Goal: Task Accomplishment & Management: Manage account settings

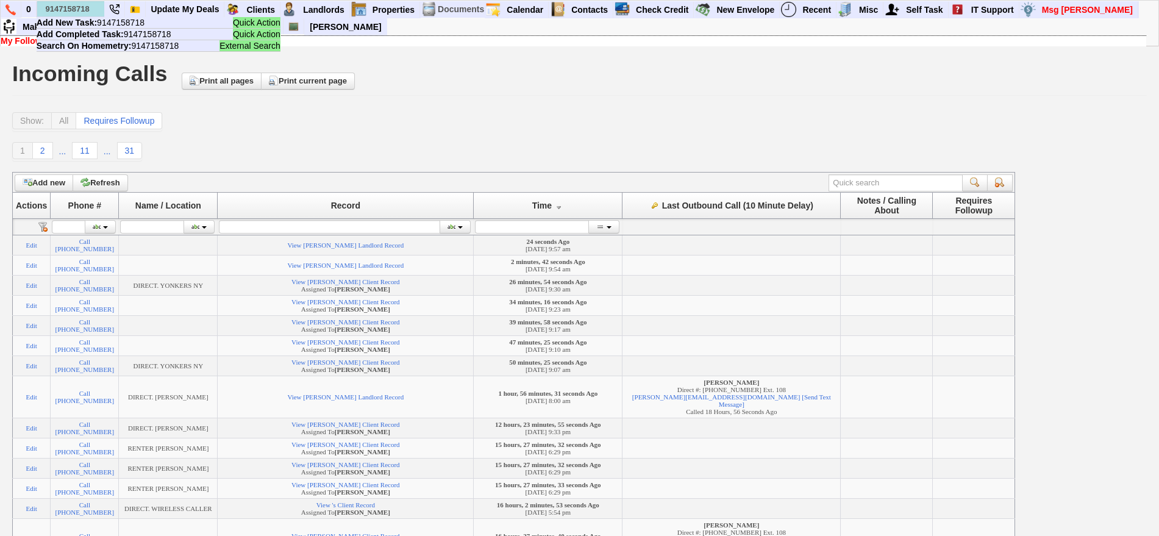
click at [47, 7] on input "9147158718" at bounding box center [70, 8] width 67 height 15
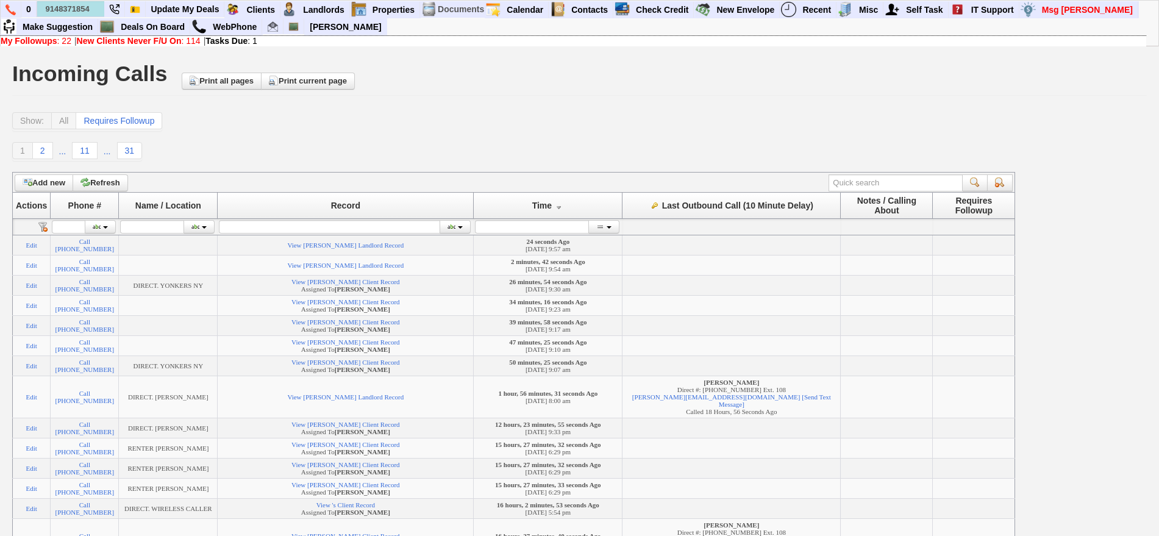
type input "9148371854"
click at [16, 11] on link at bounding box center [11, 9] width 21 height 16
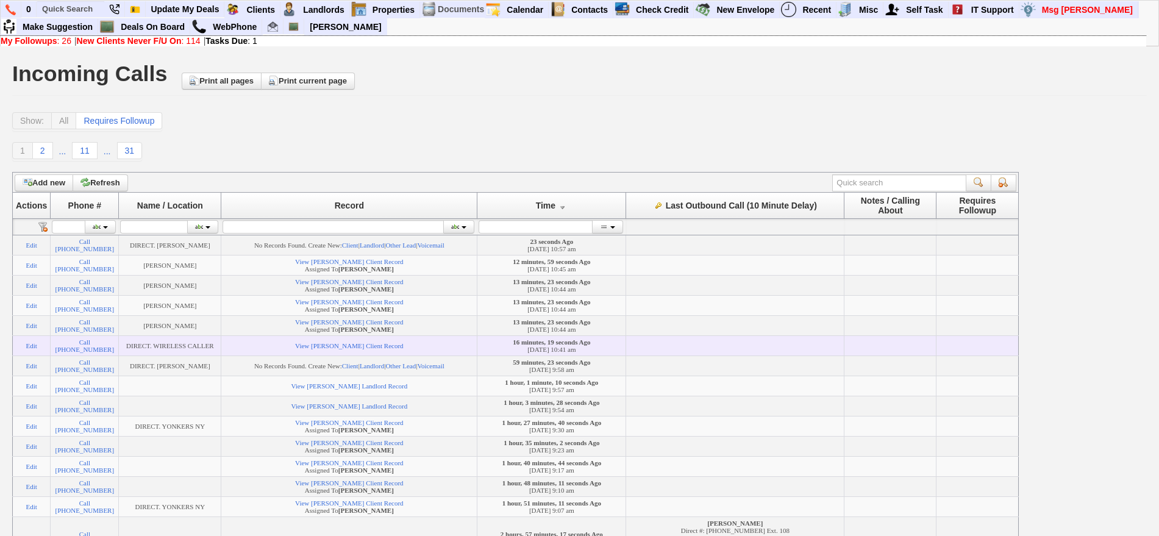
click at [338, 355] on td "View [PERSON_NAME] Client Record" at bounding box center [349, 345] width 256 height 20
click at [340, 349] on link "View Wanda McGhee's Client Record" at bounding box center [349, 345] width 108 height 7
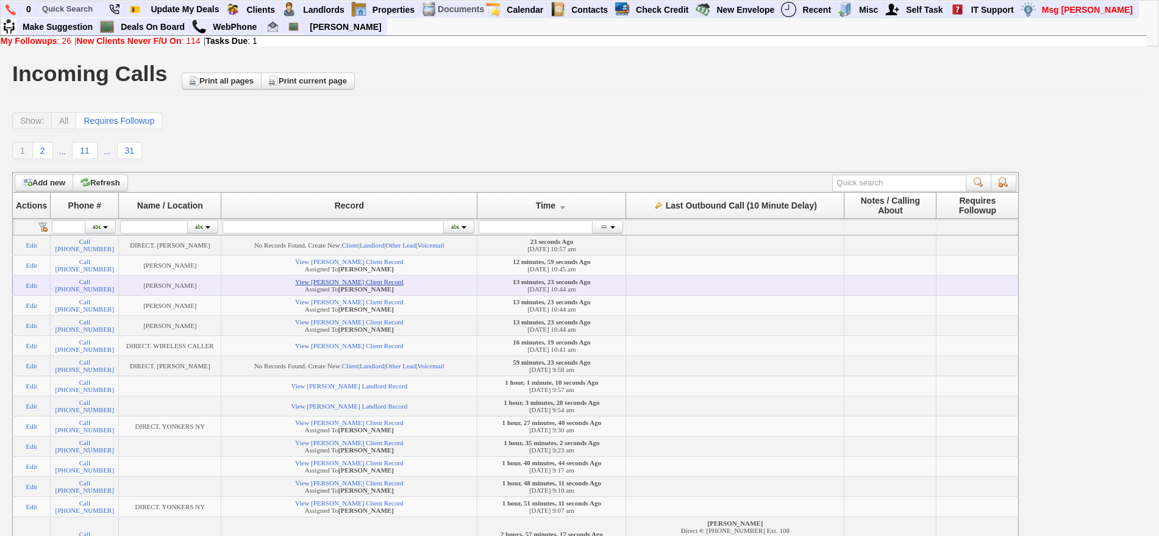
click at [388, 285] on link "View Roberta Winborne's Client Record" at bounding box center [349, 281] width 108 height 7
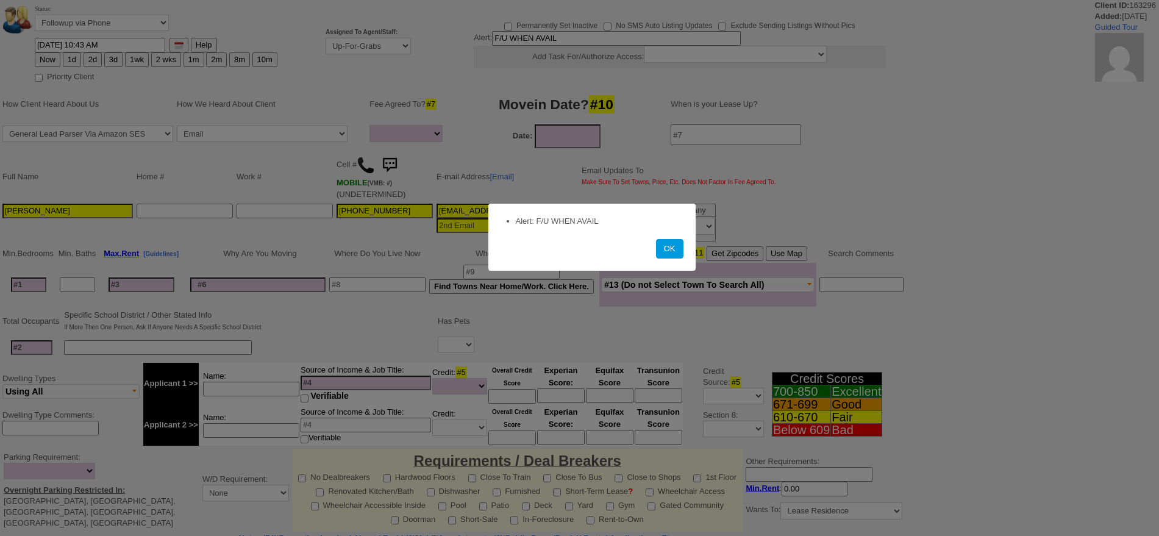
select select
click at [678, 249] on button "OK" at bounding box center [669, 249] width 27 height 20
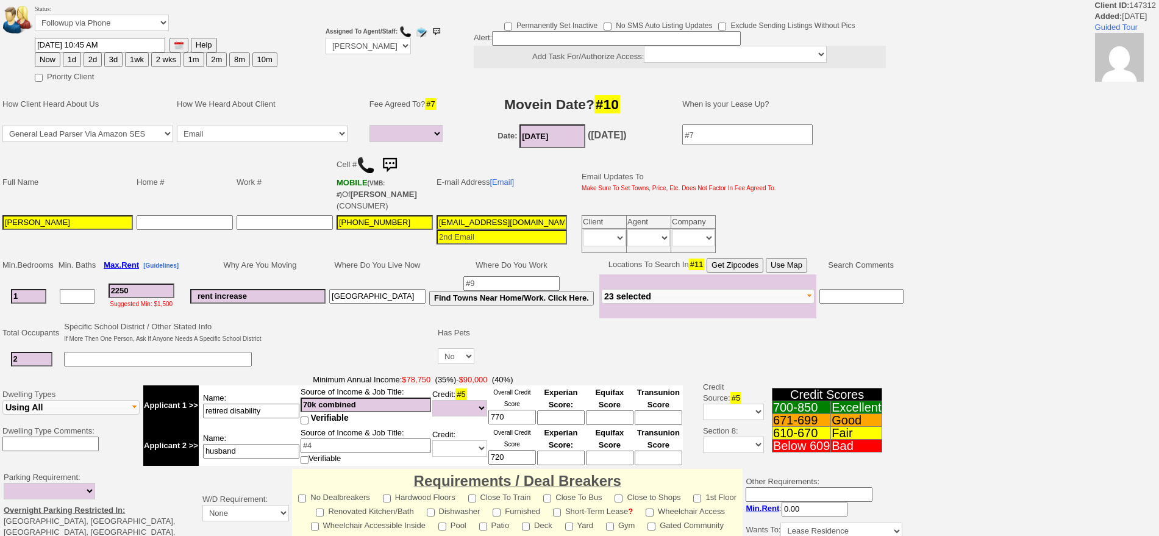
select select
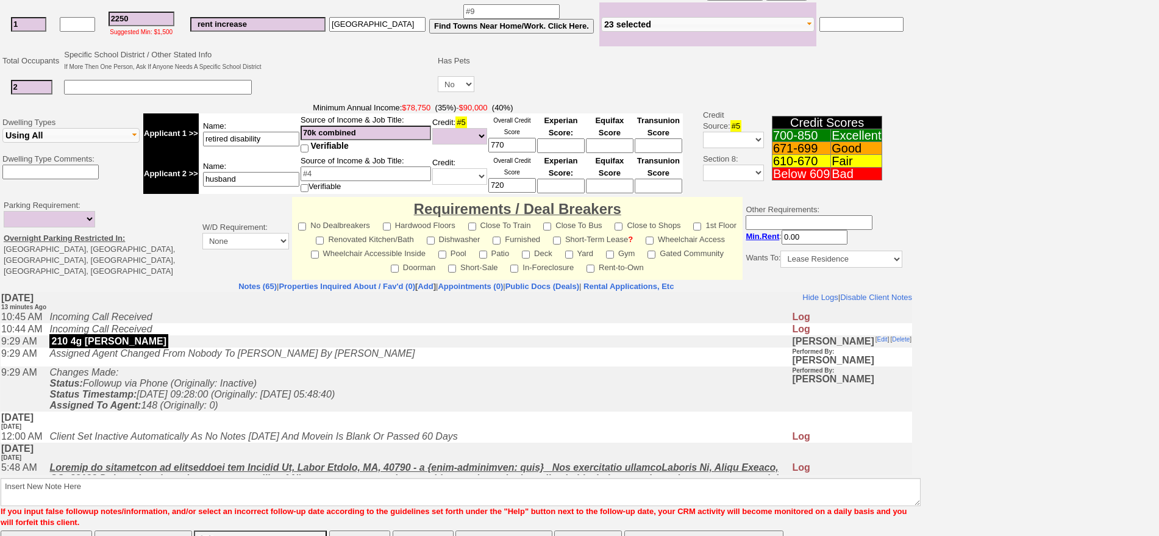
scroll to position [319, 0]
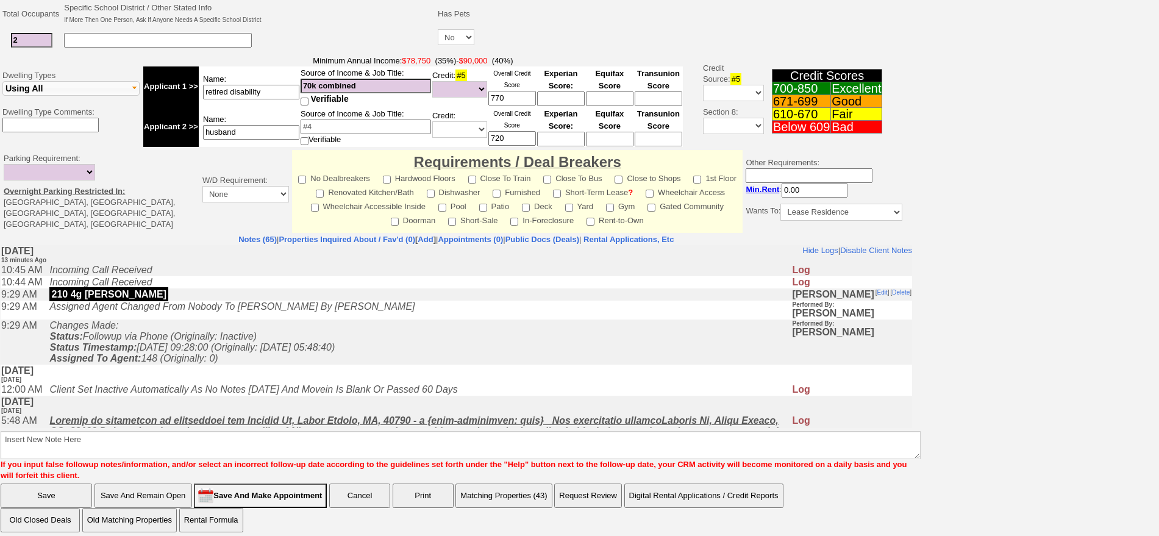
click at [335, 352] on icon "Changes Made: Status: Followup via Phone (Originally: Inactive) Status Timestam…" at bounding box center [191, 341] width 285 height 43
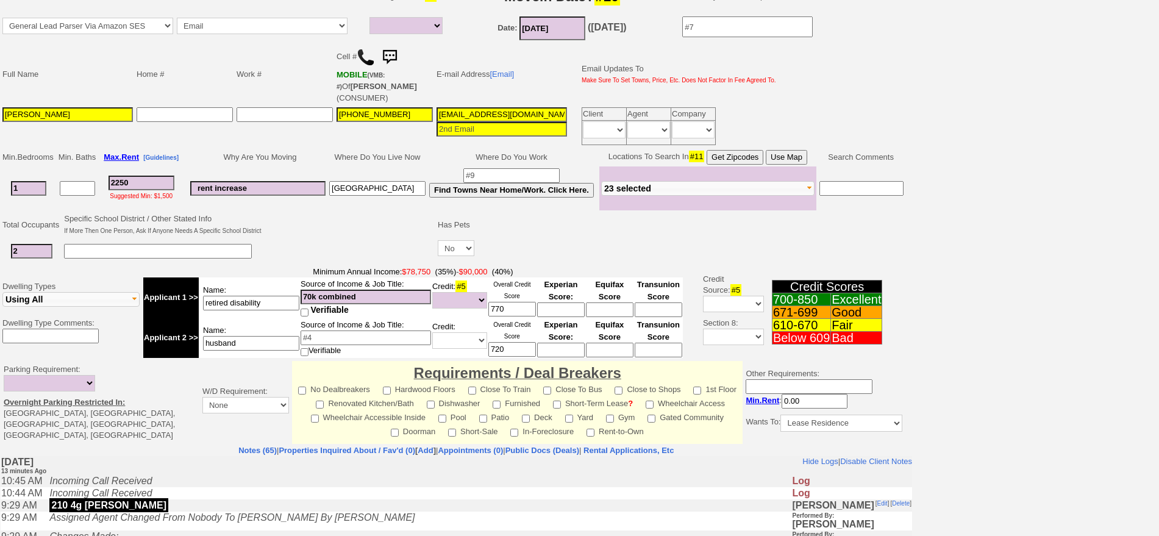
scroll to position [0, 0]
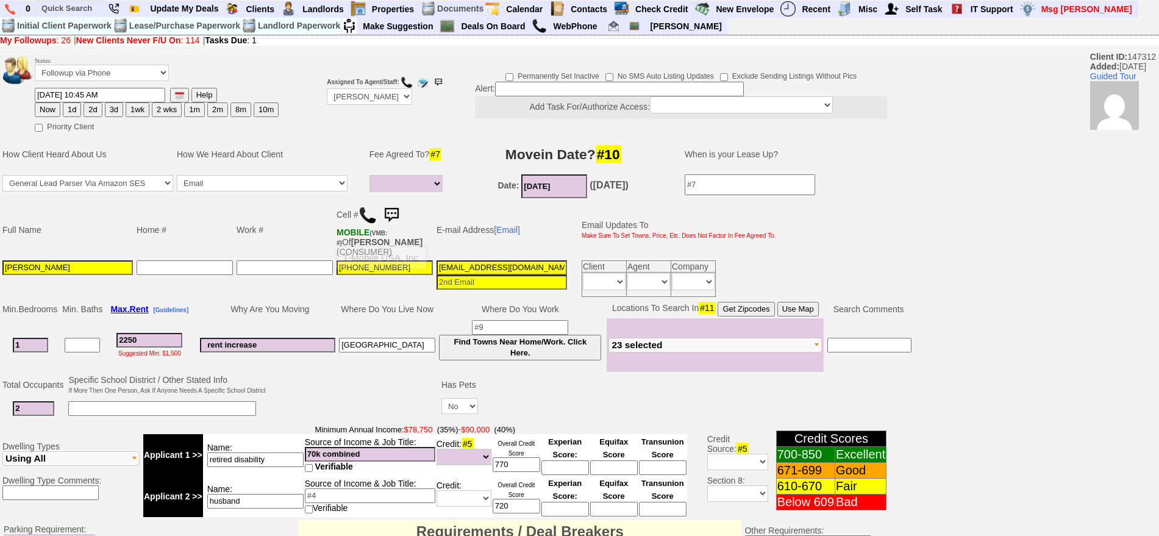
click at [369, 213] on img at bounding box center [367, 215] width 18 height 18
click at [360, 208] on img at bounding box center [367, 215] width 18 height 18
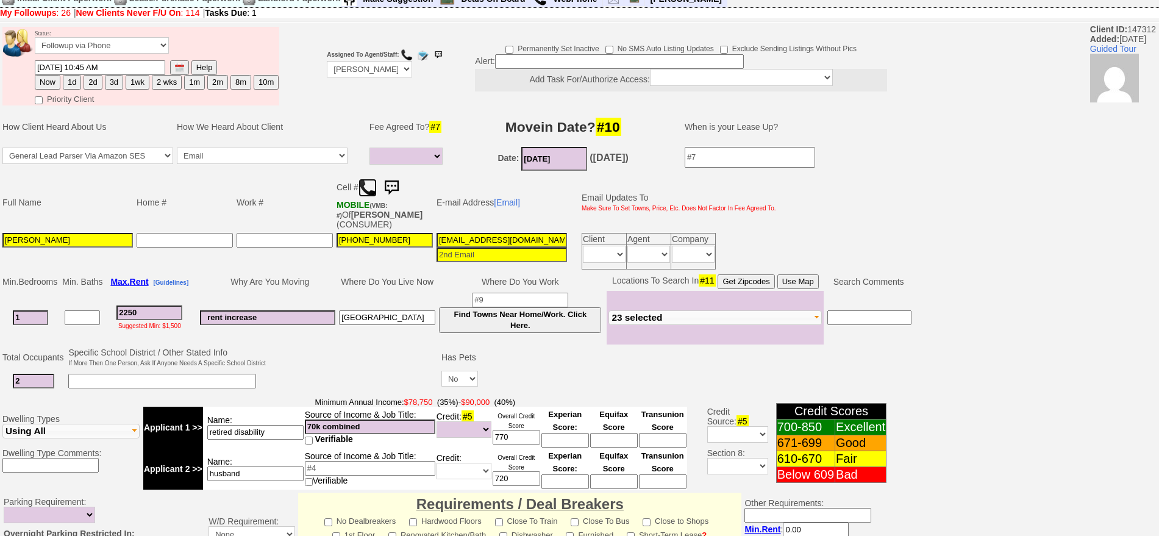
scroll to position [121, 0]
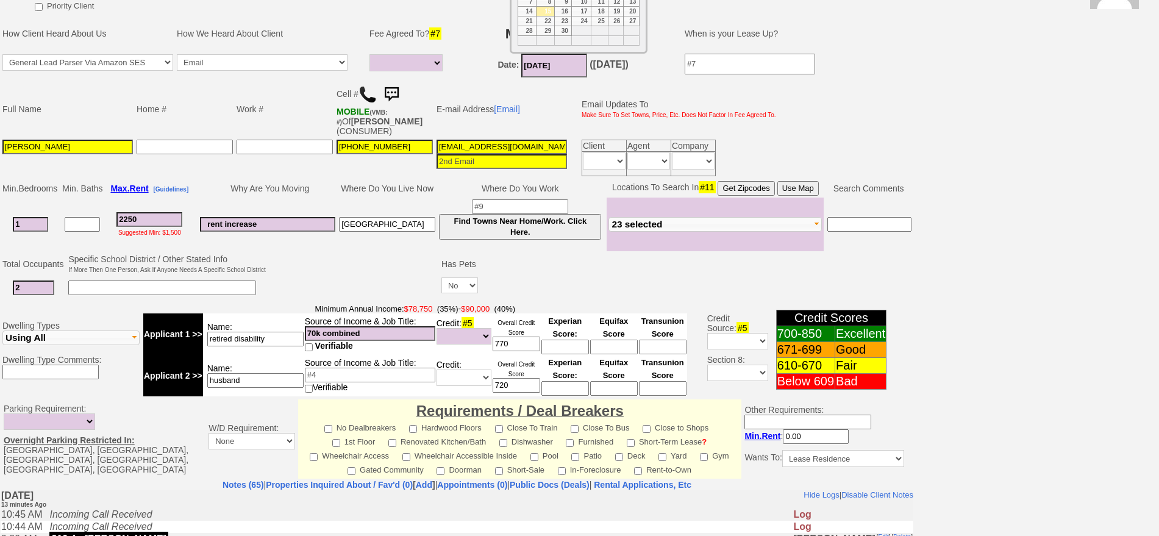
click at [549, 72] on input "04/15/2024" at bounding box center [554, 66] width 66 height 24
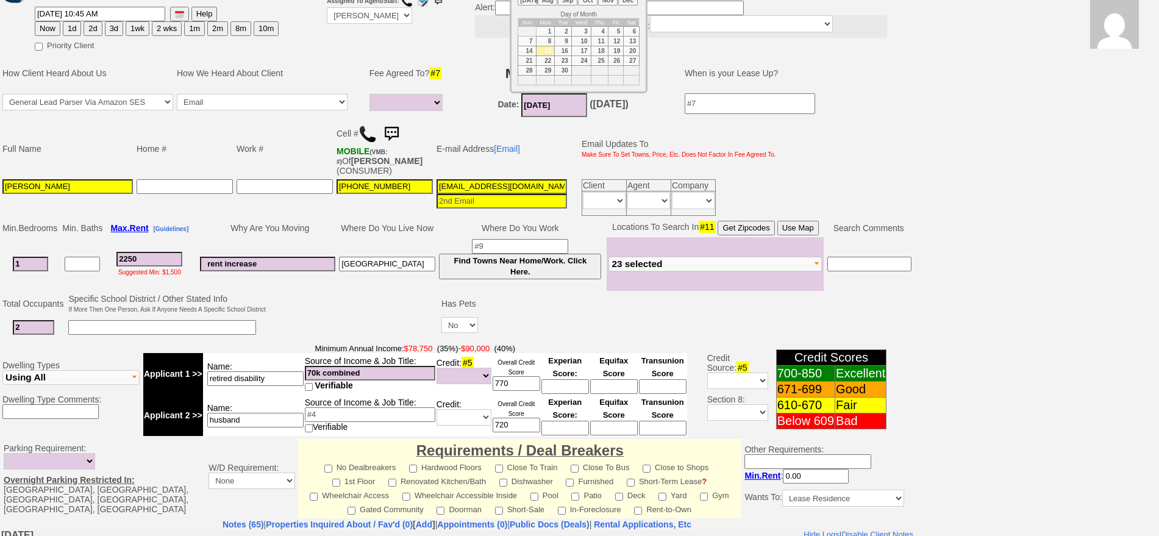
scroll to position [44, 0]
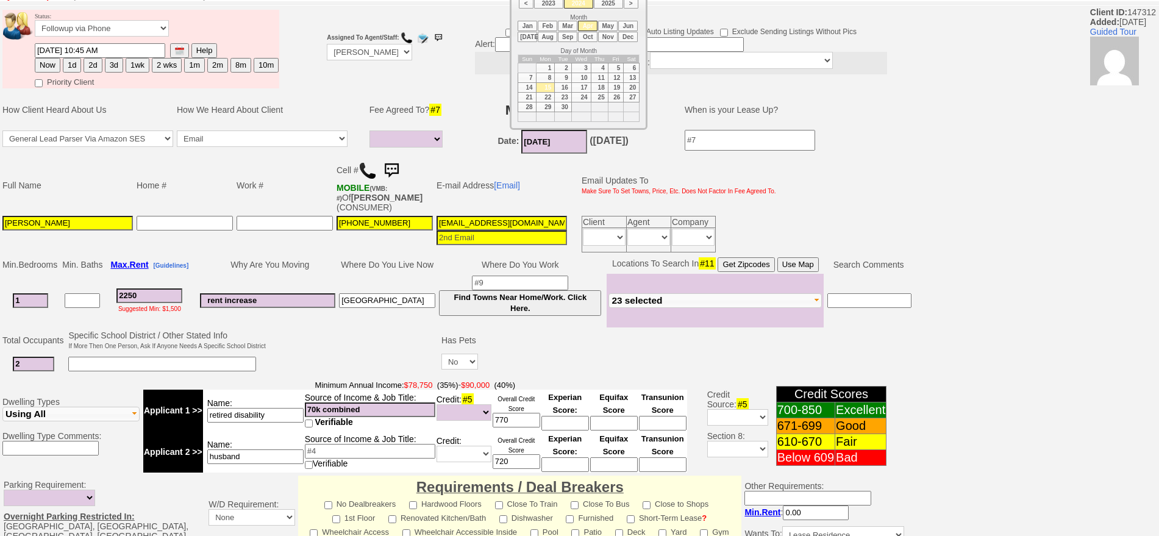
click at [340, 361] on td at bounding box center [354, 353] width 172 height 48
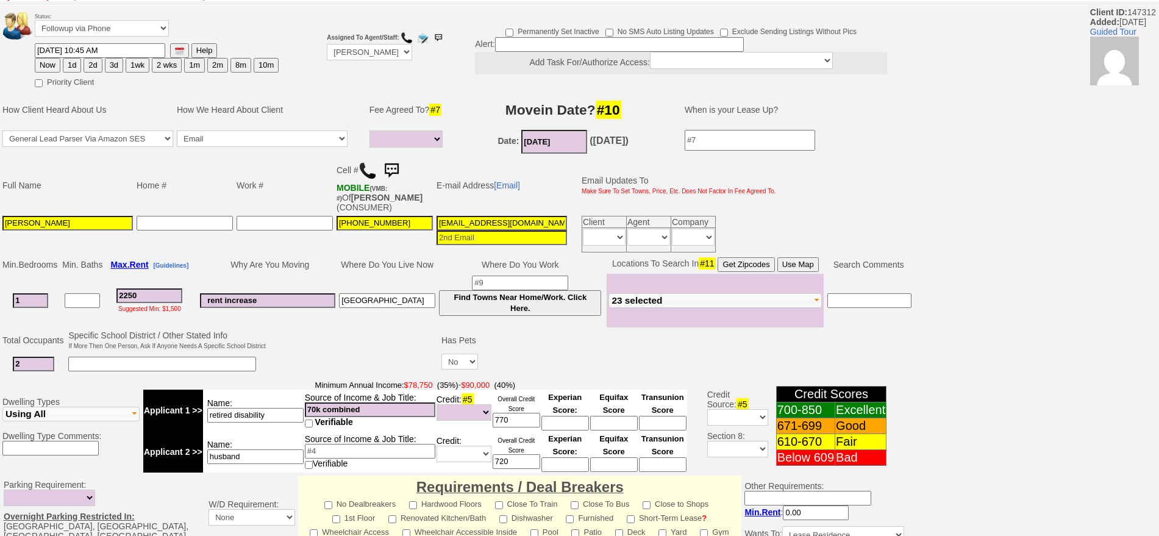
drag, startPoint x: 1034, startPoint y: 312, endPoint x: 1021, endPoint y: 312, distance: 13.4
click at [1034, 312] on div "Status: Followup via Phone Followup via Email Followup When Section 8 Property …" at bounding box center [579, 428] width 1159 height 842
drag, startPoint x: 386, startPoint y: 302, endPoint x: 286, endPoint y: 301, distance: 99.4
click at [286, 301] on tr "1 2250 Suggested Min: $1,500 rent increase stamford Find Towns Near Home/Work. …" at bounding box center [457, 301] width 913 height 54
type input "white plains"
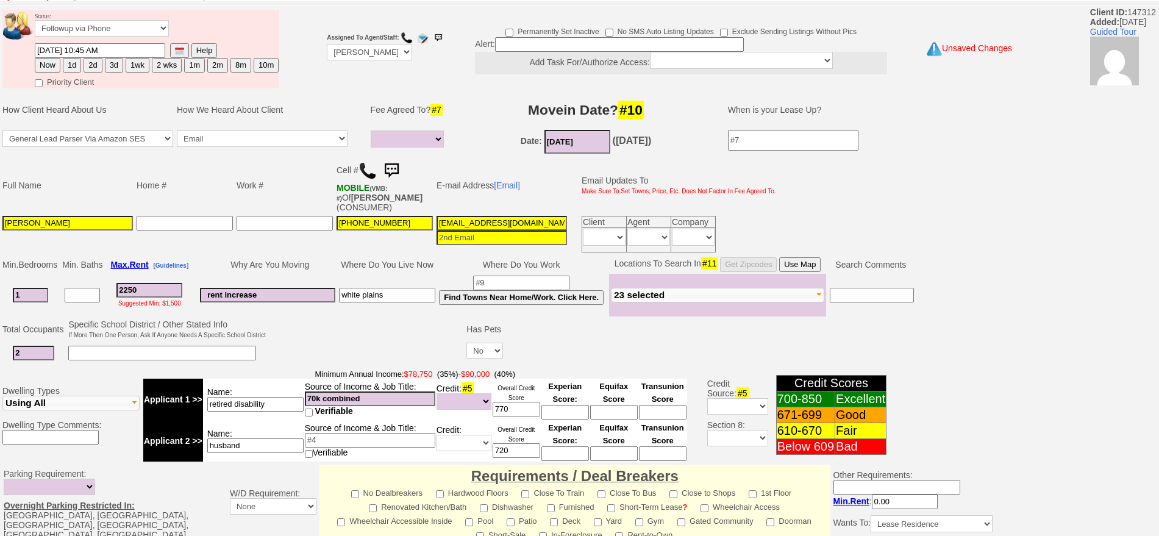
click at [310, 393] on input "70k combined" at bounding box center [370, 398] width 130 height 15
type input "50k combined"
click at [334, 441] on input at bounding box center [370, 440] width 130 height 15
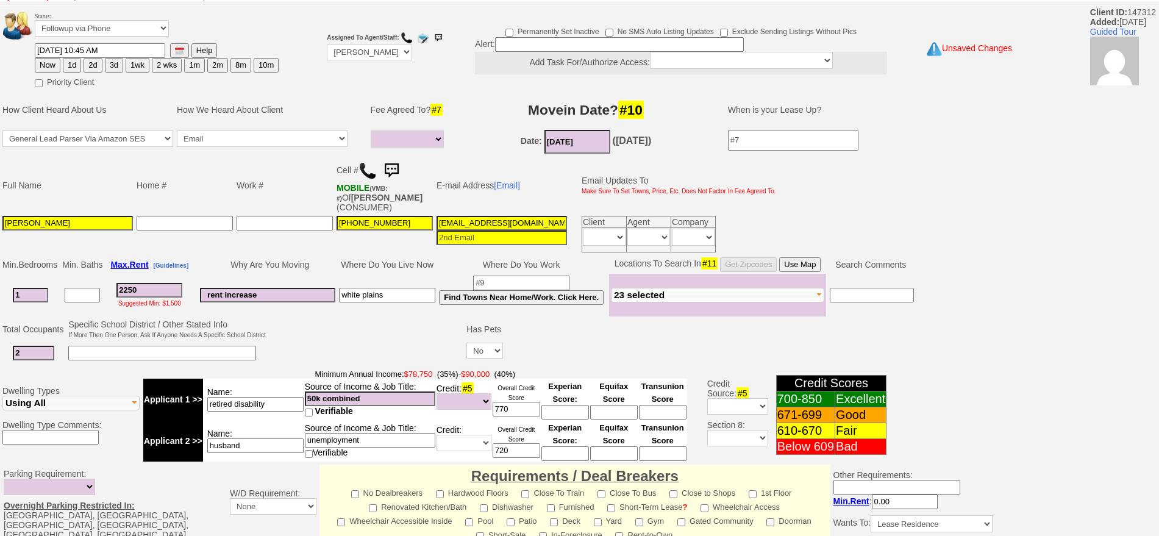
type input "unemployment"
drag, startPoint x: 368, startPoint y: 442, endPoint x: 204, endPoint y: 436, distance: 164.7
click at [204, 436] on tr "Applicant 2 >> Name: husband Source of Income & Job Title: unemployment Verifia…" at bounding box center [415, 440] width 544 height 41
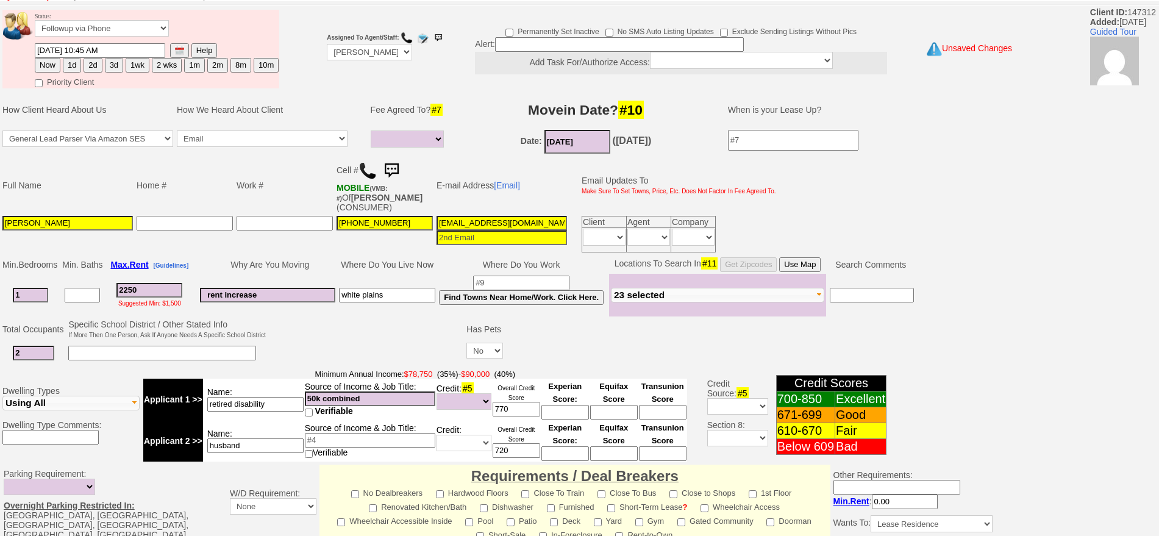
scroll to position [0, 0]
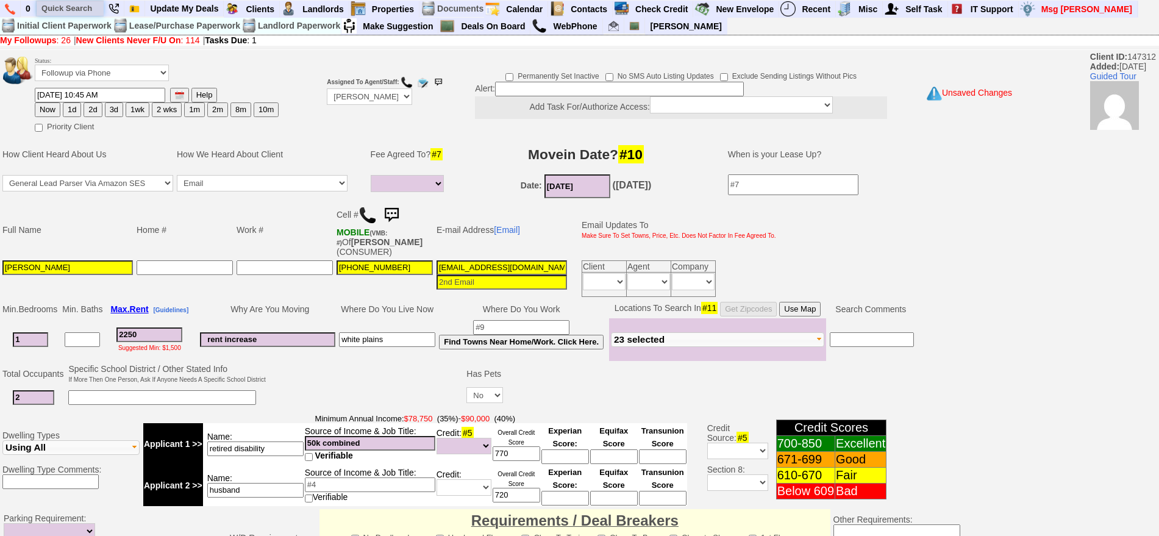
click at [79, 5] on input "text" at bounding box center [70, 8] width 67 height 15
click at [93, 6] on input "jackie mald" at bounding box center [70, 8] width 67 height 15
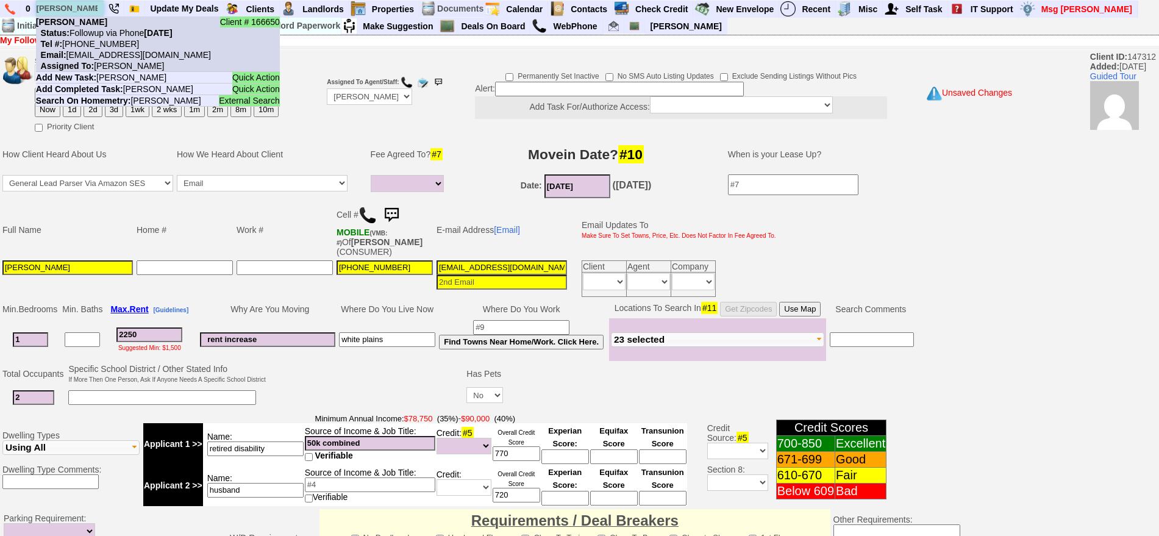
type input "jackie mald"
click at [99, 24] on b "Jackie Maldonado" at bounding box center [71, 22] width 71 height 10
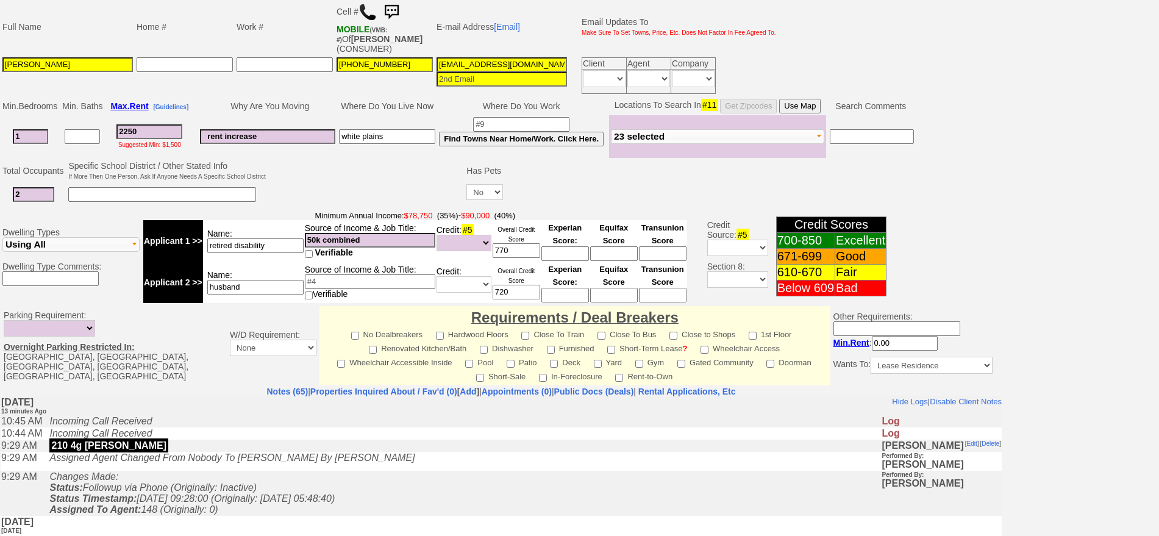
scroll to position [305, 0]
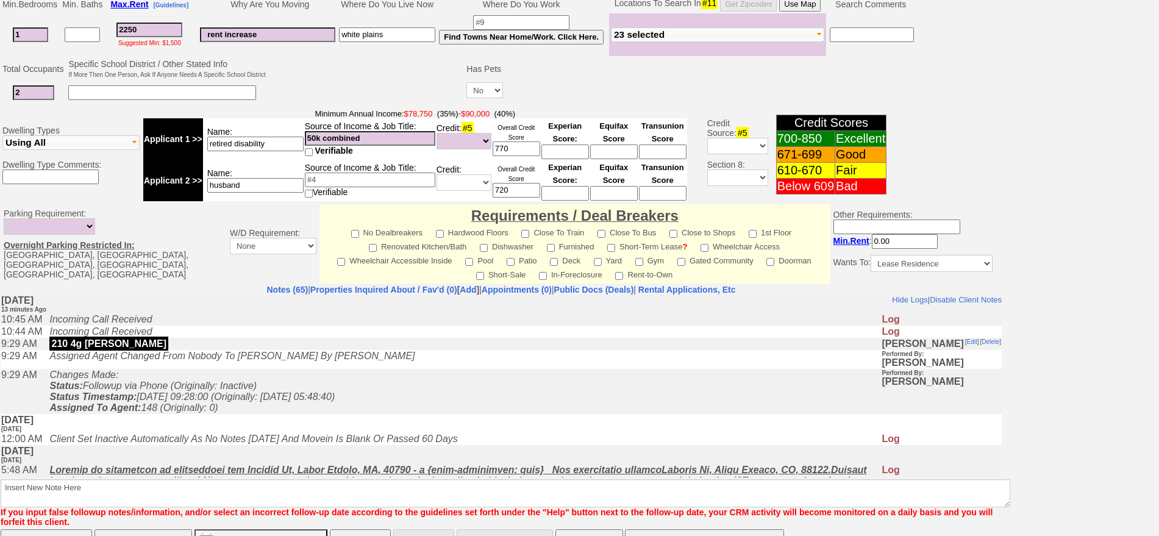
click at [300, 392] on icon "Changes Made: Status: Followup via Phone (Originally: Inactive) Status Timestam…" at bounding box center [191, 390] width 285 height 43
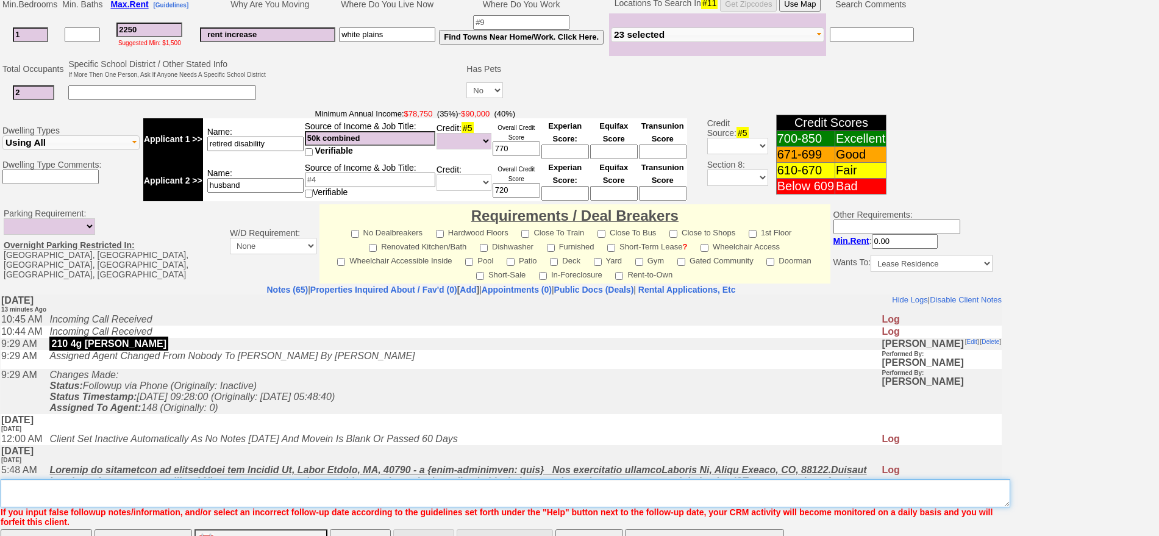
click at [302, 494] on textarea "Insert New Note Here" at bounding box center [505, 493] width 1009 height 28
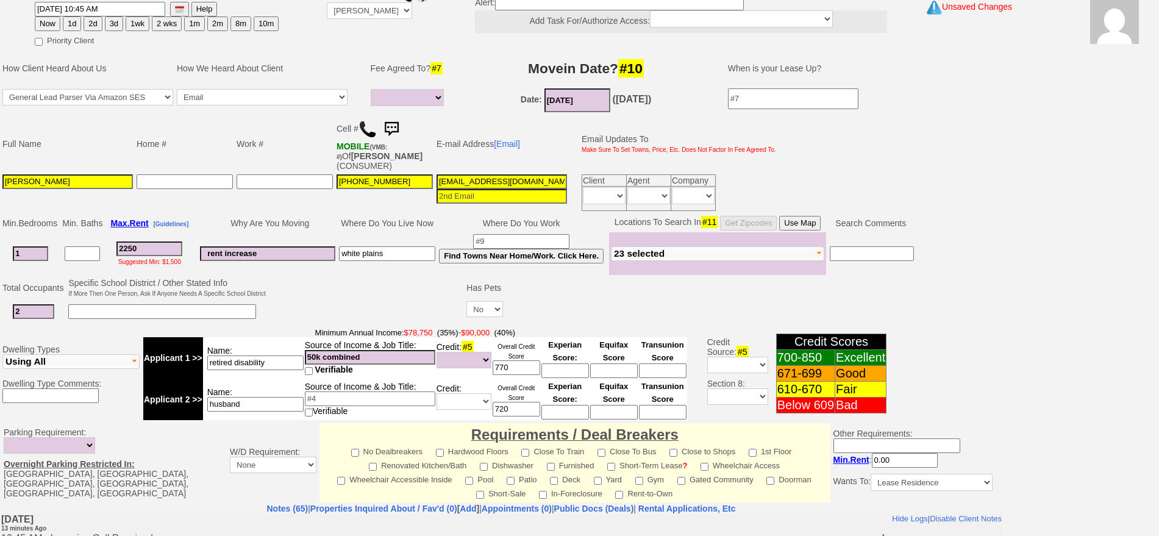
scroll to position [76, 0]
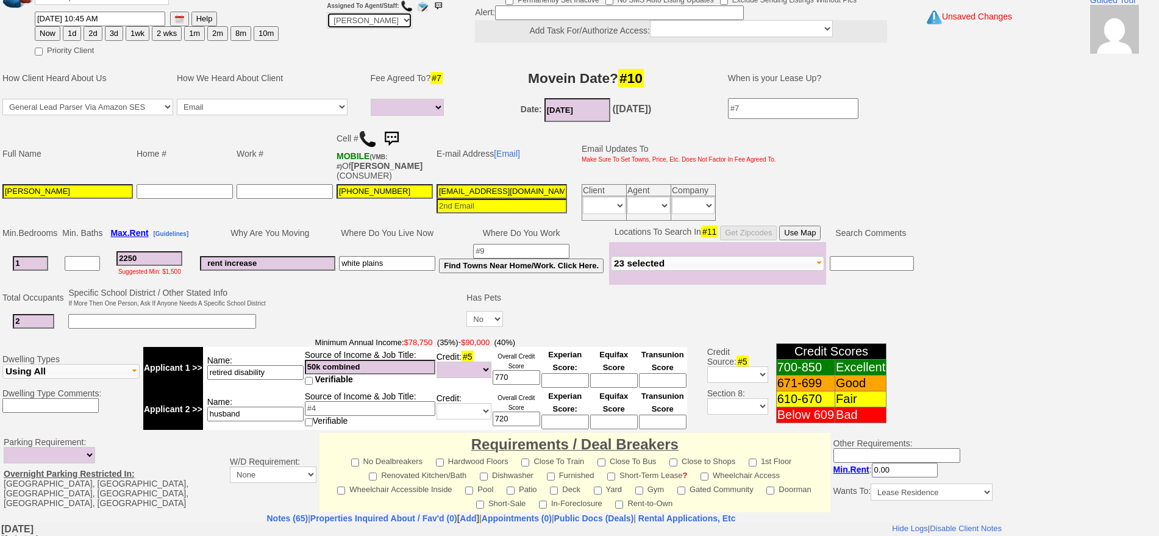
click at [363, 20] on select "Up-For-Grabs ***** STAFF ***** Bob Bruno 914-419-3579 Cristy Liberto 914-486-10…" at bounding box center [369, 20] width 85 height 16
select select "Up-For-Grabs"
click at [327, 12] on select "Up-For-Grabs ***** STAFF ***** Bob Bruno 914-419-3579 Cristy Liberto 914-486-10…" at bounding box center [369, 20] width 85 height 16
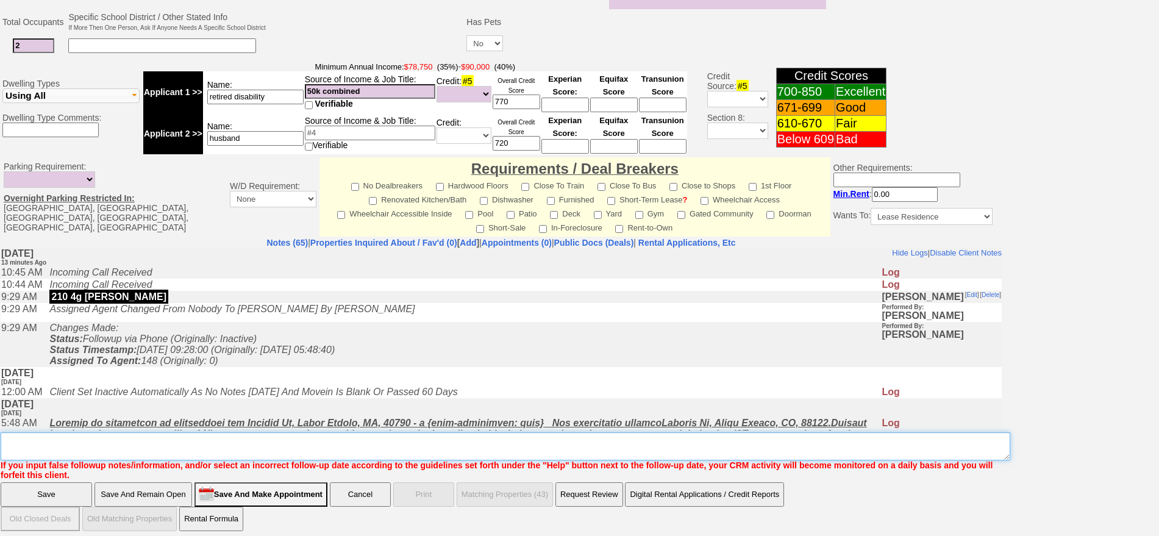
click at [464, 435] on textarea "Insert New Note Here" at bounding box center [505, 446] width 1009 height 28
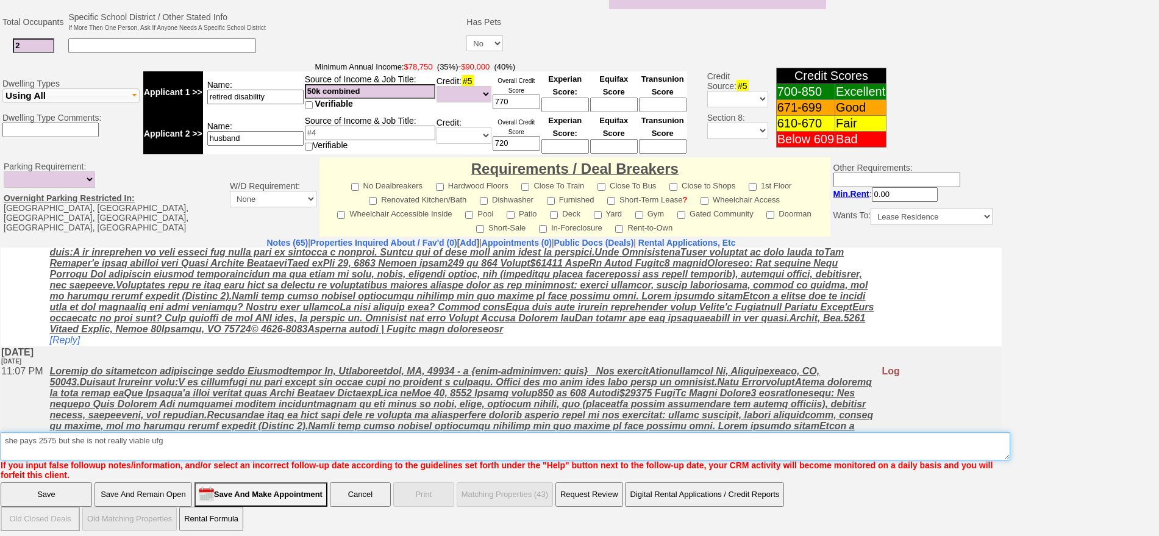
click at [119, 433] on textarea "Insert New Note Here" at bounding box center [505, 446] width 1009 height 28
drag, startPoint x: 95, startPoint y: 435, endPoint x: 0, endPoint y: 412, distance: 97.9
click at [0, 418] on td "Notes (65) | Properties Inquired About / Fav'd (0) [ Add ] | Appointments (0) |…" at bounding box center [501, 358] width 1002 height 243
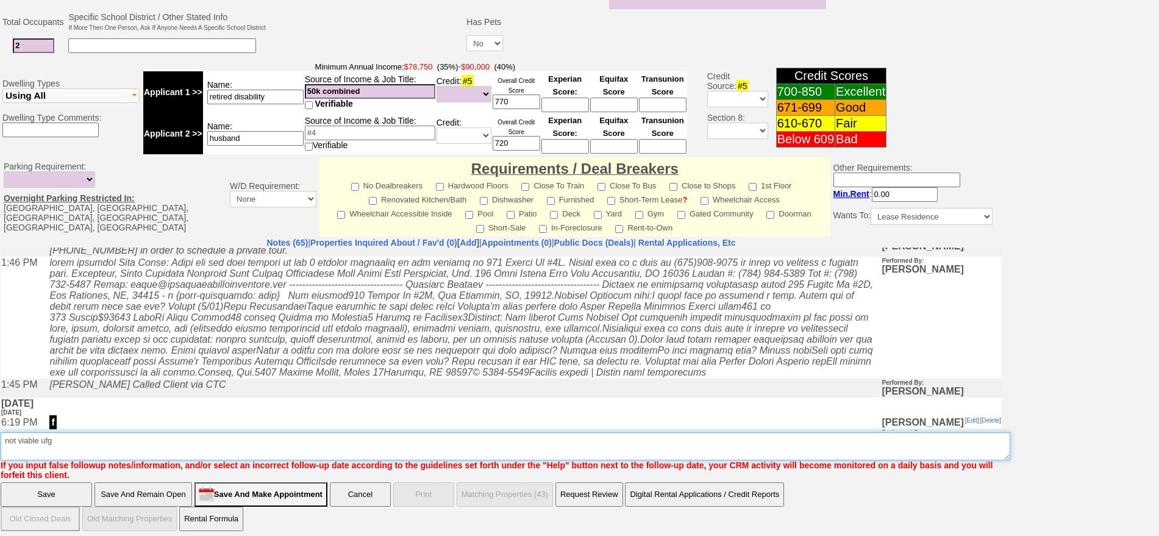
type textarea "not viable ufg"
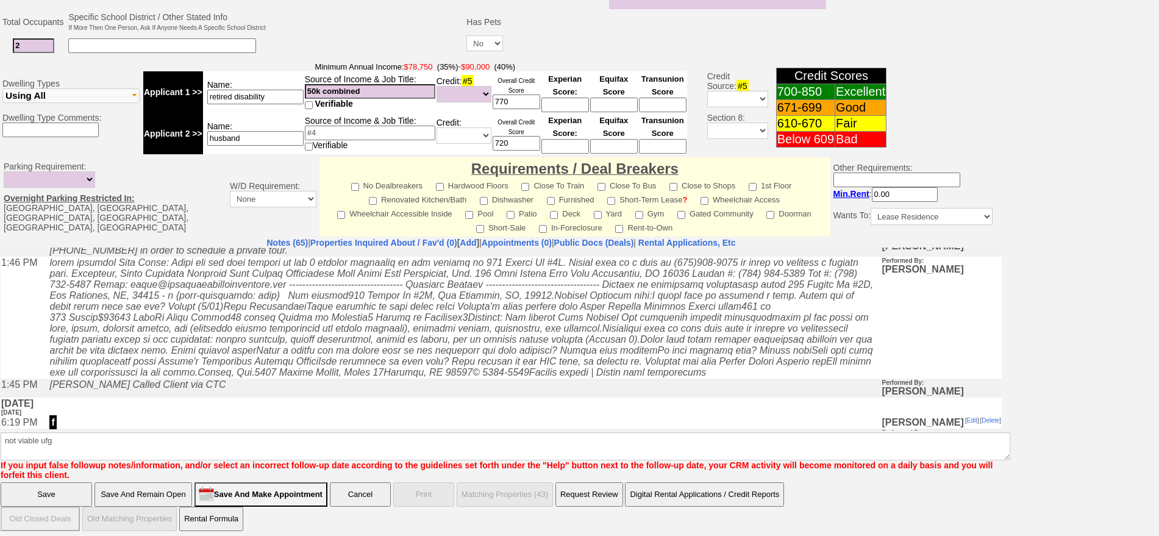
click at [28, 487] on input "Save" at bounding box center [46, 494] width 91 height 24
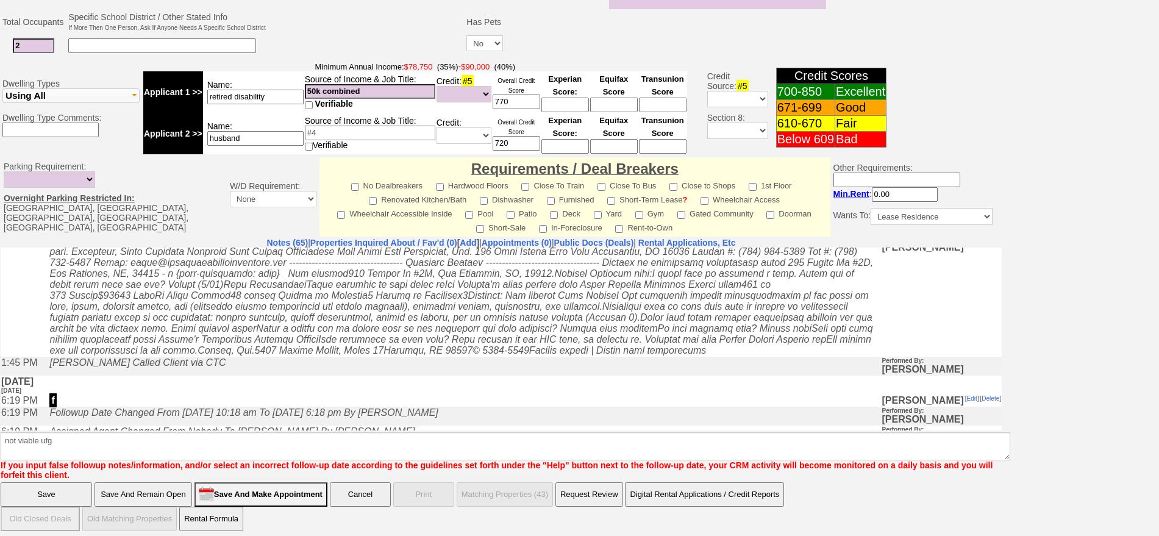
scroll to position [307, 0]
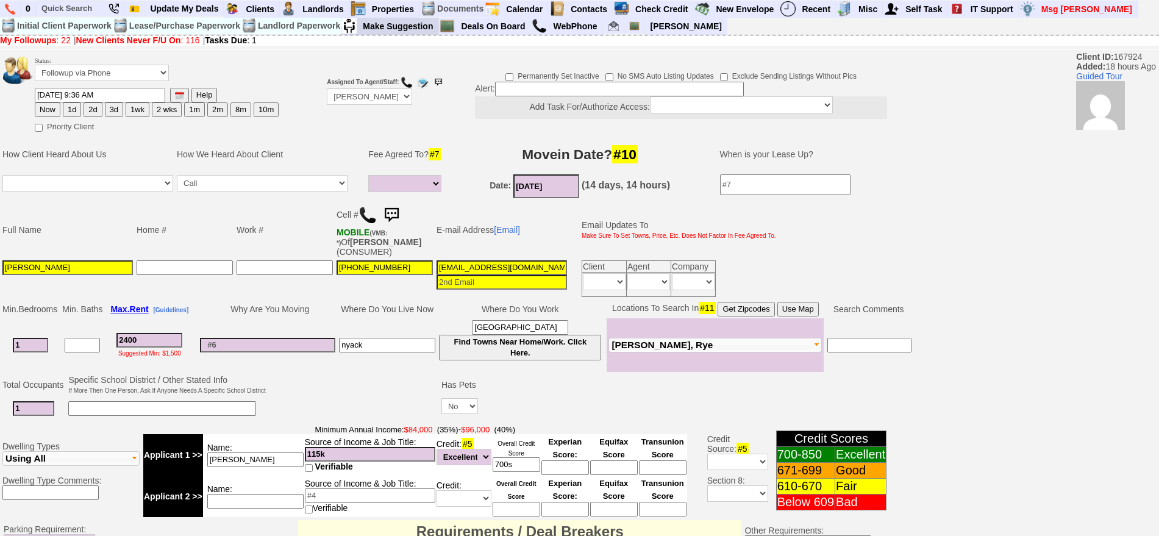
select select
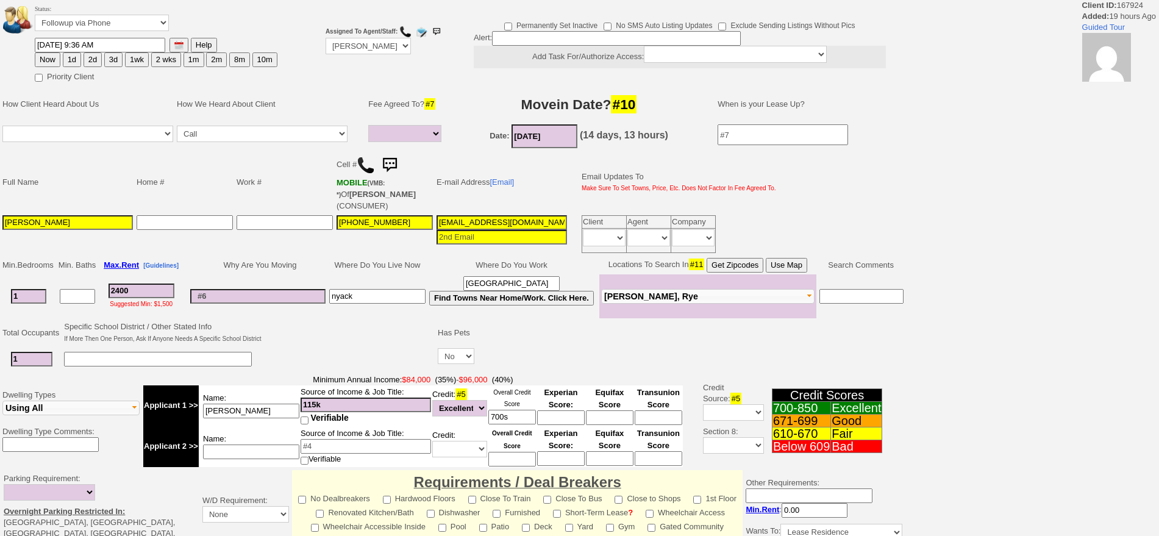
select select
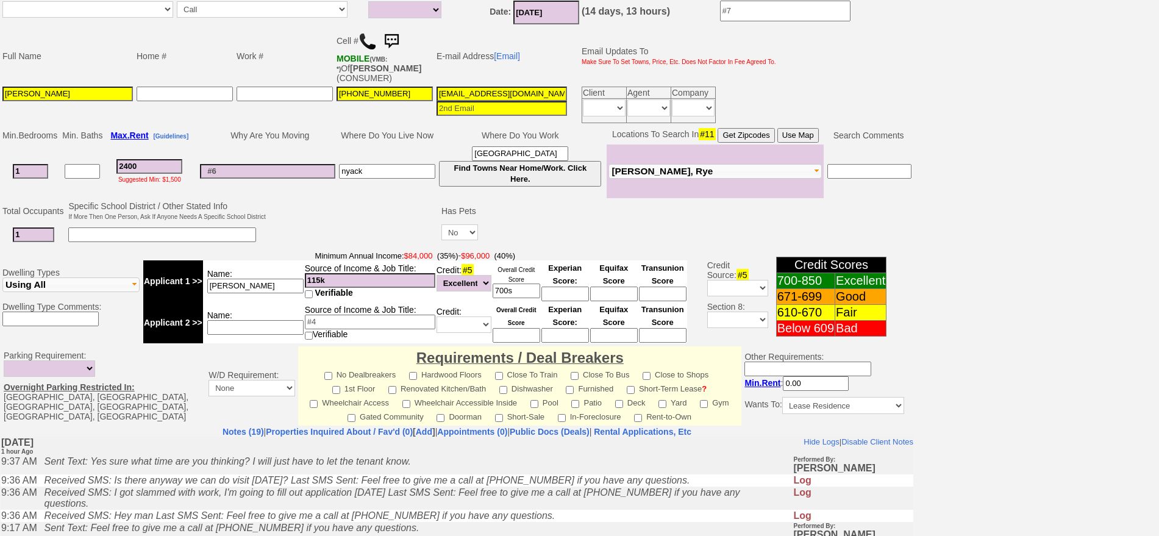
scroll to position [76, 0]
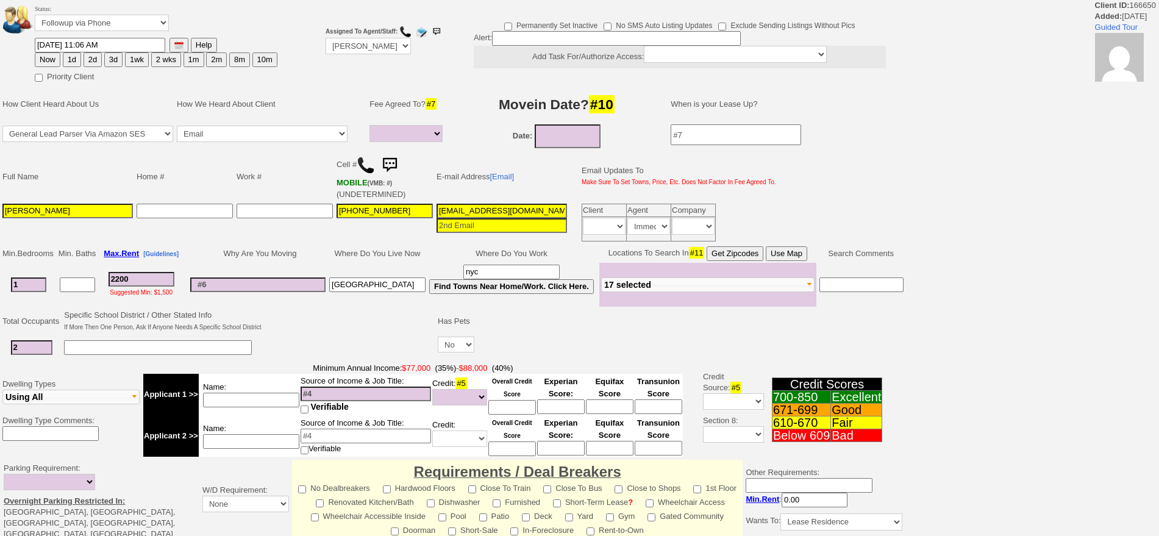
select select
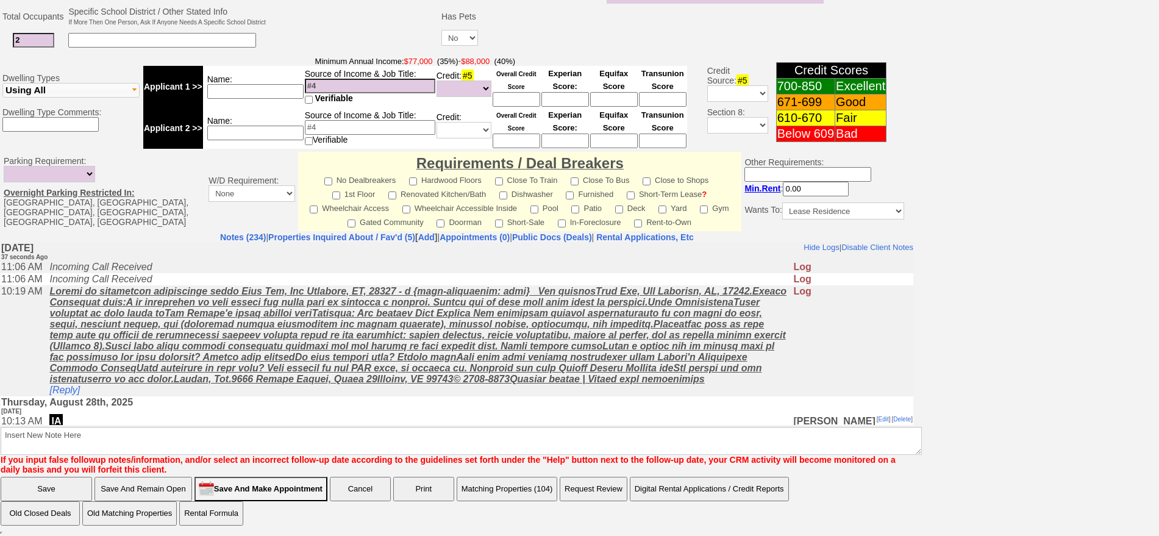
click at [192, 272] on td "Incoming Call Received" at bounding box center [417, 278] width 749 height 12
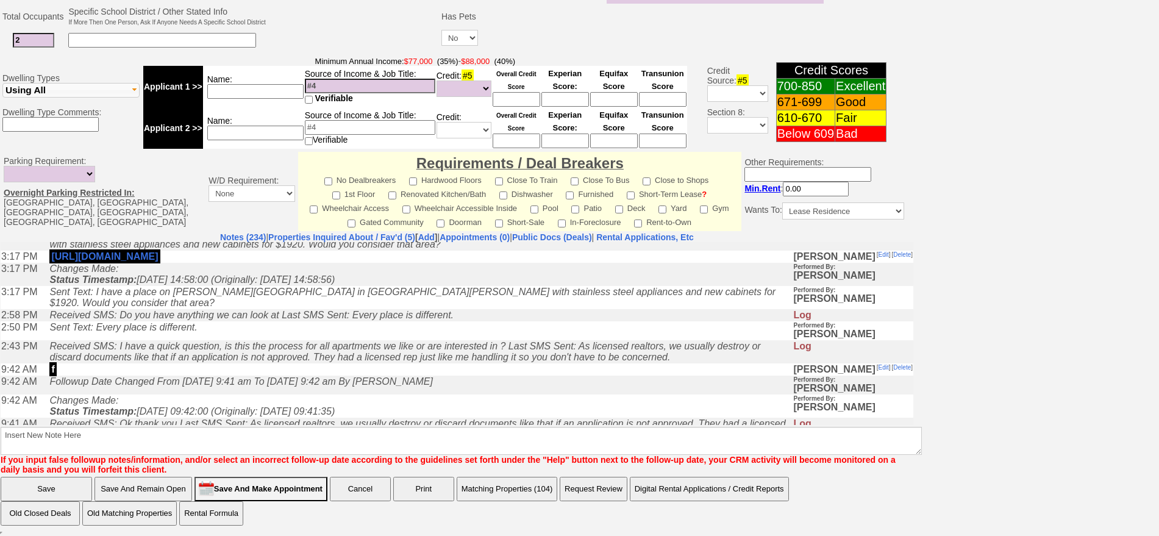
scroll to position [686, 0]
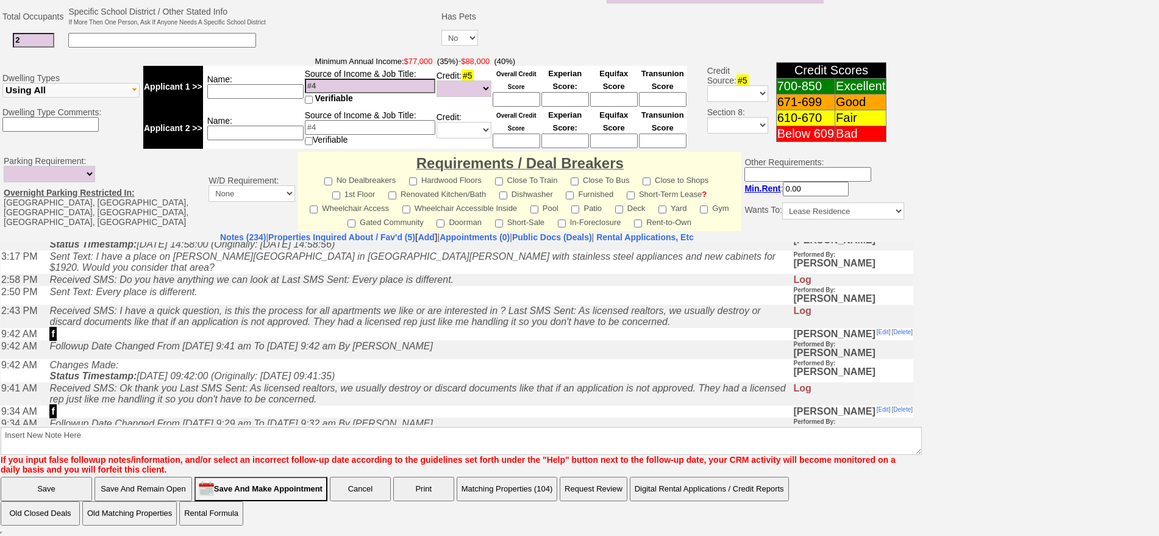
click at [389, 350] on icon "Followup Date Changed From Monday, August 18th, 2025 9:41 am To Thursday, Augus…" at bounding box center [240, 345] width 383 height 10
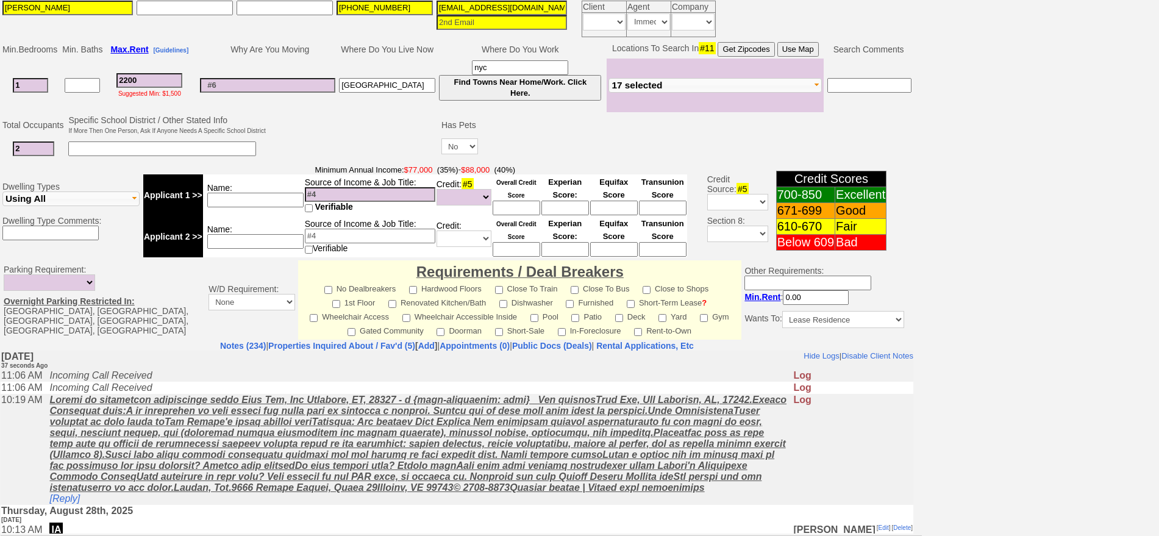
scroll to position [305, 0]
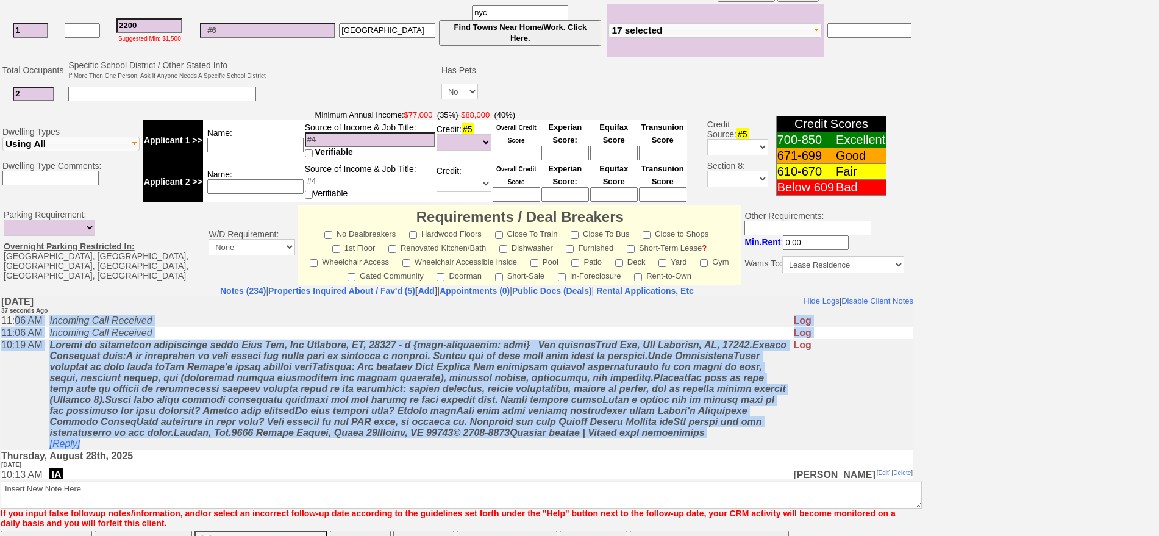
drag, startPoint x: 119, startPoint y: 444, endPoint x: 10, endPoint y: 322, distance: 164.1
click at [230, 325] on td "Incoming Call Received" at bounding box center [417, 320] width 749 height 12
drag, startPoint x: 132, startPoint y: 446, endPoint x: 0, endPoint y: 327, distance: 177.4
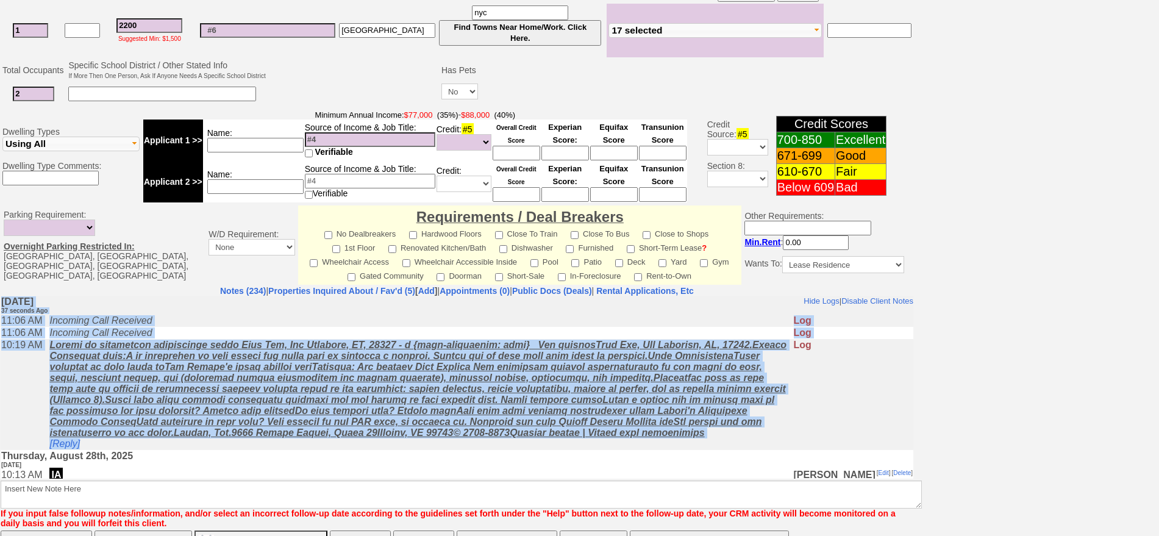
click at [186, 319] on td "Incoming Call Received" at bounding box center [417, 320] width 749 height 12
drag, startPoint x: 133, startPoint y: 448, endPoint x: 13, endPoint y: 331, distance: 168.1
click at [184, 327] on td "Incoming Call Received" at bounding box center [417, 332] width 749 height 12
drag, startPoint x: 140, startPoint y: 446, endPoint x: 9, endPoint y: 321, distance: 181.5
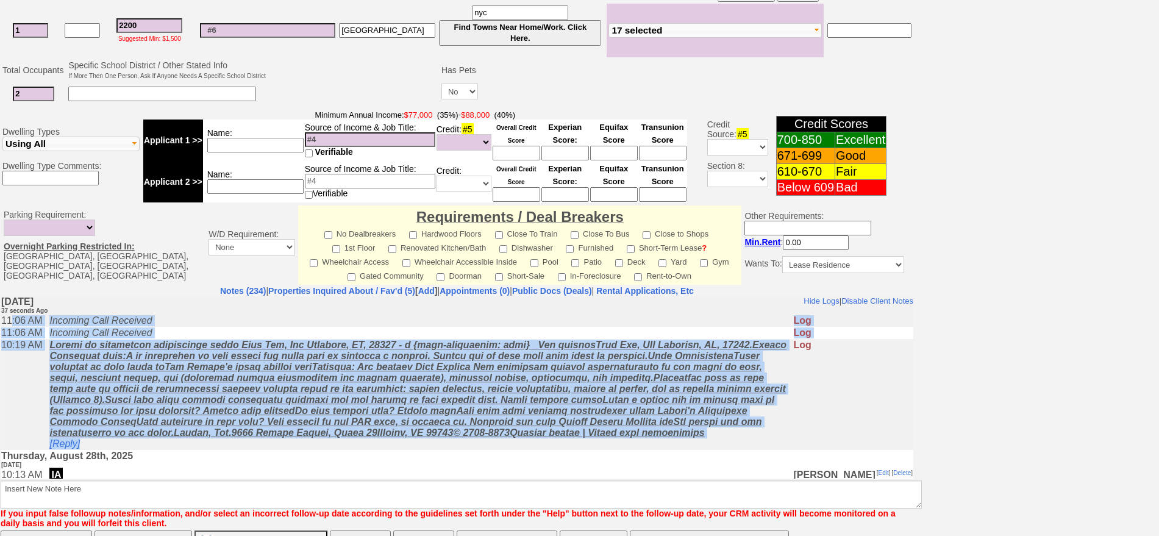
click at [15, 321] on td "11:06 AM" at bounding box center [22, 320] width 43 height 12
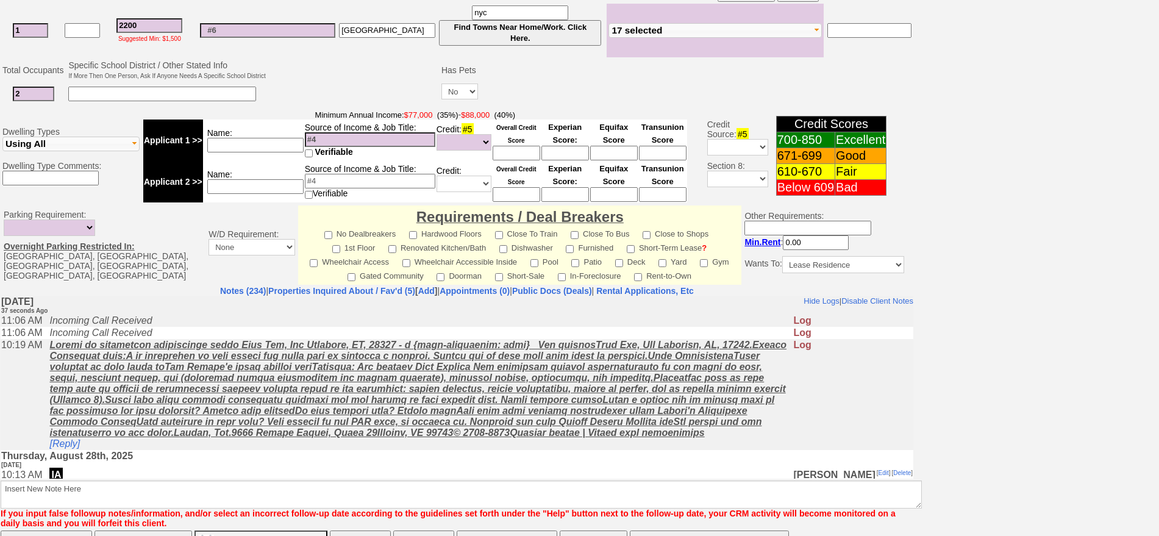
click at [220, 322] on td "Incoming Call Received" at bounding box center [417, 320] width 749 height 12
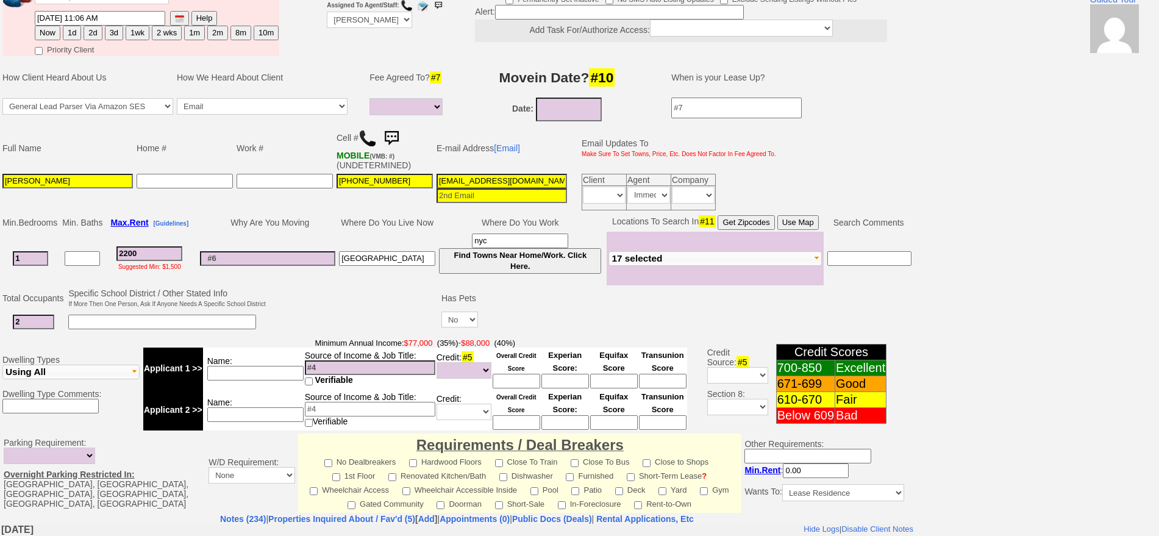
scroll to position [76, 0]
click at [283, 370] on input at bounding box center [255, 373] width 96 height 15
click at [365, 369] on input at bounding box center [370, 368] width 130 height 15
type input "130k"
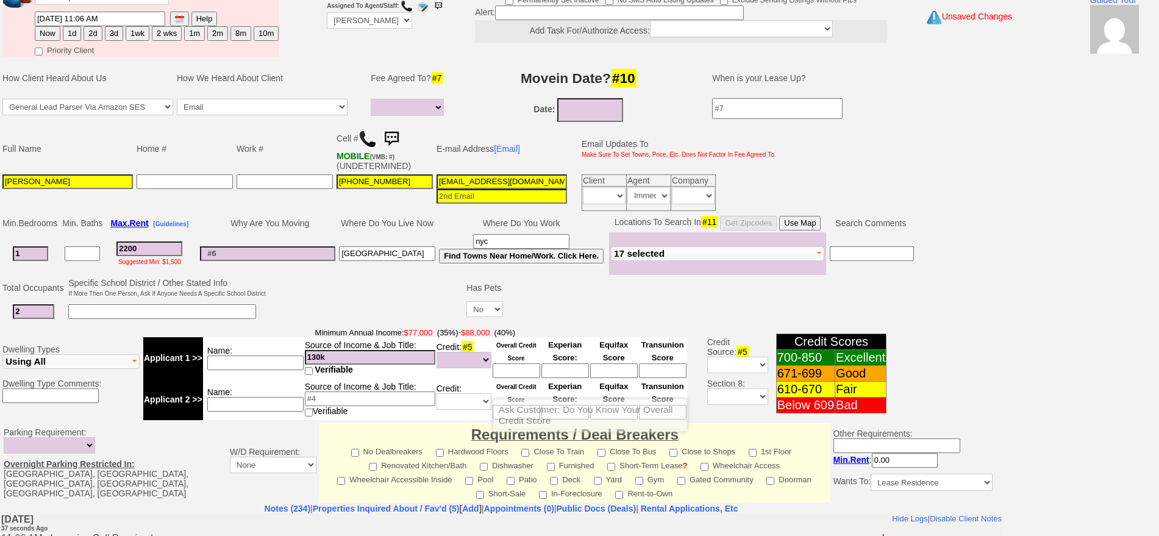
click at [505, 380] on tbody "Applicant 1 >> Name: Source of Income & Job Title: 130k Verifiable Credit: #5 U…" at bounding box center [415, 378] width 544 height 83
type input "500"
click at [282, 408] on input at bounding box center [255, 404] width 96 height 15
type input "jonathan brooks"
click at [341, 396] on input at bounding box center [370, 398] width 130 height 15
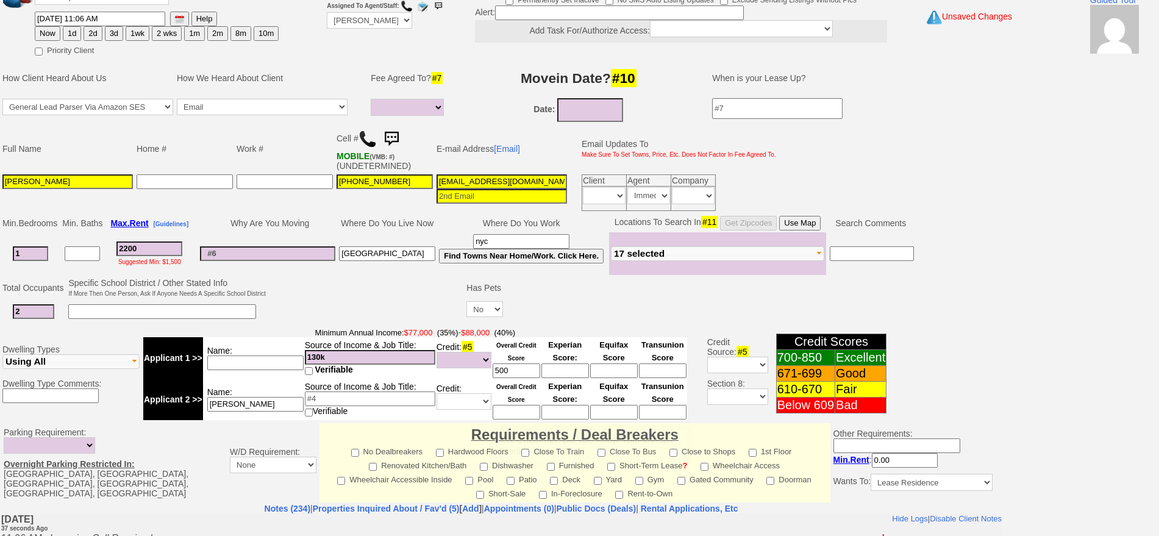
click at [497, 413] on input at bounding box center [517, 412] width 48 height 15
click at [499, 413] on input at bounding box center [517, 412] width 48 height 15
type input "700s"
click at [379, 405] on td "Source of Income & Job Title: Verifiable" at bounding box center [370, 399] width 132 height 41
click at [379, 394] on input at bounding box center [370, 398] width 130 height 15
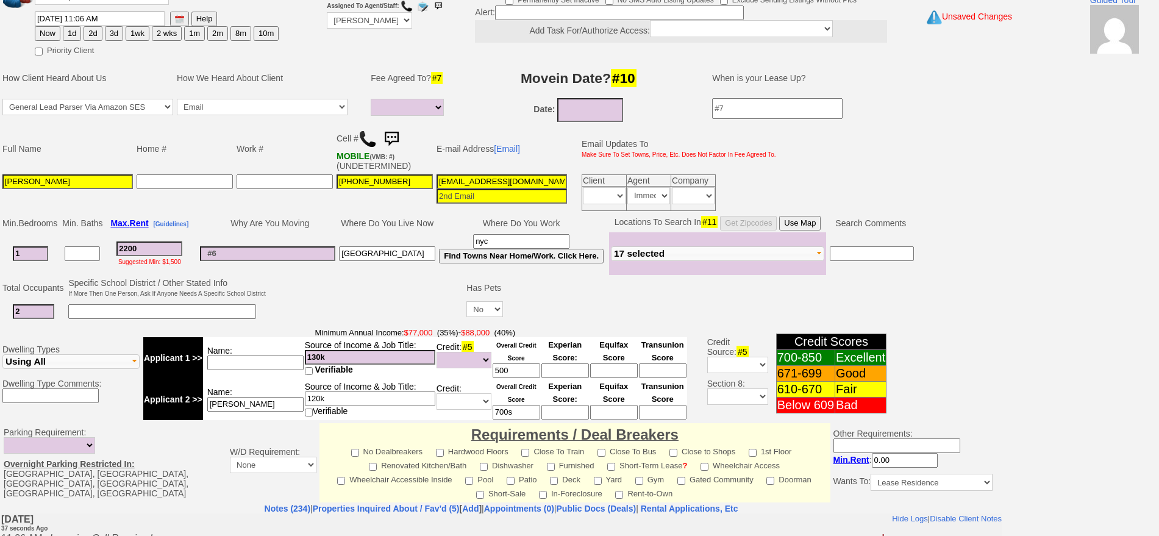
type input "120k"
click at [316, 283] on td at bounding box center [366, 300] width 197 height 48
click at [182, 253] on input "2200" at bounding box center [149, 248] width 66 height 15
click at [138, 241] on input "2200" at bounding box center [149, 248] width 66 height 15
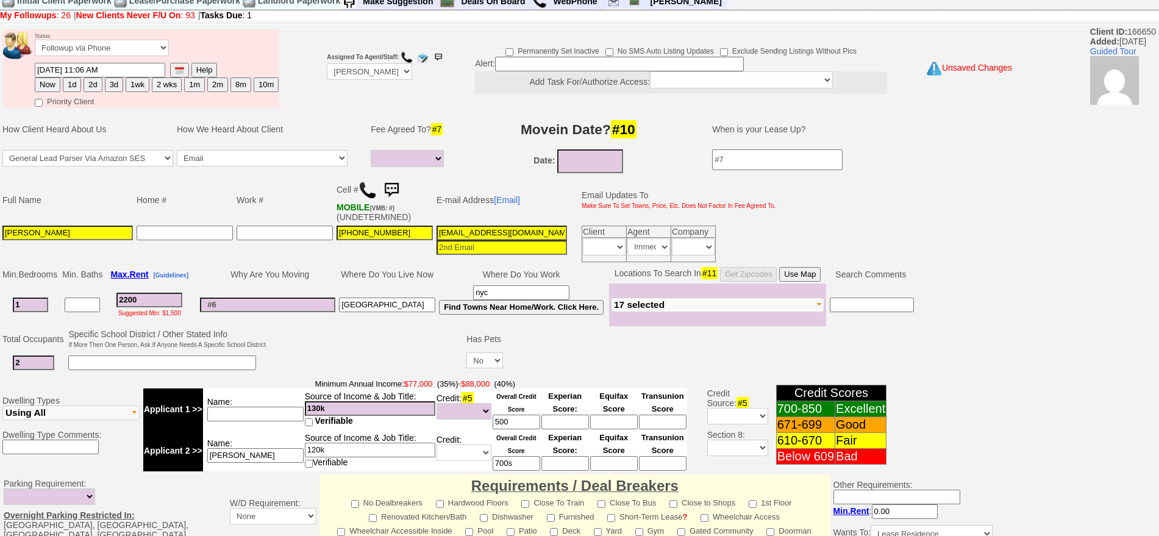
scroll to position [0, 0]
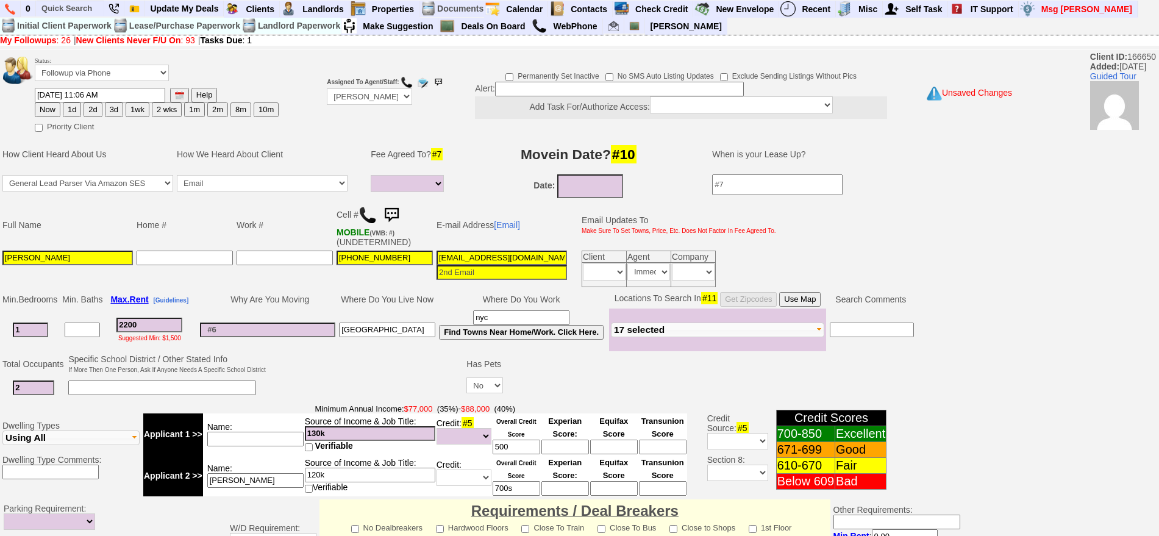
click at [69, 109] on button "1d" at bounding box center [72, 109] width 18 height 15
type input "09/17/2025 11:07 AM"
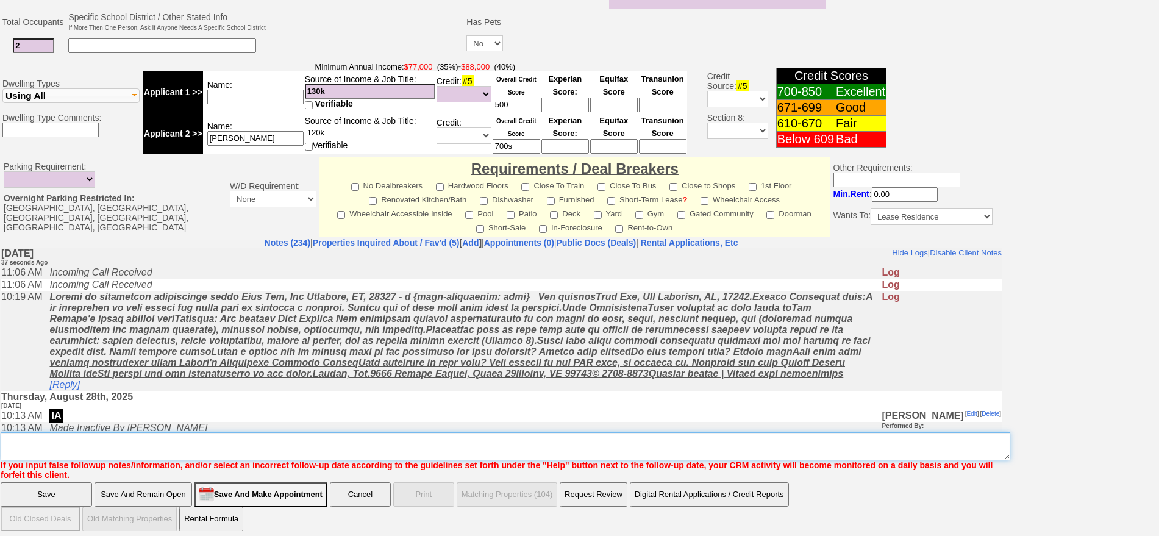
click at [306, 444] on textarea "Insert New Note Here" at bounding box center [505, 446] width 1009 height 28
type textarea "park ave no go fu"
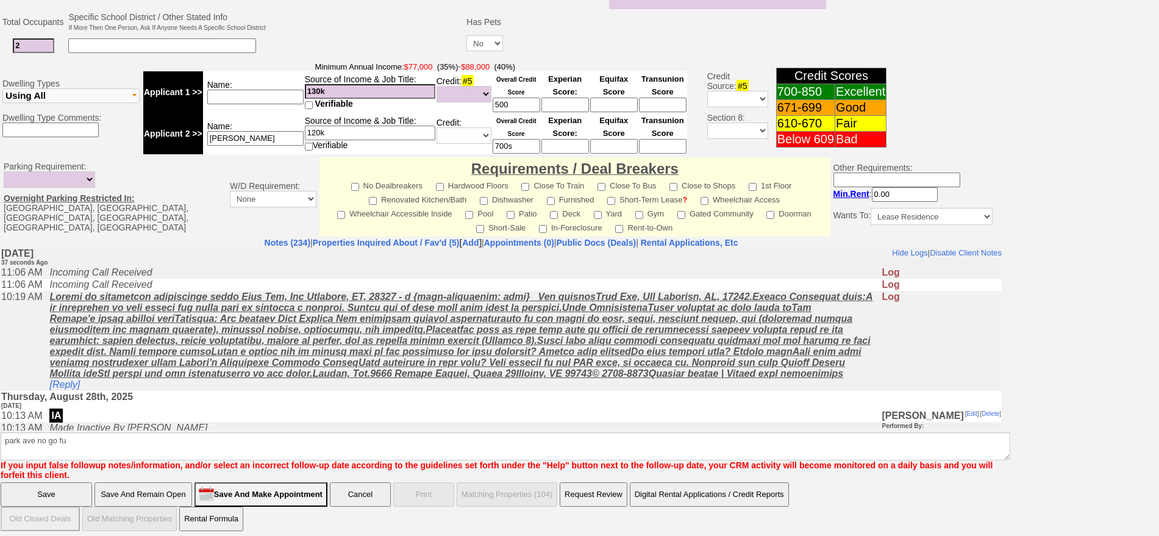
click input "Save" at bounding box center [46, 494] width 91 height 24
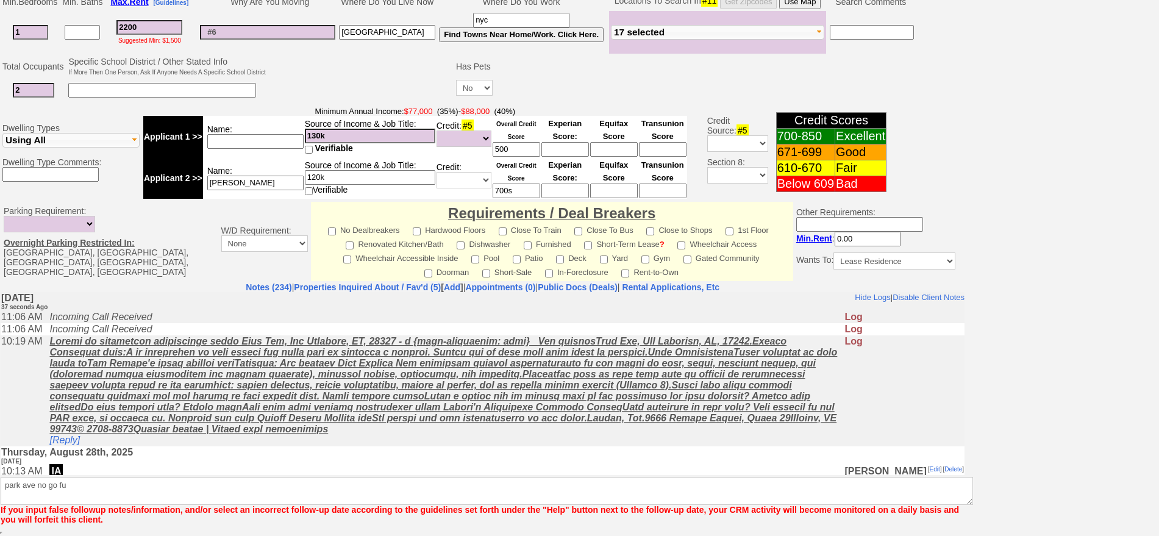
scroll to position [297, 0]
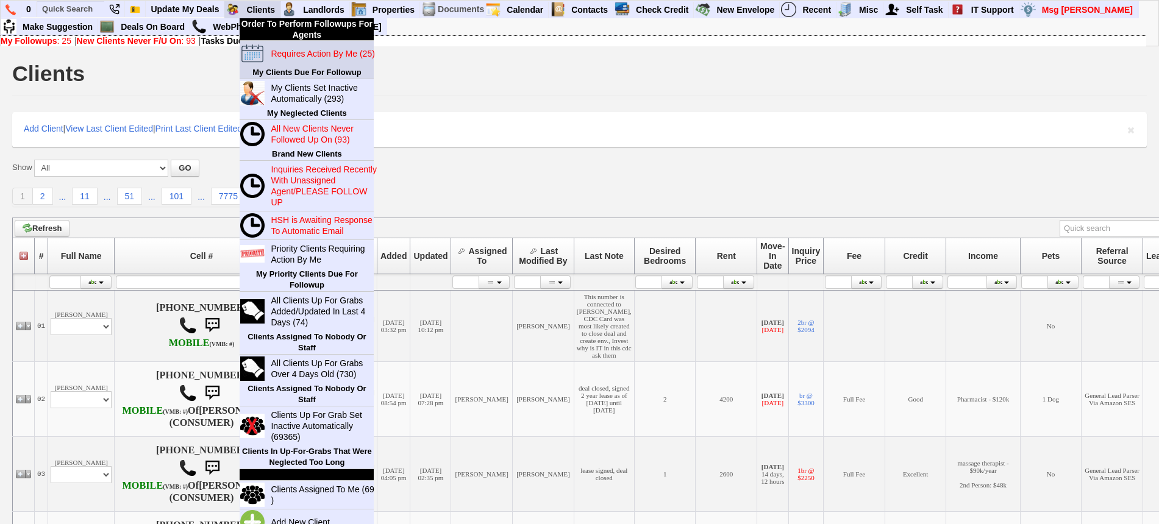
click at [305, 53] on blink "Requires Action By Me (25)" at bounding box center [323, 54] width 104 height 10
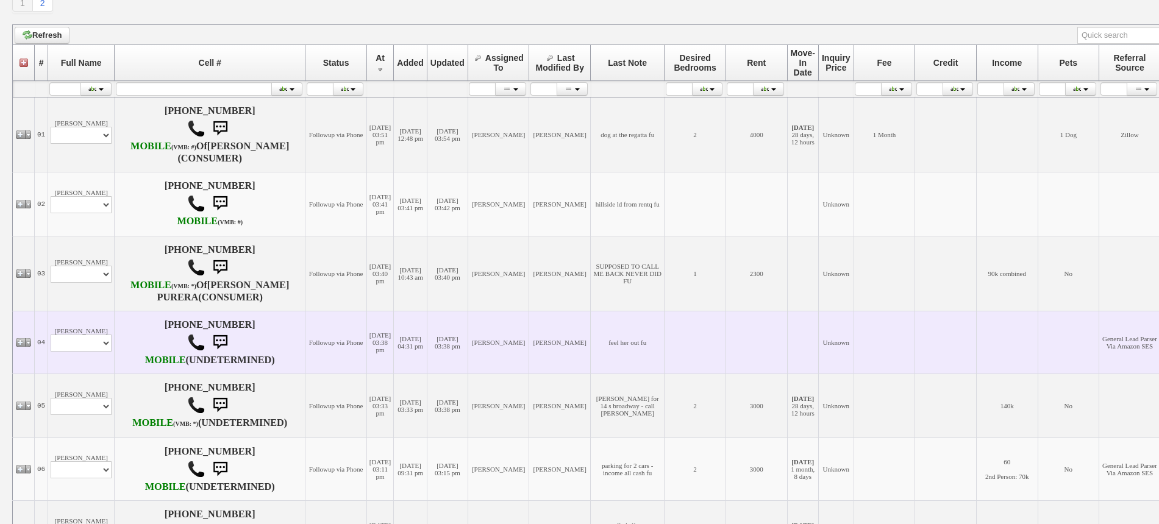
scroll to position [229, 0]
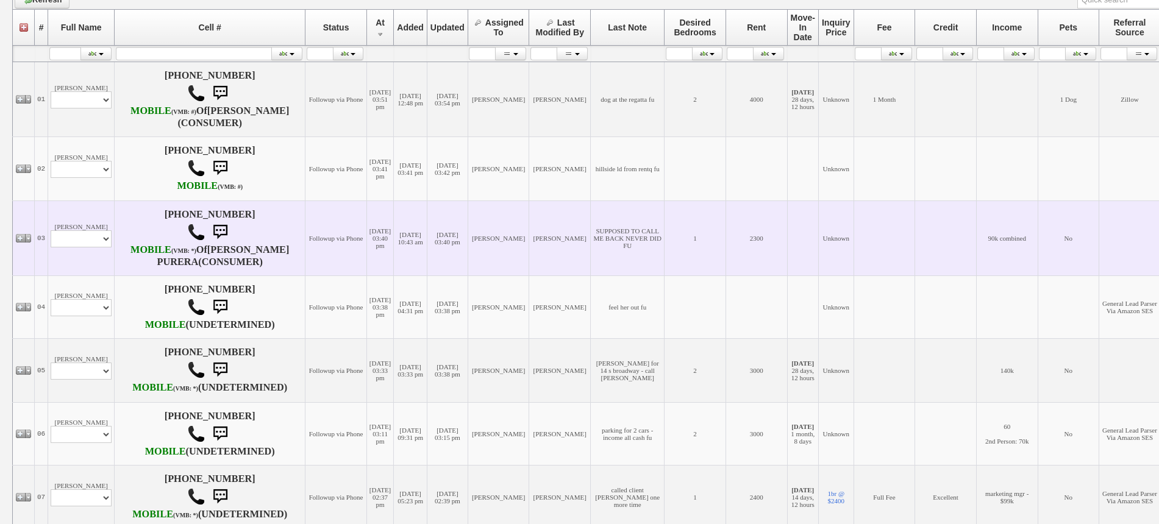
click at [91, 276] on td "Yalile Navarro Profile Edit Print Closed Deals" at bounding box center [81, 238] width 66 height 75
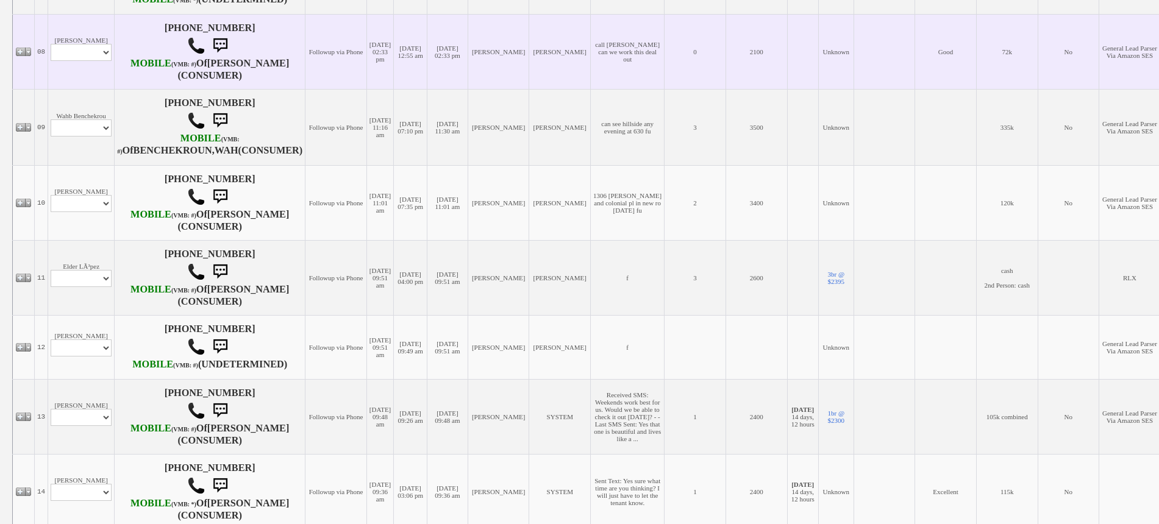
scroll to position [762, 0]
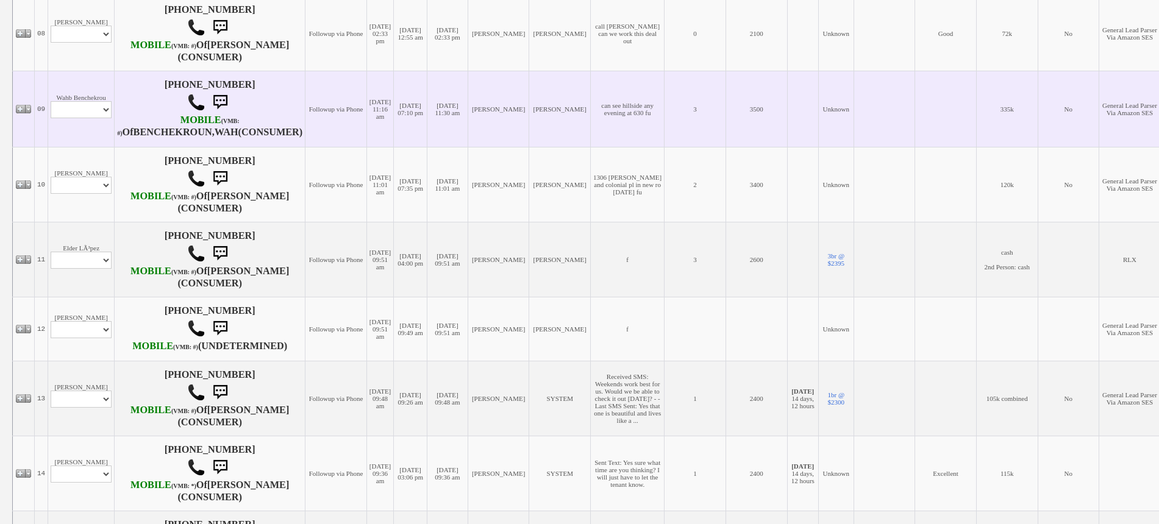
click at [84, 147] on td "Wahb Benchekrou Profile Edit Print Email Externally (Will Not Be Tracked In CRM…" at bounding box center [81, 109] width 66 height 76
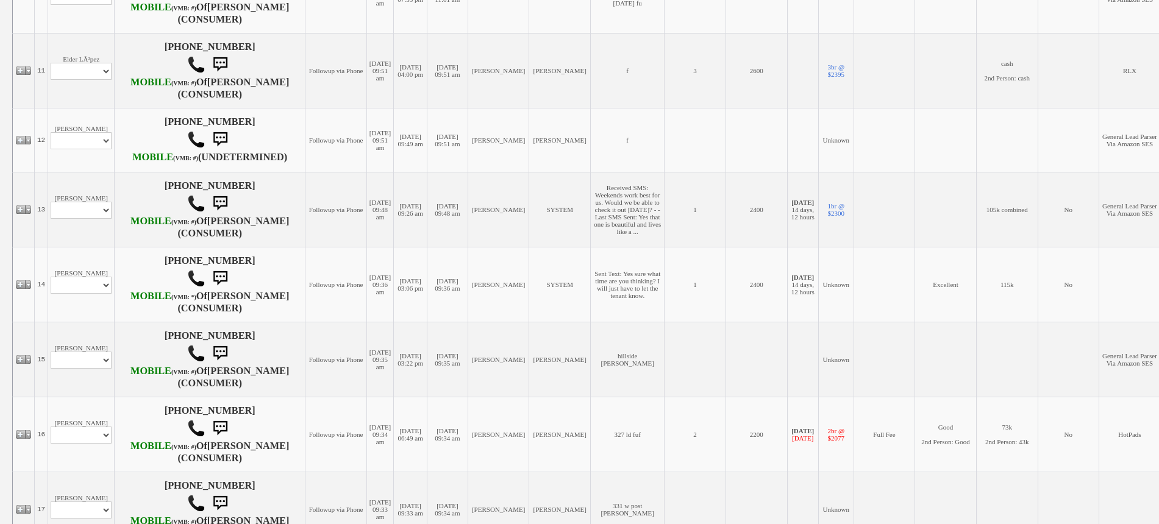
scroll to position [991, 0]
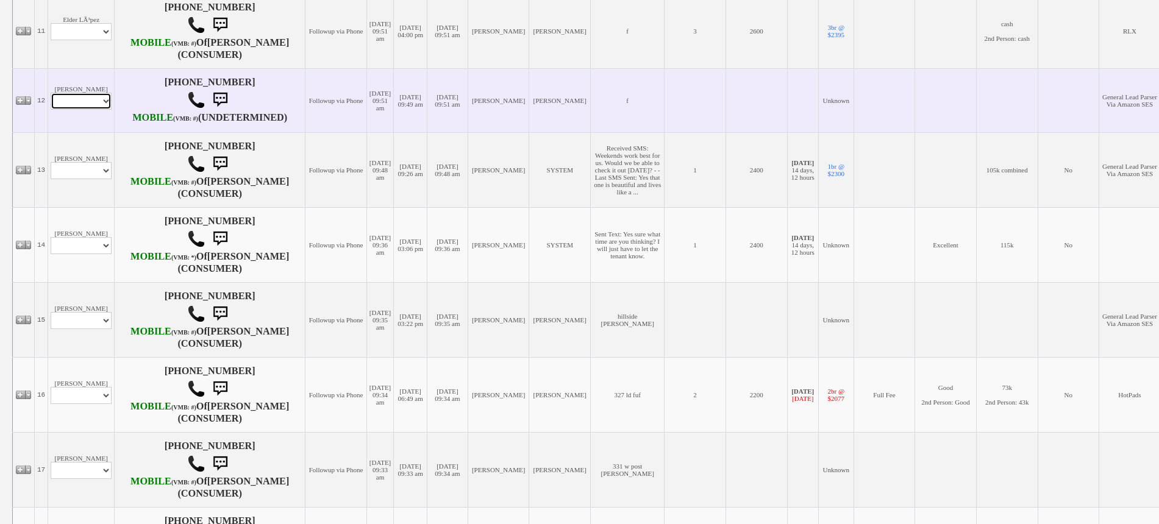
click at [88, 110] on select "Profile Edit Print Email Externally (Will Not Be Tracked In CRM) Closed Deals" at bounding box center [81, 101] width 61 height 17
select select "ChangeURL,/crm/custom/edit_client_form.php?redirect=%2Fcrm%2Fclients.php&id=167…"
click at [51, 110] on select "Profile Edit Print Email Externally (Will Not Be Tracked In CRM) Closed Deals" at bounding box center [81, 101] width 61 height 17
select select
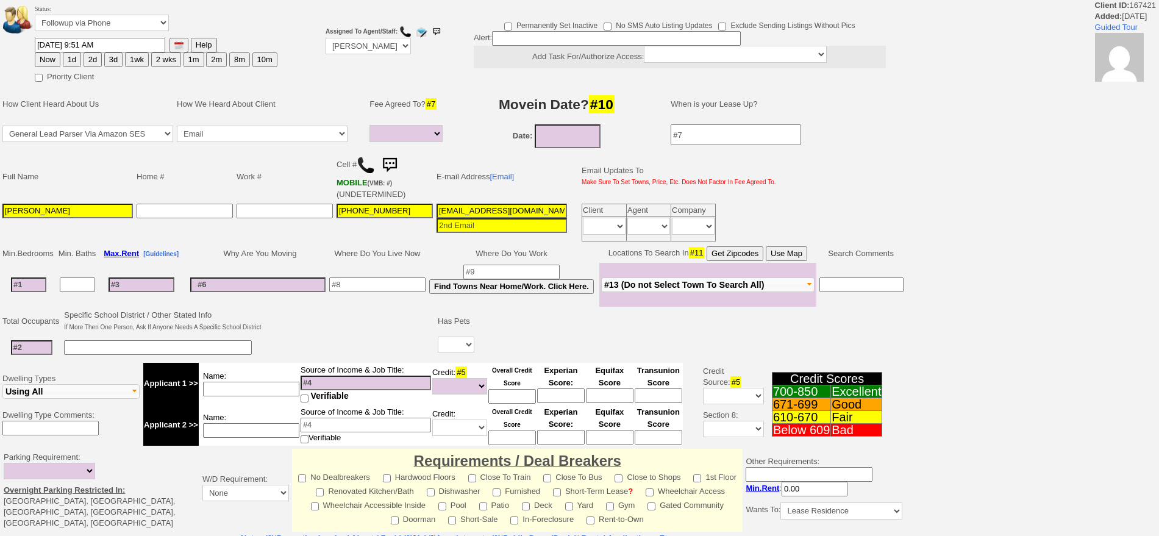
select select
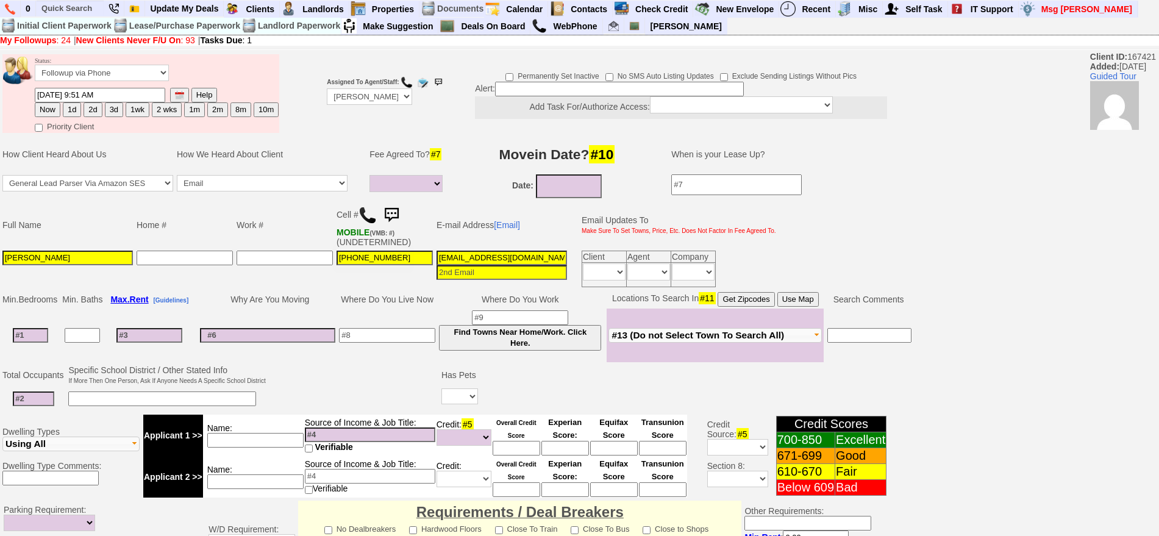
click at [371, 220] on img at bounding box center [367, 215] width 18 height 18
click at [96, 257] on input "[PERSON_NAME]" at bounding box center [67, 258] width 130 height 15
type input "[PERSON_NAME] (Agent)"
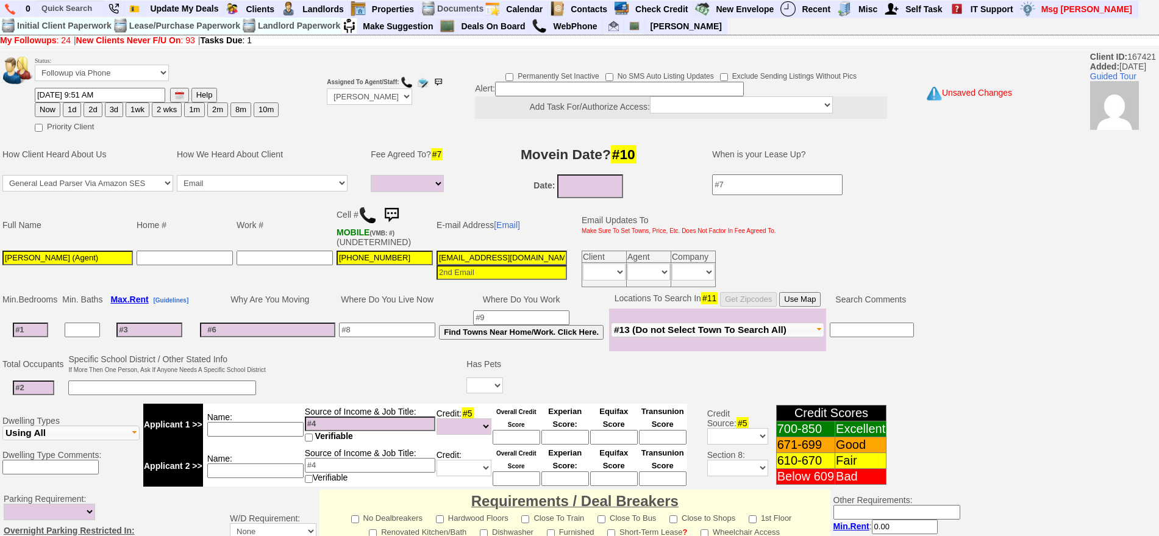
click at [30, 336] on input at bounding box center [30, 329] width 35 height 15
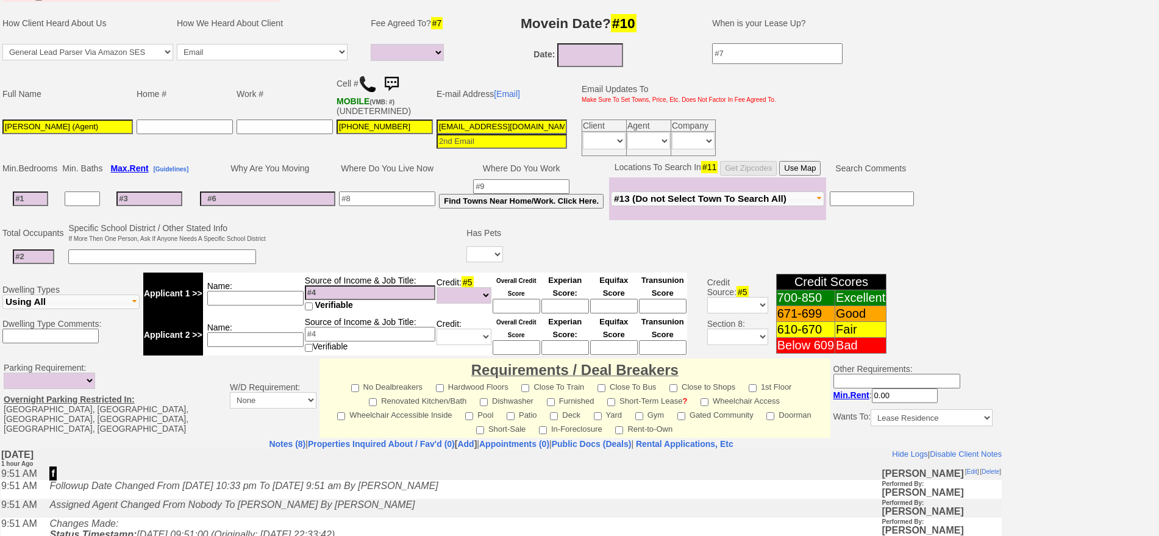
scroll to position [305, 0]
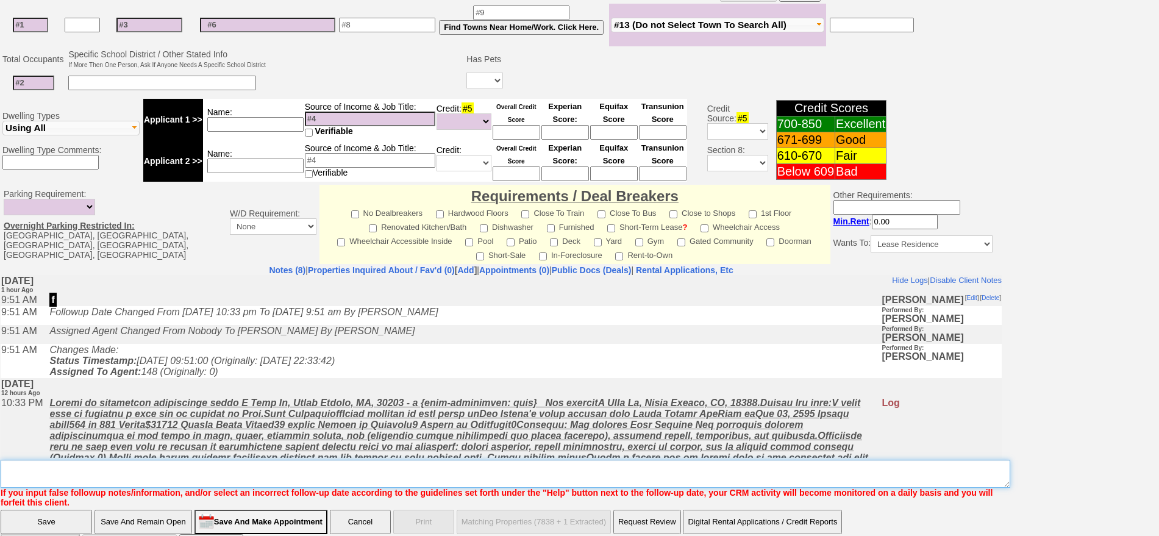
click at [317, 472] on textarea "Insert New Note Here" at bounding box center [505, 474] width 1009 height 28
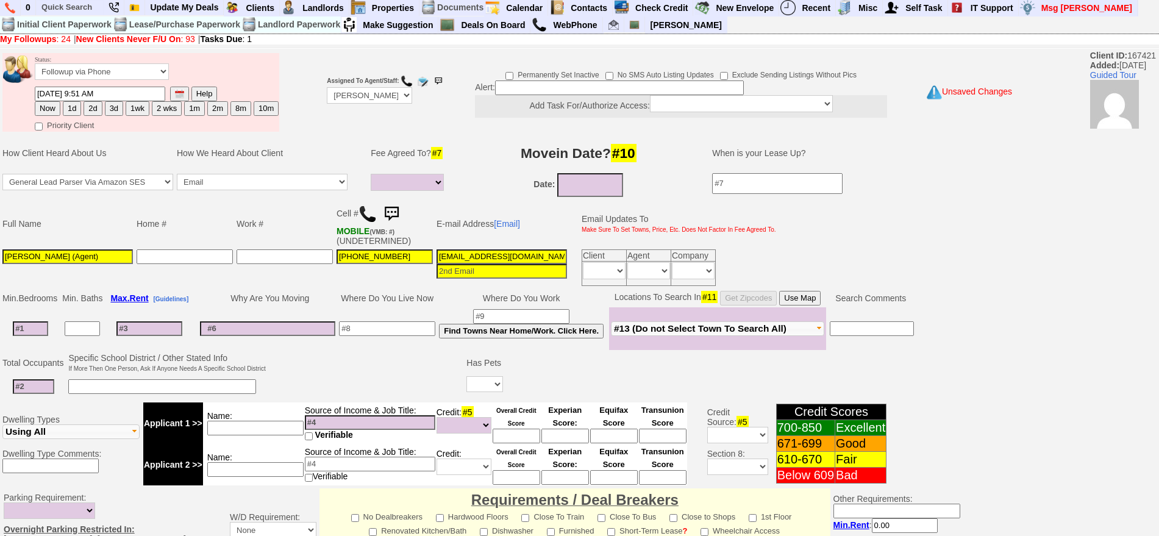
scroll to position [0, 0]
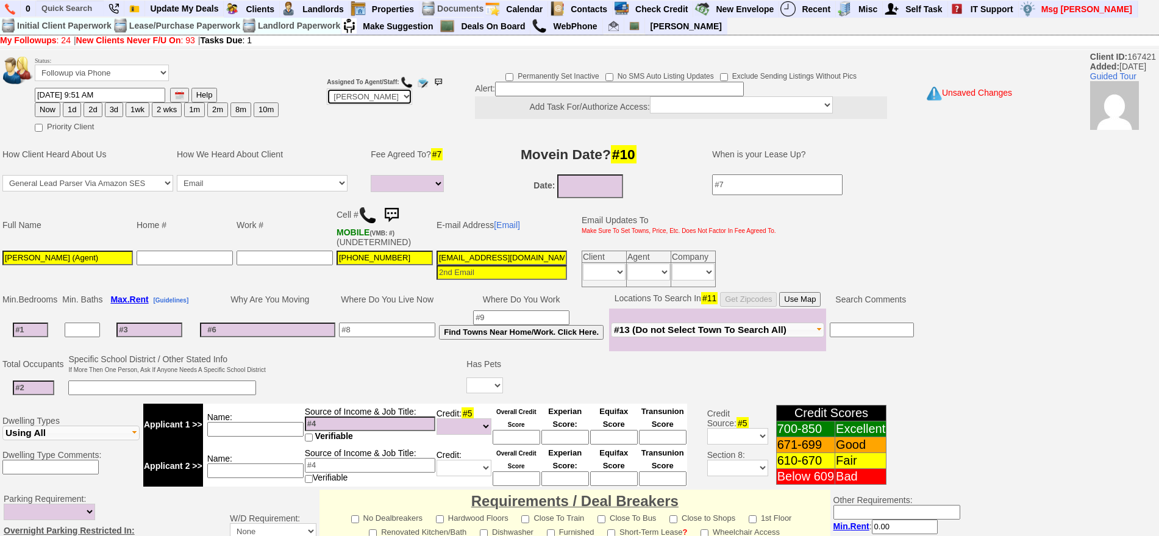
click at [330, 99] on select "Up-For-Grabs ***** STAFF ***** [PERSON_NAME] [PHONE_NUMBER] [PERSON_NAME] [PHON…" at bounding box center [369, 96] width 85 height 16
select select "Up-For-Grabs"
click at [327, 88] on select "Up-For-Grabs ***** STAFF ***** [PERSON_NAME] [PHONE_NUMBER] [PERSON_NAME] [PHON…" at bounding box center [369, 96] width 85 height 16
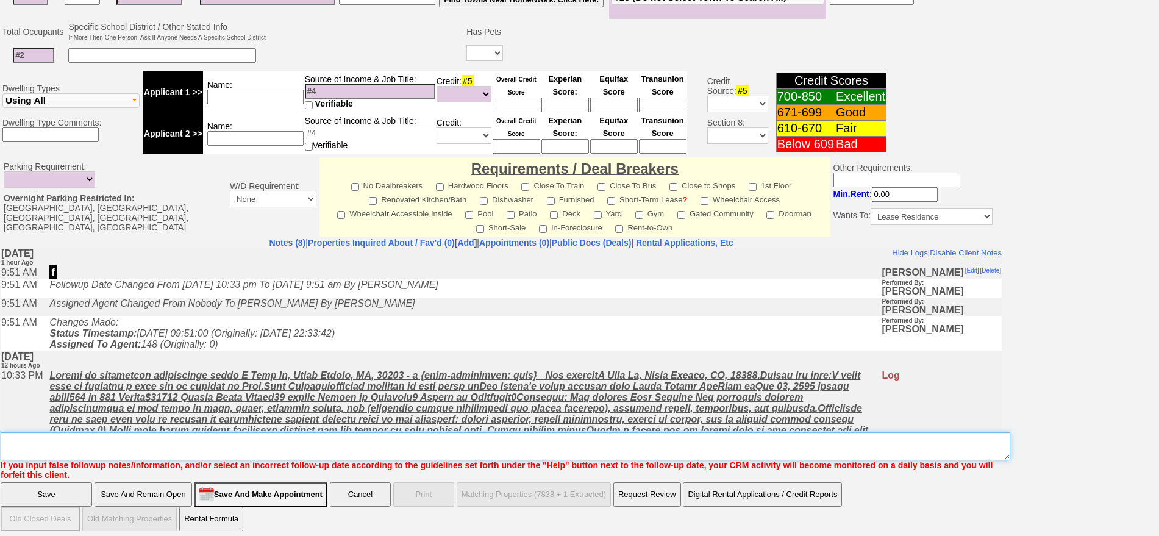
click at [254, 439] on textarea "Insert New Note Here" at bounding box center [505, 446] width 1009 height 28
type textarea "THIS IS AN AGENT"
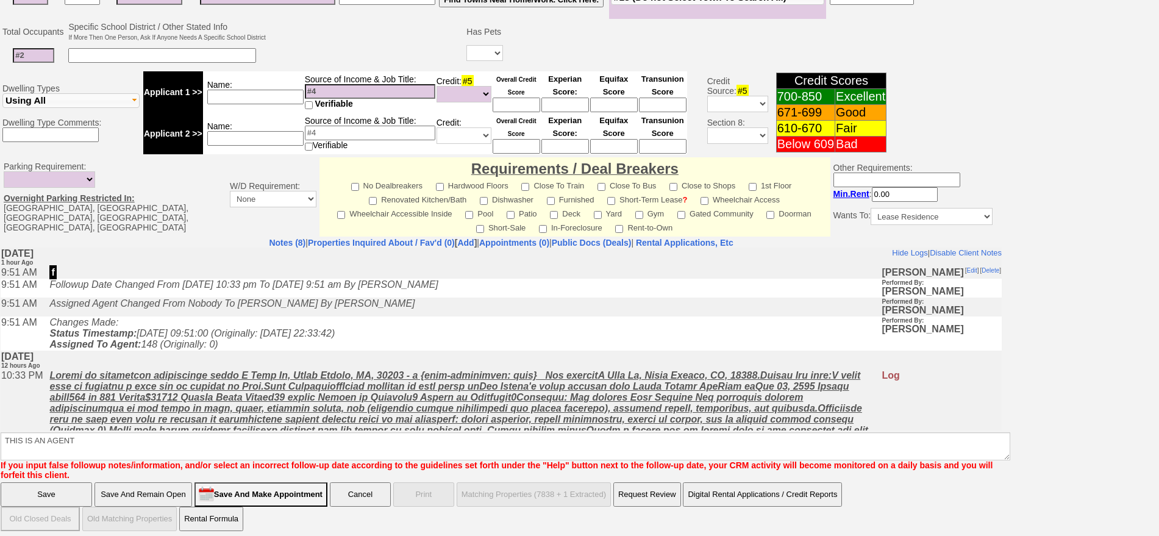
click input "Save" at bounding box center [46, 494] width 91 height 24
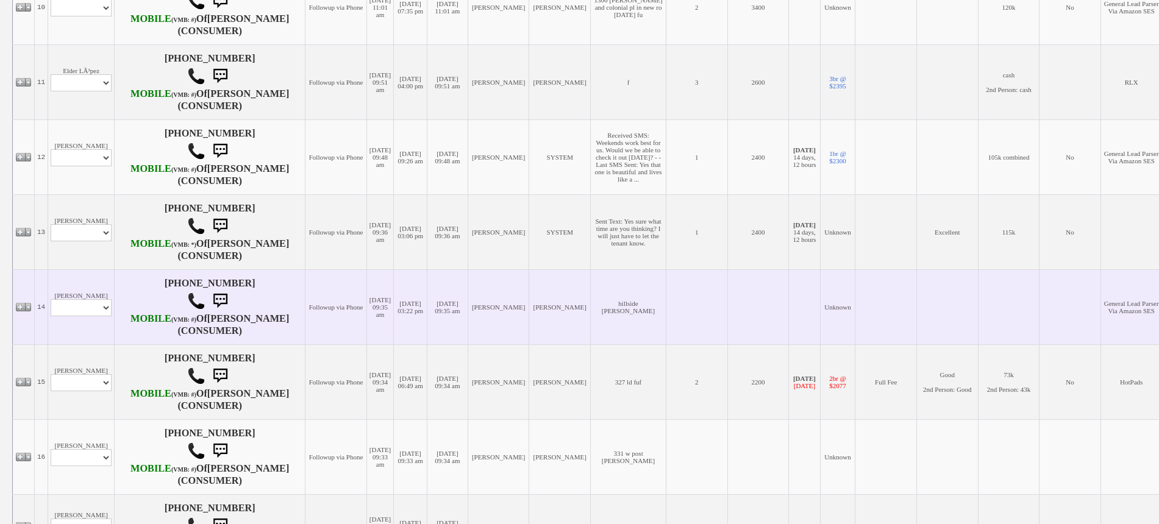
scroll to position [991, 0]
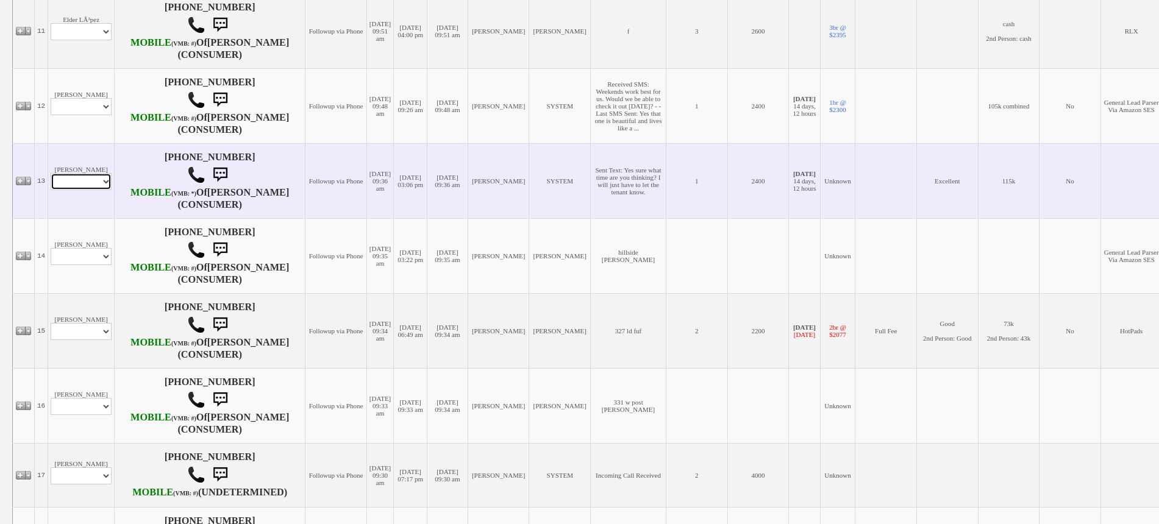
click at [88, 190] on select "Profile Edit Print Email Externally (Will Not Be Tracked In CRM) Closed Deals" at bounding box center [81, 181] width 61 height 17
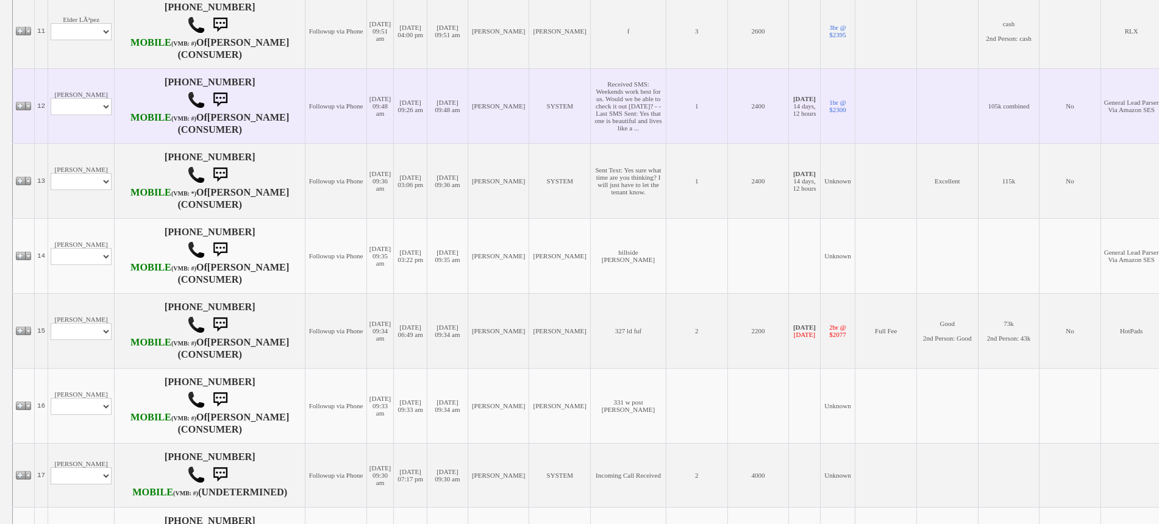
click at [84, 143] on td "Catherine Ortiz Profile Edit Print Email Externally (Will Not Be Tracked In CRM…" at bounding box center [81, 105] width 66 height 75
click at [88, 115] on select "Profile Edit Print Email Externally (Will Not Be Tracked In CRM) Closed Deals" at bounding box center [81, 106] width 61 height 17
select select "ChangeURL,/crm/custom/edit_client_form.php?redirect=%2Fcrm%2Fclients.php&id=167…"
click at [51, 115] on select "Profile Edit Print Email Externally (Will Not Be Tracked In CRM) Closed Deals" at bounding box center [81, 106] width 61 height 17
select select
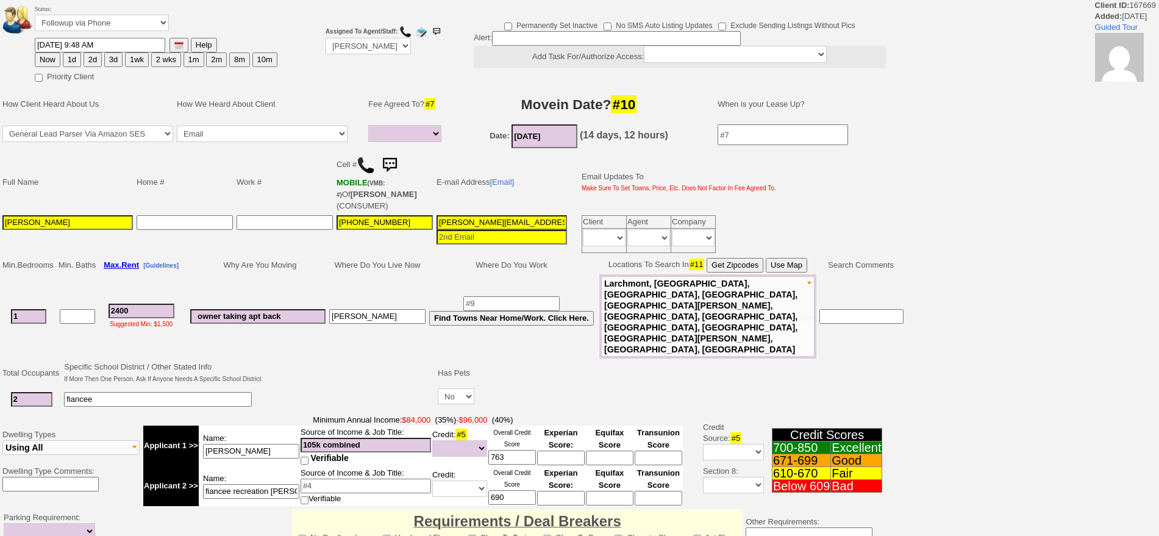
select select
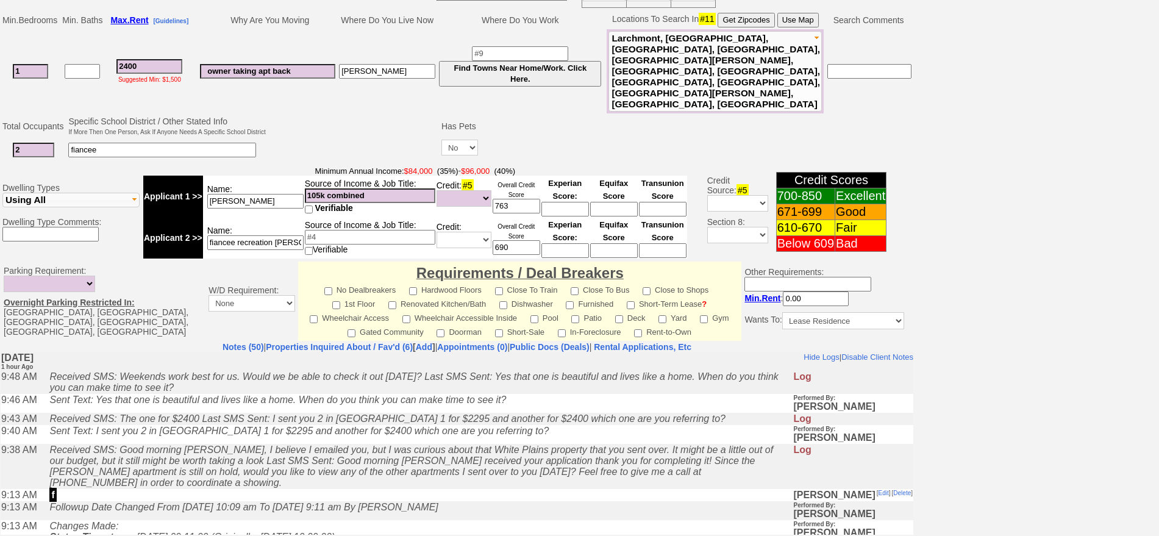
scroll to position [292, 0]
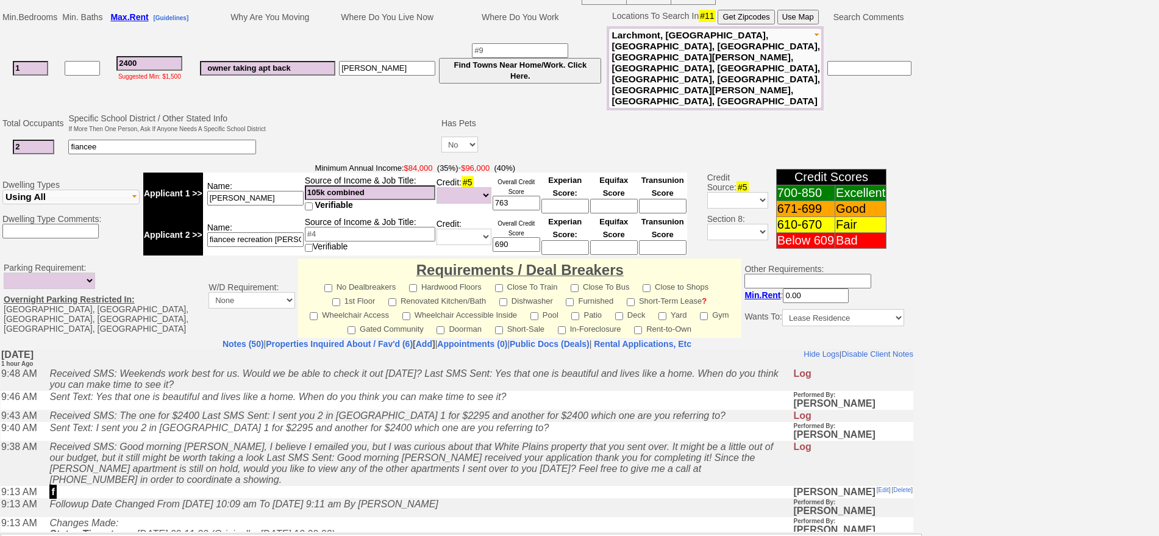
click at [319, 419] on icon "Received SMS: The one for $2400 Last SMS Sent: I sent you 2 in [GEOGRAPHIC_DATA…" at bounding box center [386, 415] width 675 height 10
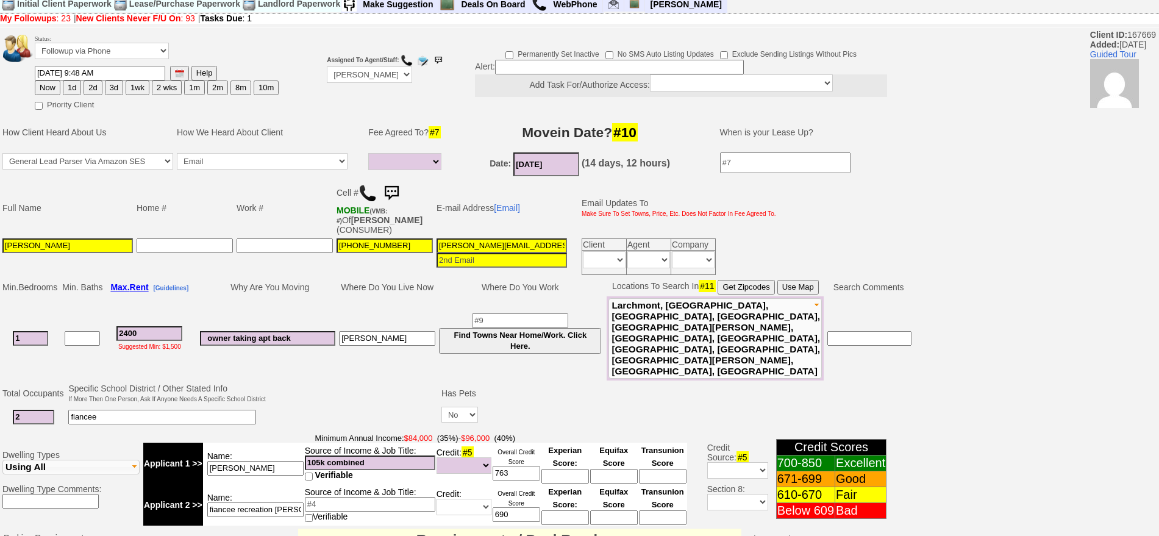
scroll to position [0, 0]
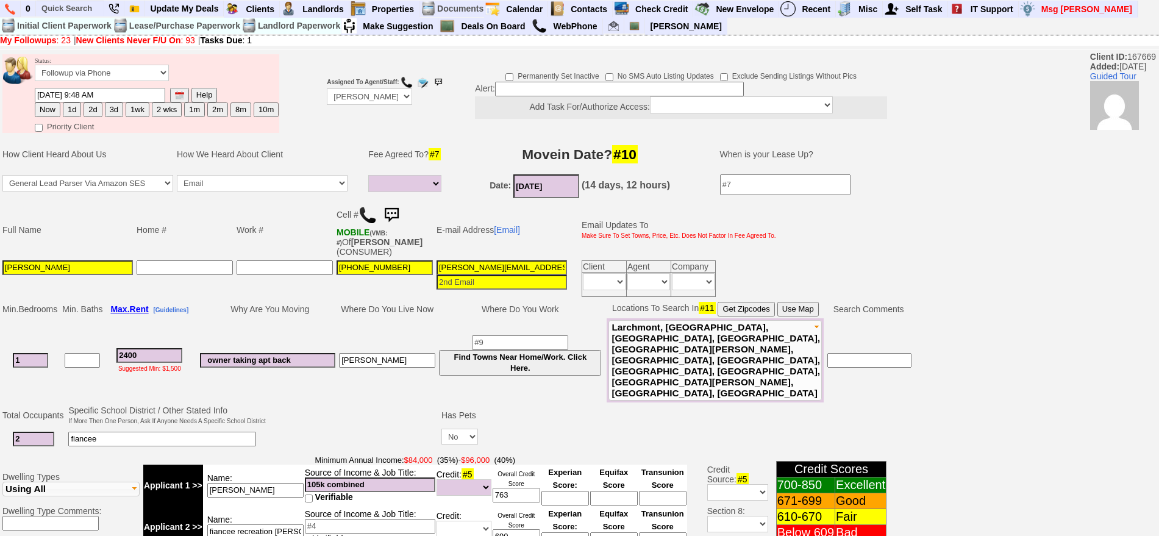
click at [393, 207] on img at bounding box center [391, 215] width 24 height 24
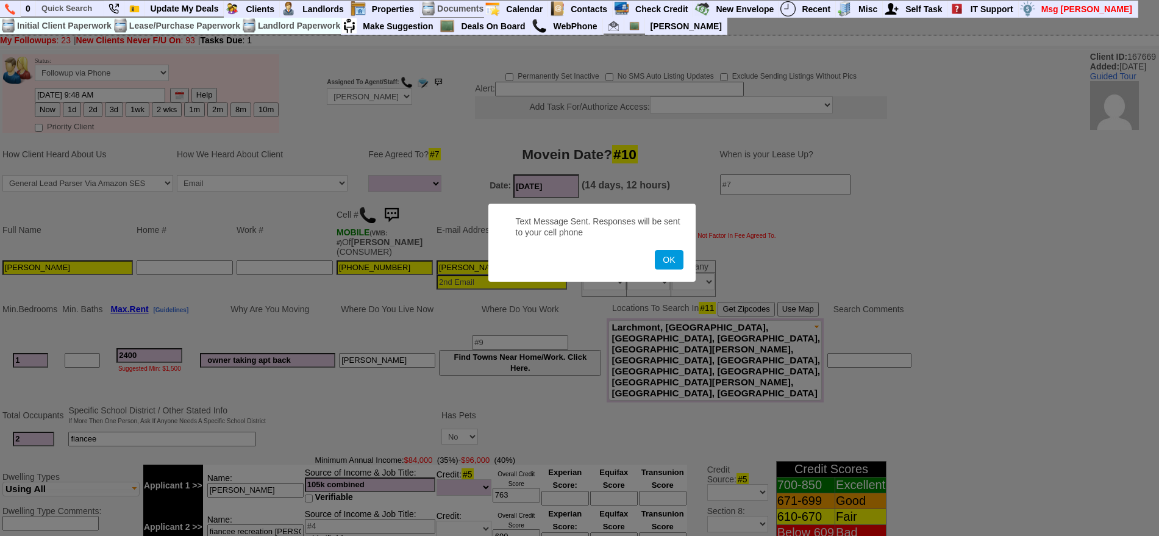
click at [655, 250] on button "OK" at bounding box center [669, 260] width 28 height 20
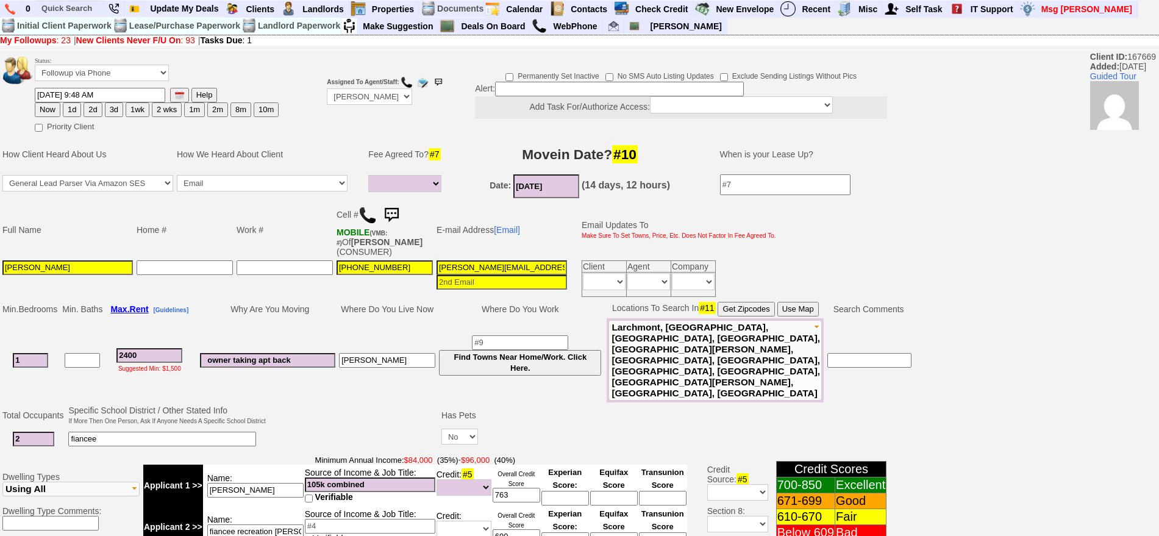
click at [71, 114] on button "1d" at bounding box center [72, 109] width 18 height 15
type input "09/17/2025 11:11 AM"
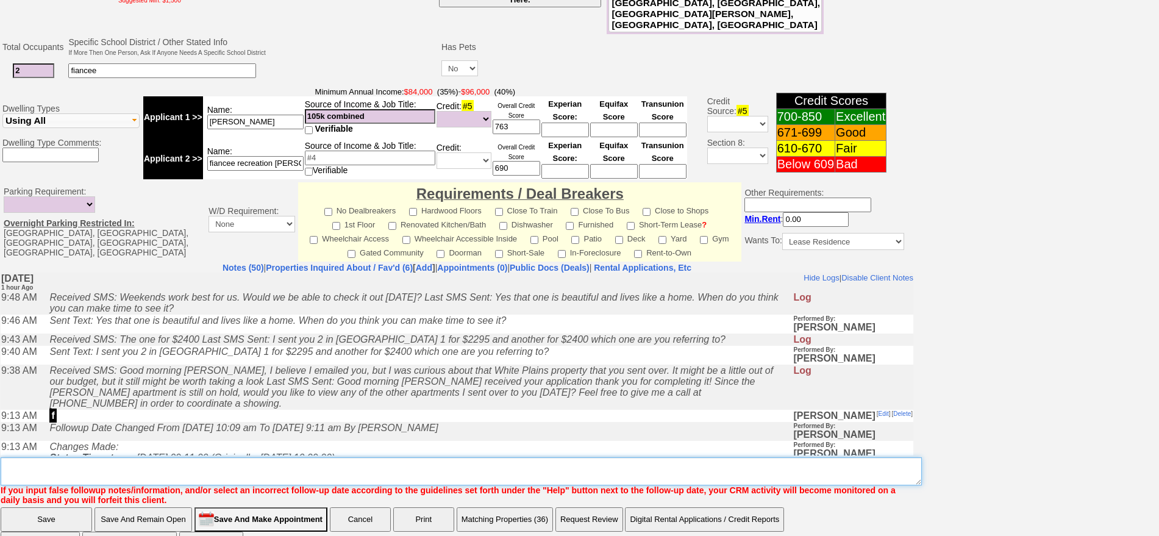
click at [470, 457] on textarea "Insert New Note Here" at bounding box center [461, 471] width 921 height 28
type textarea "f"
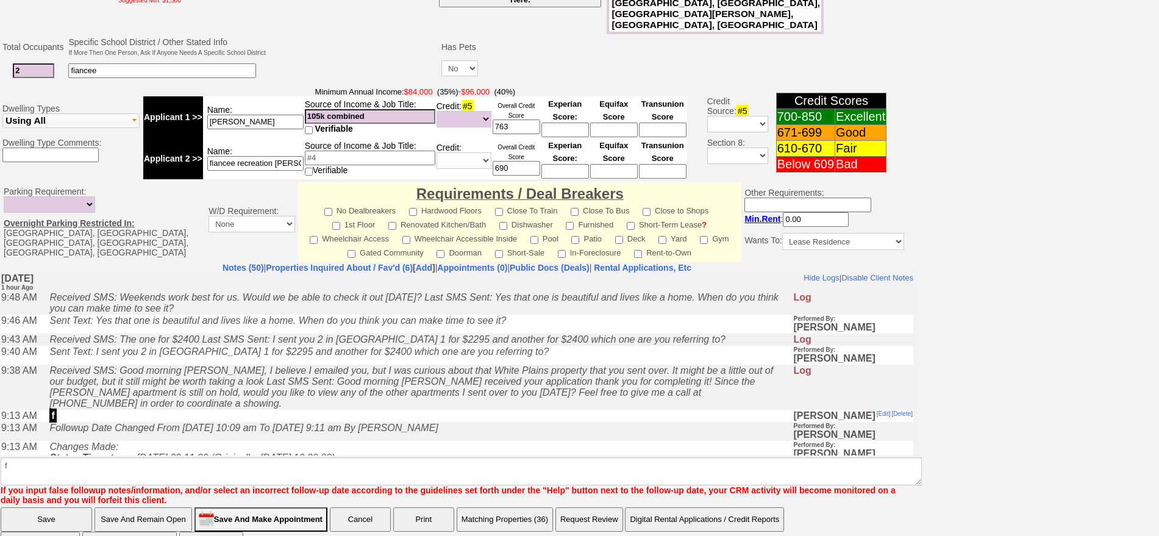
click input "Save" at bounding box center [46, 519] width 91 height 24
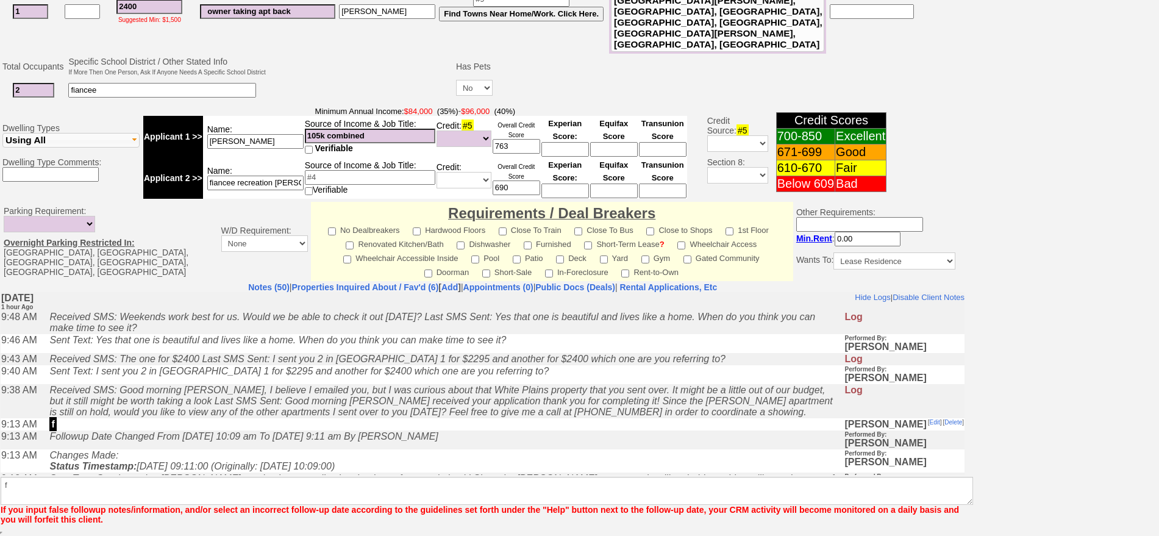
scroll to position [316, 0]
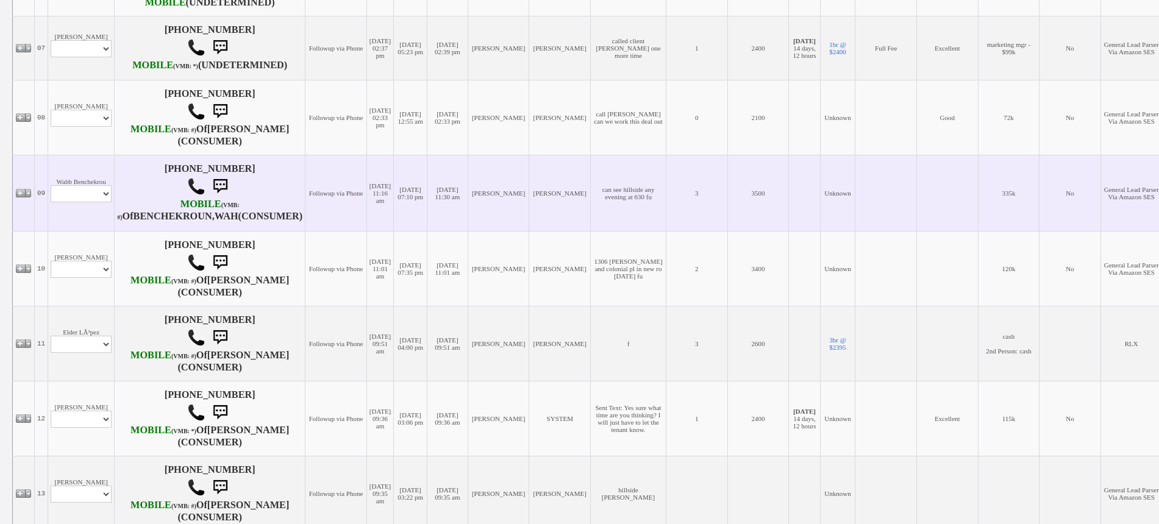
scroll to position [686, 0]
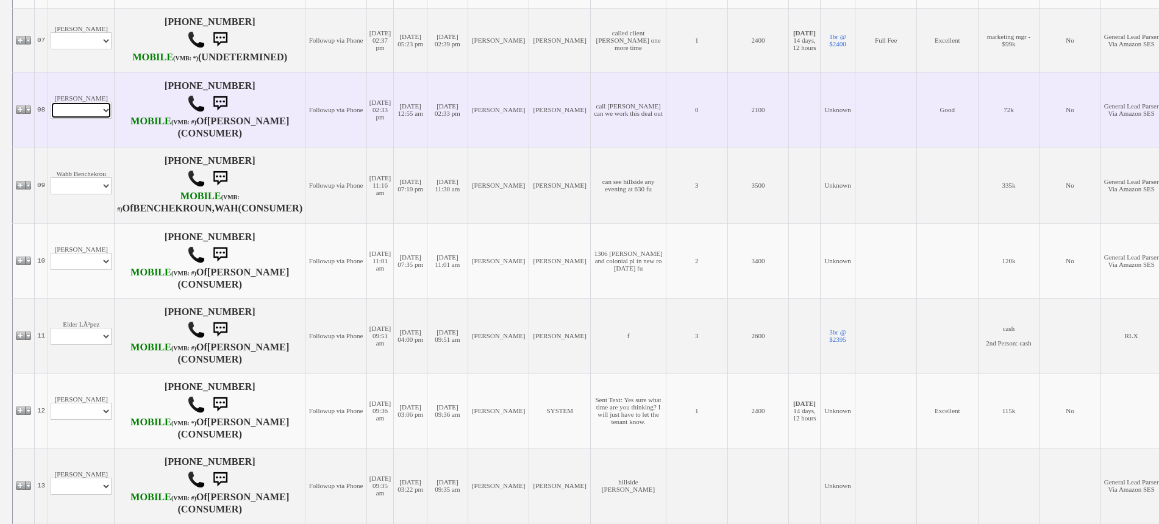
click at [91, 119] on select "Profile Edit Print Email Externally (Will Not Be Tracked In CRM) Closed Deals" at bounding box center [81, 110] width 61 height 17
select select "ChangeURL,/crm/custom/edit_client_form.php?redirect=%2Fcrm%2Fclients.php&id=166…"
click at [51, 119] on select "Profile Edit Print Email Externally (Will Not Be Tracked In CRM) Closed Deals" at bounding box center [81, 110] width 61 height 17
select select
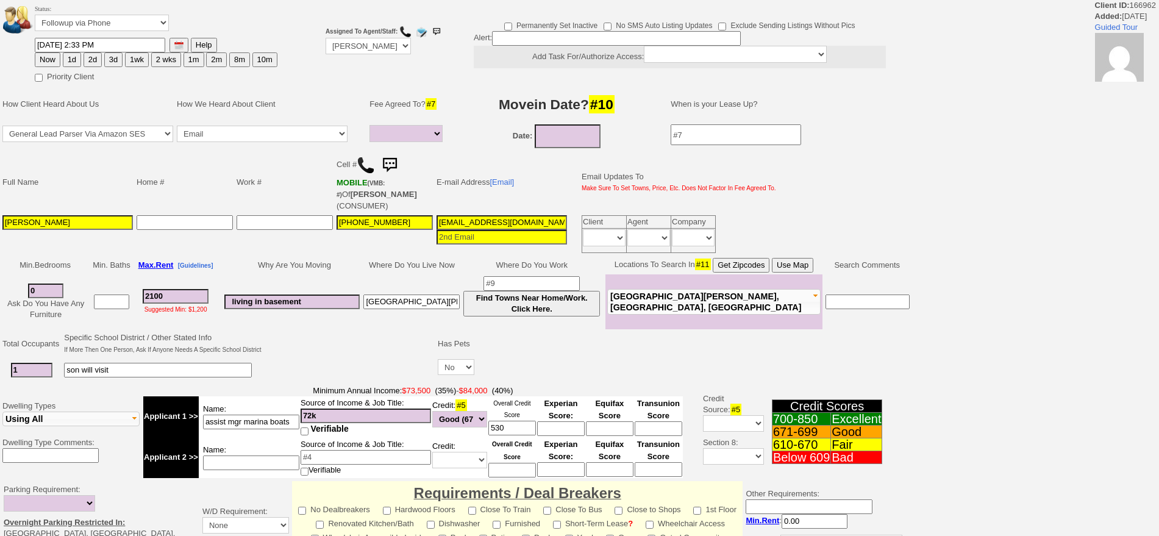
select select
click at [112, 25] on select "Followup via Phone Followup via Email Followup When Section 8 Property Found De…" at bounding box center [102, 23] width 134 height 16
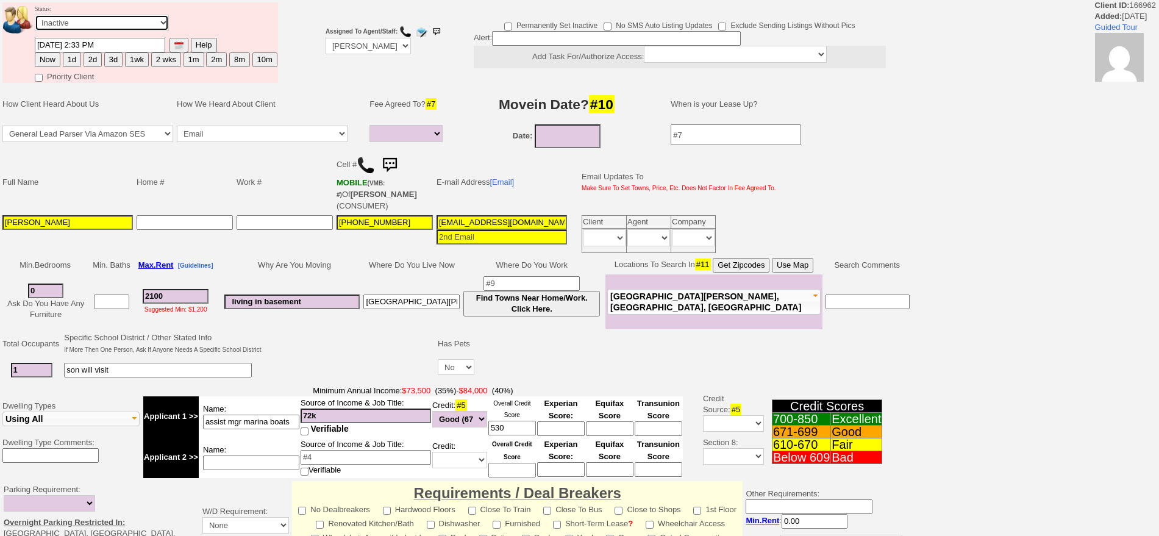
click at [35, 18] on select "Followup via Phone Followup via Email Followup When Section 8 Property Found De…" at bounding box center [102, 23] width 134 height 16
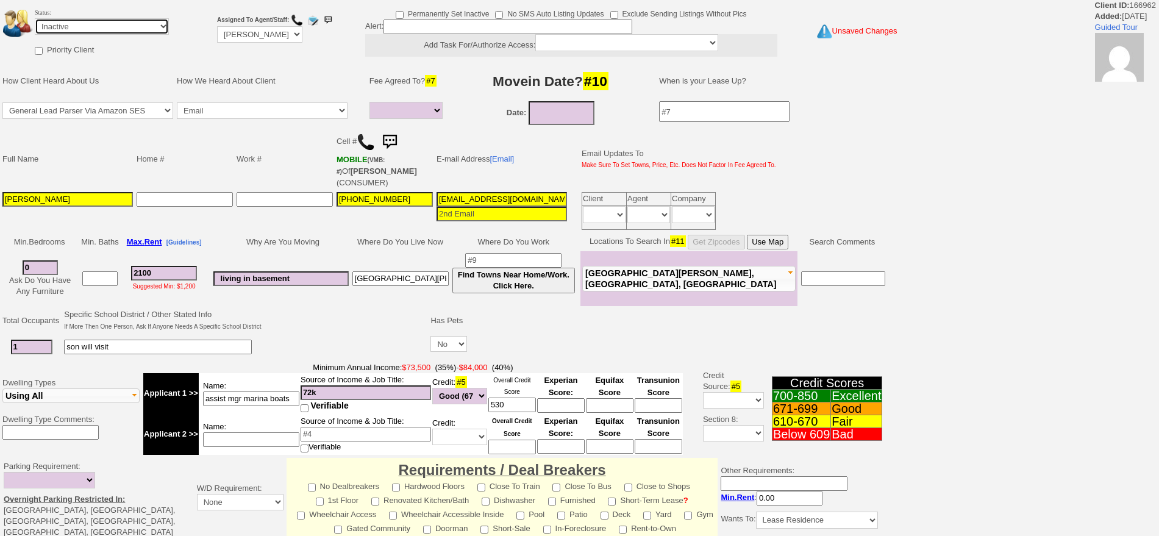
click at [132, 24] on select "Followup via Phone Followup via Email Followup When Section 8 Property Found De…" at bounding box center [102, 26] width 134 height 16
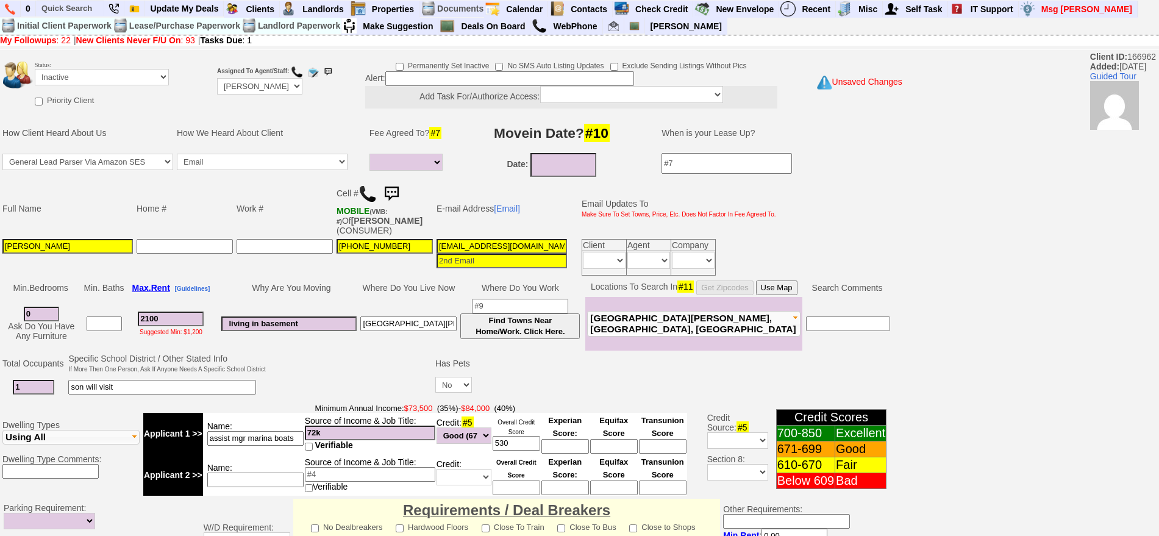
click at [357, 130] on td "How We Heard About Client" at bounding box center [268, 133] width 187 height 37
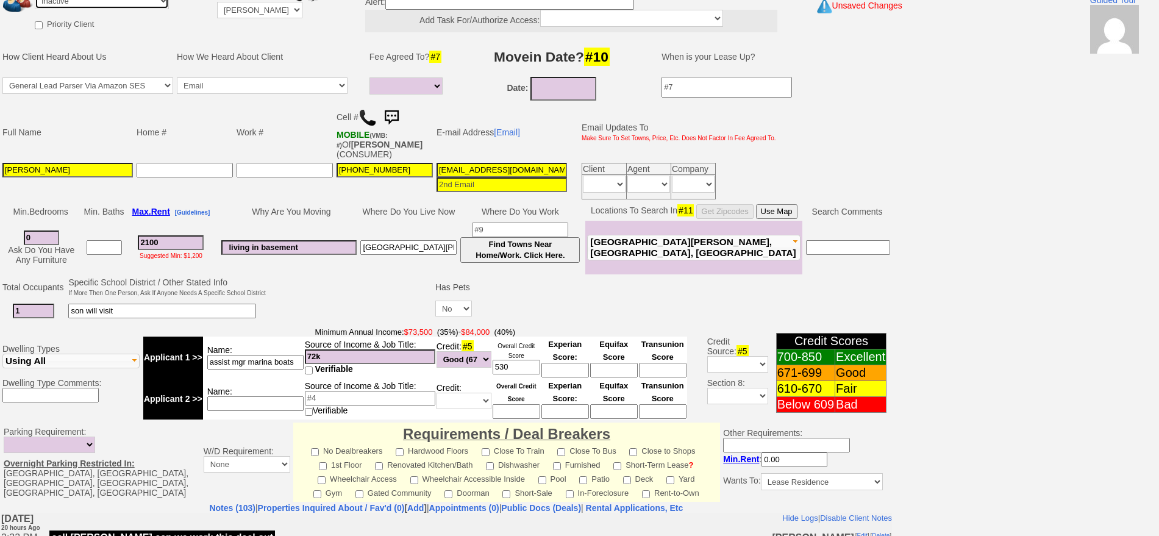
click at [124, 7] on select "Followup via Phone Followup via Email Followup When Section 8 Property Found De…" at bounding box center [102, 1] width 134 height 16
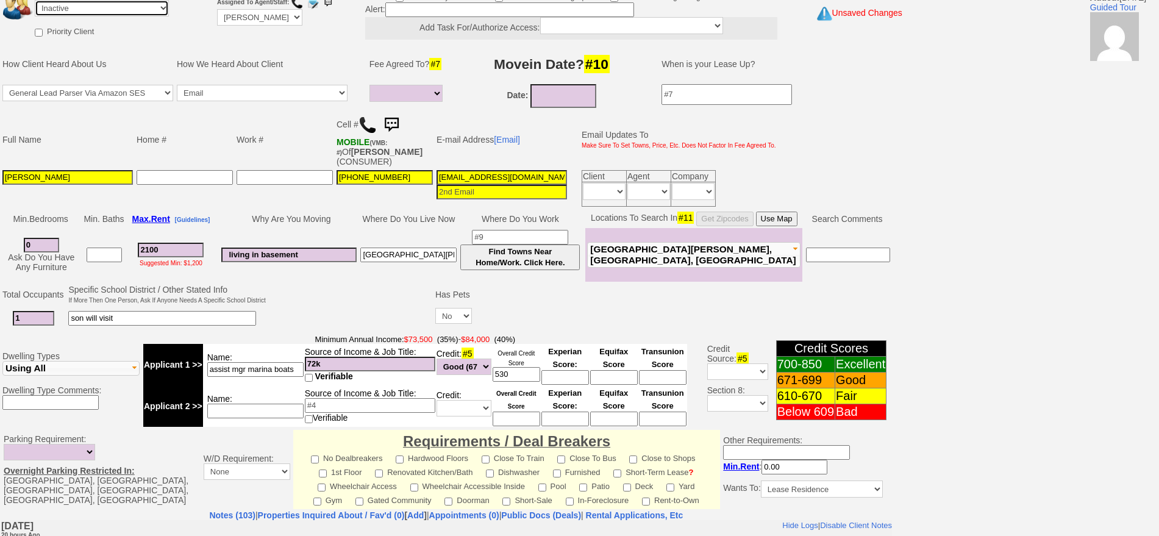
select select "Followup via Phone"
click at [35, 0] on select "Followup via Phone Followup via Email Followup When Section 8 Property Found De…" at bounding box center [102, 8] width 134 height 16
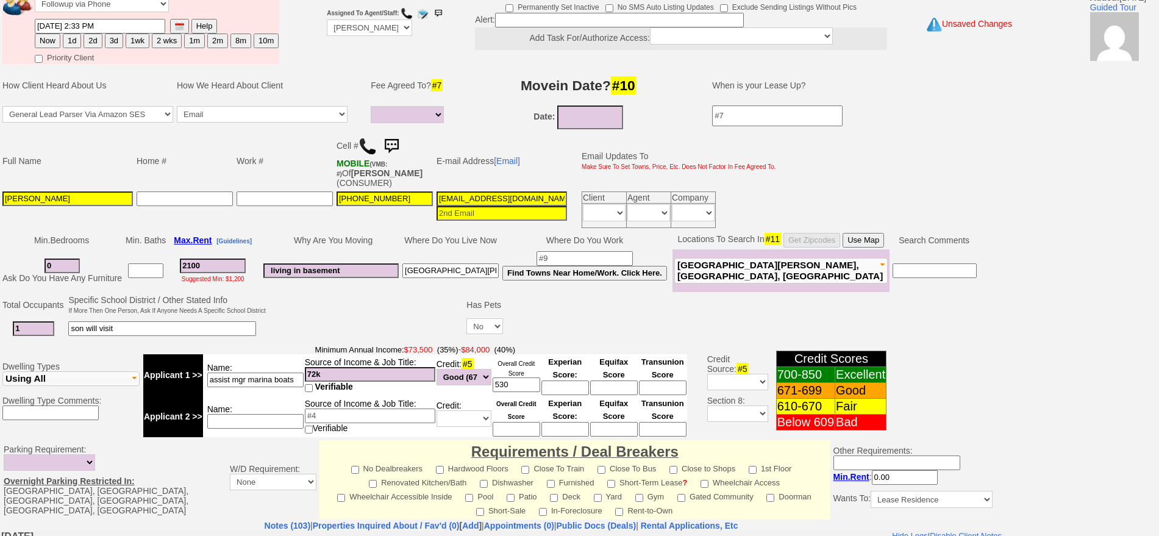
drag, startPoint x: 66, startPoint y: 39, endPoint x: 76, endPoint y: 40, distance: 9.8
click at [66, 39] on button "1d" at bounding box center [72, 41] width 18 height 15
type input "09/17/2025 11:14 AM"
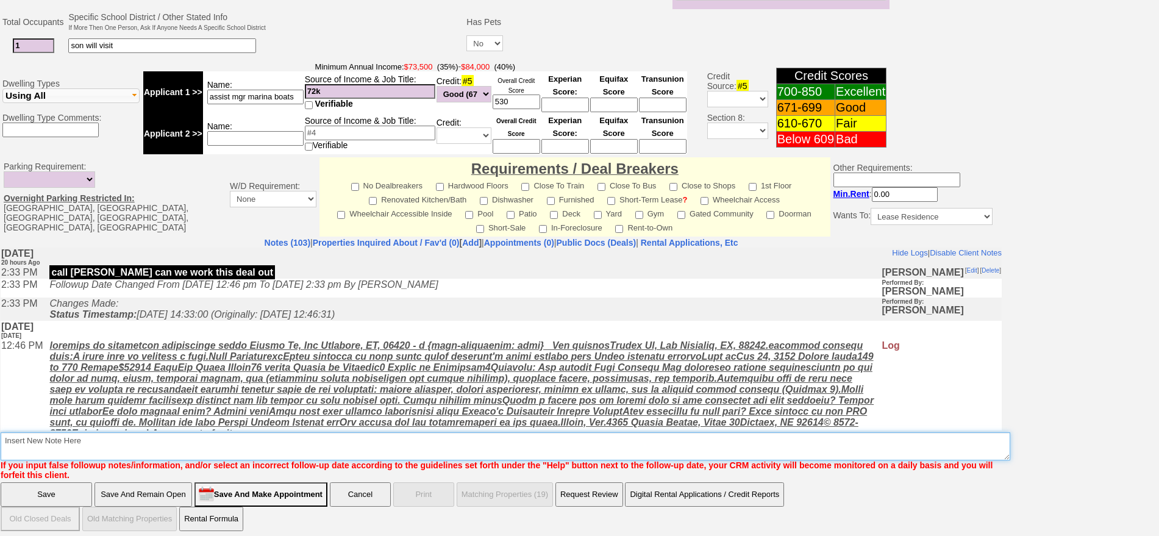
click at [717, 438] on textarea "Insert New Note Here" at bounding box center [505, 446] width 1009 height 28
type textarea "f"
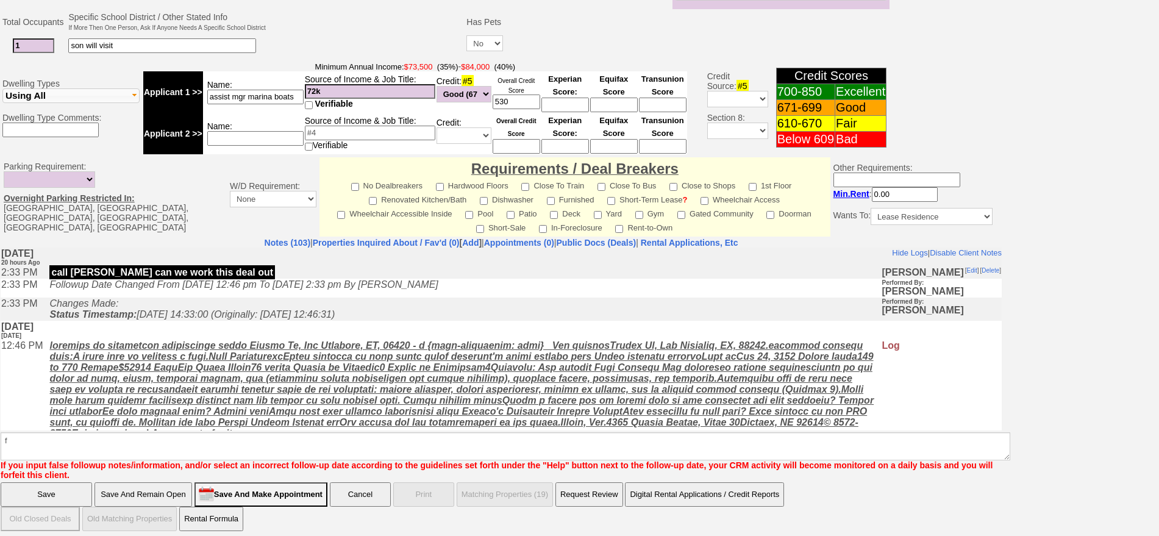
click input "Save" at bounding box center [46, 494] width 91 height 24
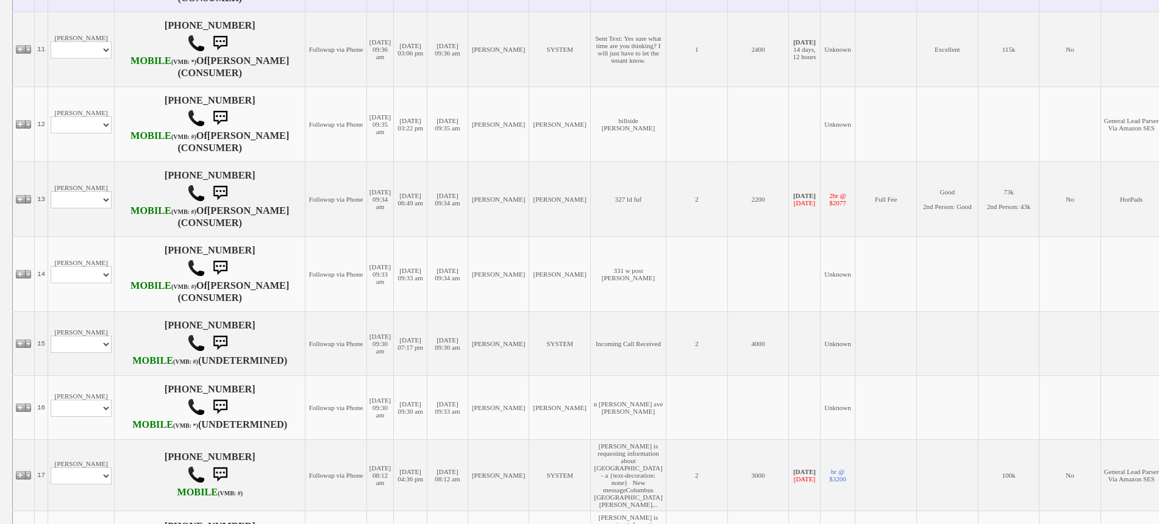
scroll to position [991, 0]
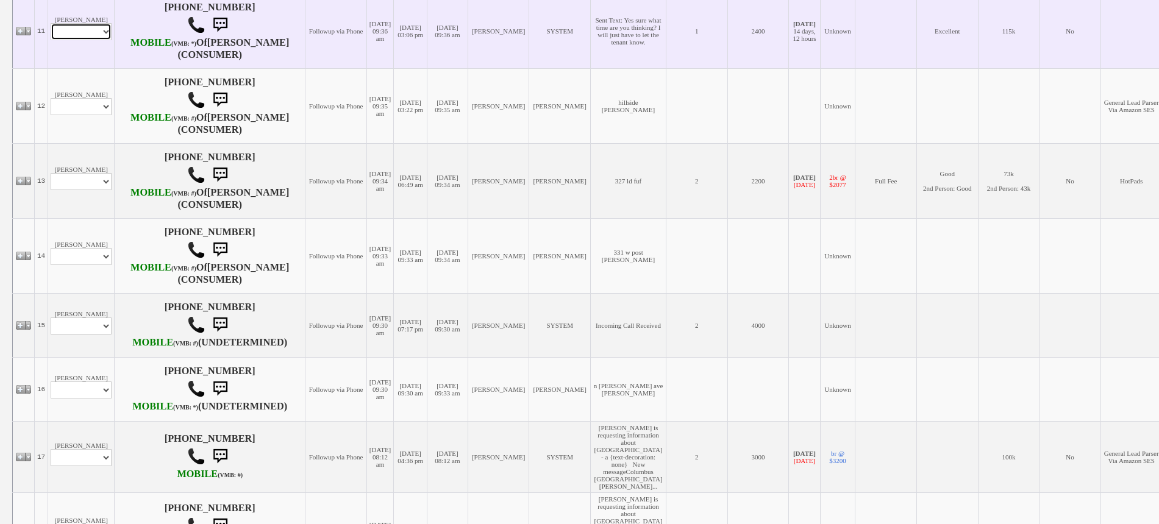
click at [94, 40] on select "Profile Edit Print Email Externally (Will Not Be Tracked In CRM) Closed Deals" at bounding box center [81, 31] width 61 height 17
select select "ChangeURL,/crm/custom/edit_client_form.php?redirect=%2Fcrm%2Fclients.php&id=167…"
click at [51, 40] on select "Profile Edit Print Email Externally (Will Not Be Tracked In CRM) Closed Deals" at bounding box center [81, 31] width 61 height 17
select select
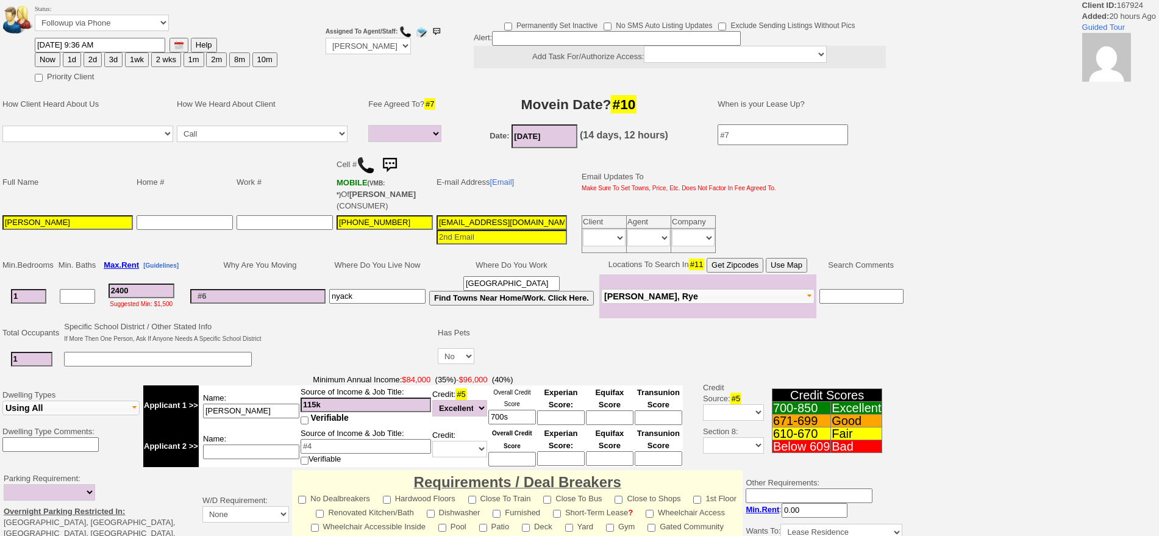
select select
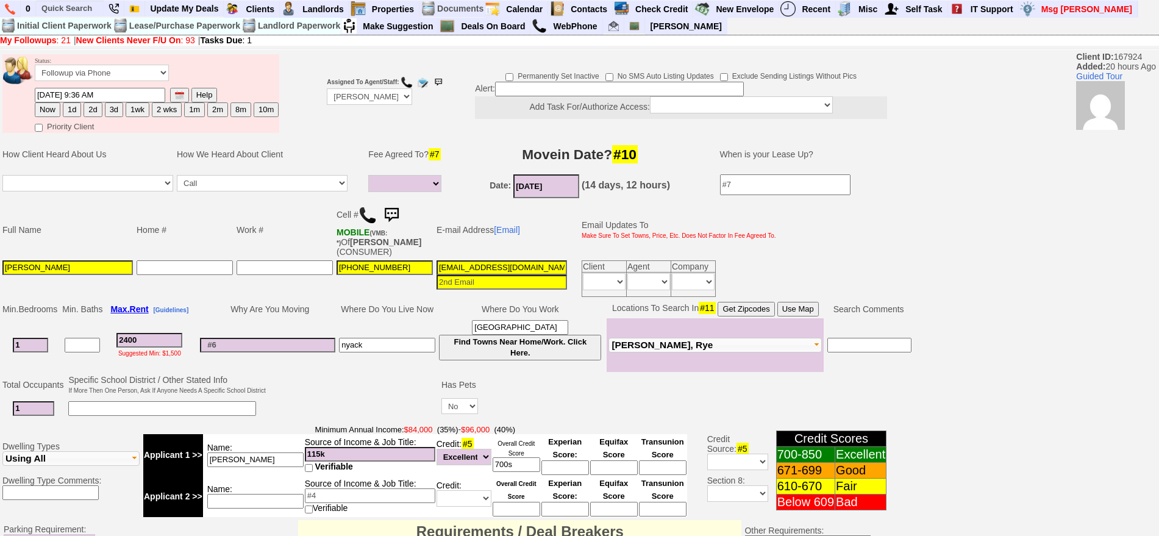
click at [396, 213] on img at bounding box center [391, 215] width 24 height 24
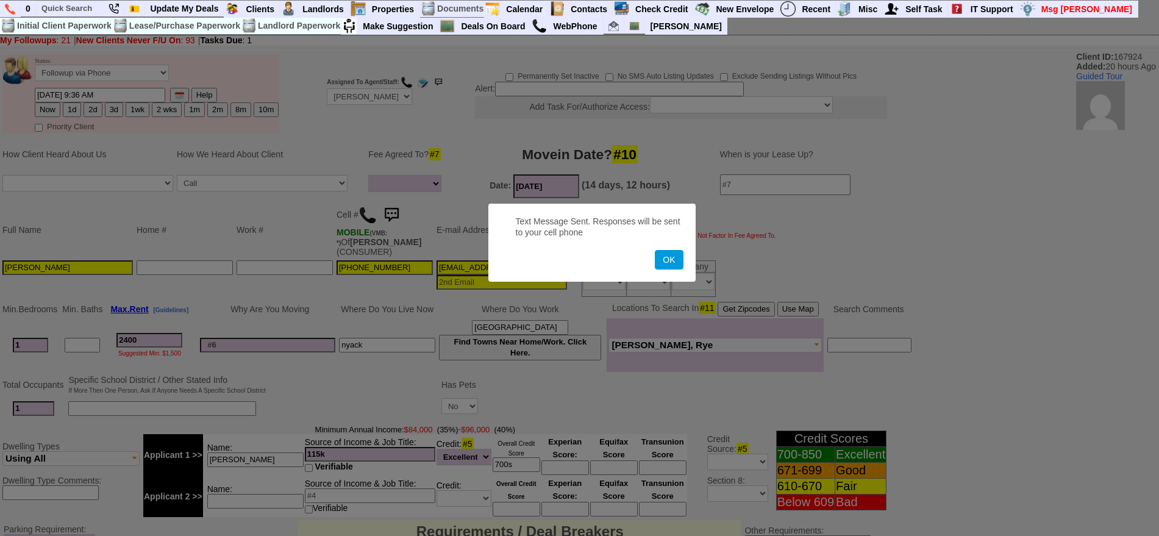
click at [655, 250] on button "OK" at bounding box center [669, 260] width 28 height 20
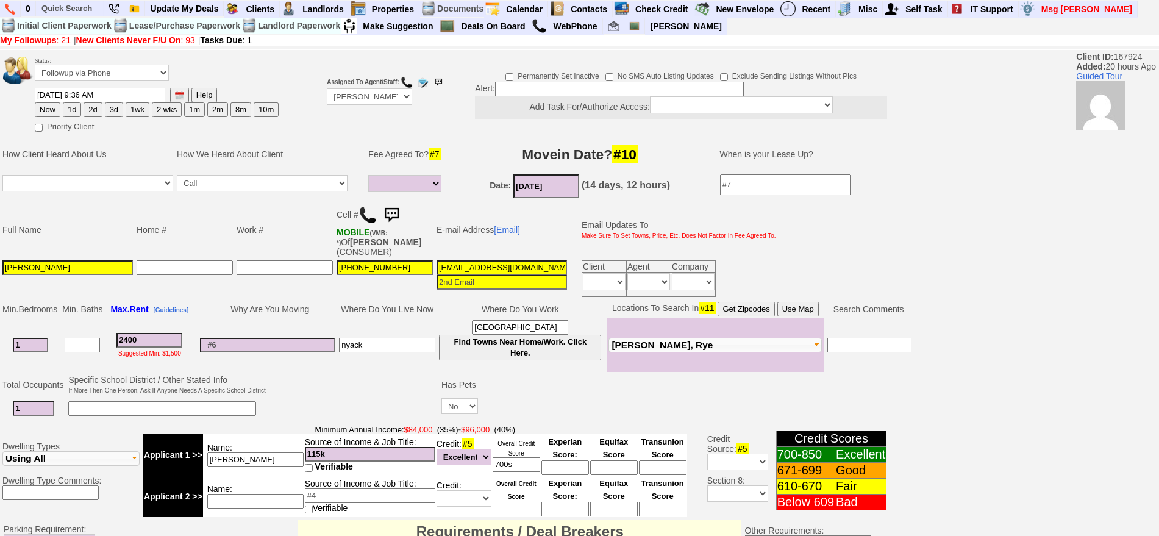
click at [76, 107] on button "1d" at bounding box center [72, 109] width 18 height 15
type input "[DATE] 11:14 AM"
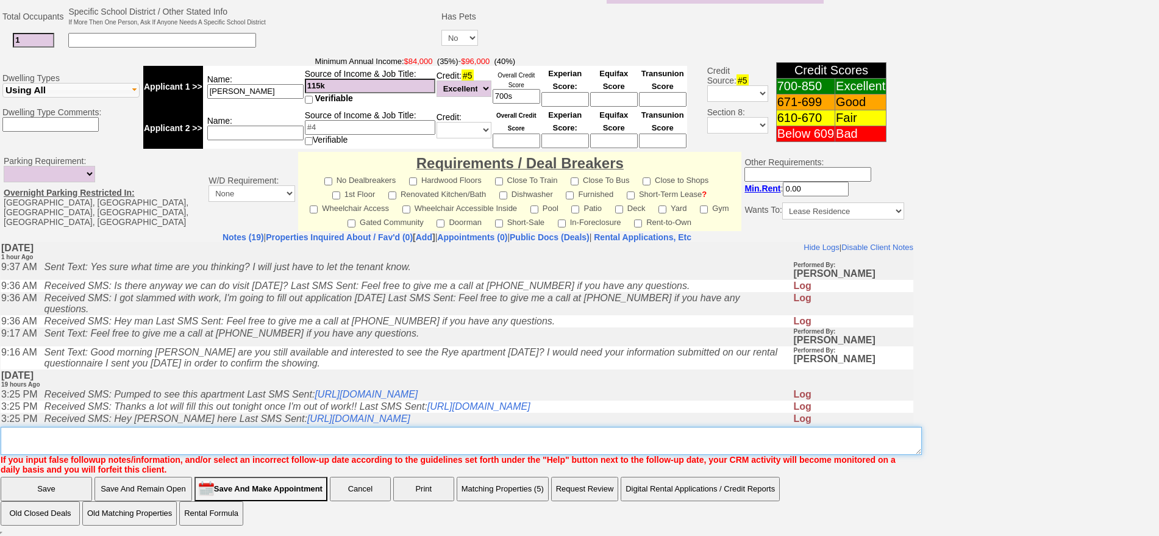
click at [536, 443] on textarea "Insert New Note Here" at bounding box center [461, 441] width 921 height 28
type textarea "f"
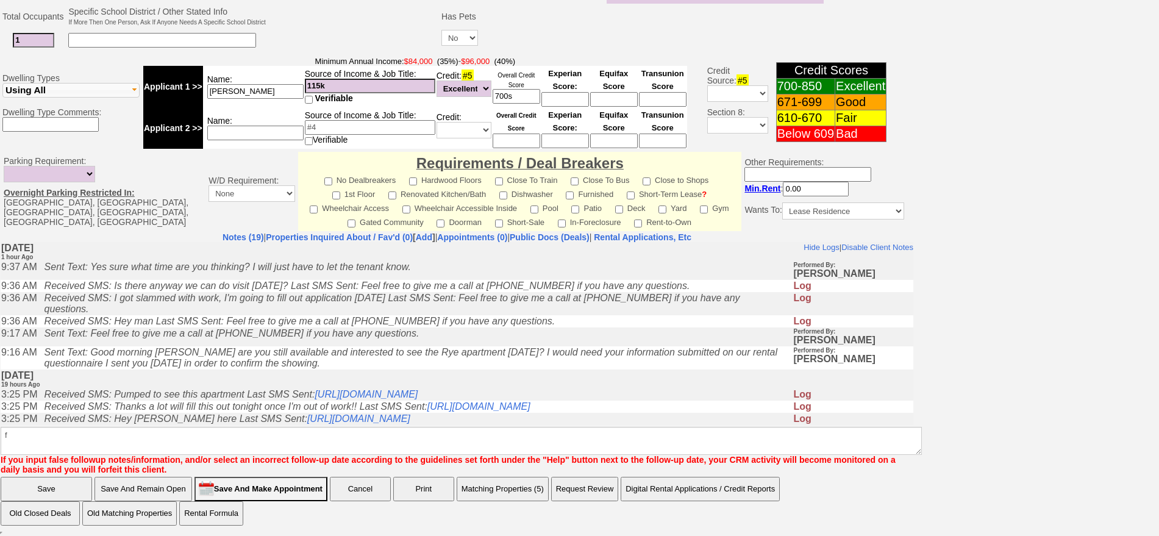
click input "Save" at bounding box center [46, 489] width 91 height 24
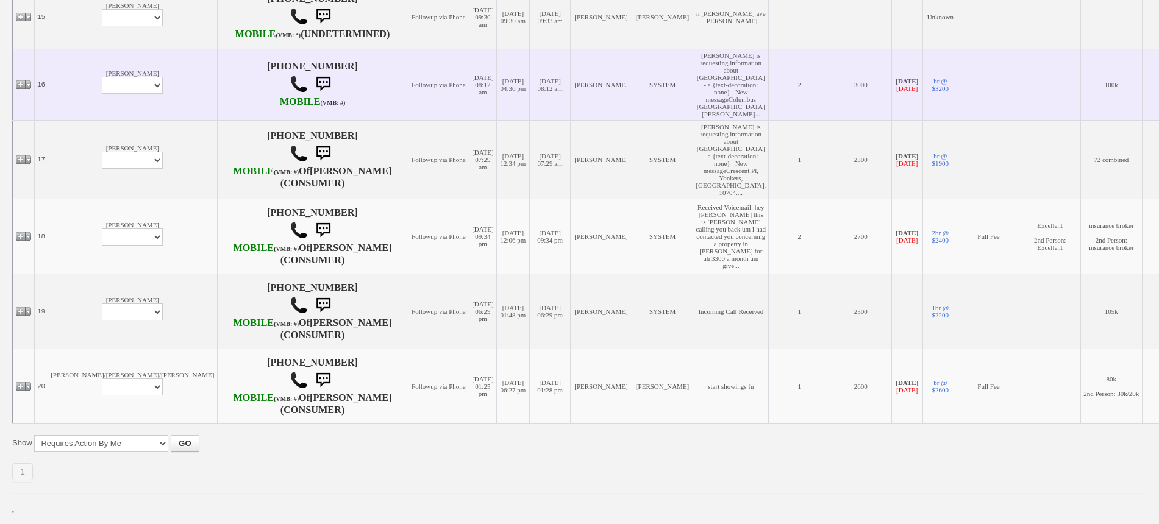
scroll to position [1295, 0]
click at [102, 94] on select "Profile Edit Print Email Externally (Will Not Be Tracked In CRM) Closed Deals" at bounding box center [132, 85] width 61 height 17
select select "ChangeURL,/crm/custom/edit_client_form.php?redirect=%2Fcrm%2Fclients.php&id=156…"
click at [102, 94] on select "Profile Edit Print Email Externally (Will Not Be Tracked In CRM) Closed Deals" at bounding box center [132, 85] width 61 height 17
select select
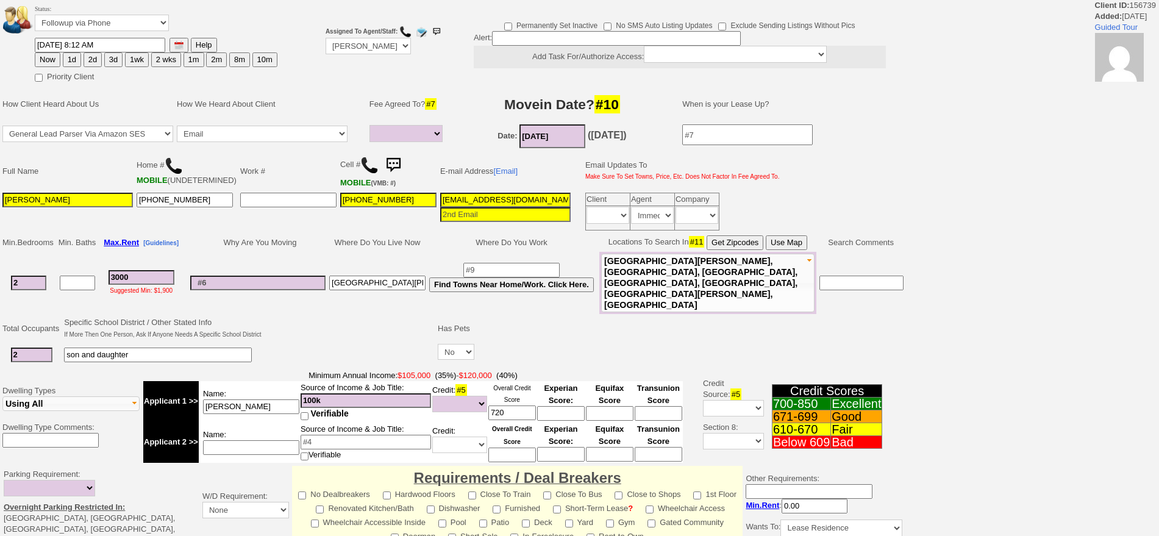
select select
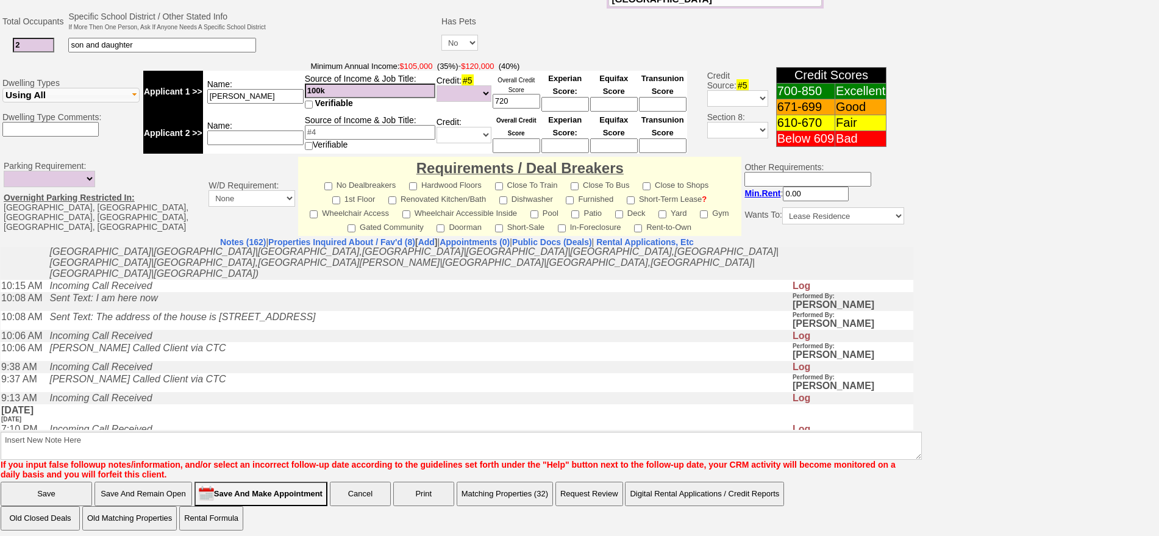
scroll to position [2438, 0]
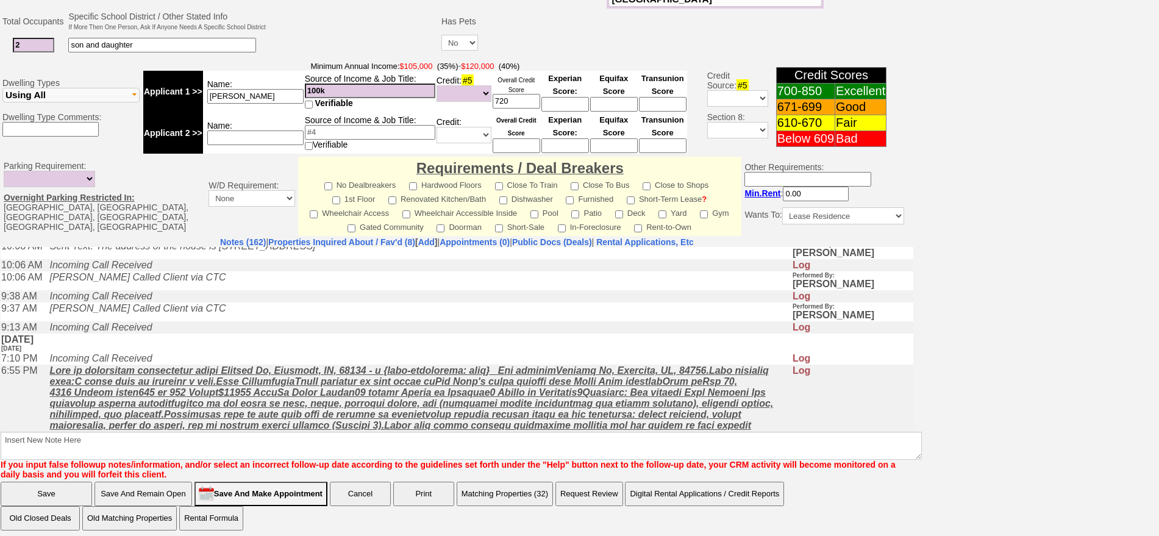
click at [355, 240] on td "Sent Text: I am here now" at bounding box center [417, 230] width 748 height 19
click at [354, 240] on link "Properties Inquired About / Fav'd (8)" at bounding box center [341, 242] width 147 height 10
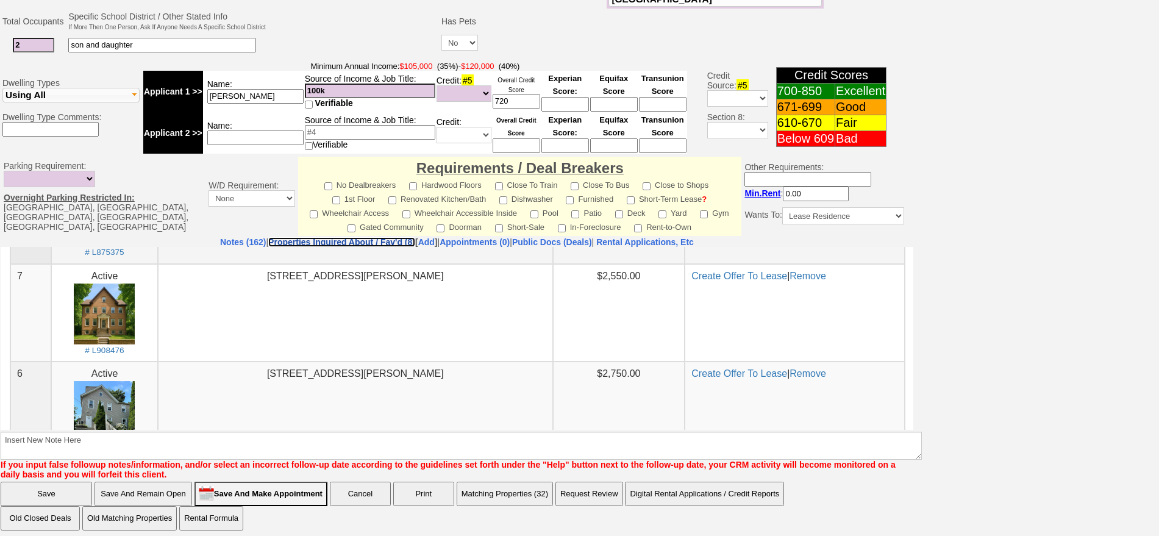
scroll to position [0, 0]
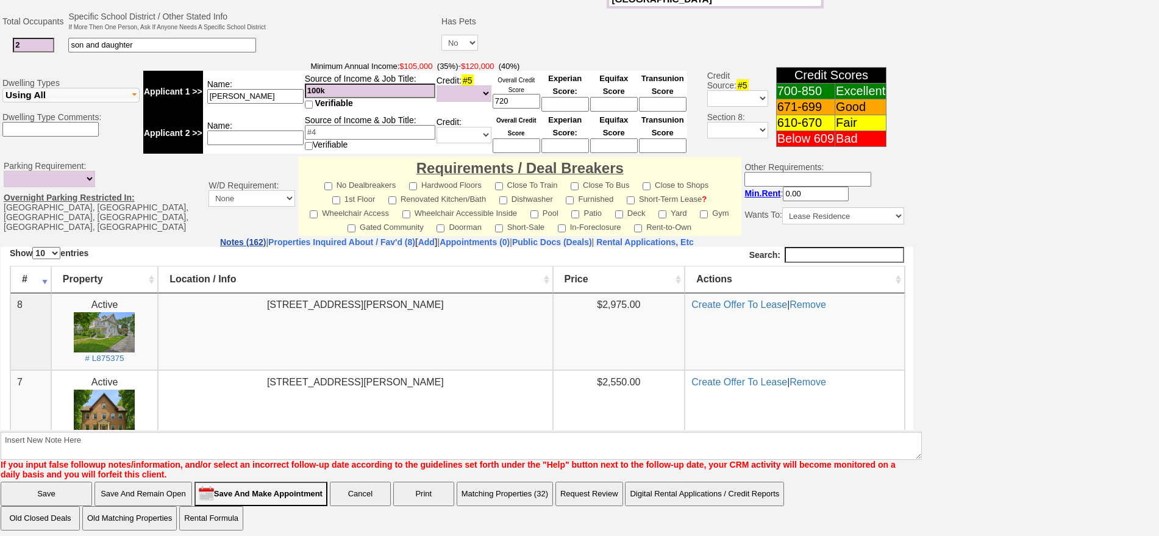
click at [220, 238] on link "Notes (162)" at bounding box center [243, 242] width 46 height 10
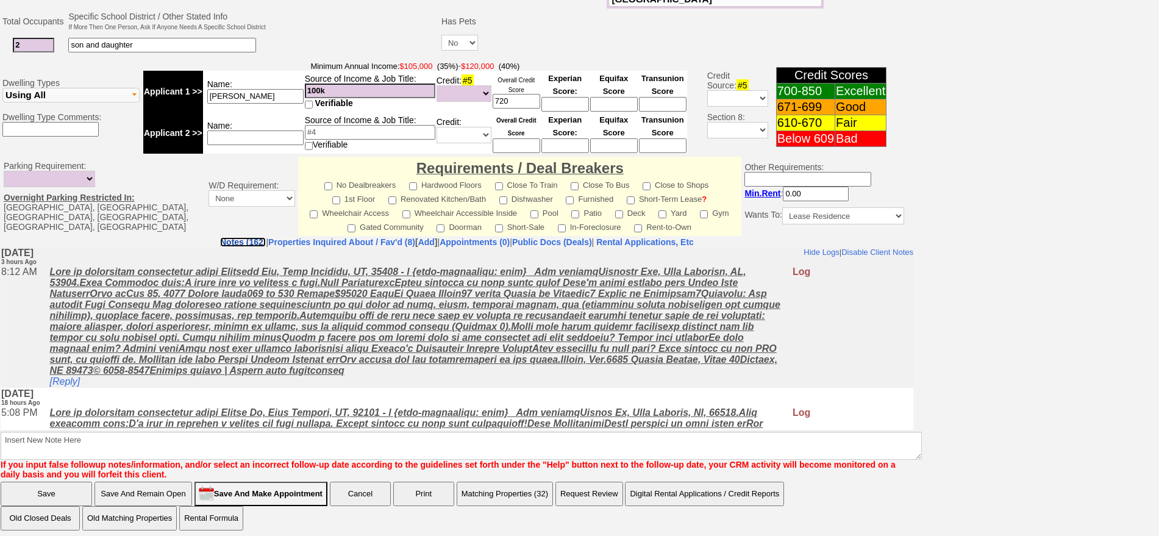
scroll to position [48, 0]
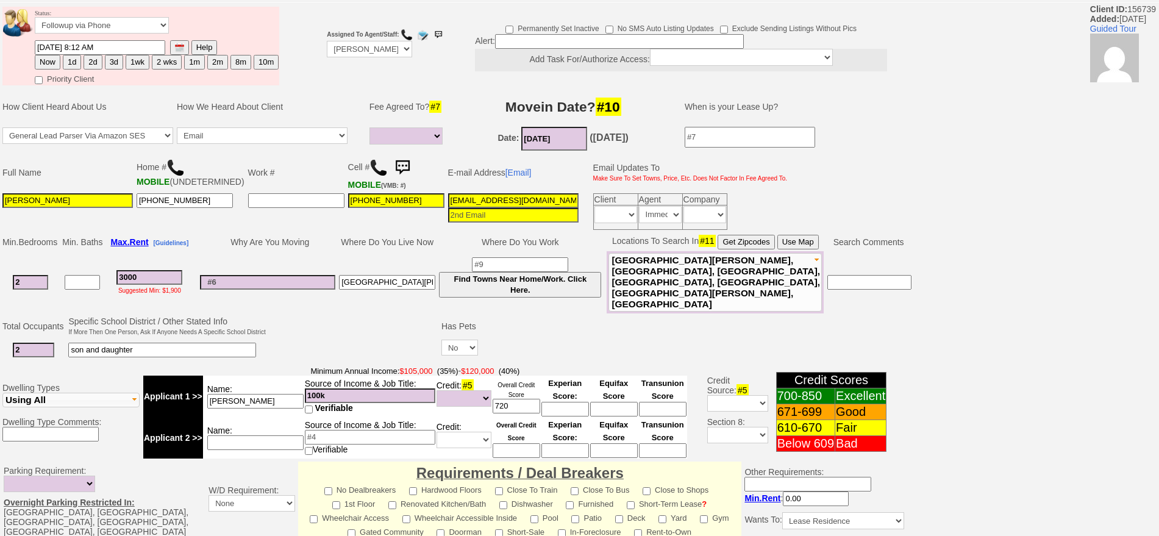
click at [92, 59] on button "2d" at bounding box center [93, 62] width 18 height 15
type input "09/18/2025 11:15 AM"
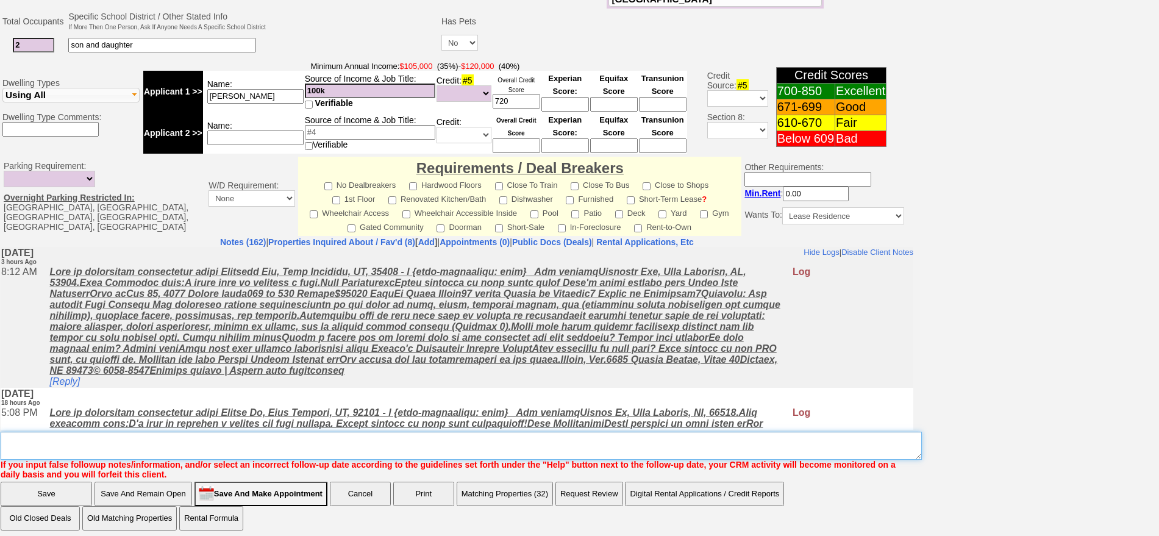
click at [649, 441] on textarea "Insert New Note Here" at bounding box center [461, 446] width 921 height 28
type textarea "good for cooper 2 bdrm"
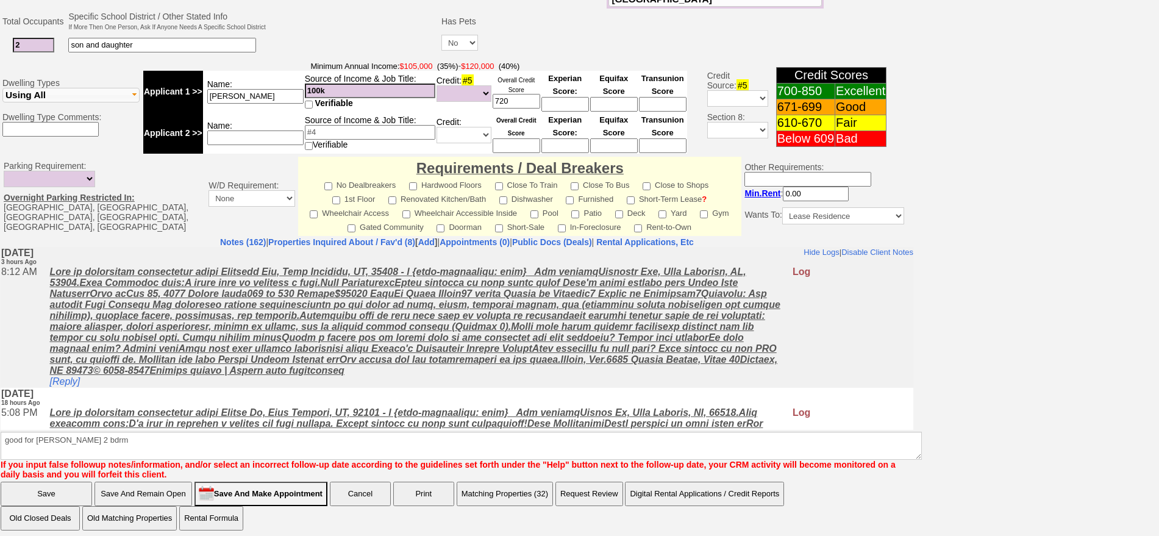
scroll to position [291, 0]
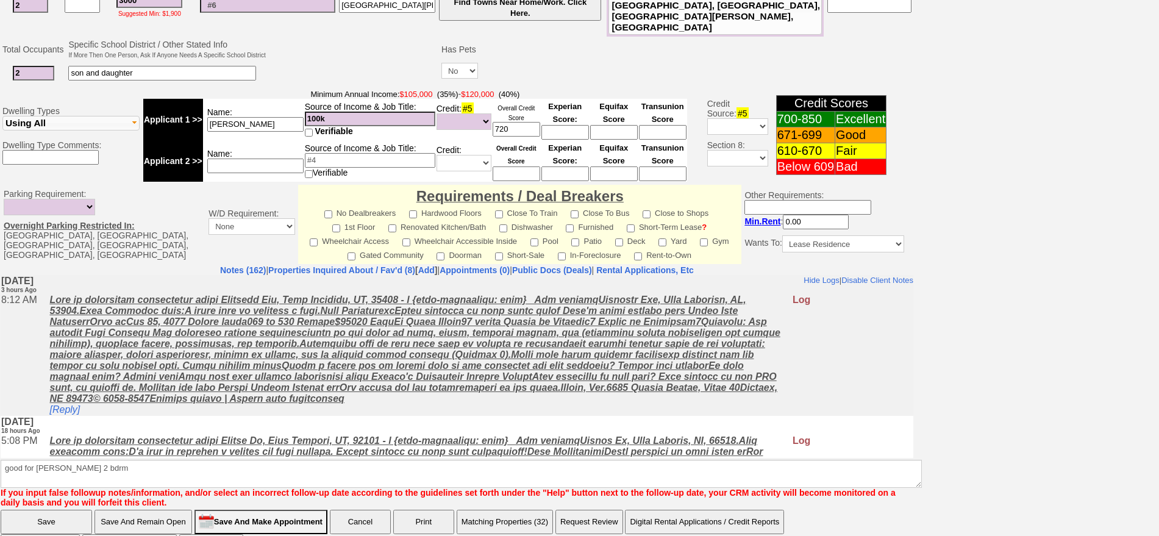
click input "Save" at bounding box center [46, 522] width 91 height 24
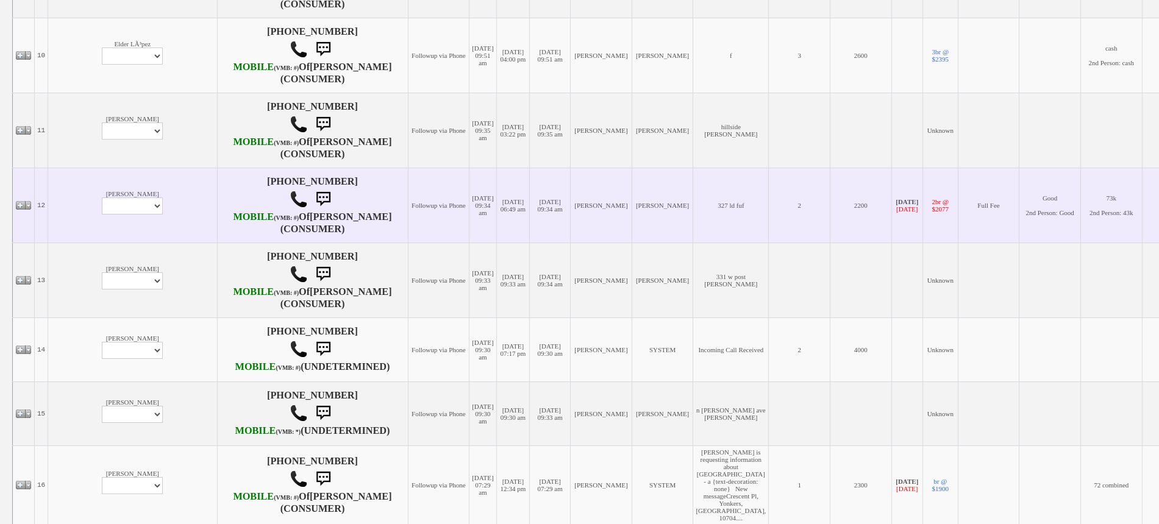
scroll to position [914, 0]
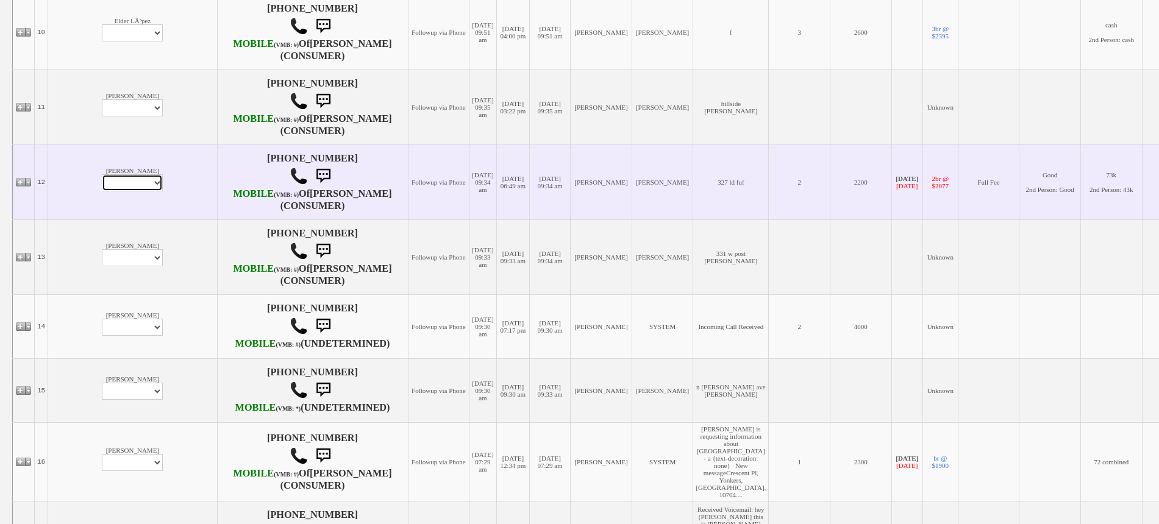
click at [102, 191] on select "Profile Edit Print Email Externally (Will Not Be Tracked In CRM) Closed Deals" at bounding box center [132, 182] width 61 height 17
select select "ChangeURL,/crm/custom/edit_client_form.php?redirect=%2Fcrm%2Fclients.php&id=314…"
click at [102, 191] on select "Profile Edit Print Email Externally (Will Not Be Tracked In CRM) Closed Deals" at bounding box center [132, 182] width 61 height 17
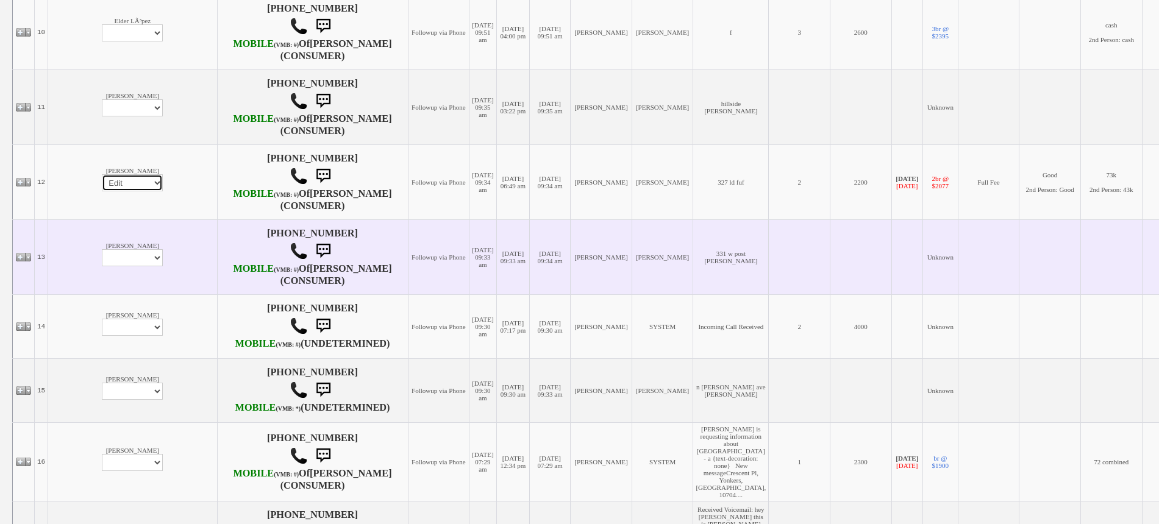
select select
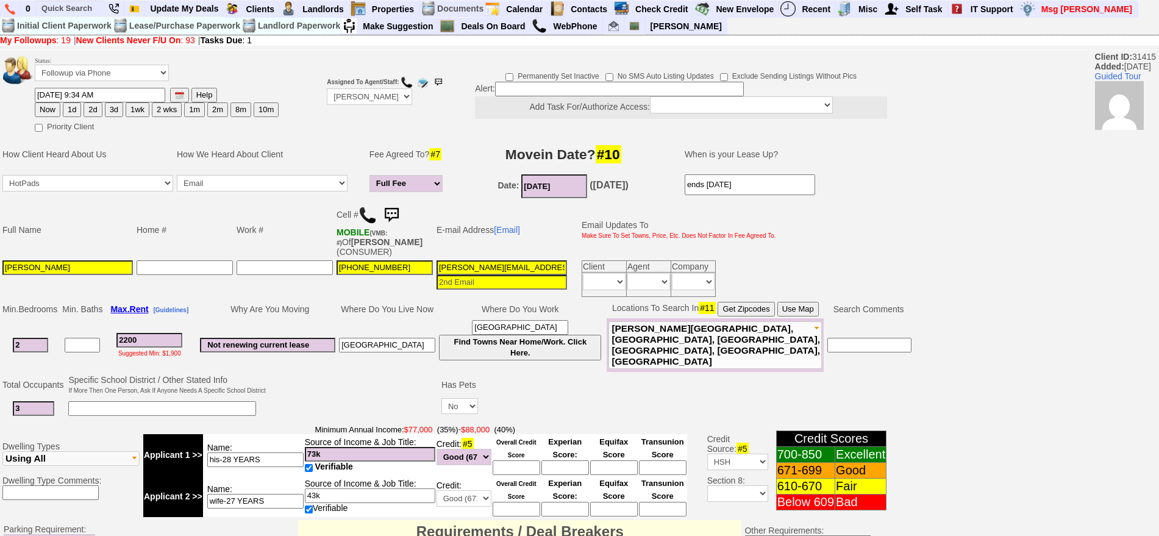
click at [373, 216] on img at bounding box center [367, 215] width 18 height 18
click at [511, 226] on link "[Email]" at bounding box center [507, 230] width 26 height 10
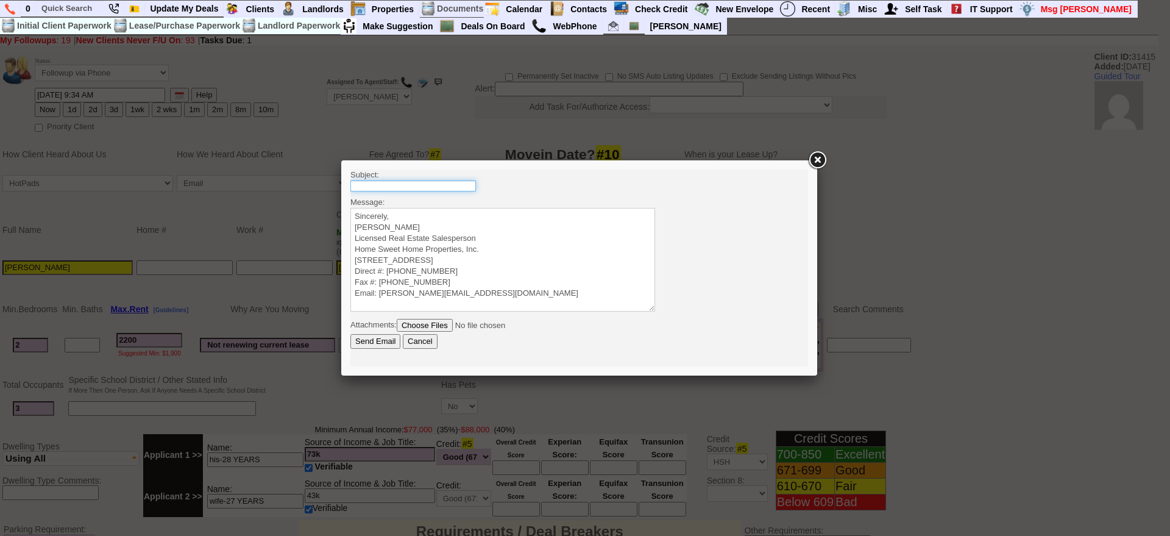
click at [446, 188] on input "text" at bounding box center [413, 185] width 126 height 11
type input "327 W Post Rd - 2 Bedroom Townhome"
drag, startPoint x: 456, startPoint y: 182, endPoint x: 523, endPoint y: 182, distance: 67.1
click at [523, 182] on body "Subject: 327 W Post Rd - 2 Bedroom Townhome Message: Sincerely, Jorge Guerrero …" at bounding box center [579, 267] width 458 height 197
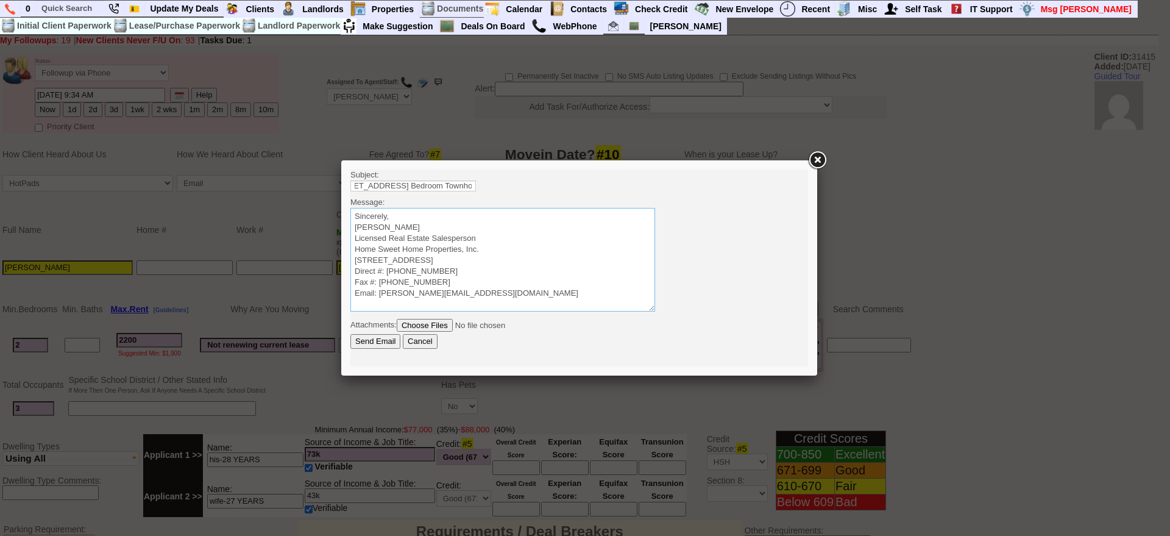
scroll to position [0, 0]
click at [494, 219] on textarea "Sincerely, [PERSON_NAME] Licensed Real Estate Salesperson Home Sweet Home Prope…" at bounding box center [502, 260] width 305 height 104
drag, startPoint x: 455, startPoint y: 180, endPoint x: 541, endPoint y: 194, distance: 87.7
click at [541, 194] on body "Subject: 327 W Post Rd - 2 Bedroom Townhome Message: Sincerely, Jorge Guerrero …" at bounding box center [579, 267] width 458 height 197
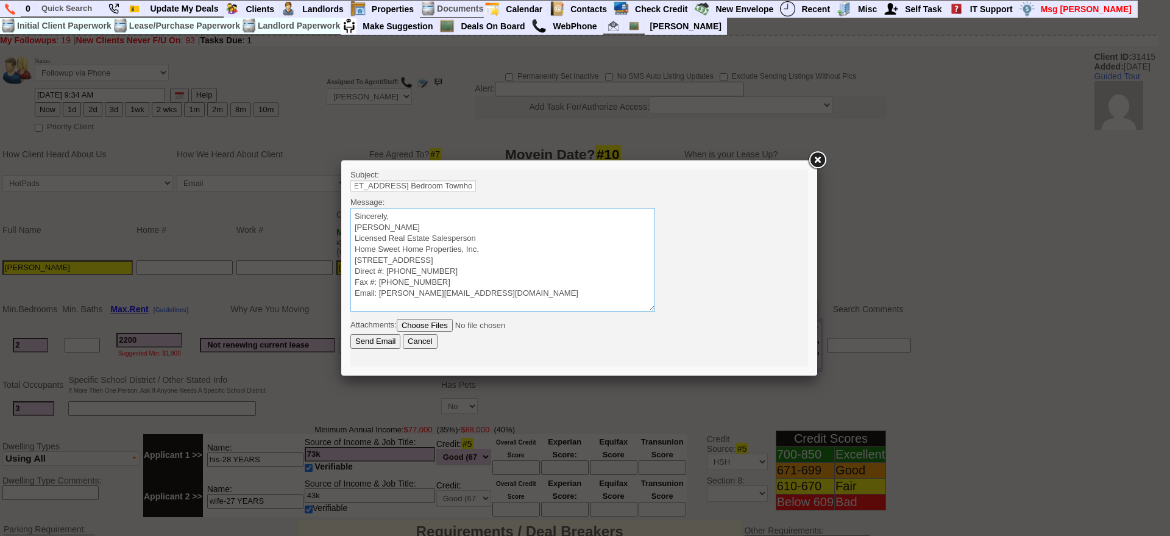
scroll to position [0, 0]
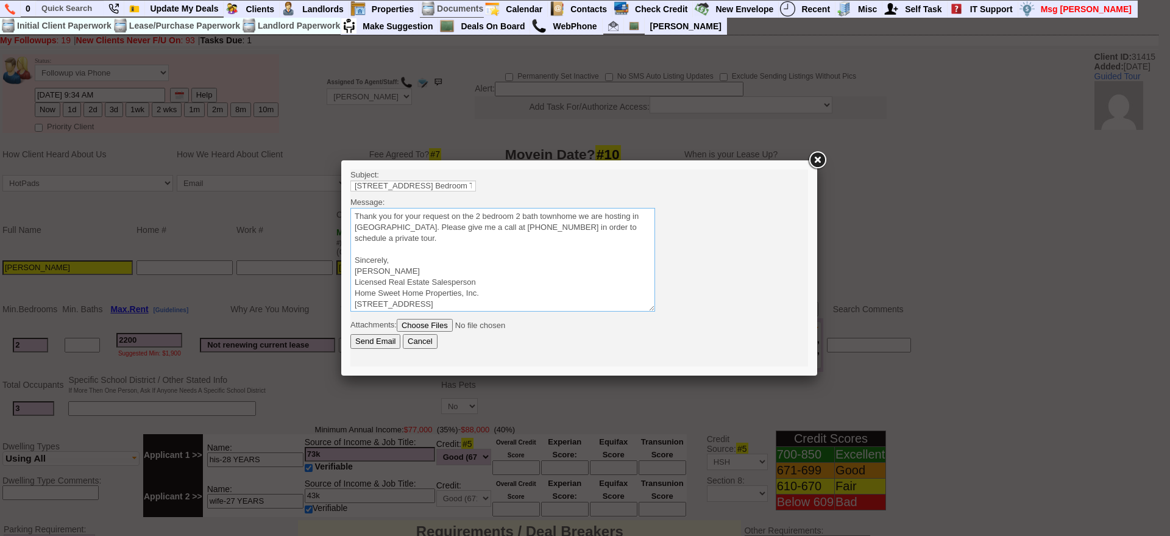
drag, startPoint x: 419, startPoint y: 246, endPoint x: 672, endPoint y: 371, distance: 282.1
click at [350, 201] on html "Subject: 327 W Post Rd - 2 Bedroom Townhome Message: Sincerely, Jorge Guerrero …" at bounding box center [579, 267] width 458 height 197
type textarea "Thank you for your request on the 2 bedroom 2 bath townhome we are hosting in W…"
click at [377, 338] on input "Send Email" at bounding box center [375, 341] width 50 height 15
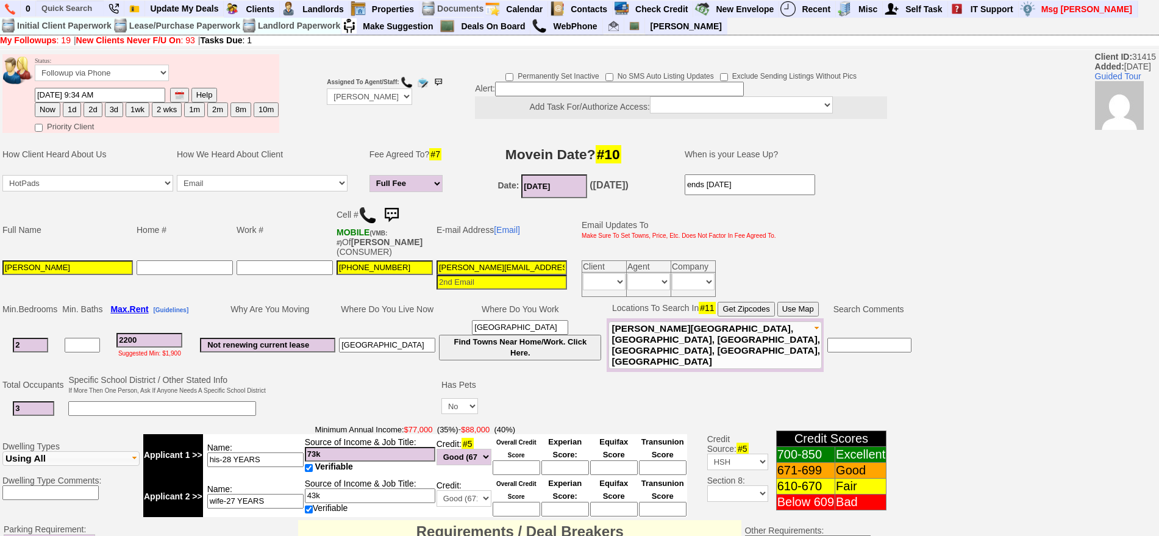
click at [395, 217] on img at bounding box center [391, 215] width 24 height 24
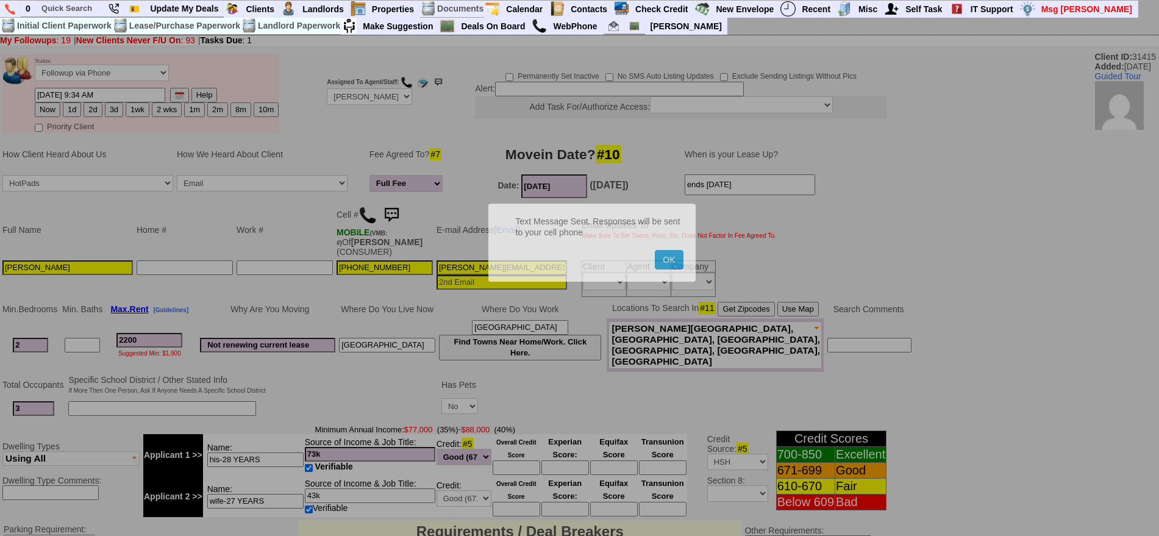
click at [655, 250] on button "OK" at bounding box center [669, 260] width 28 height 20
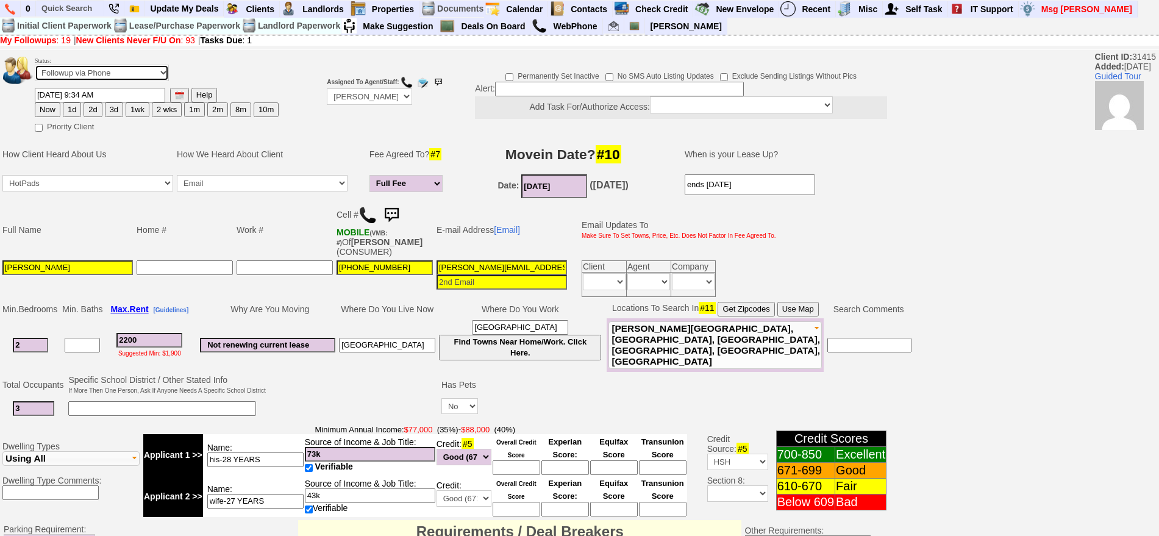
drag, startPoint x: 138, startPoint y: 63, endPoint x: 123, endPoint y: 77, distance: 20.3
click at [138, 65] on select "Followup via Phone Followup via Email Followup When Section 8 Property Found De…" at bounding box center [102, 73] width 134 height 16
select select "Inactive"
click at [35, 69] on select "Followup via Phone Followup via Email Followup When Section 8 Property Found De…" at bounding box center [102, 73] width 134 height 16
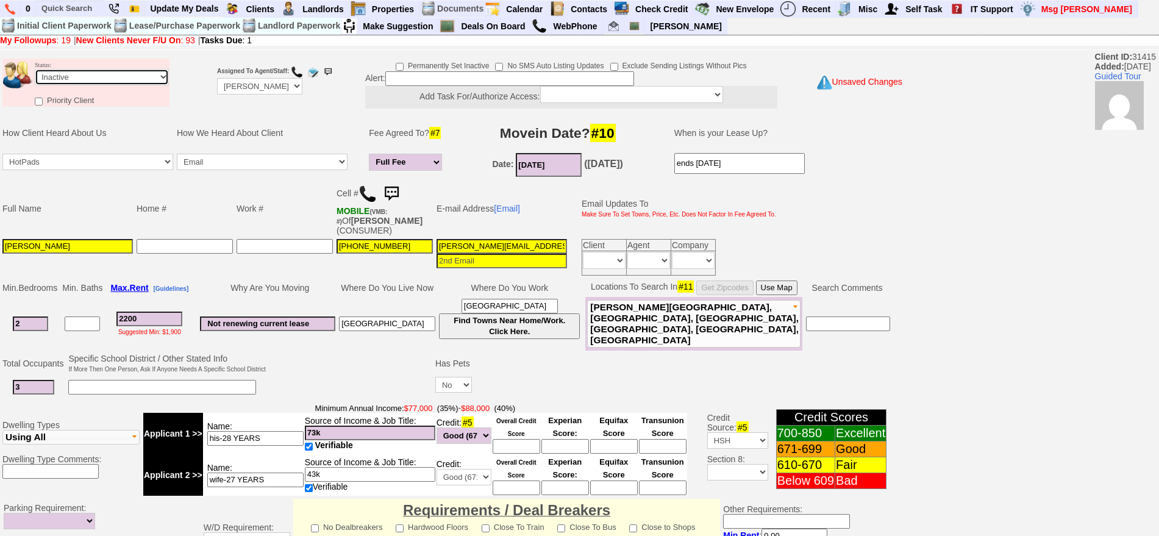
scroll to position [347, 0]
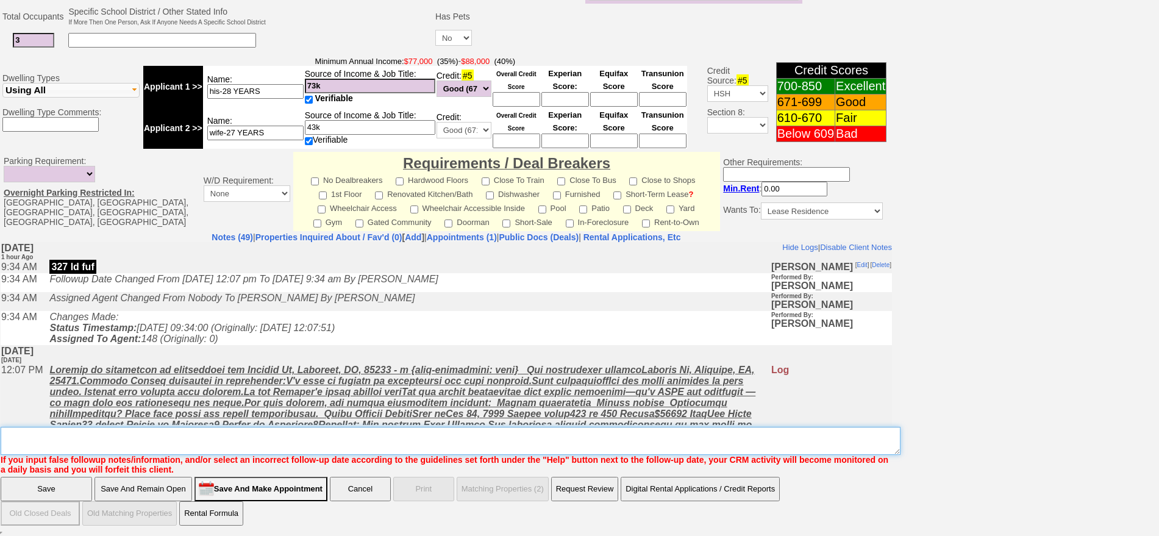
click at [562, 446] on textarea "Insert New Note Here" at bounding box center [451, 441] width 900 height 28
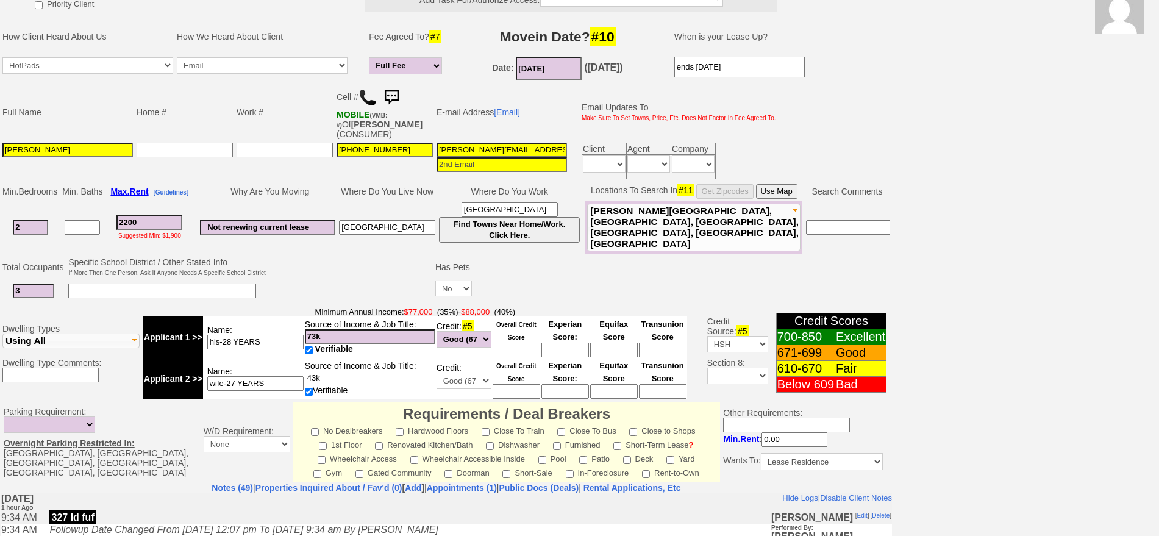
scroll to position [0, 0]
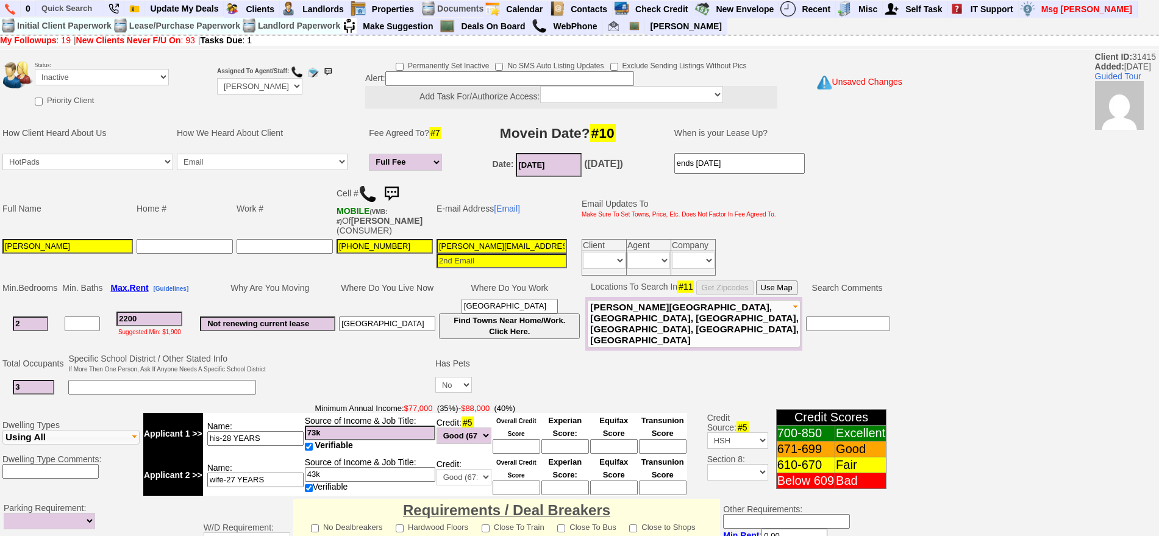
type textarea "called client lm sent txt and email ia until response"
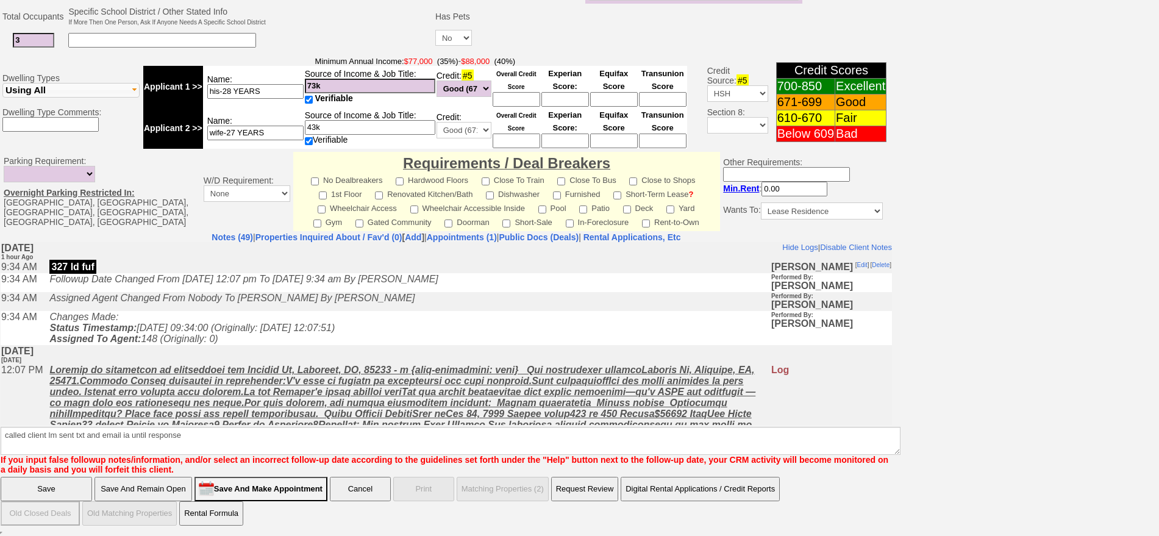
click input "Save" at bounding box center [46, 489] width 91 height 24
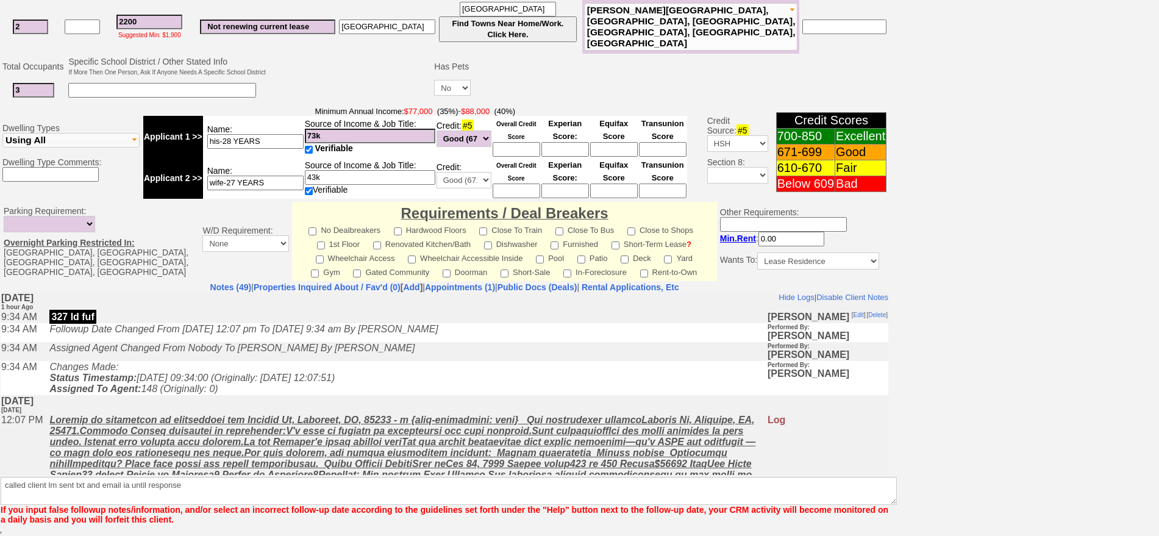
scroll to position [297, 0]
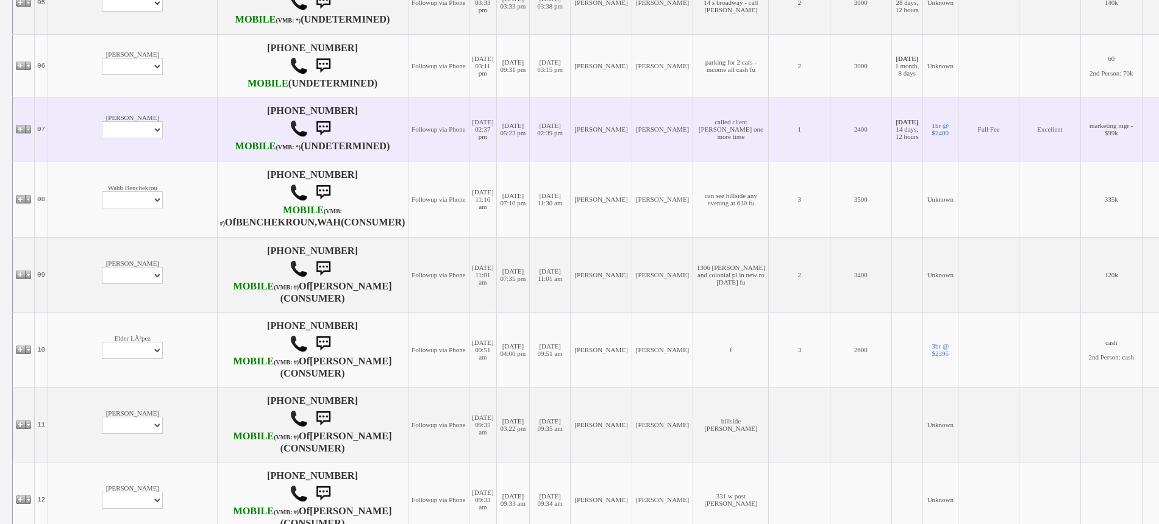
scroll to position [610, 0]
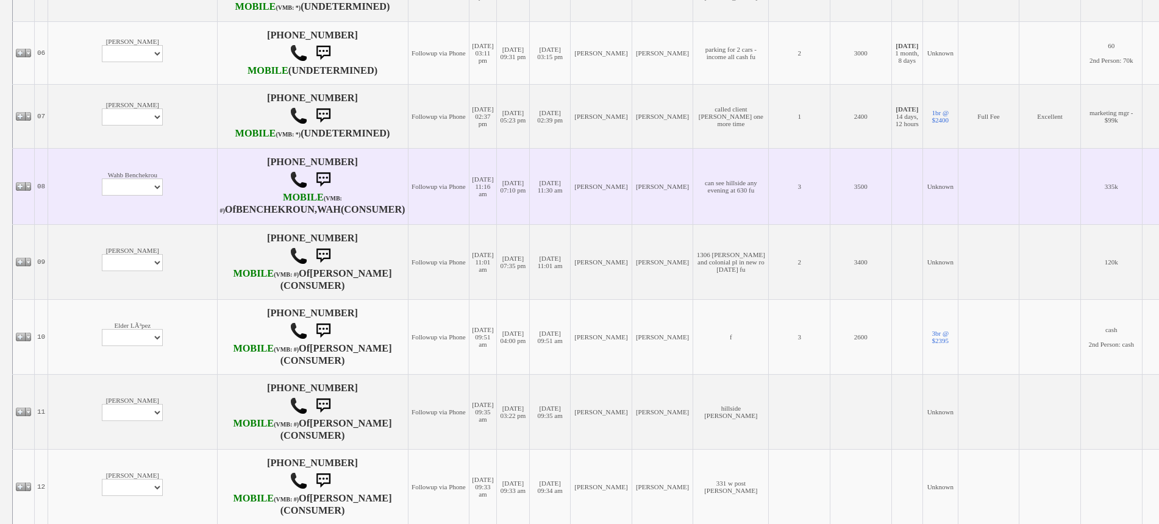
click at [74, 222] on td "Wahb Benchekrou Profile Edit Print Email Externally (Will Not Be Tracked In CRM…" at bounding box center [132, 186] width 169 height 76
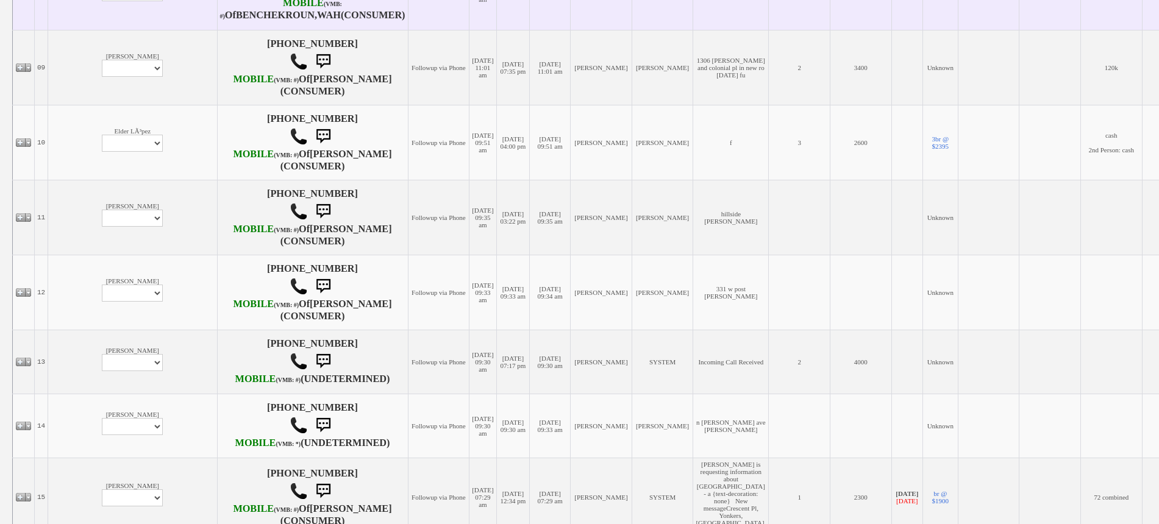
scroll to position [838, 0]
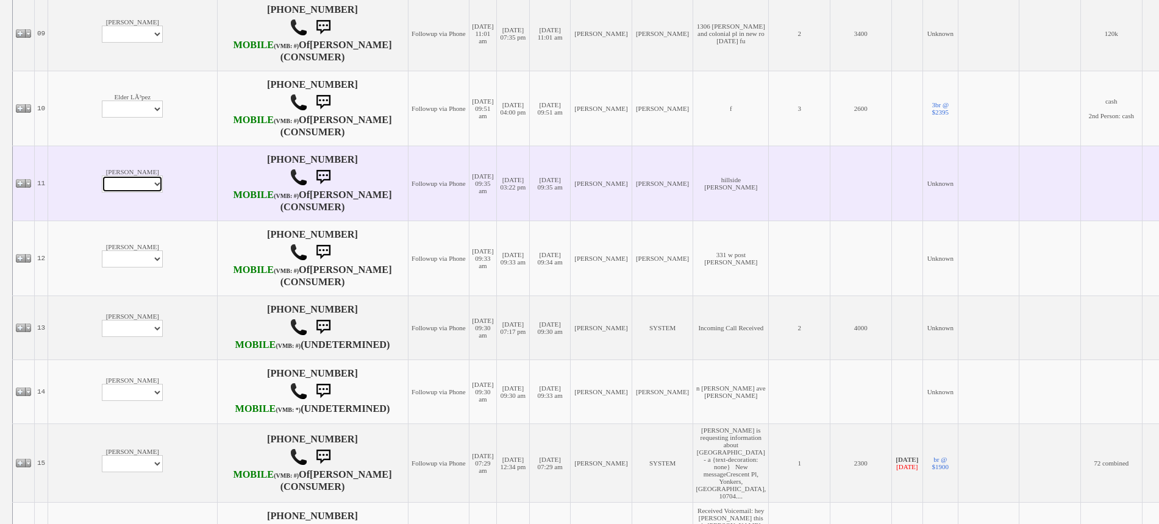
click at [104, 193] on select "Profile Edit Print Email Externally (Will Not Be Tracked In CRM) Closed Deals" at bounding box center [132, 184] width 61 height 17
select select "ChangeURL,/crm/custom/edit_client_form.php?redirect=%2Fcrm%2Fclients.php&id=166…"
click at [102, 193] on select "Profile Edit Print Email Externally (Will Not Be Tracked In CRM) Closed Deals" at bounding box center [132, 184] width 61 height 17
select select
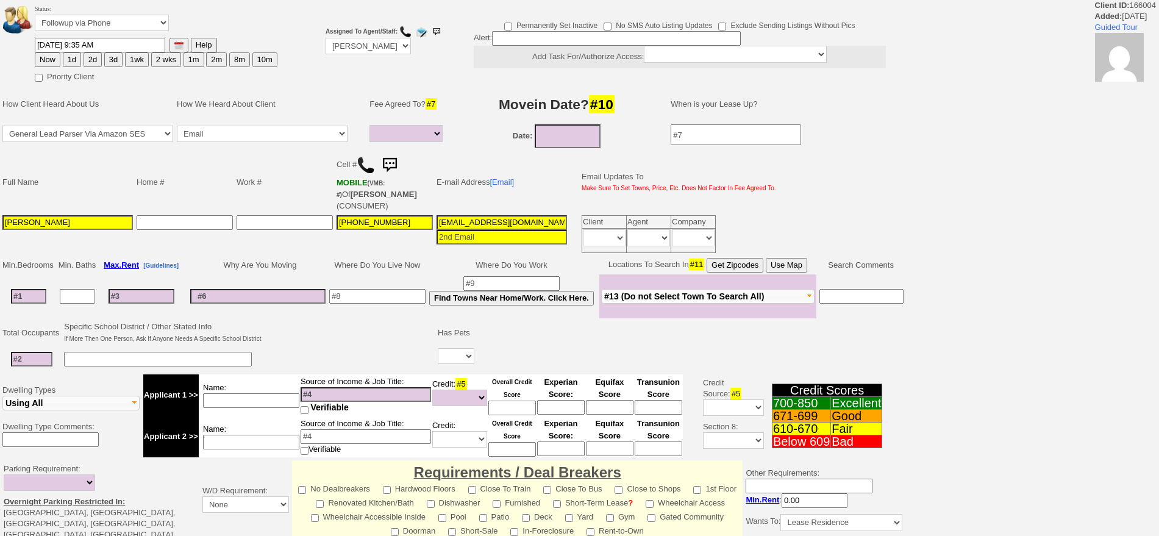
select select
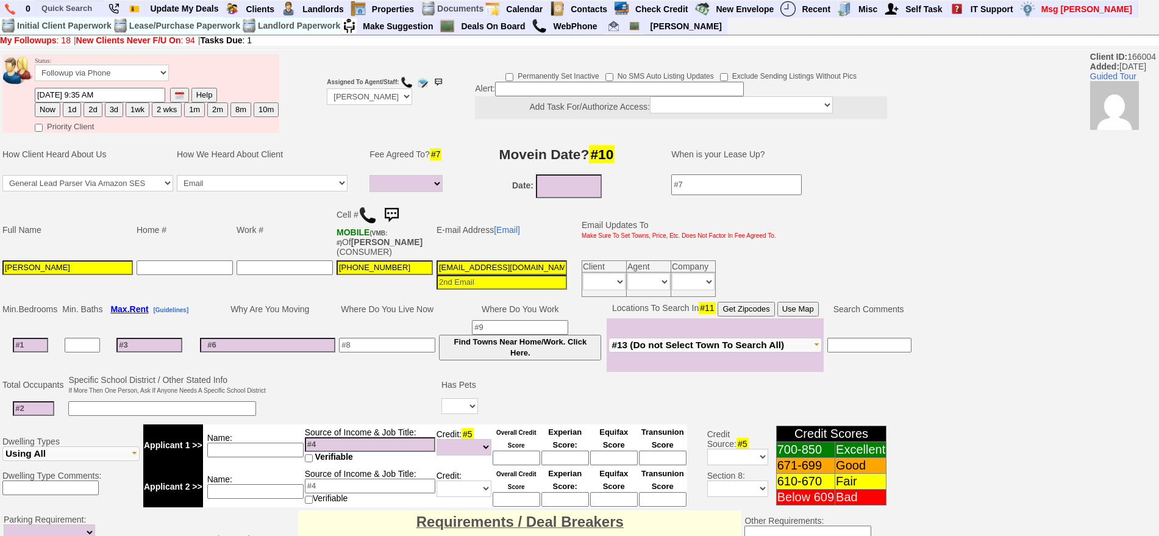
click at [368, 212] on img at bounding box center [367, 215] width 18 height 18
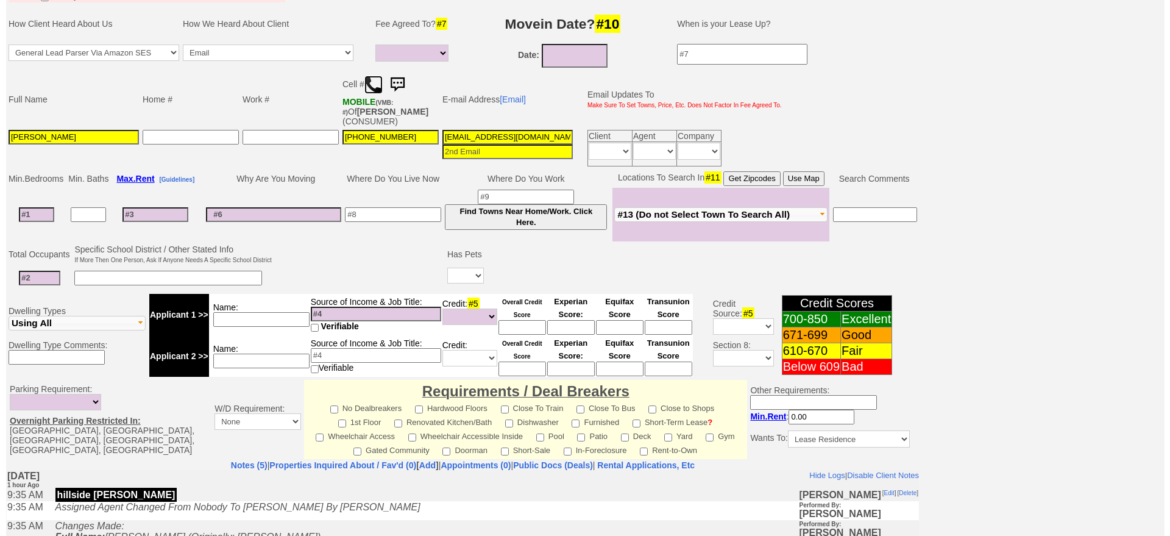
scroll to position [130, 0]
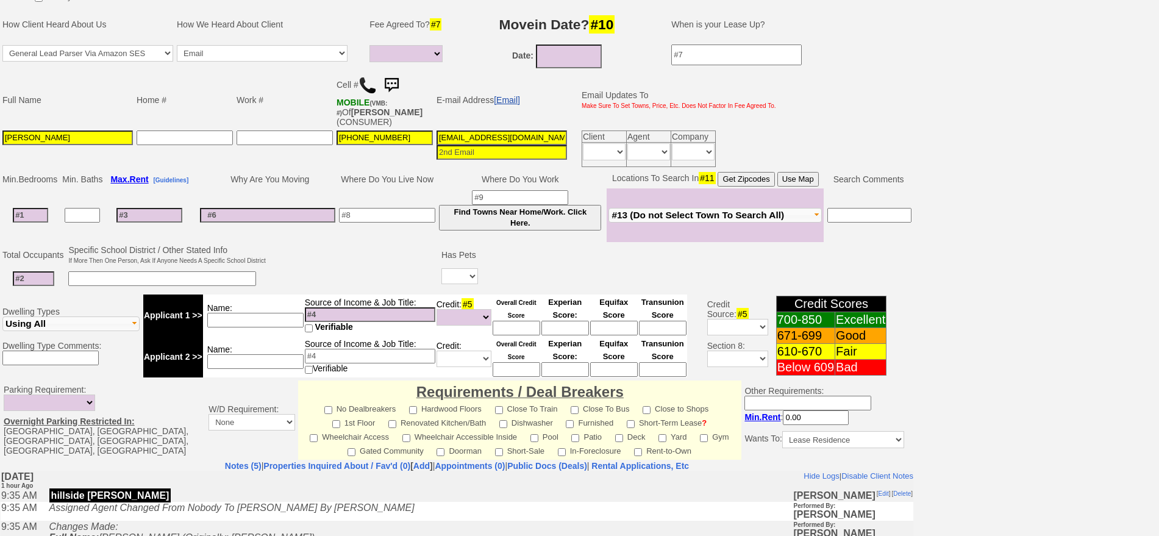
click at [505, 104] on link "[Email]" at bounding box center [507, 100] width 26 height 10
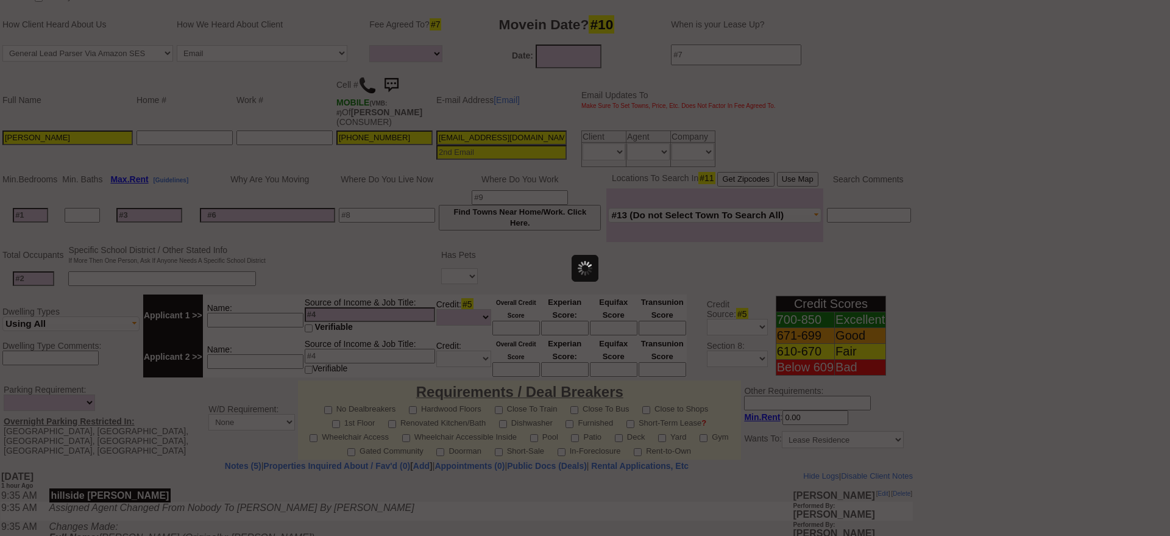
scroll to position [0, 0]
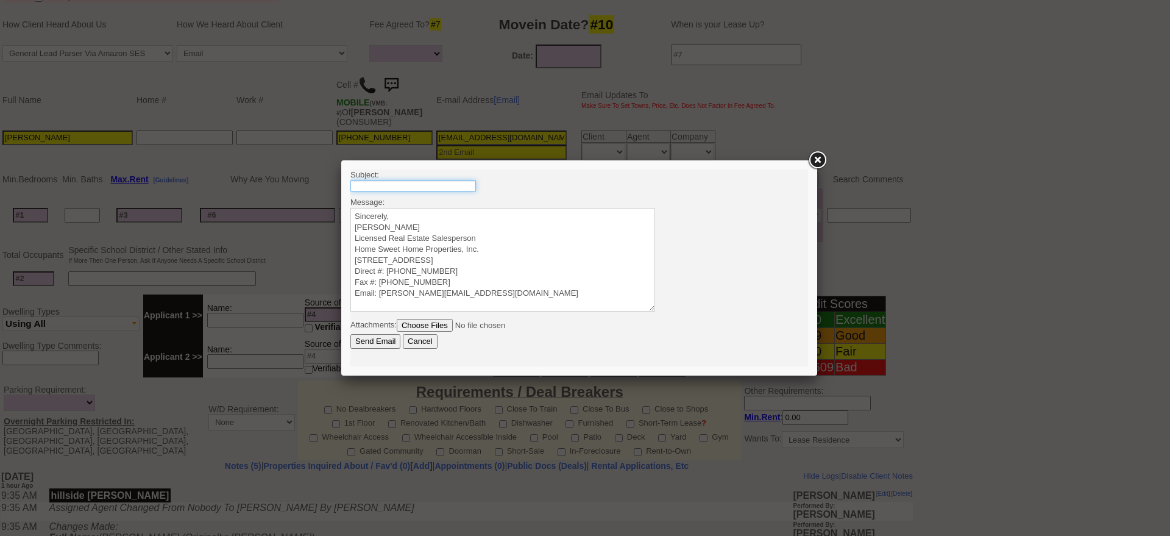
click at [427, 185] on input "text" at bounding box center [413, 185] width 126 height 11
type input "[STREET_ADDRESS] - Renovated 3 Bedroom 1 Bath $3500 All Utilities Included"
click at [451, 208] on textarea "Sincerely, [PERSON_NAME] Licensed Real Estate Salesperson Home Sweet Home Prope…" at bounding box center [502, 260] width 305 height 104
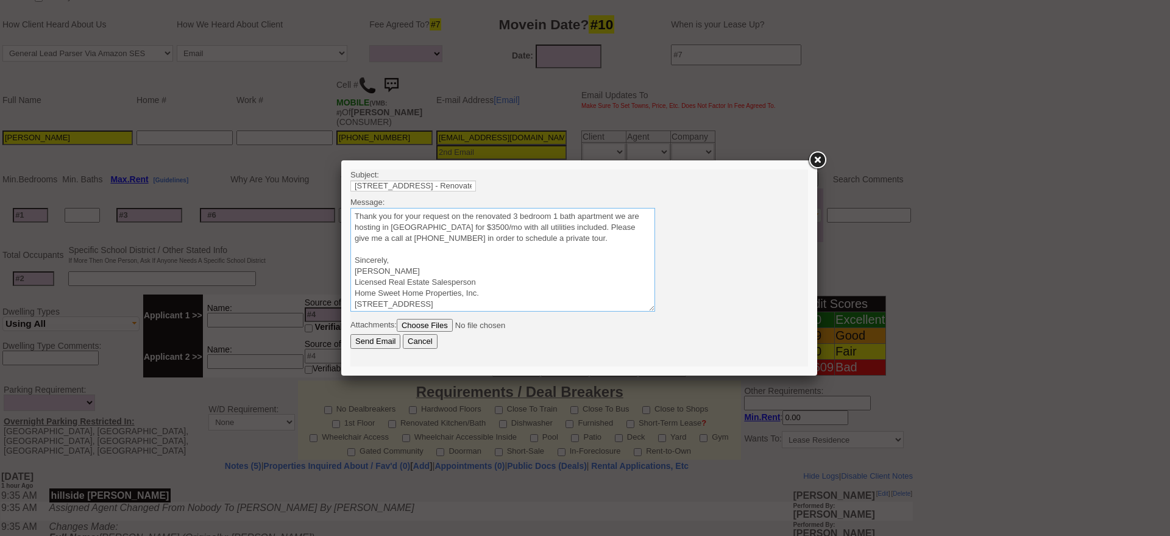
drag, startPoint x: 550, startPoint y: 240, endPoint x: 432, endPoint y: 282, distance: 124.9
click at [350, 169] on html "Subject: [STREET_ADDRESS] 3 Bedroom 1 Bath $3500 All Utilities Included Message…" at bounding box center [579, 267] width 458 height 197
type textarea "Thank you for your request on the renovated 3 bedroom 1 bath apartment we are h…"
click at [379, 341] on input "Send Email" at bounding box center [375, 341] width 50 height 15
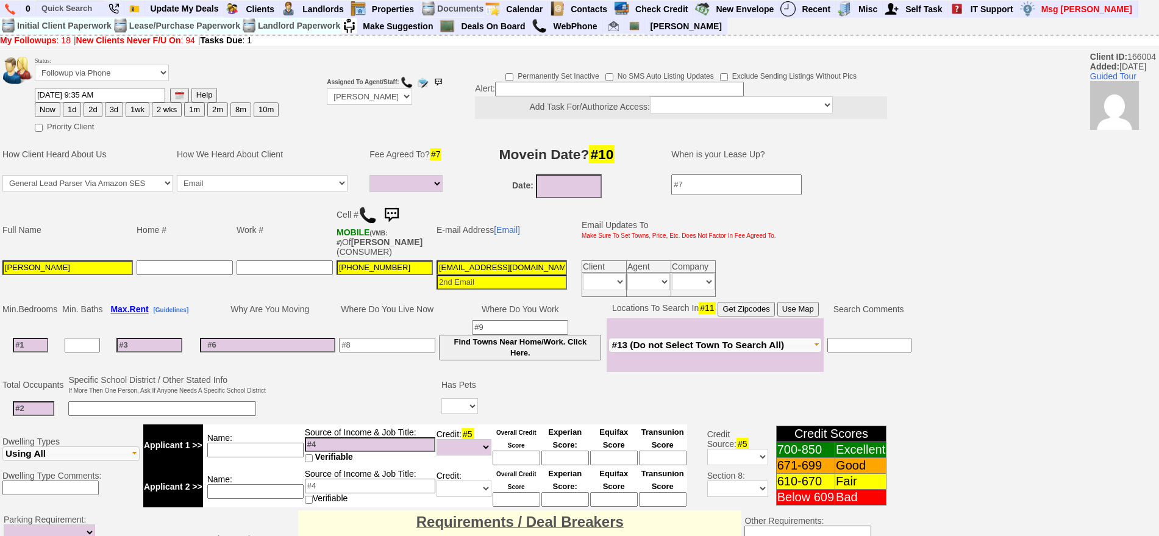
click at [399, 212] on img at bounding box center [391, 215] width 24 height 24
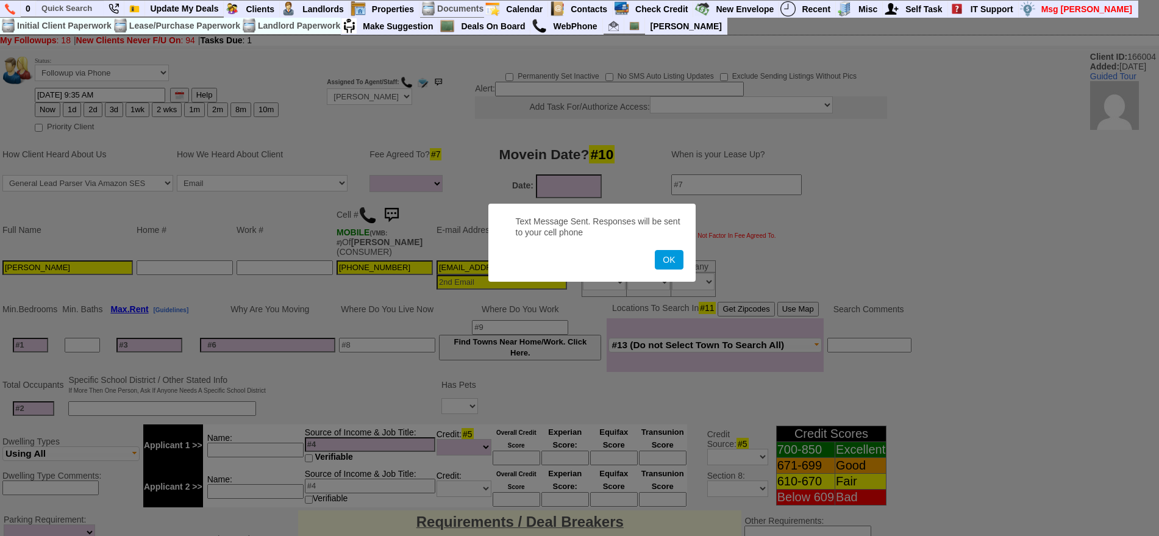
click at [655, 250] on button "OK" at bounding box center [669, 260] width 28 height 20
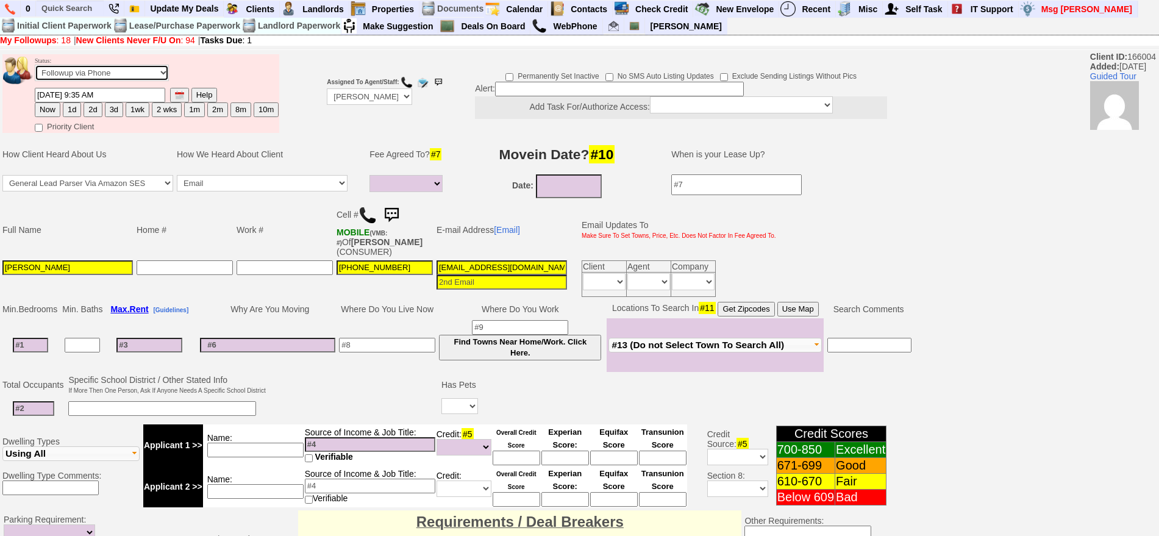
drag, startPoint x: 132, startPoint y: 69, endPoint x: 127, endPoint y: 77, distance: 9.3
click at [132, 69] on select "Followup via Phone Followup via Email Followup When Section 8 Property Found De…" at bounding box center [102, 73] width 134 height 16
select select "Inactive"
click at [35, 69] on select "Followup via Phone Followup via Email Followup When Section 8 Property Found De…" at bounding box center [102, 73] width 134 height 16
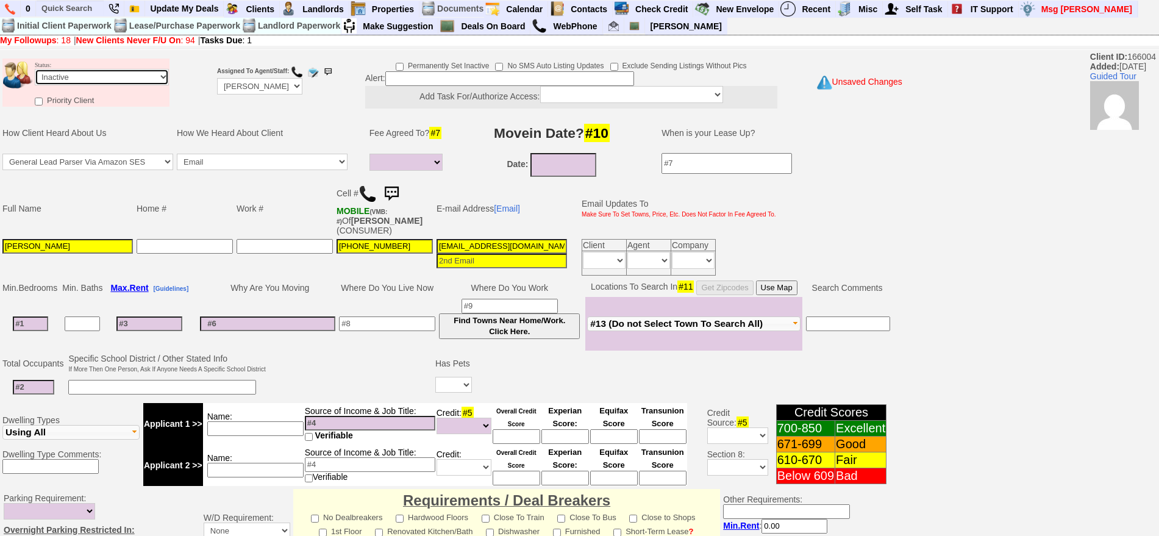
scroll to position [337, 0]
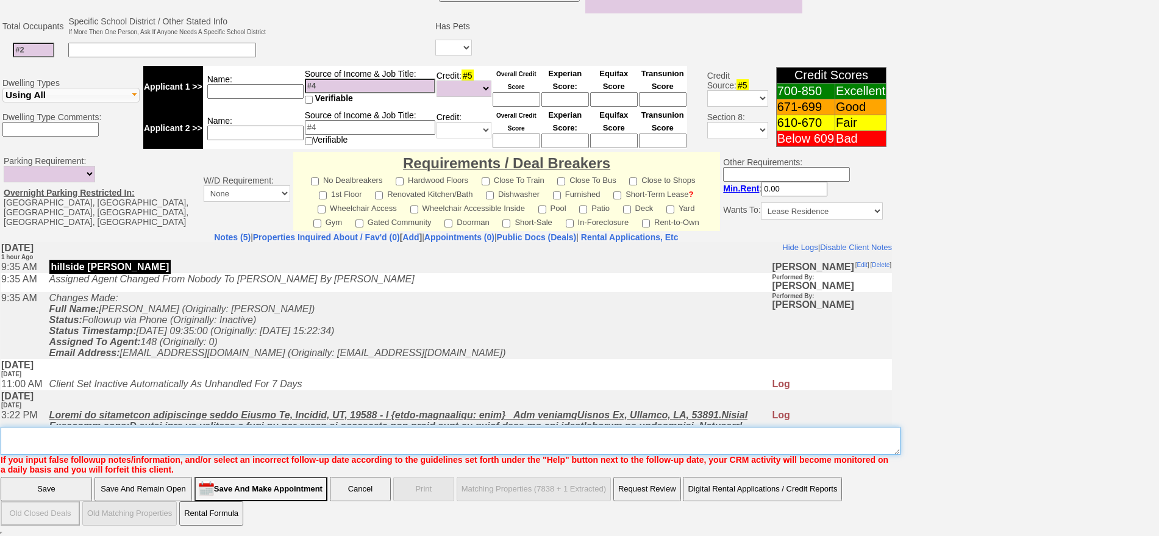
click at [547, 437] on textarea "Insert New Note Here" at bounding box center [451, 441] width 900 height 28
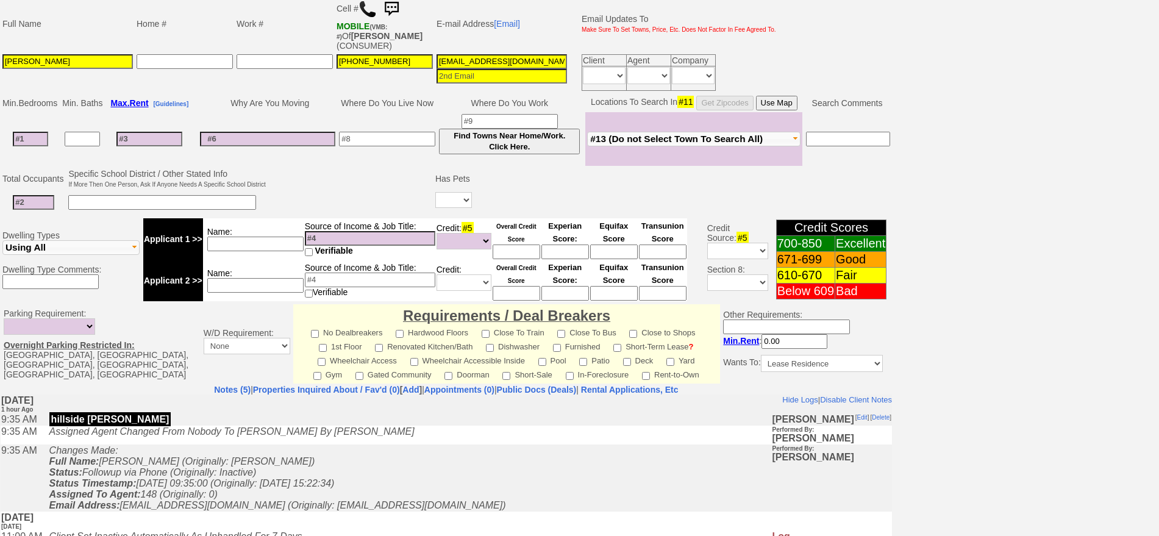
type textarea "called client lm sent txt and email ia until response"
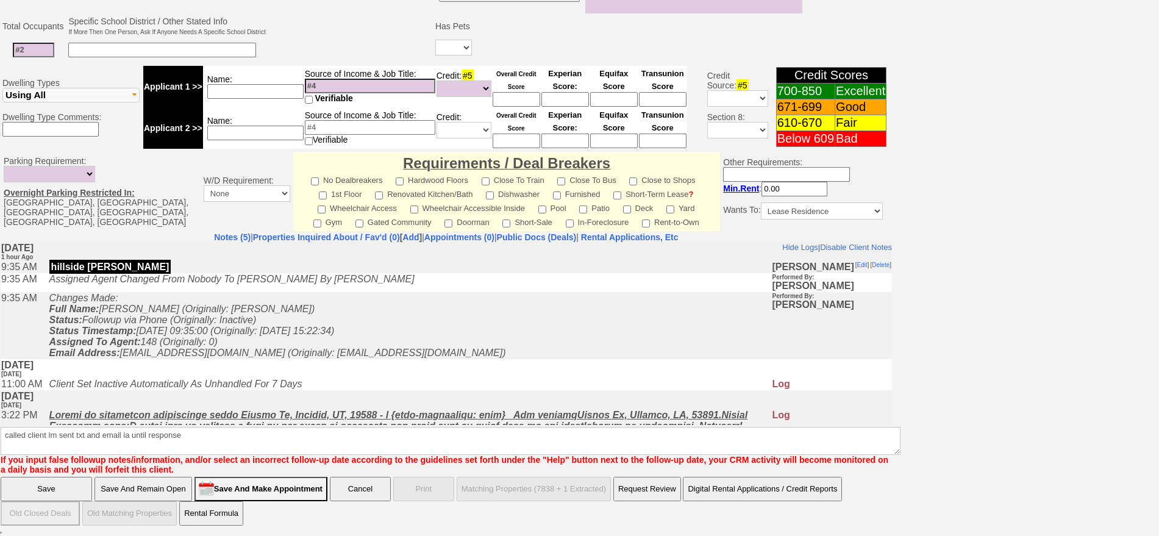
click input "Save" at bounding box center [46, 489] width 91 height 24
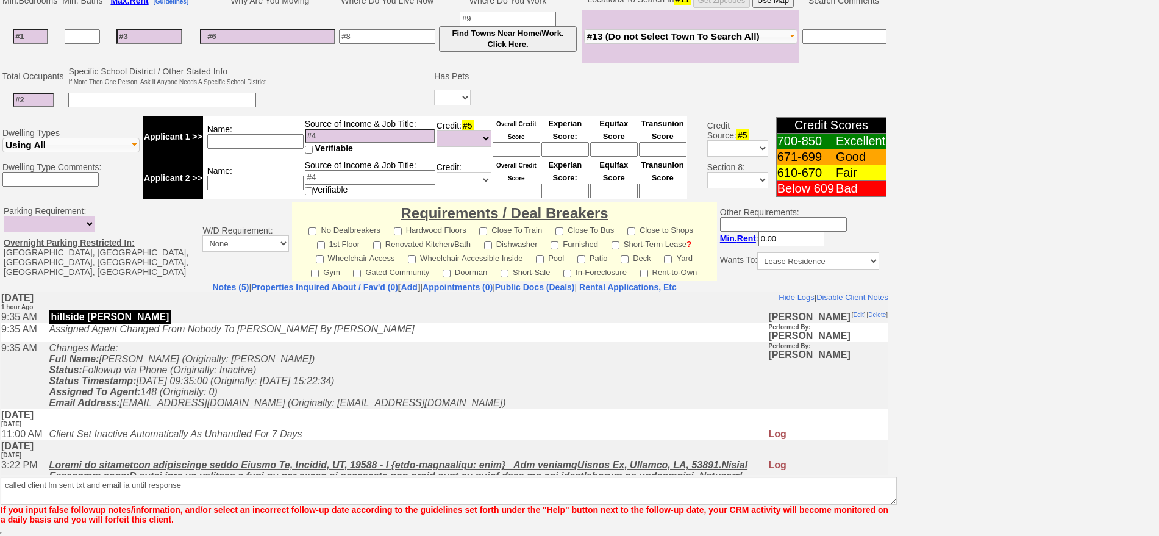
scroll to position [287, 0]
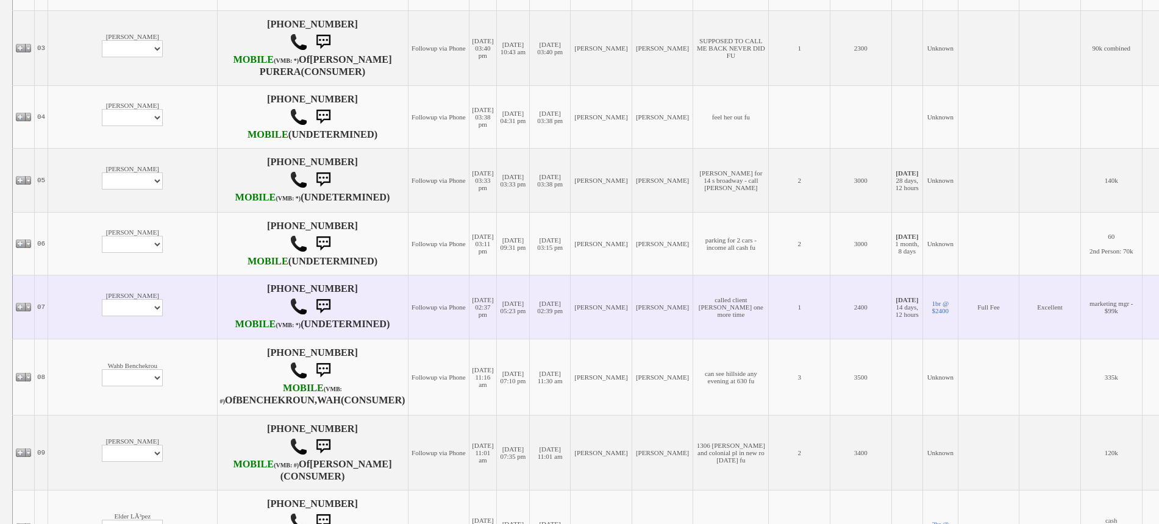
scroll to position [457, 0]
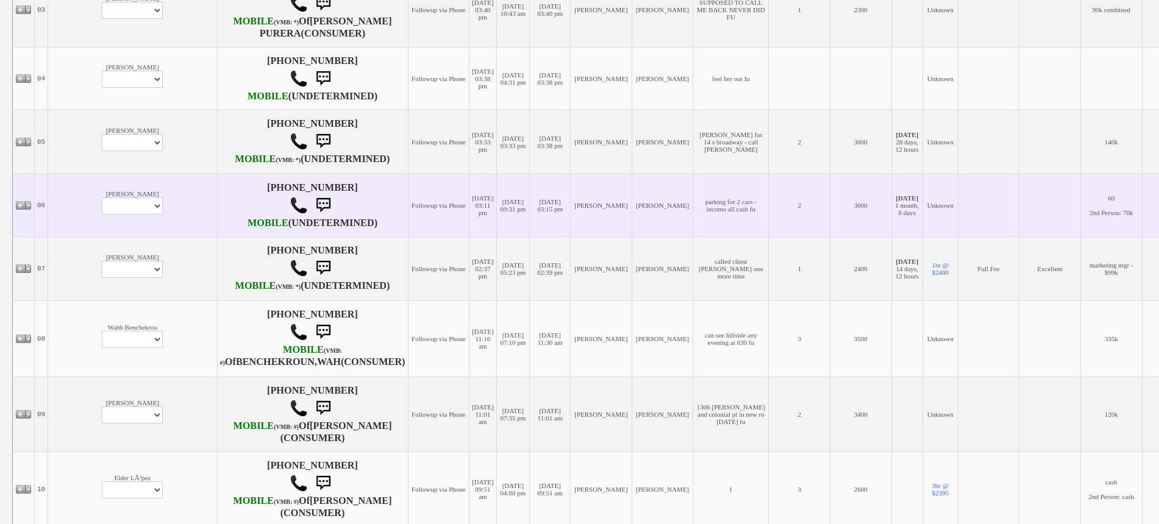
click at [67, 237] on td "[PERSON_NAME] Profile Edit Print Email Externally (Will Not Be Tracked In CRM) …" at bounding box center [132, 205] width 169 height 63
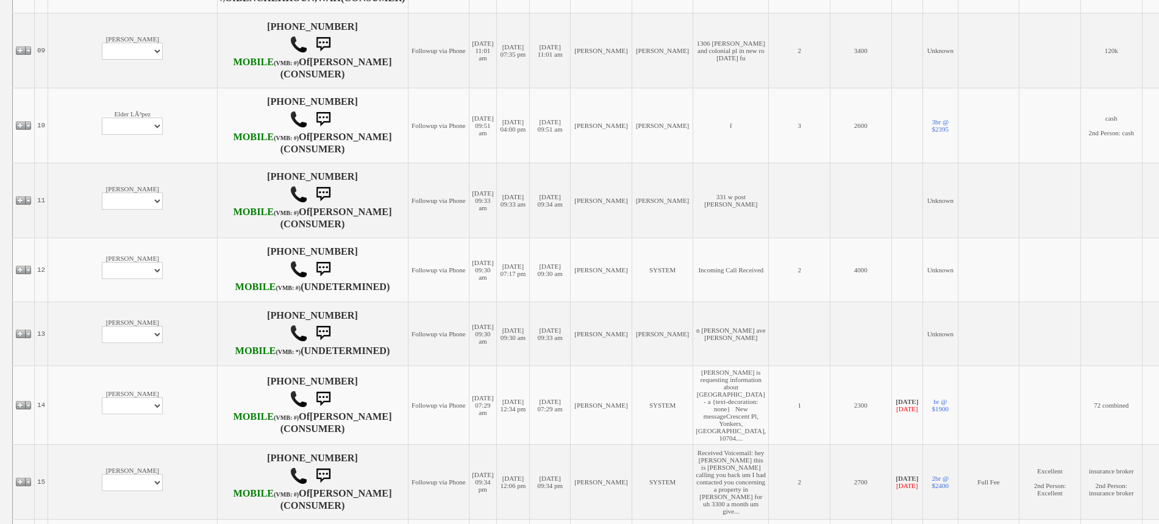
scroll to position [914, 0]
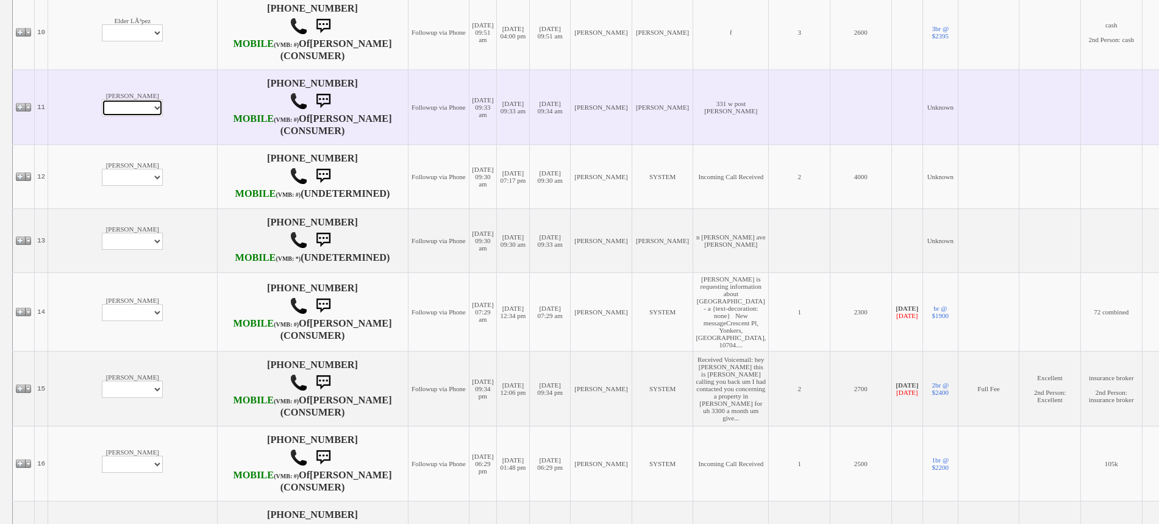
click at [102, 116] on select "Profile Edit Print Email Externally (Will Not Be Tracked In CRM) Closed Deals" at bounding box center [132, 107] width 61 height 17
select select "ChangeURL,/crm/custom/edit_client_form.php?redirect=%2Fcrm%2Fclients.php&id=167…"
click at [102, 116] on select "Profile Edit Print Email Externally (Will Not Be Tracked In CRM) Closed Deals" at bounding box center [132, 107] width 61 height 17
select select
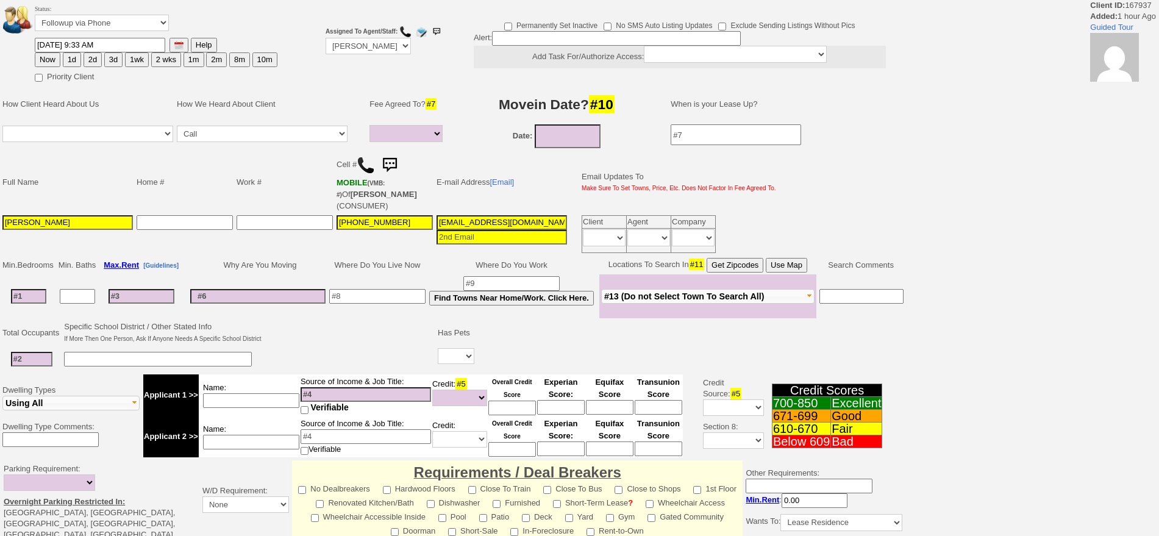
select select
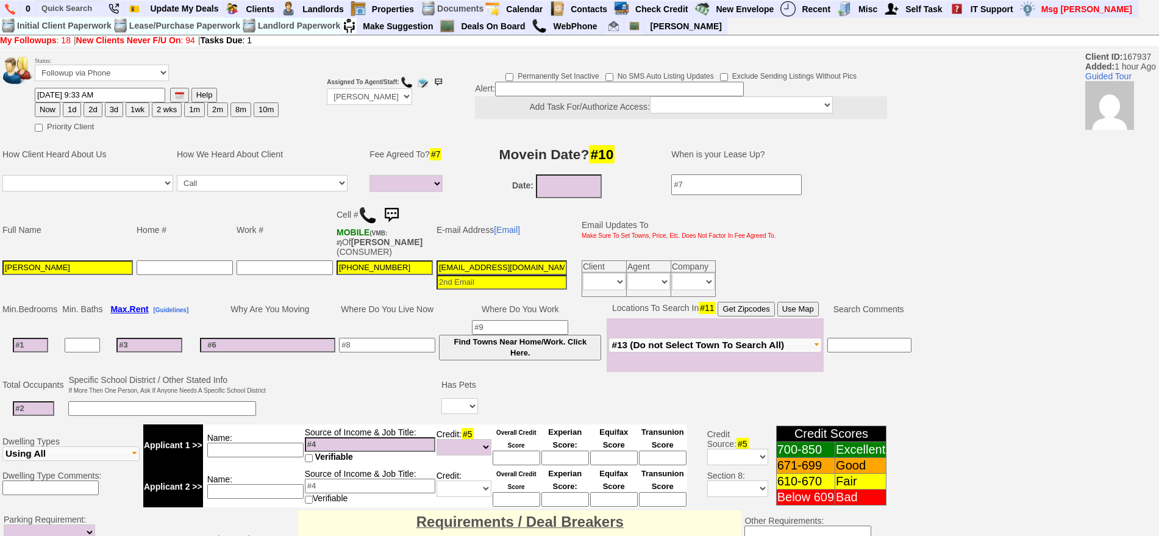
click at [371, 212] on img at bounding box center [367, 215] width 18 height 18
click at [508, 233] on link "[Email]" at bounding box center [507, 230] width 26 height 10
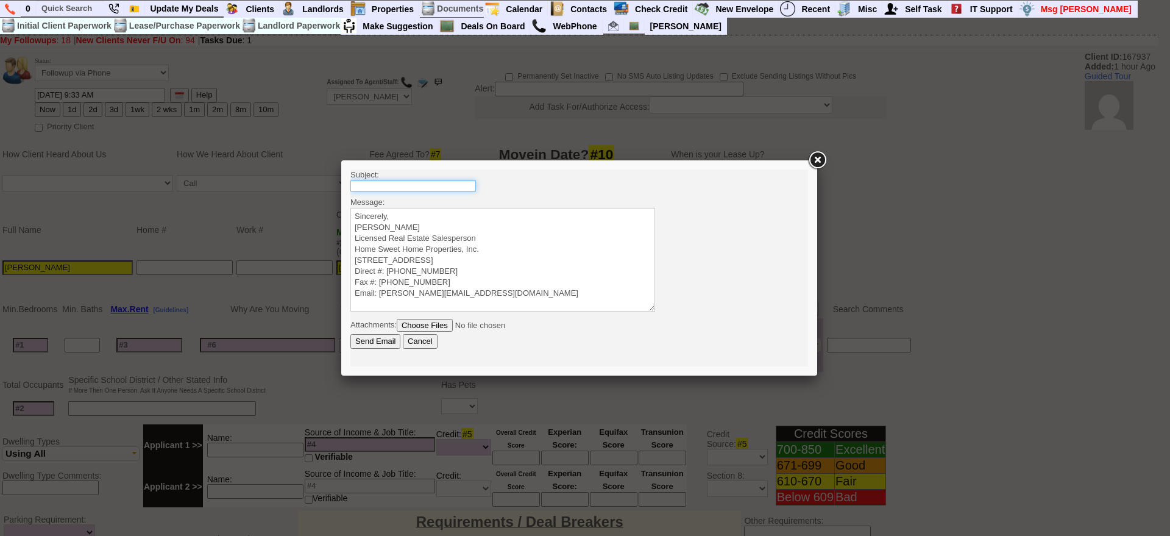
click at [426, 181] on input "text" at bounding box center [413, 185] width 126 height 11
type input "331 W Post Rd - 1 Bedroom Townhome for Rent in White Plains NY"
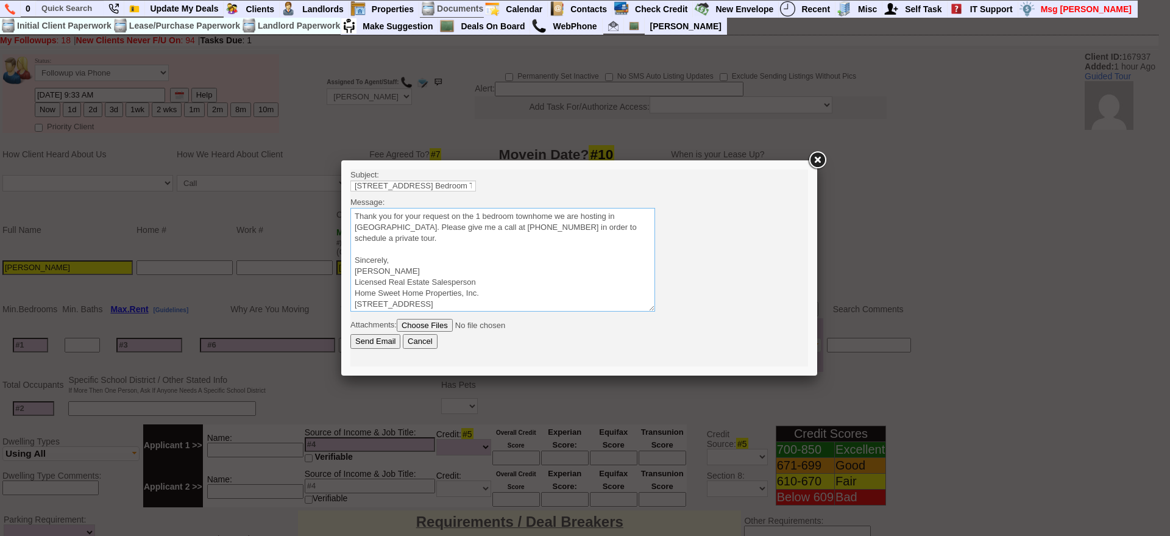
drag, startPoint x: 403, startPoint y: 237, endPoint x: 670, endPoint y: 358, distance: 293.3
click at [350, 189] on html "Subject: 331 W Post Rd - 1 Bedroom Townhome for Rent in White Plains NY Message…" at bounding box center [579, 267] width 458 height 197
type textarea "Thank you for your request on the 1 bedroom townhome we are hosting in White Pl…"
drag, startPoint x: 459, startPoint y: 183, endPoint x: 519, endPoint y: 188, distance: 59.9
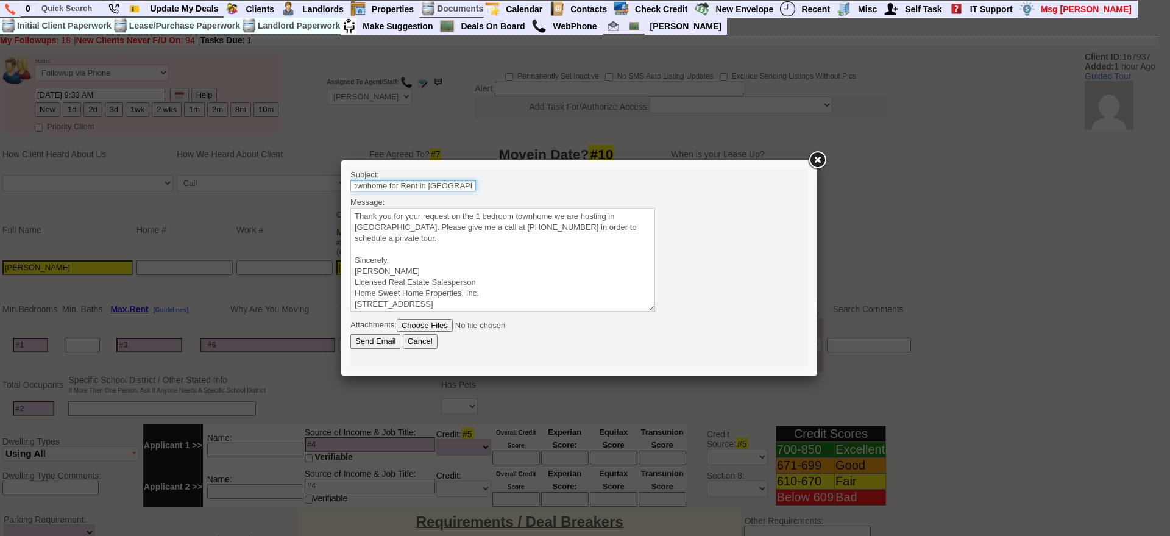
click at [519, 188] on body "Subject: 331 W Post Rd - 1 Bedroom Townhome for Rent in White Plains NY Message…" at bounding box center [579, 267] width 458 height 197
click at [416, 184] on input "331 W Post Rd - 1 Bedroom Townhome for Rent in White Plains NY" at bounding box center [413, 185] width 126 height 11
click at [368, 336] on input "Send Email" at bounding box center [375, 341] width 50 height 15
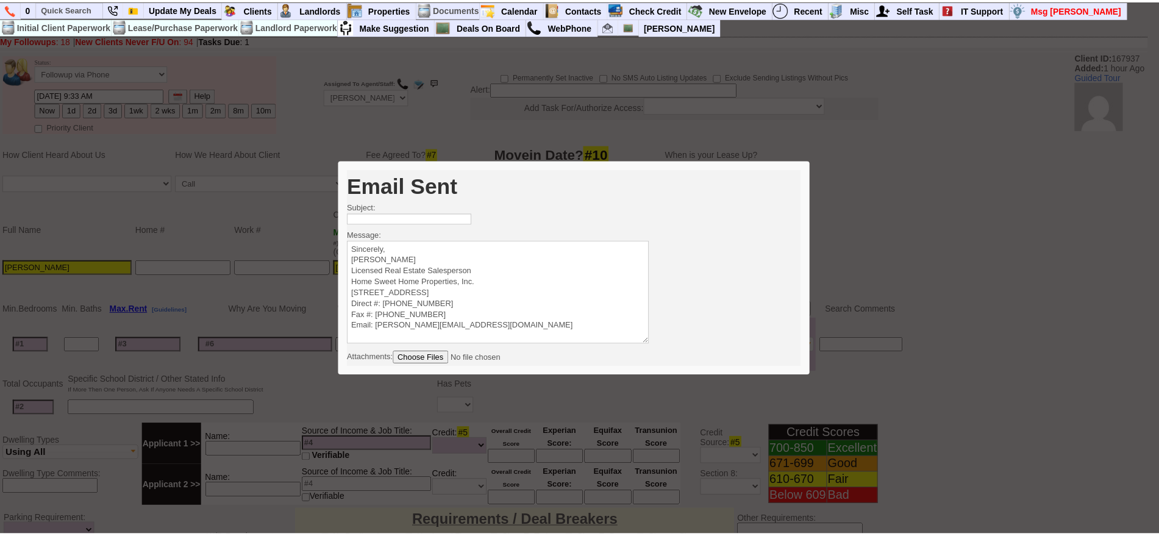
scroll to position [0, 0]
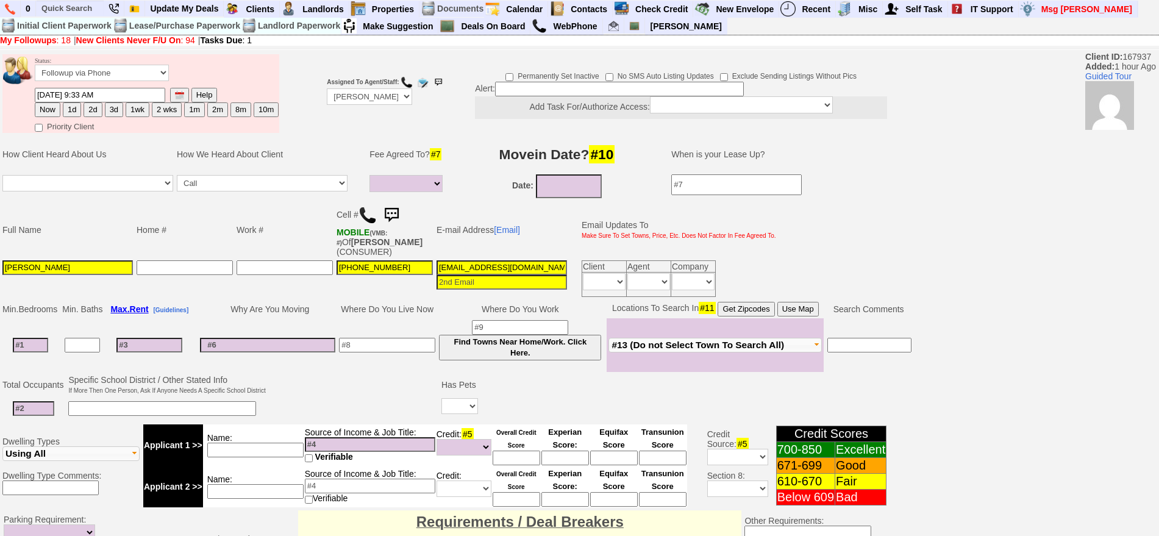
click at [404, 212] on img at bounding box center [391, 215] width 24 height 24
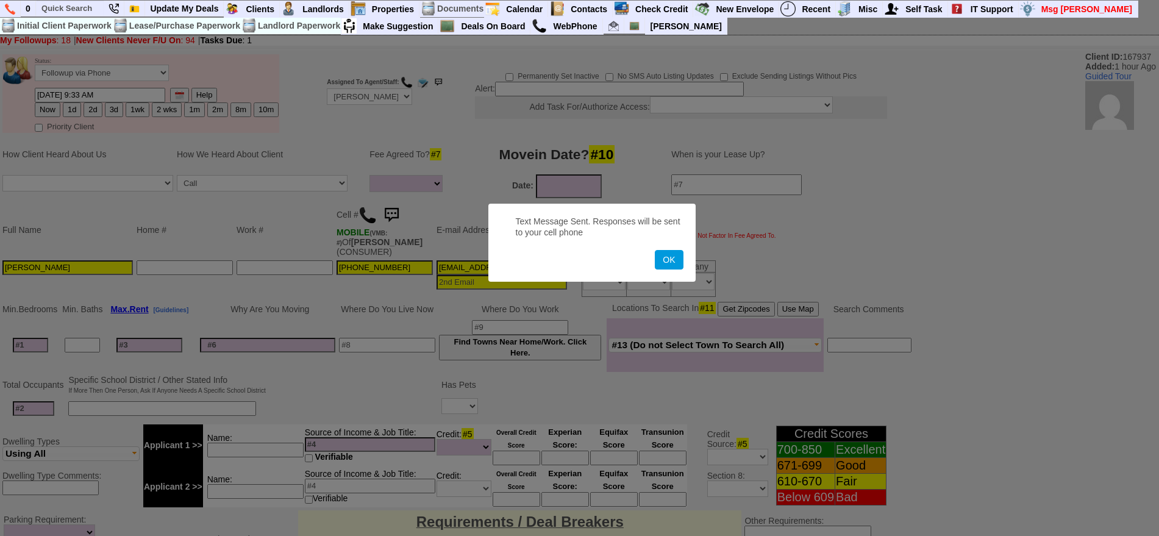
click at [655, 250] on button "OK" at bounding box center [669, 260] width 28 height 20
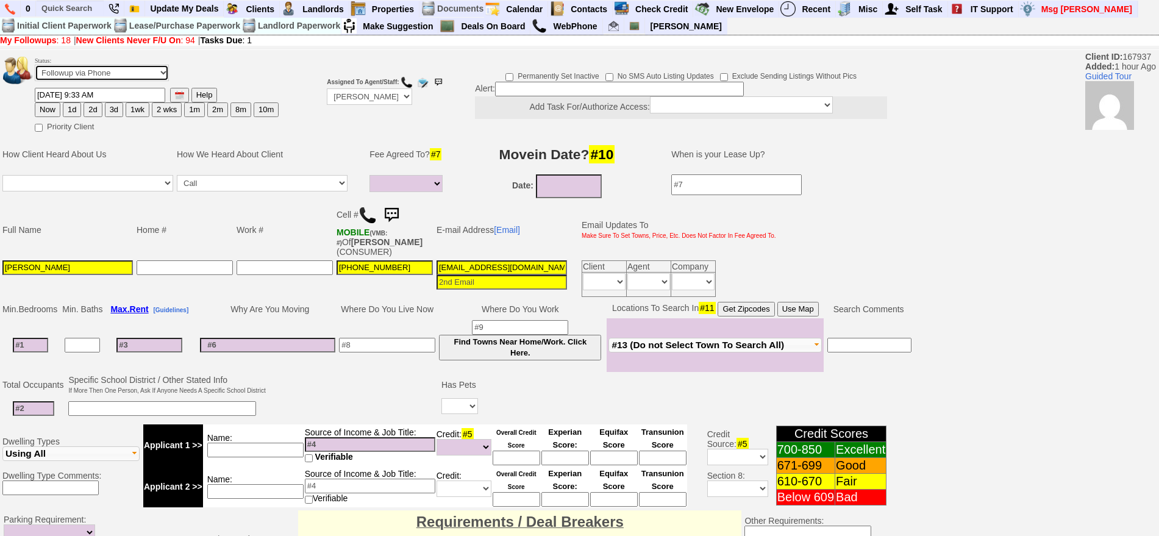
click at [78, 65] on select "Followup via Phone Followup via Email Followup When Section 8 Property Found De…" at bounding box center [102, 73] width 134 height 16
select select "Inactive"
click at [35, 69] on select "Followup via Phone Followup via Email Followup When Section 8 Property Found De…" at bounding box center [102, 73] width 134 height 16
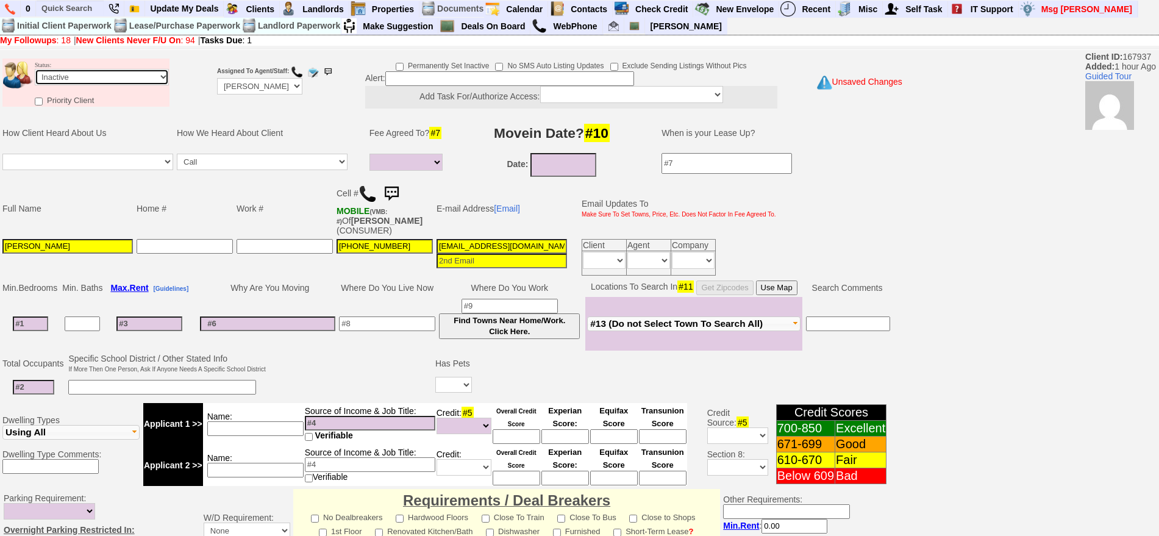
scroll to position [337, 0]
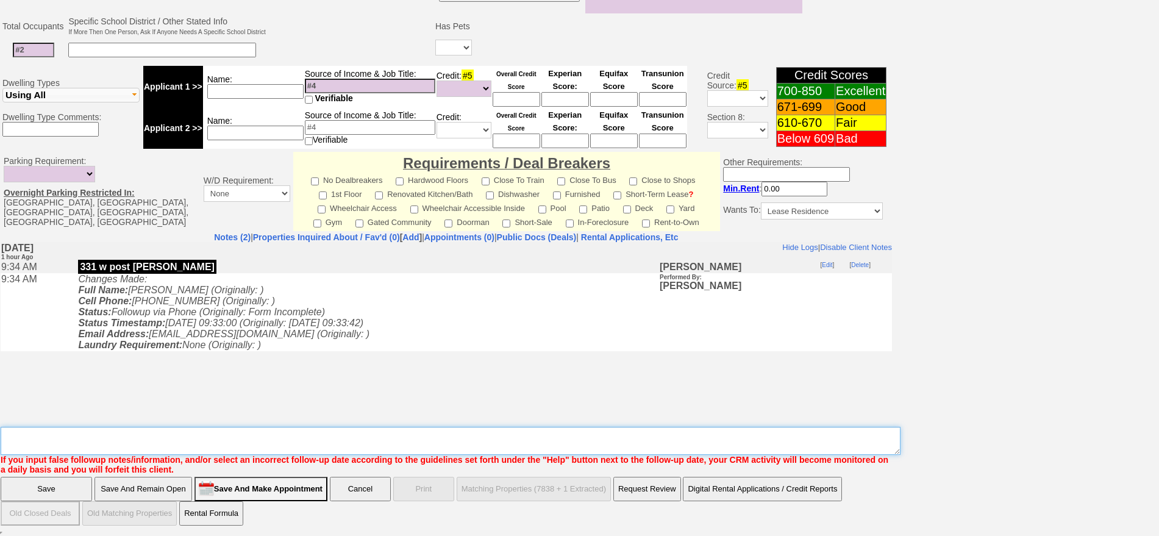
click at [534, 436] on textarea "Insert New Note Here" at bounding box center [451, 441] width 900 height 28
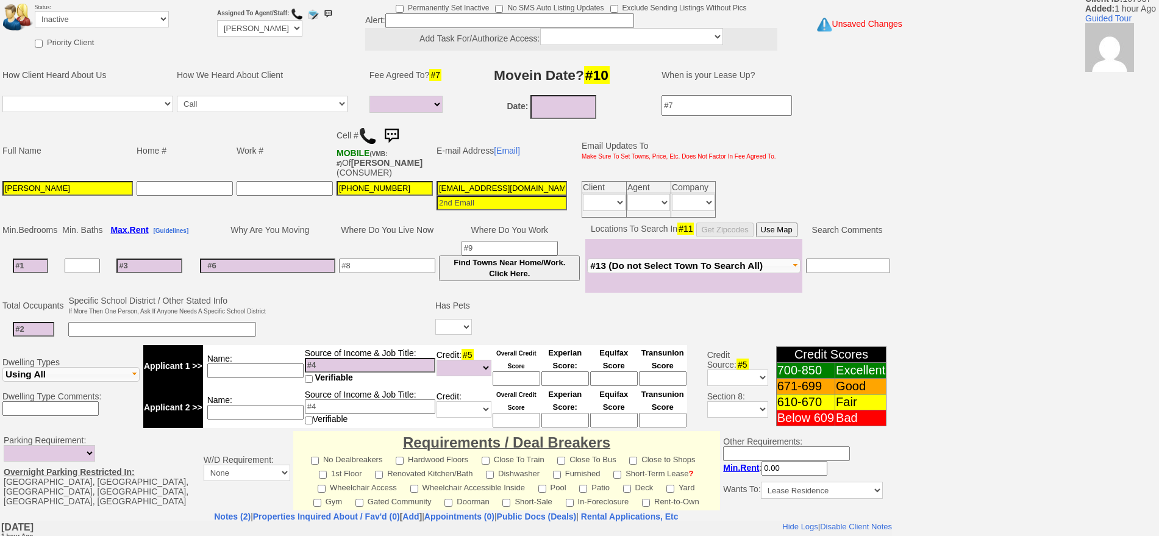
scroll to position [0, 0]
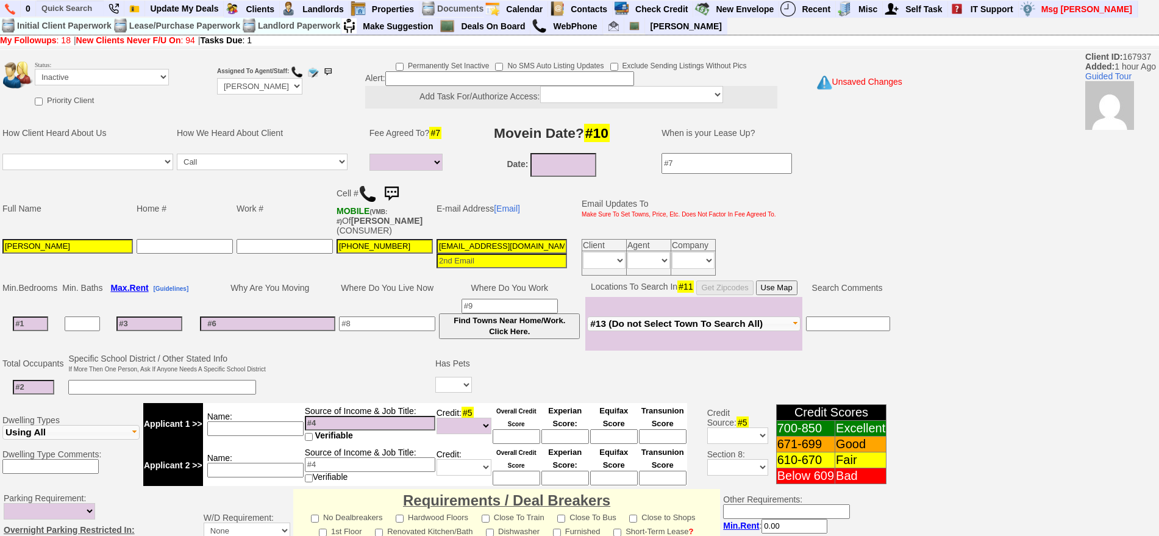
type textarea "called client lm sent txt and email ia until response"
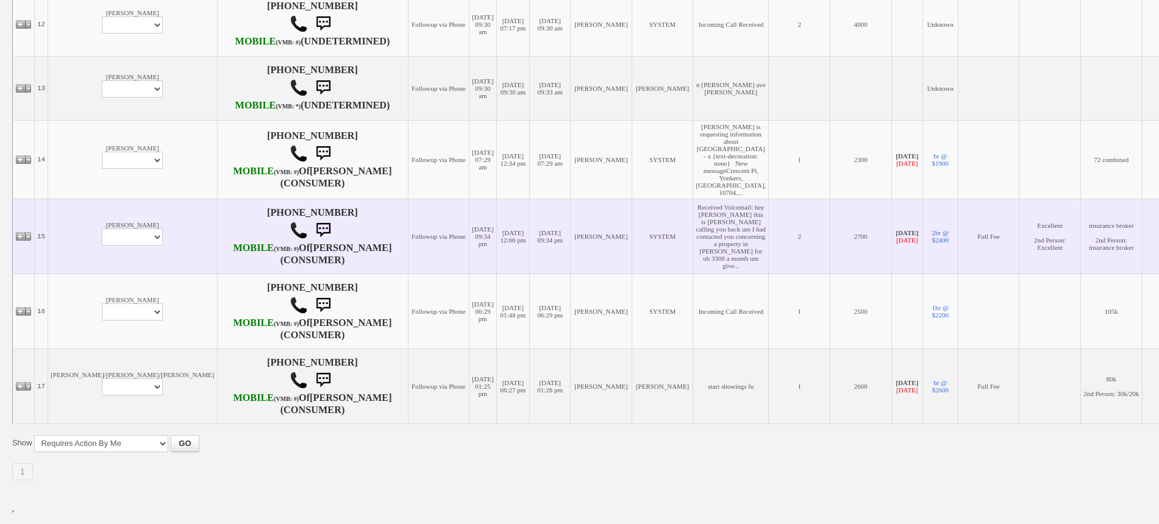
scroll to position [1258, 0]
click at [102, 229] on select "Profile Edit Print Email Externally (Will Not Be Tracked In CRM) Closed Deals" at bounding box center [132, 237] width 61 height 17
select select "ChangeURL,/crm/custom/edit_client_form.php?redirect=%2Fcrm%2Fclients.php&id=134…"
click at [102, 229] on select "Profile Edit Print Email Externally (Will Not Be Tracked In CRM) Closed Deals" at bounding box center [132, 237] width 61 height 17
select select
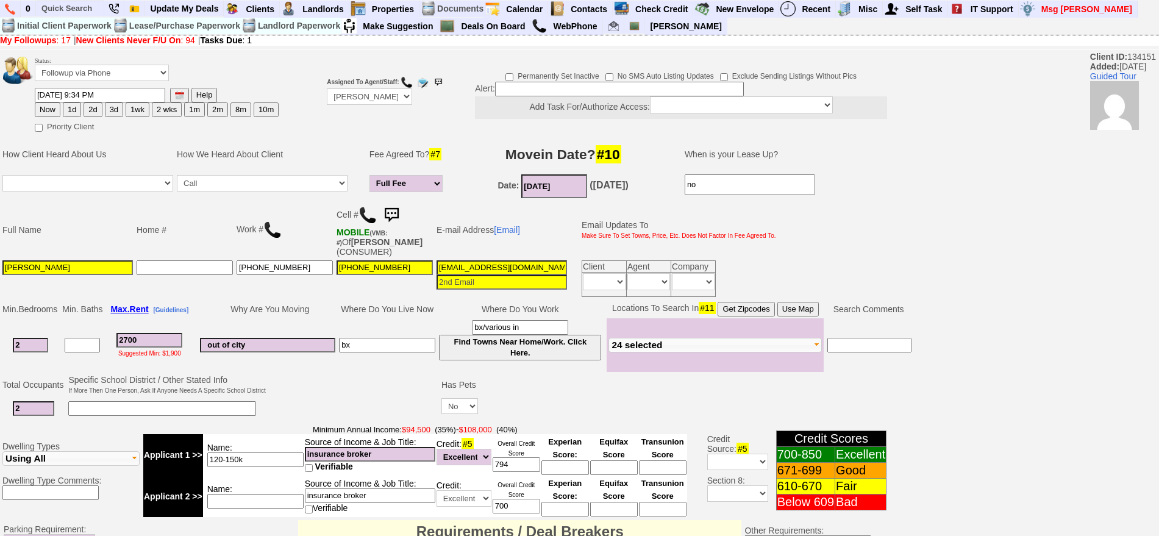
click at [366, 214] on img at bounding box center [367, 215] width 18 height 18
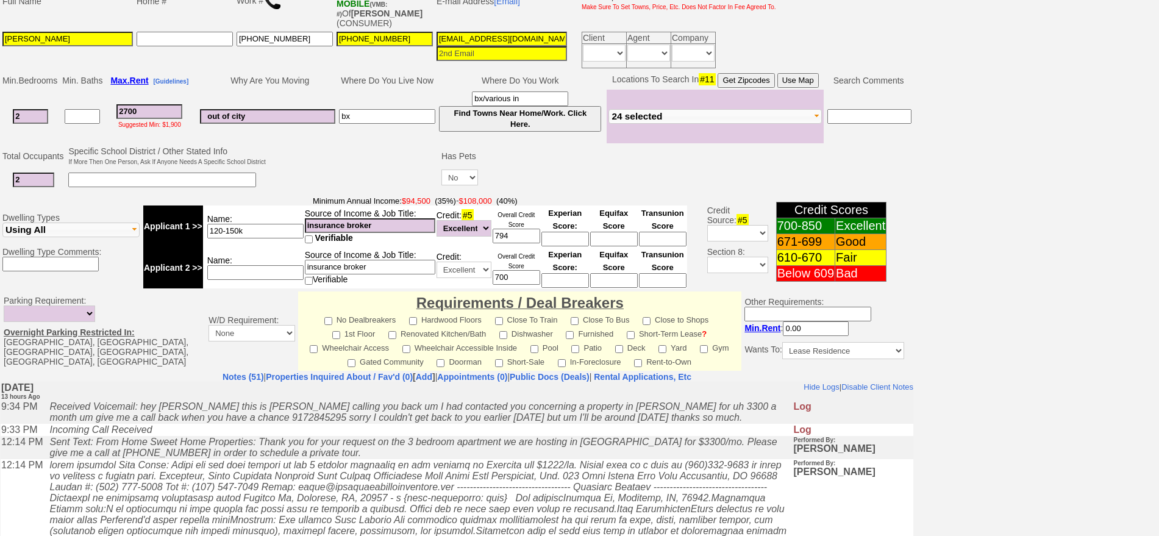
scroll to position [368, 0]
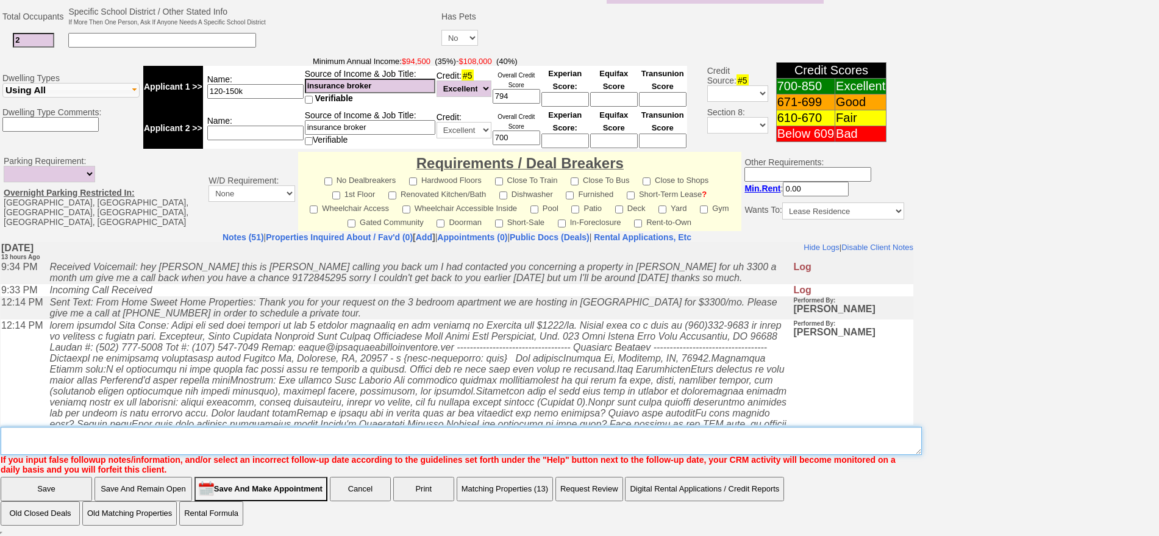
click at [396, 429] on textarea "Insert New Note Here" at bounding box center [461, 441] width 921 height 28
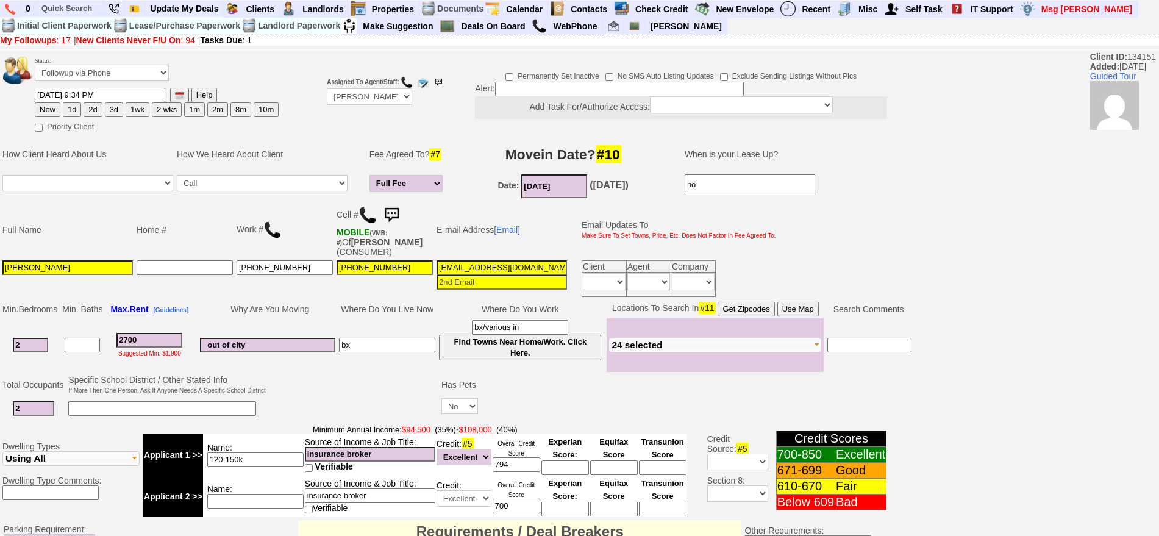
type textarea "called client lm fu"
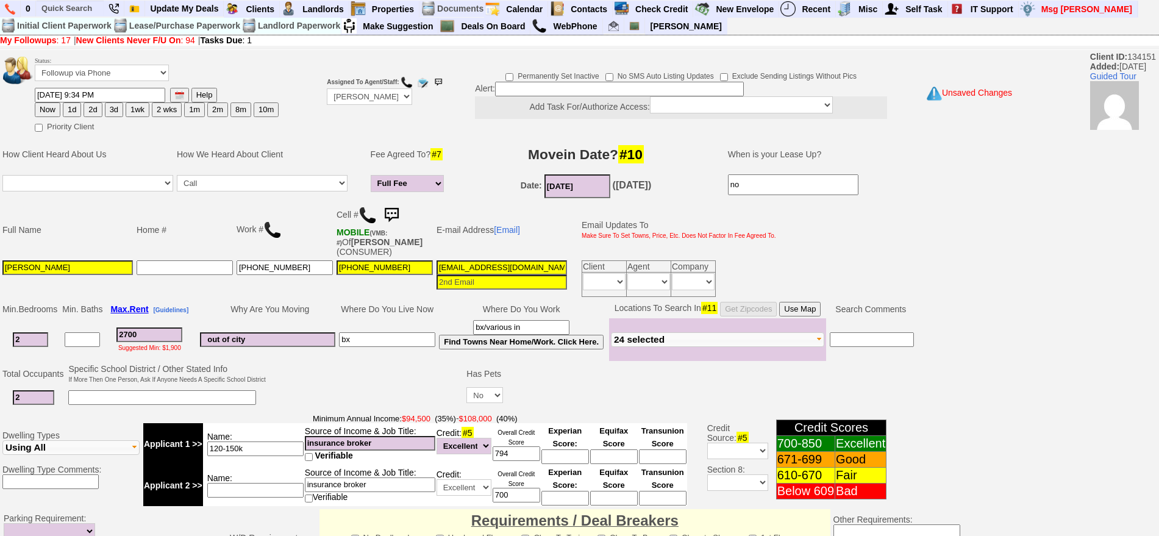
click at [66, 111] on button "1d" at bounding box center [72, 109] width 18 height 15
type input "09/17/2025 11:30 AM"
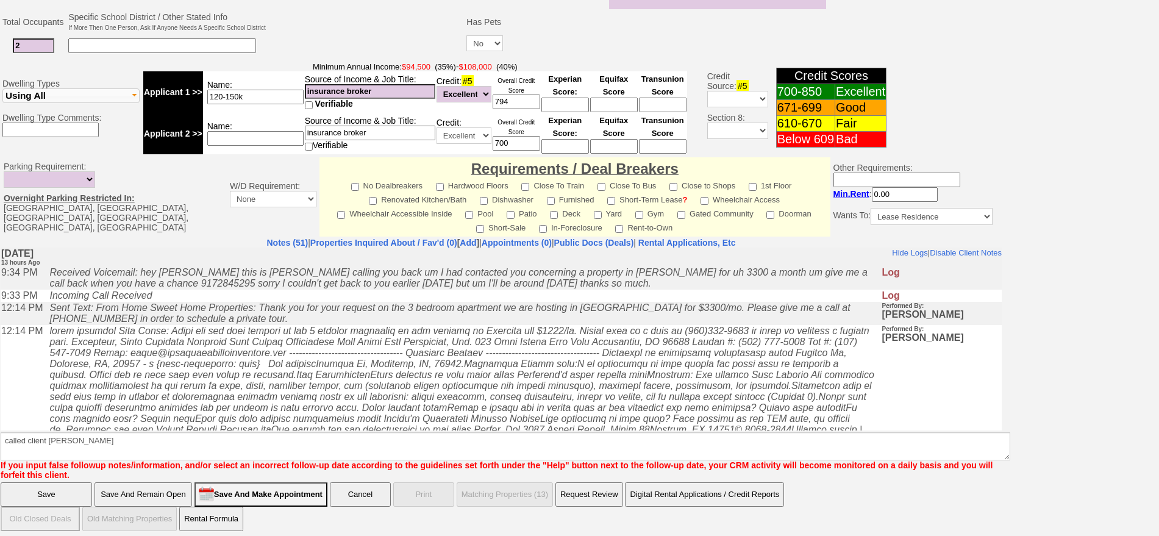
click at [60, 489] on input "Save" at bounding box center [46, 494] width 91 height 24
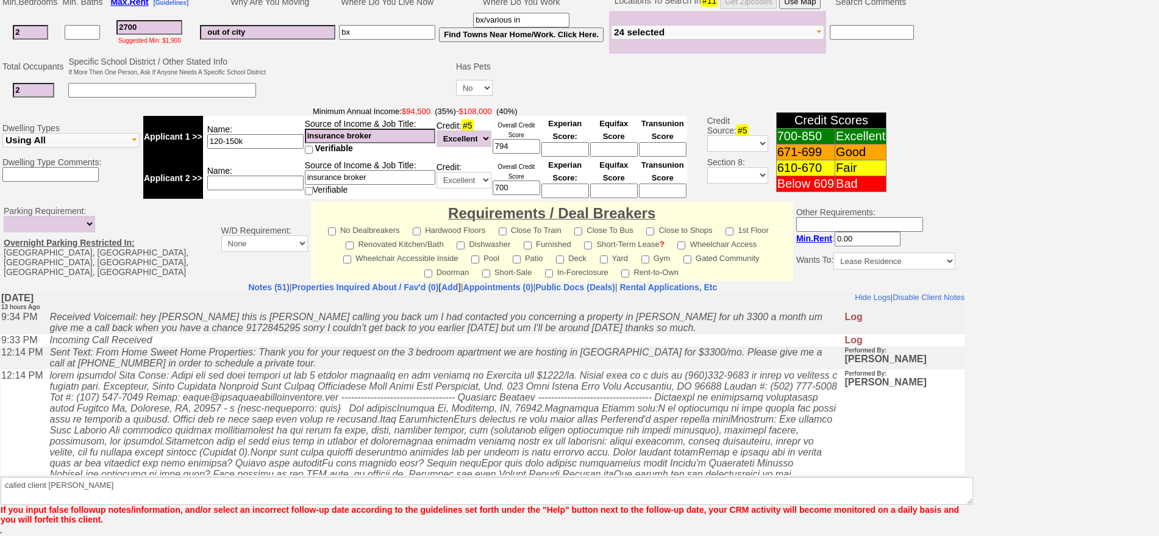
scroll to position [307, 0]
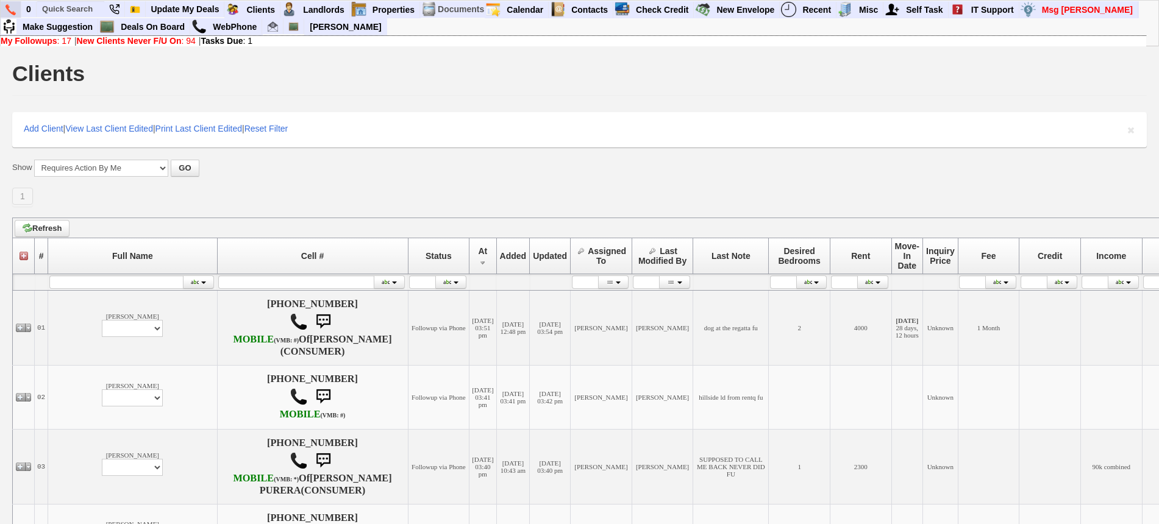
click at [12, 10] on img at bounding box center [10, 9] width 10 height 11
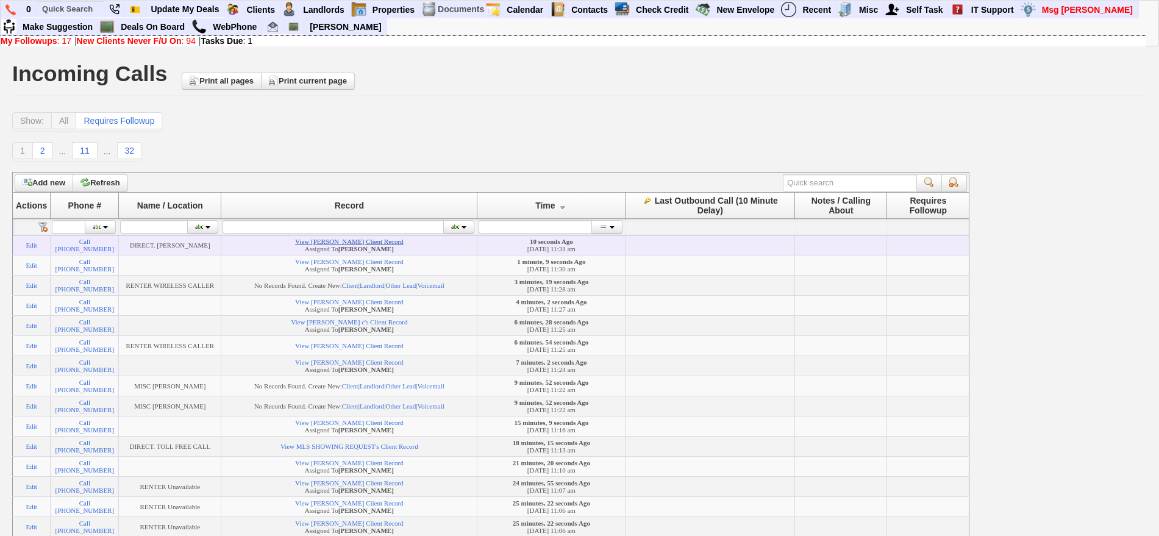
click at [373, 244] on link "View Michael Doster's Client Record" at bounding box center [349, 241] width 108 height 7
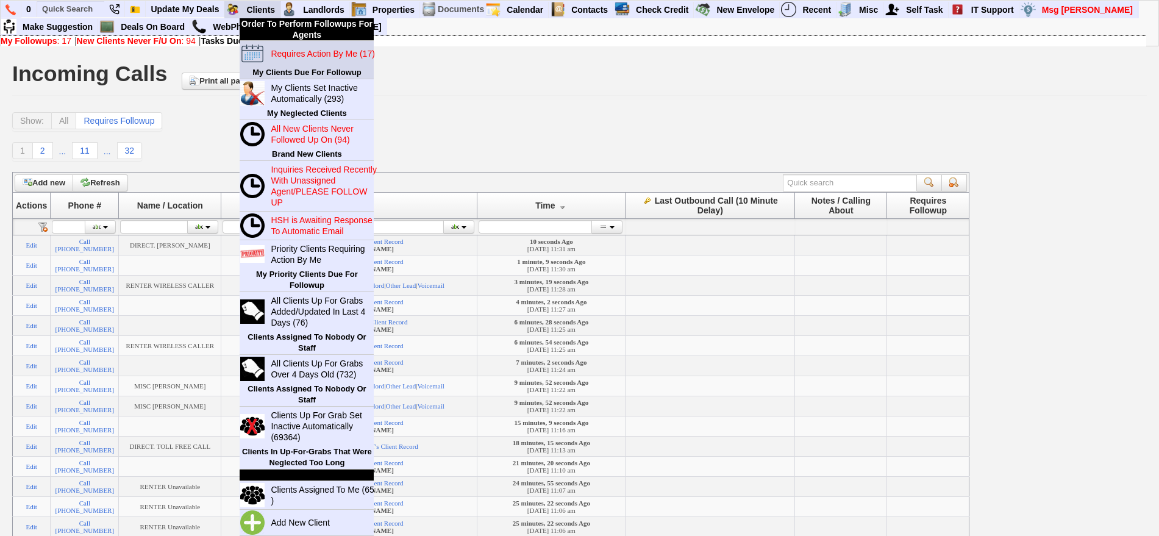
click at [294, 60] on link "Requires Action By Me (17)" at bounding box center [324, 54] width 117 height 16
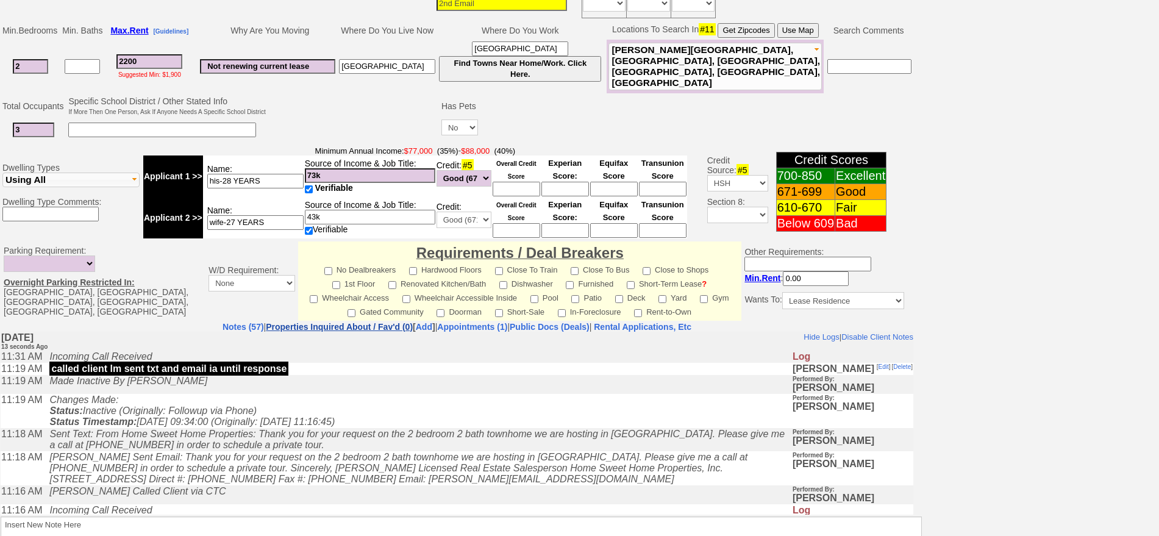
scroll to position [126, 0]
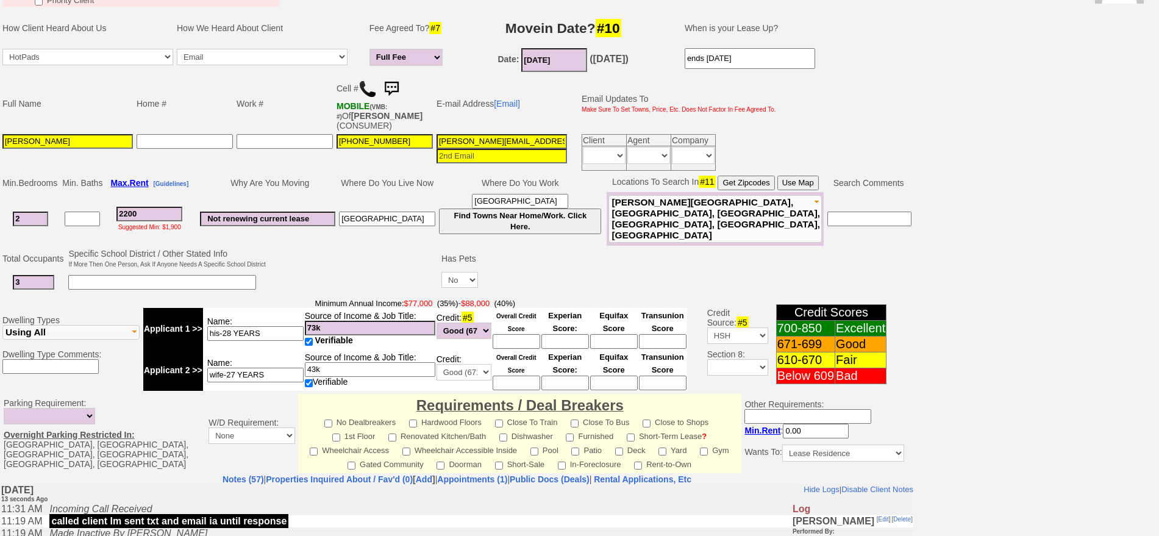
drag, startPoint x: 394, startPoint y: 221, endPoint x: 308, endPoint y: 223, distance: 86.6
click at [308, 223] on tr "2 2200 Suggested Min: $1,900 Not renewing current lease Tarrytown White Plains …" at bounding box center [457, 219] width 913 height 54
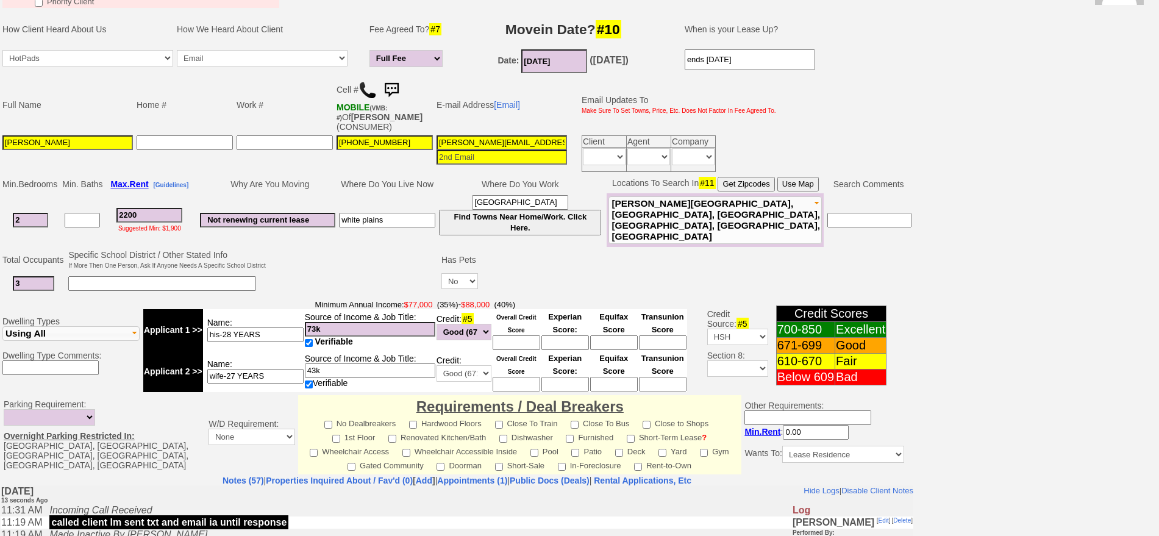
scroll to position [50, 0]
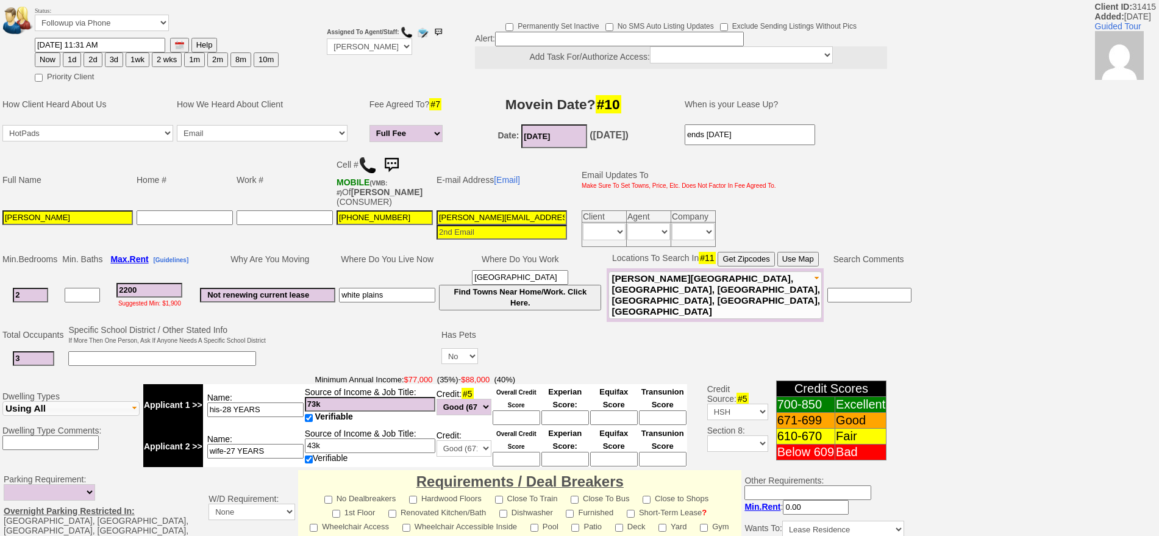
type input "white plains"
click at [544, 135] on input "07/01/2016" at bounding box center [554, 136] width 66 height 24
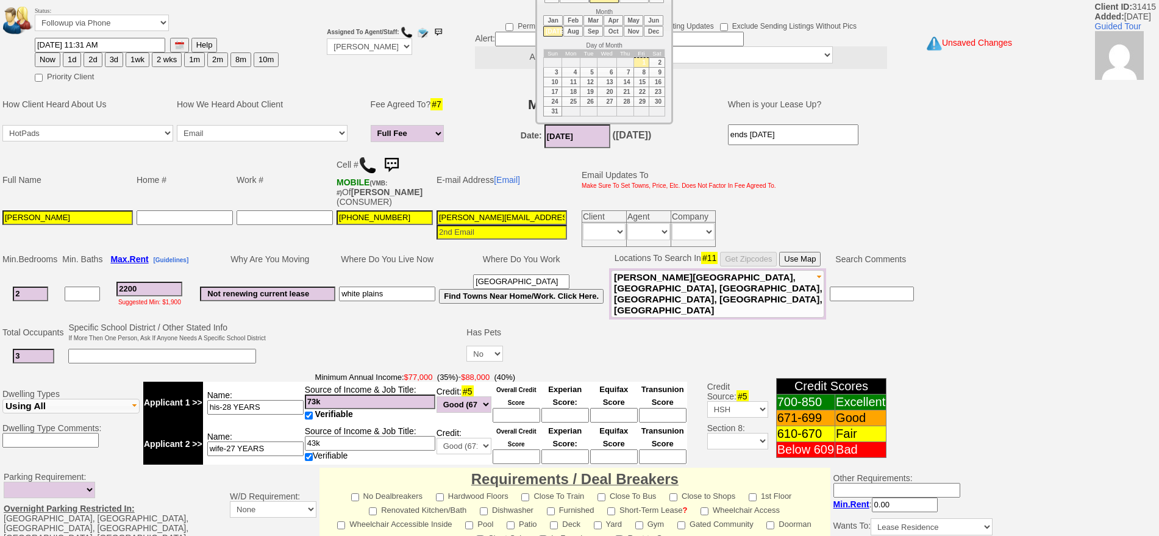
click at [619, 29] on li "Oct" at bounding box center [613, 31] width 20 height 10
type input "10/01/2016"
click at [25, 349] on input "3" at bounding box center [33, 356] width 41 height 15
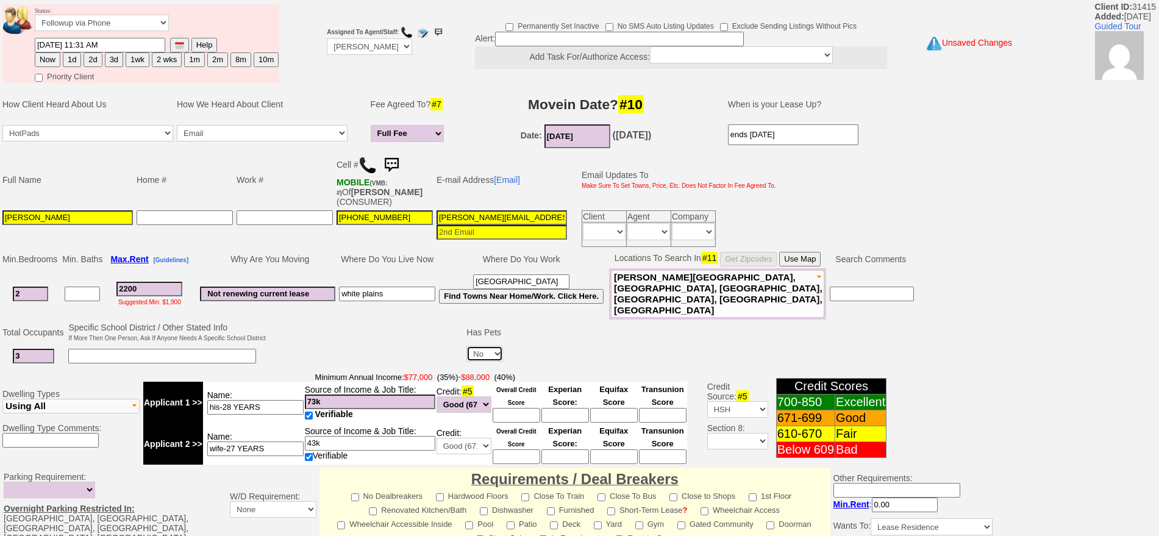
click at [474, 346] on select "Yes No" at bounding box center [484, 354] width 37 height 16
select select "Yes"
click at [466, 346] on select "Yes No" at bounding box center [484, 354] width 37 height 16
click at [523, 349] on input at bounding box center [520, 356] width 23 height 15
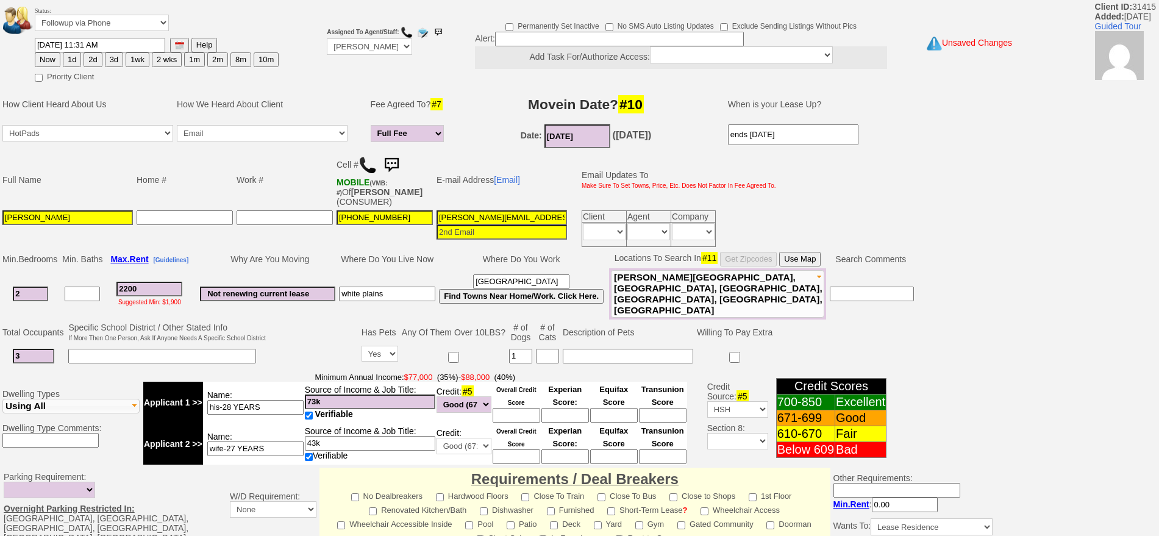
type input "1"
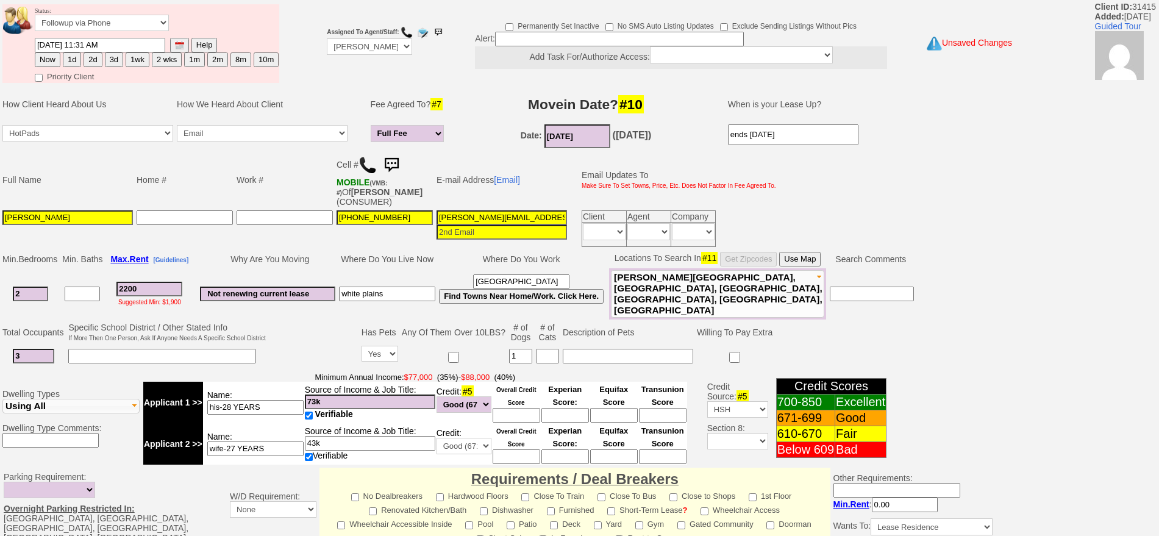
click at [582, 349] on input at bounding box center [628, 356] width 130 height 15
type input "2 year old 45 lbs"
click at [247, 349] on input at bounding box center [162, 356] width 188 height 15
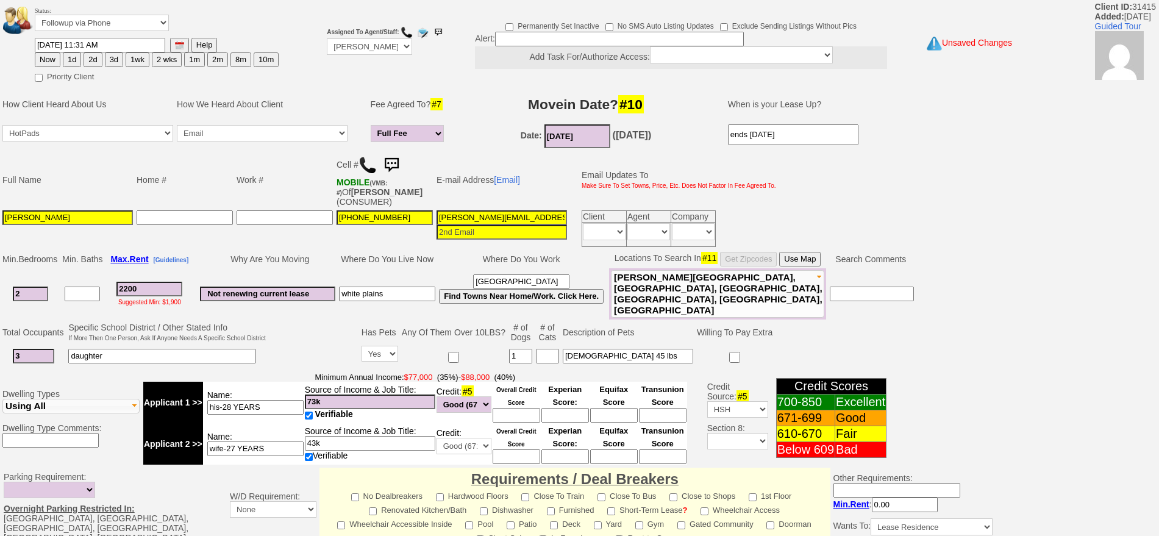
scroll to position [352, 0]
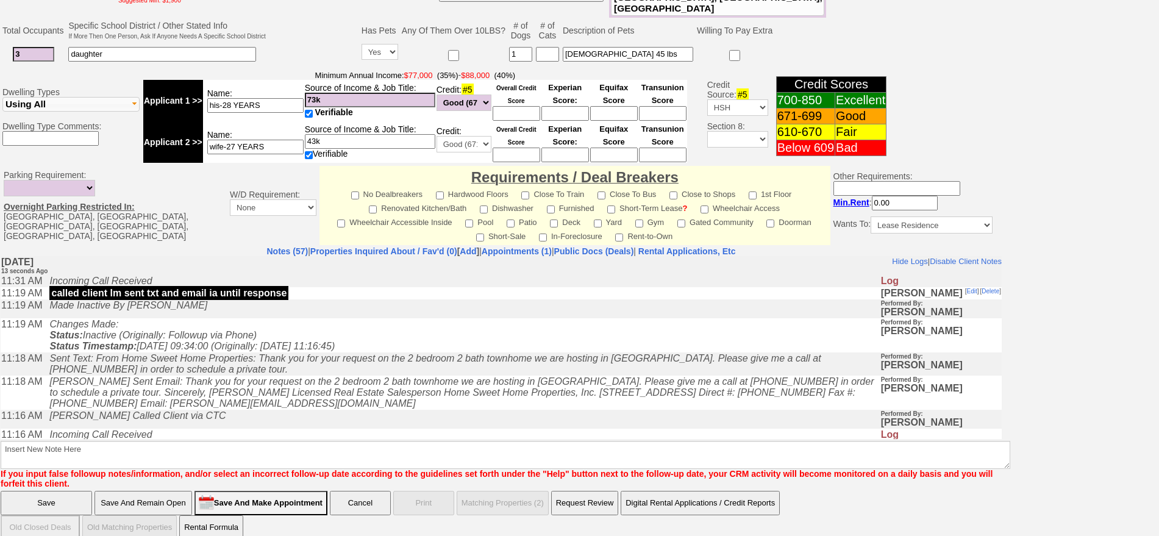
type input "daughter"
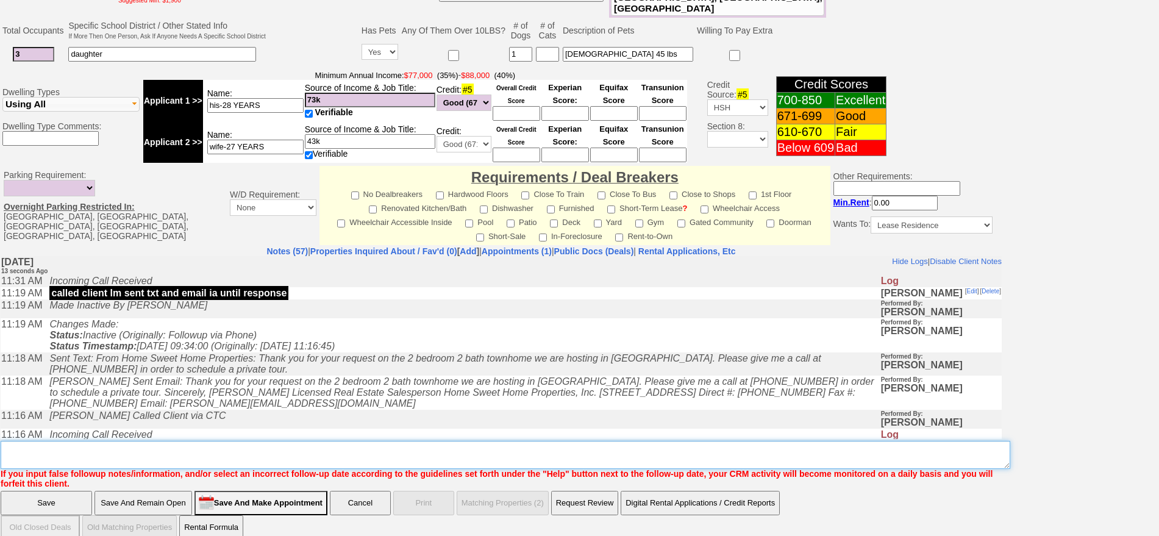
drag, startPoint x: 424, startPoint y: 182, endPoint x: 428, endPoint y: 435, distance: 252.4
click at [429, 441] on textarea "Insert New Note Here" at bounding box center [505, 455] width 1009 height 28
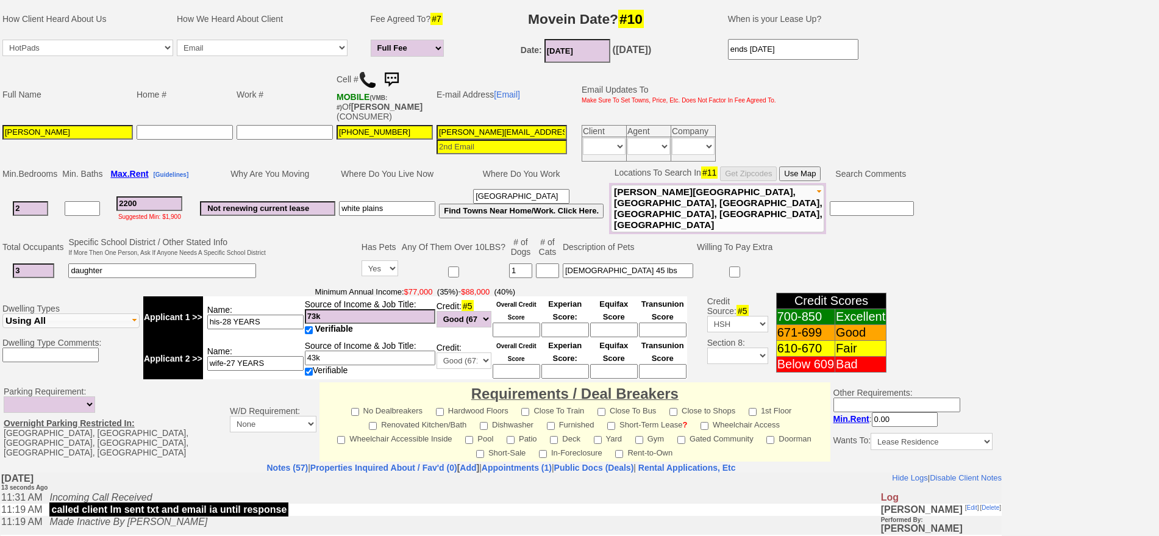
scroll to position [47, 0]
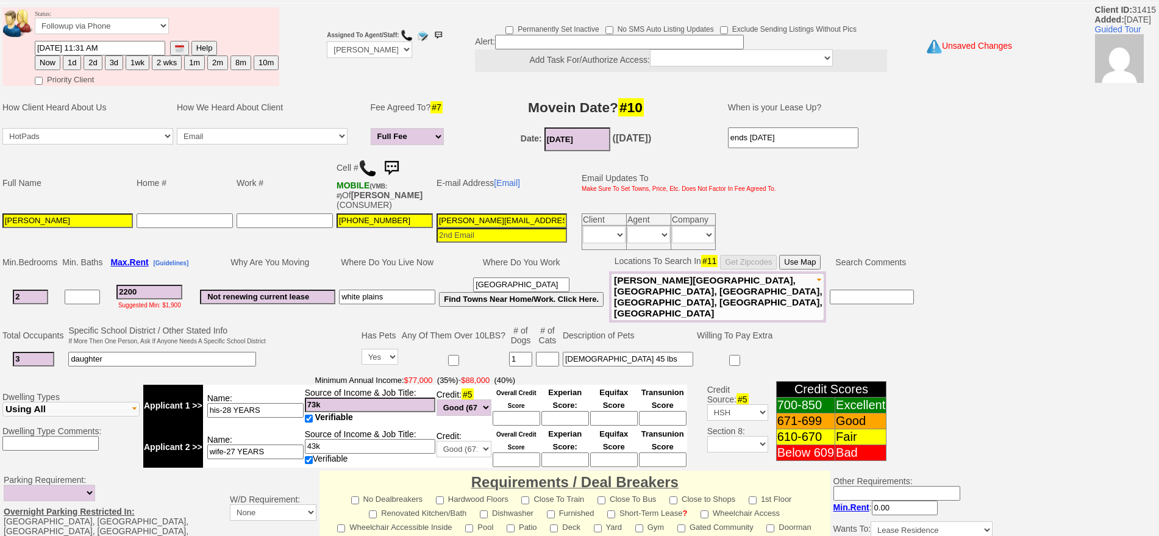
type textarea "125k combined 3 adults 650 credit"
drag, startPoint x: 143, startPoint y: 288, endPoint x: 76, endPoint y: 287, distance: 66.4
click at [76, 287] on tr "2 2200 Suggested Min: $1,900 Not renewing current lease white plains White Plai…" at bounding box center [458, 296] width 915 height 51
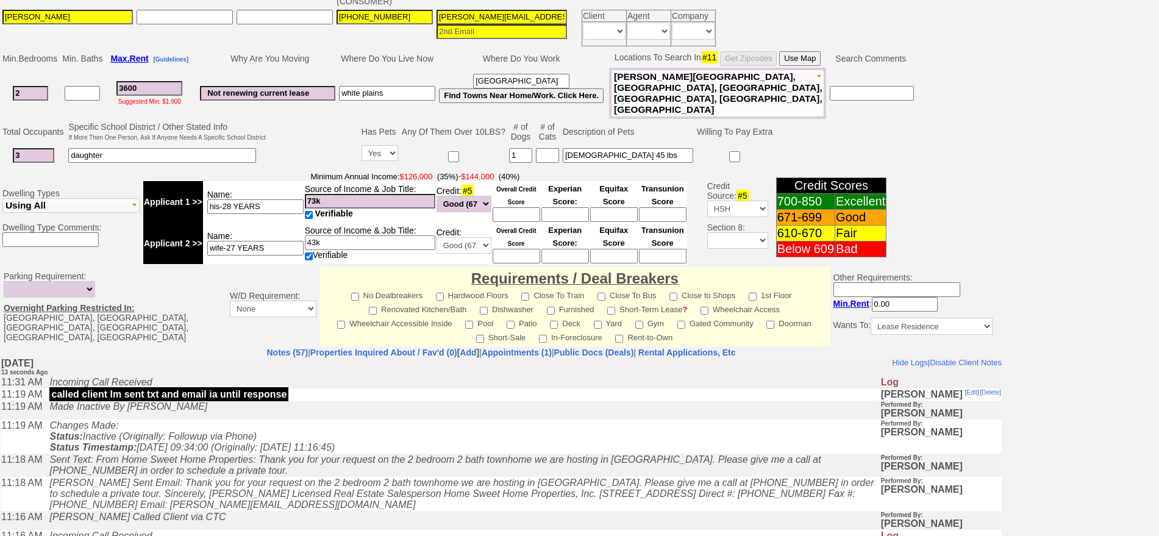
scroll to position [352, 0]
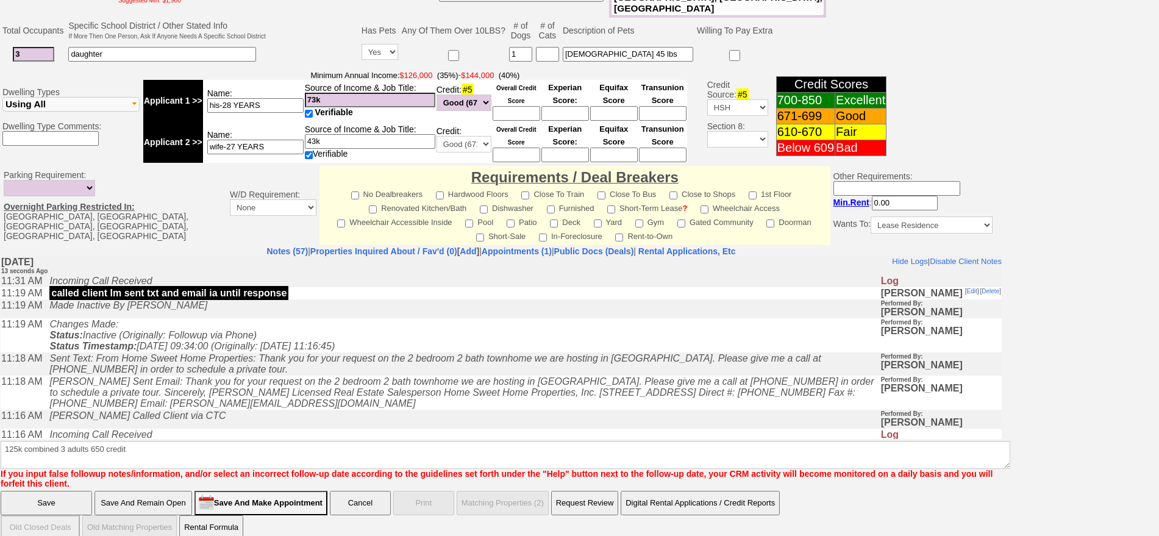
type input "3600"
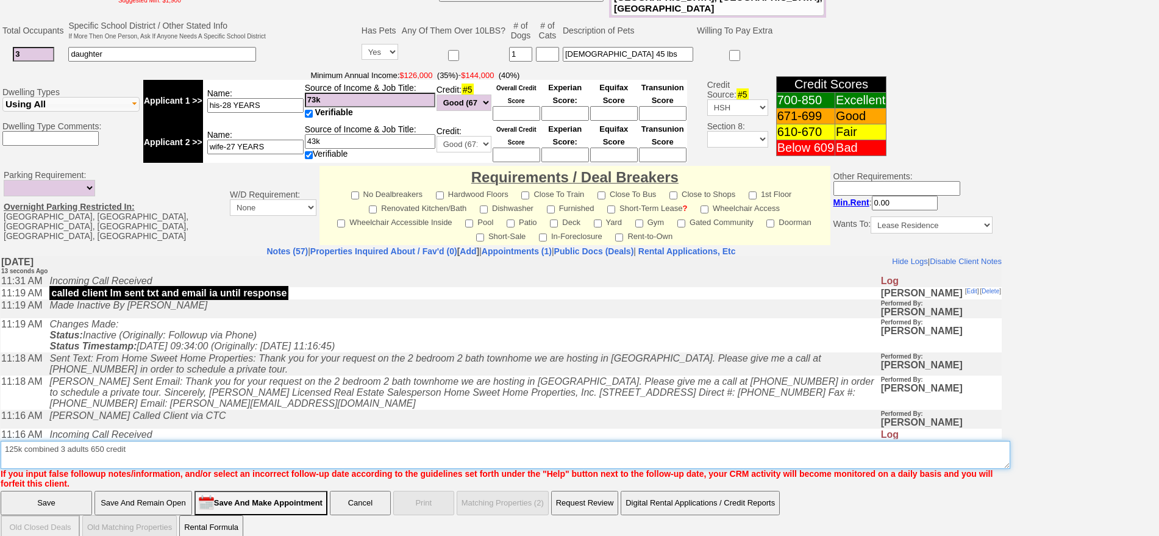
click at [179, 441] on textarea "Insert New Note Here" at bounding box center [505, 455] width 1009 height 28
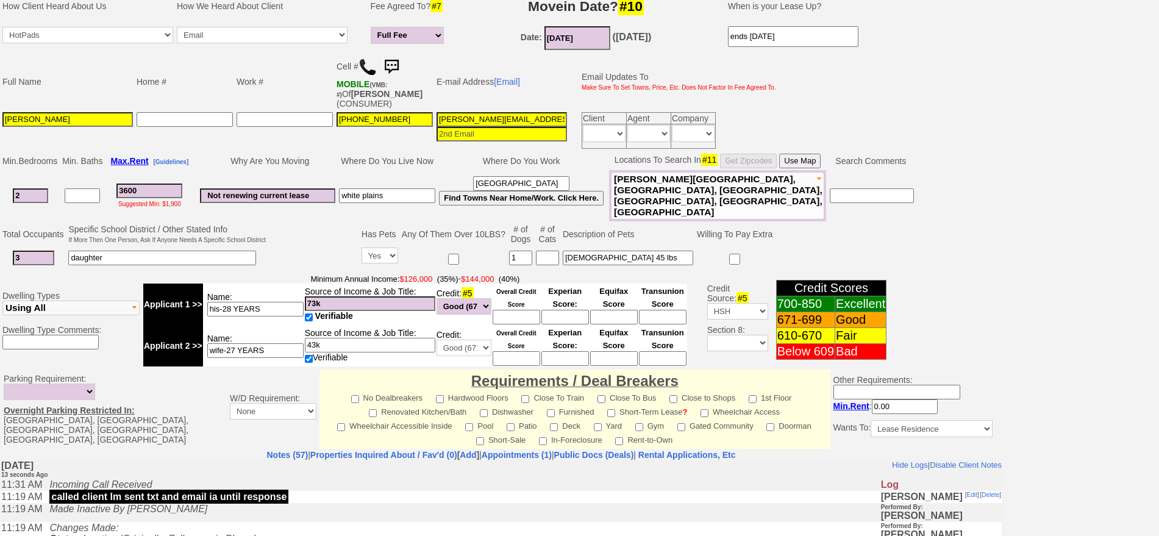
scroll to position [47, 0]
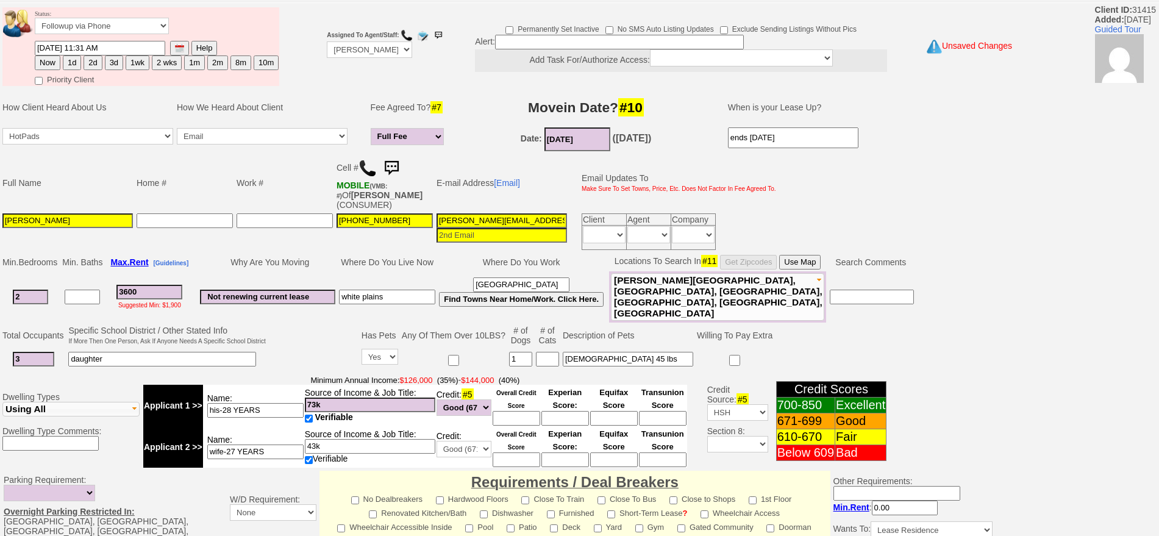
click at [79, 57] on button "1d" at bounding box center [72, 62] width 18 height 15
type input "09/17/2025 11:31 AM"
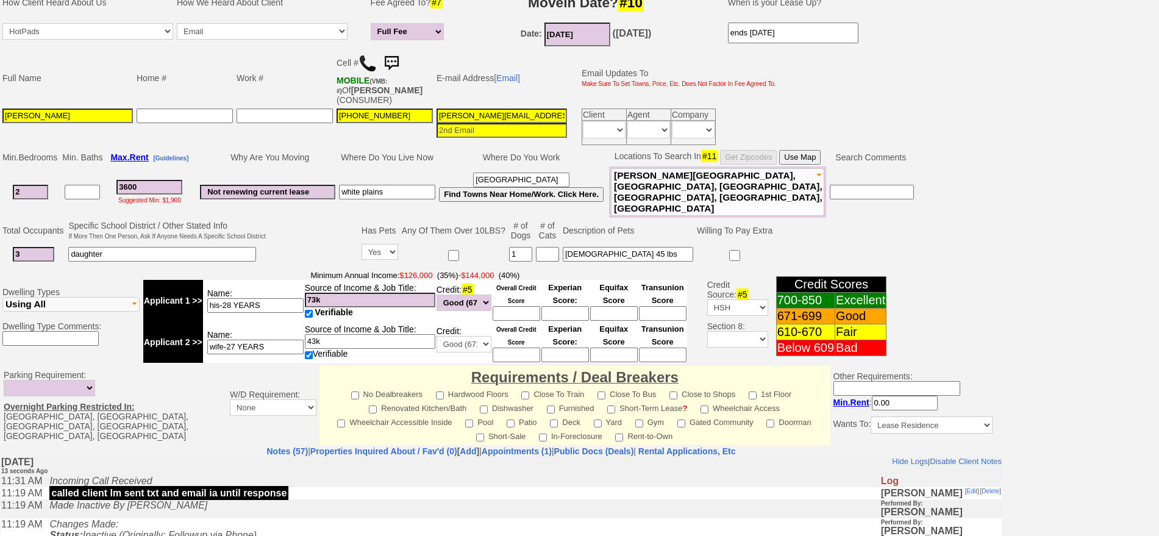
scroll to position [352, 0]
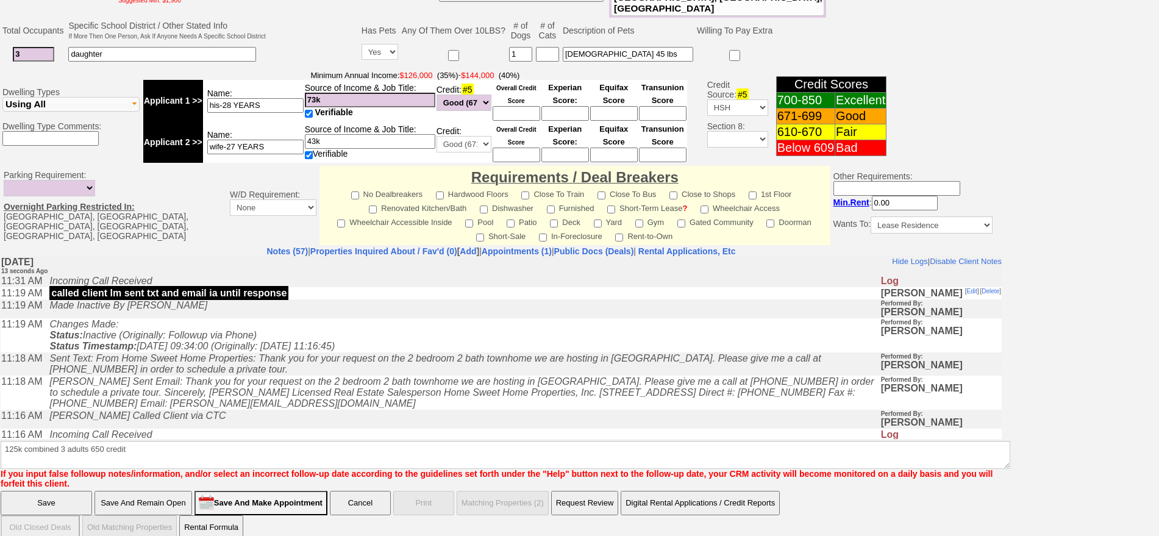
click at [154, 494] on input "Save And Remain Open" at bounding box center [143, 503] width 98 height 24
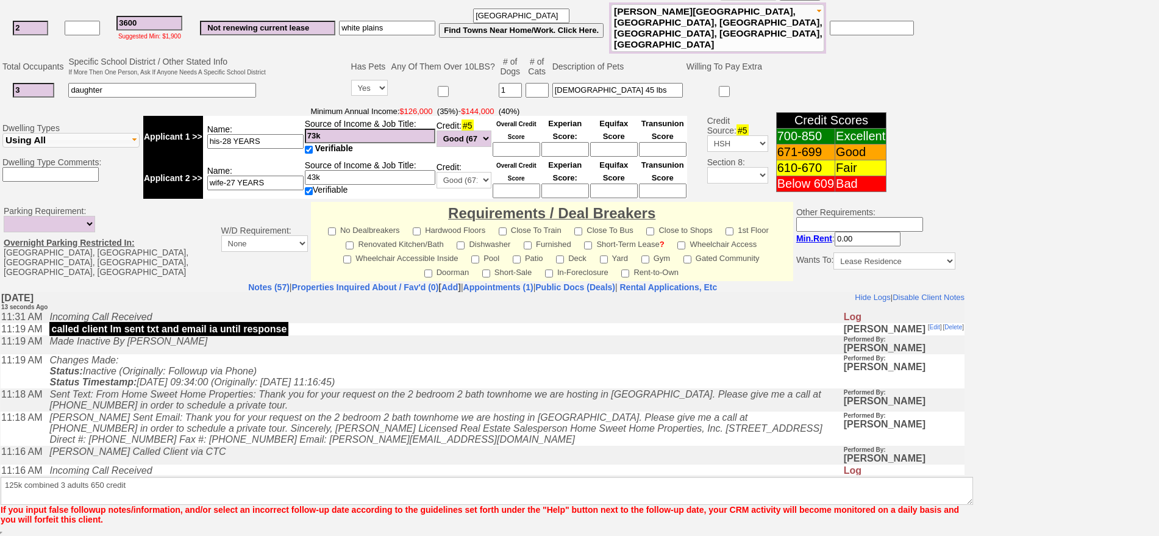
scroll to position [307, 0]
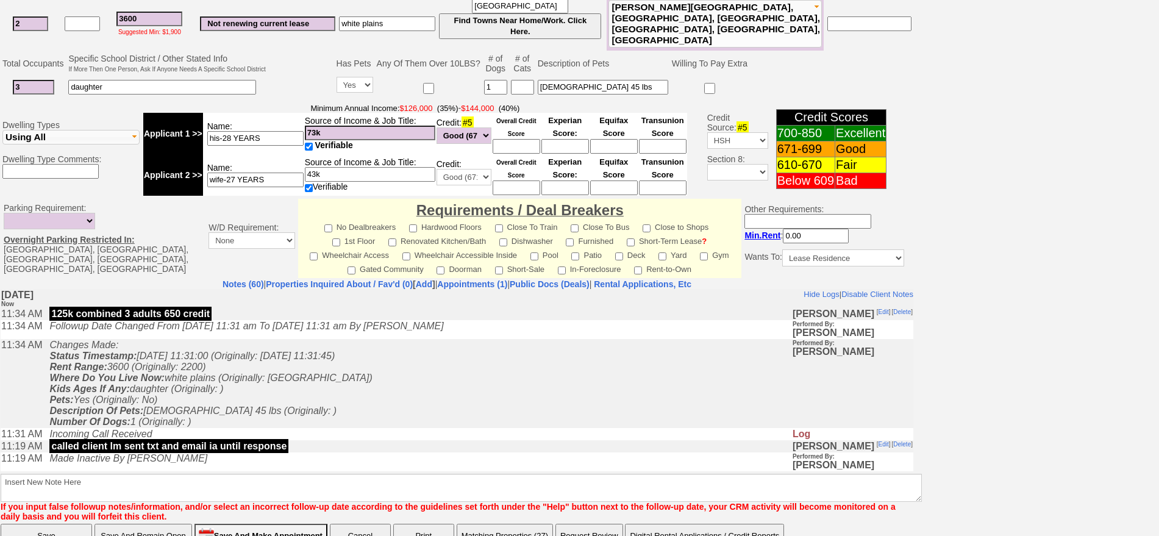
click at [522, 524] on button "Matching Properties (27)" at bounding box center [505, 536] width 96 height 24
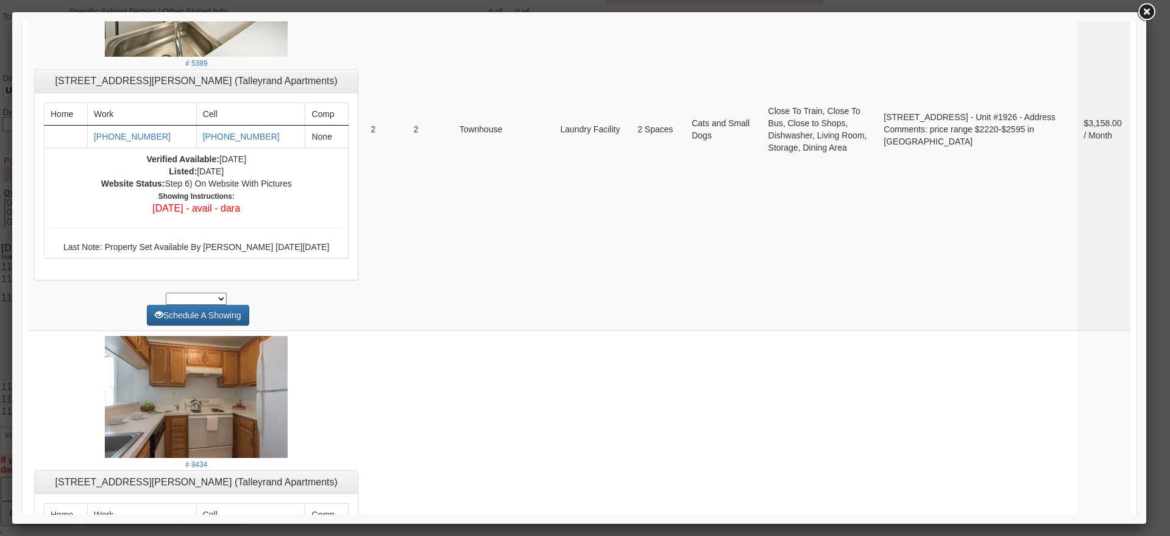
scroll to position [4571, 0]
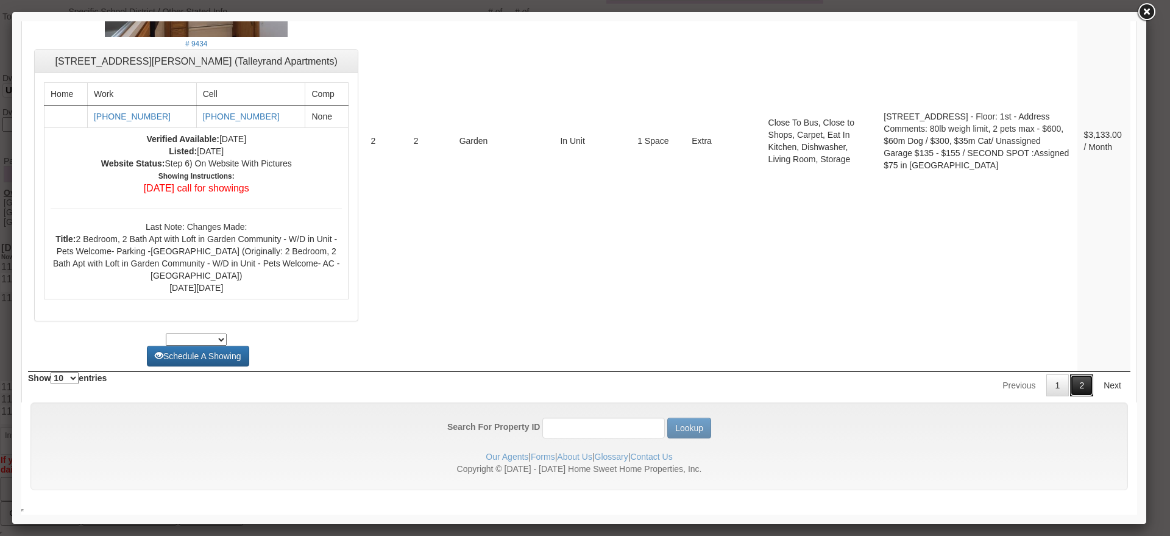
click at [1073, 386] on link "2" at bounding box center [1081, 385] width 23 height 22
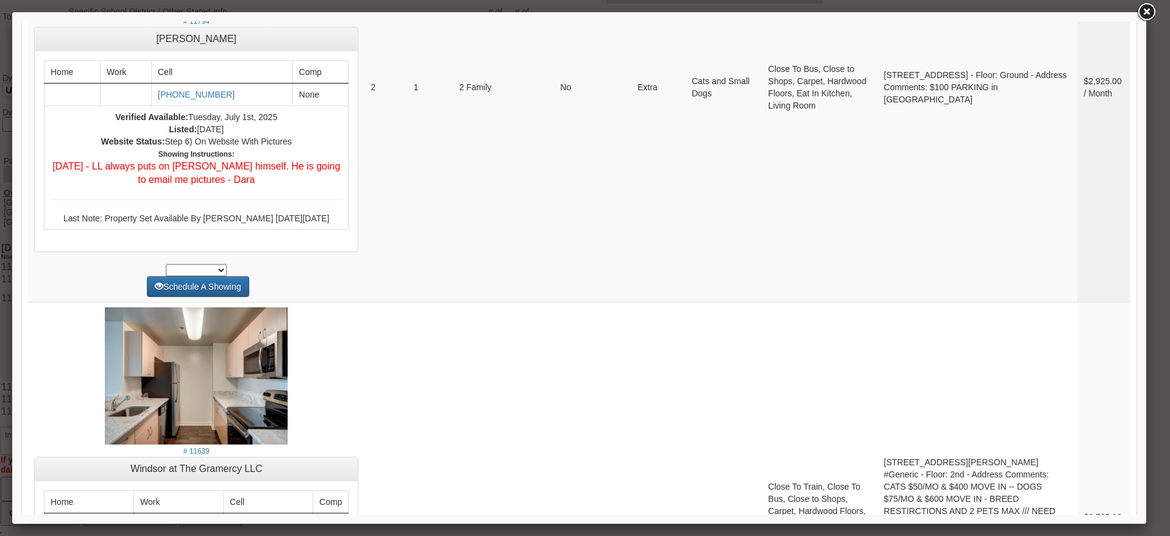
scroll to position [0, 0]
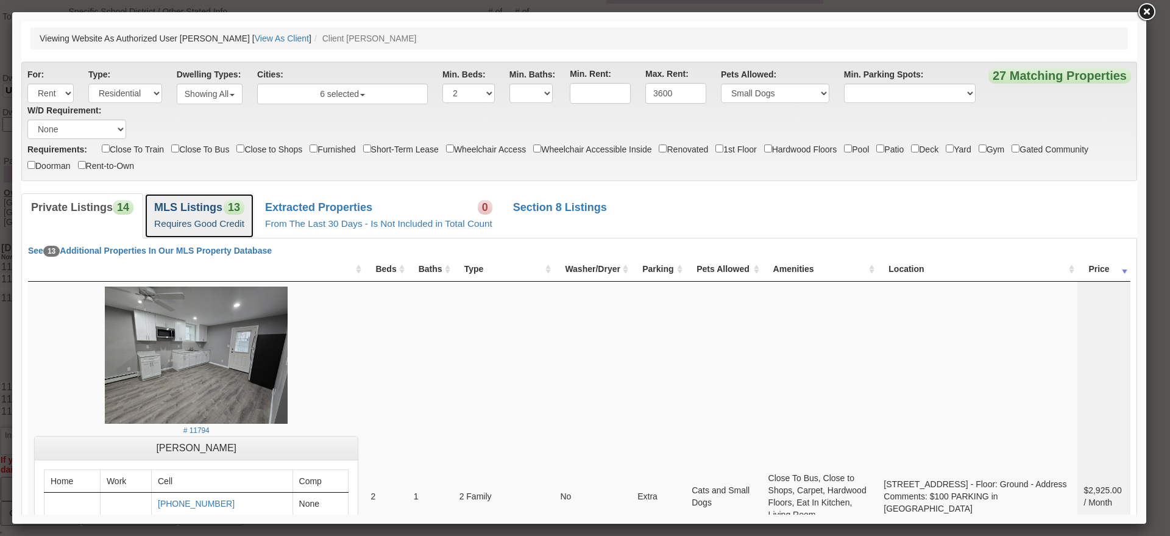
click at [190, 227] on small "Requires Good Credit" at bounding box center [199, 223] width 90 height 10
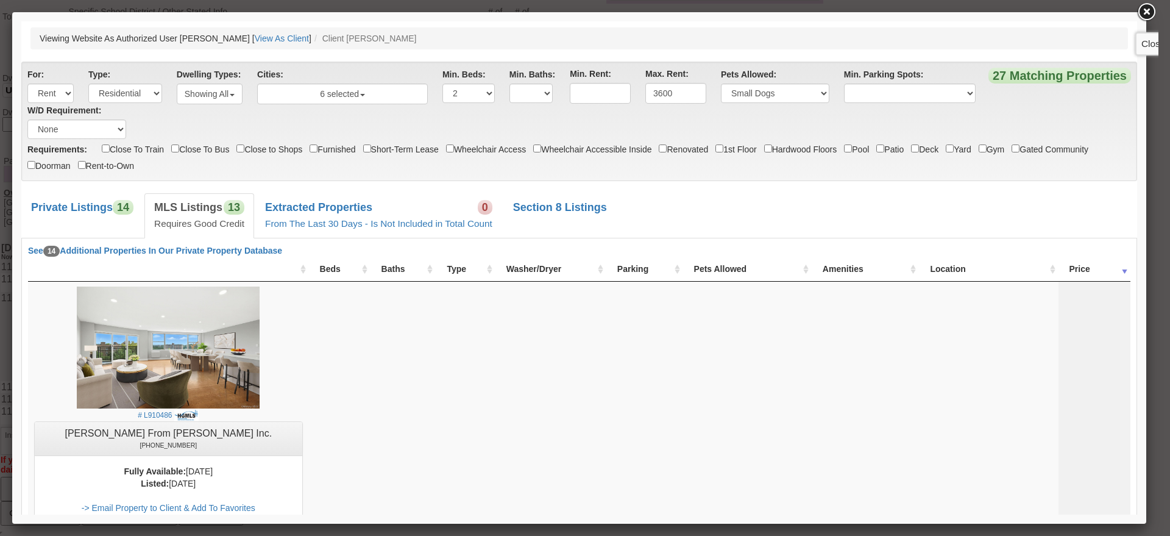
click at [1156, 15] on link at bounding box center [1147, 12] width 22 height 22
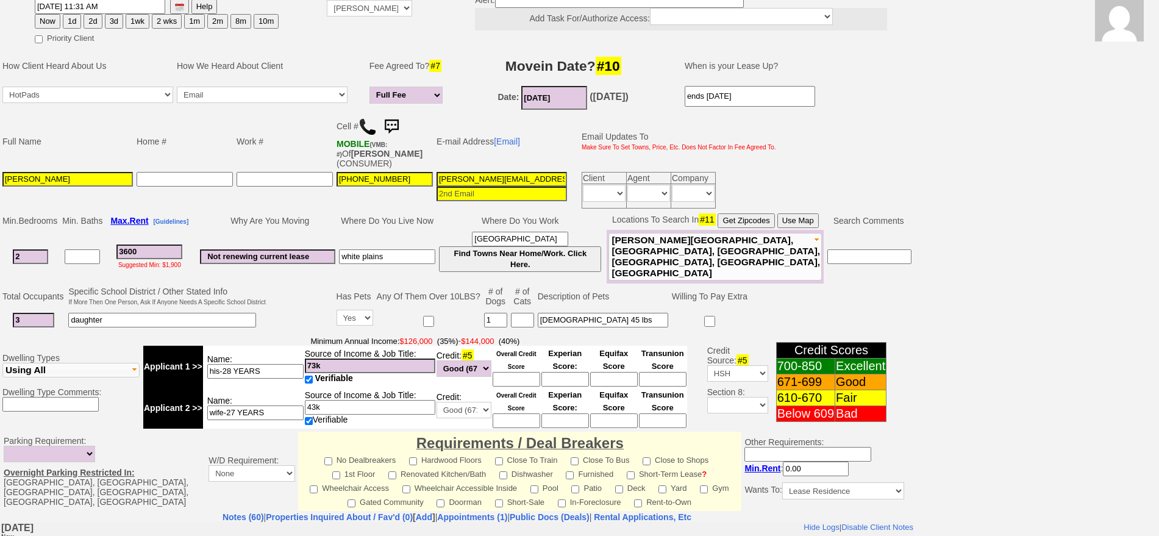
scroll to position [63, 0]
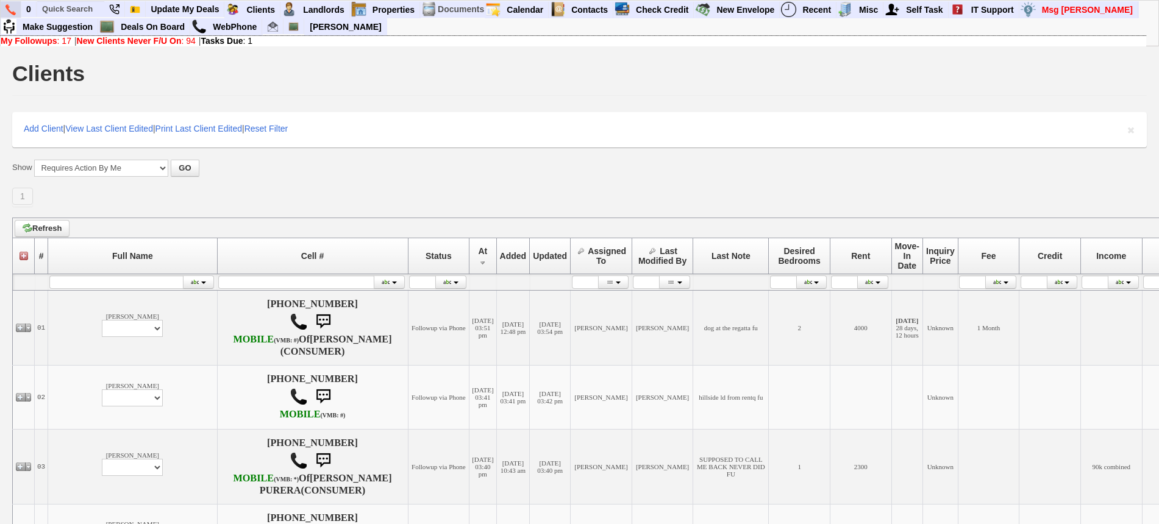
click at [12, 7] on img at bounding box center [10, 9] width 10 height 11
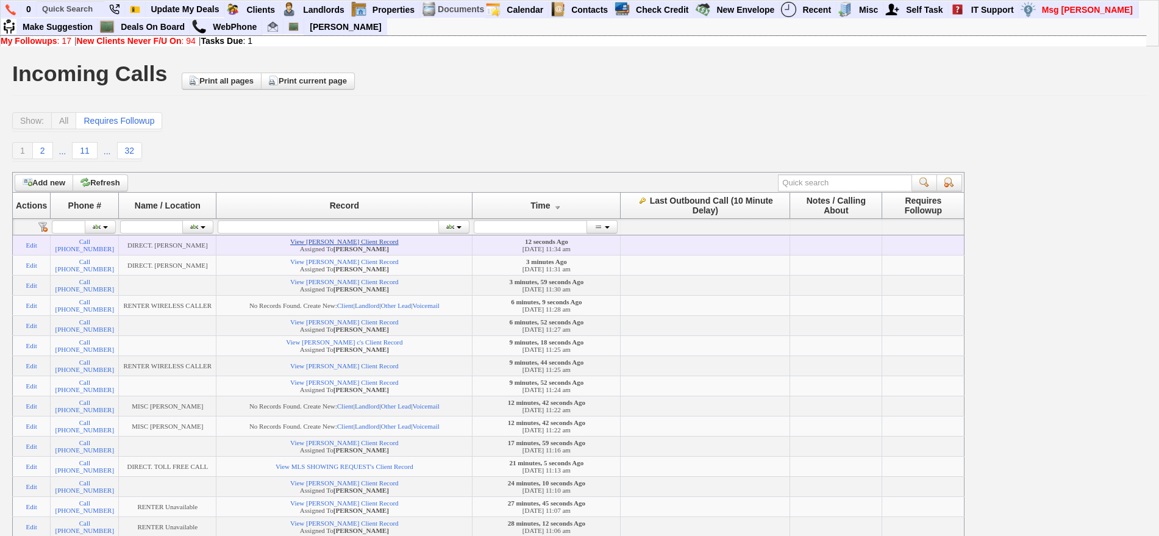
click at [321, 245] on link "View [PERSON_NAME] Client Record" at bounding box center [344, 241] width 108 height 7
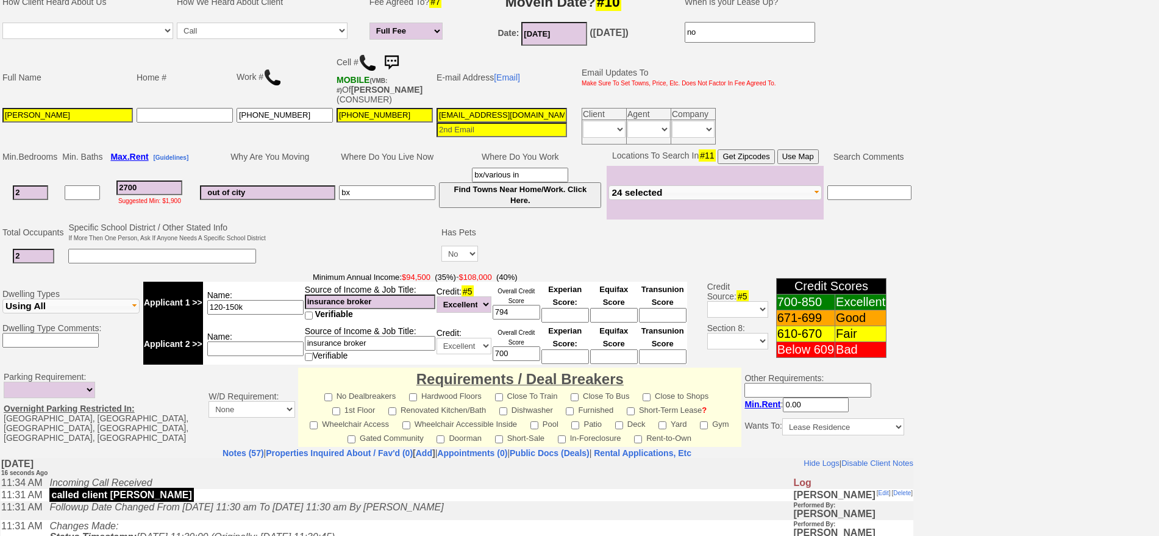
scroll to position [200, 0]
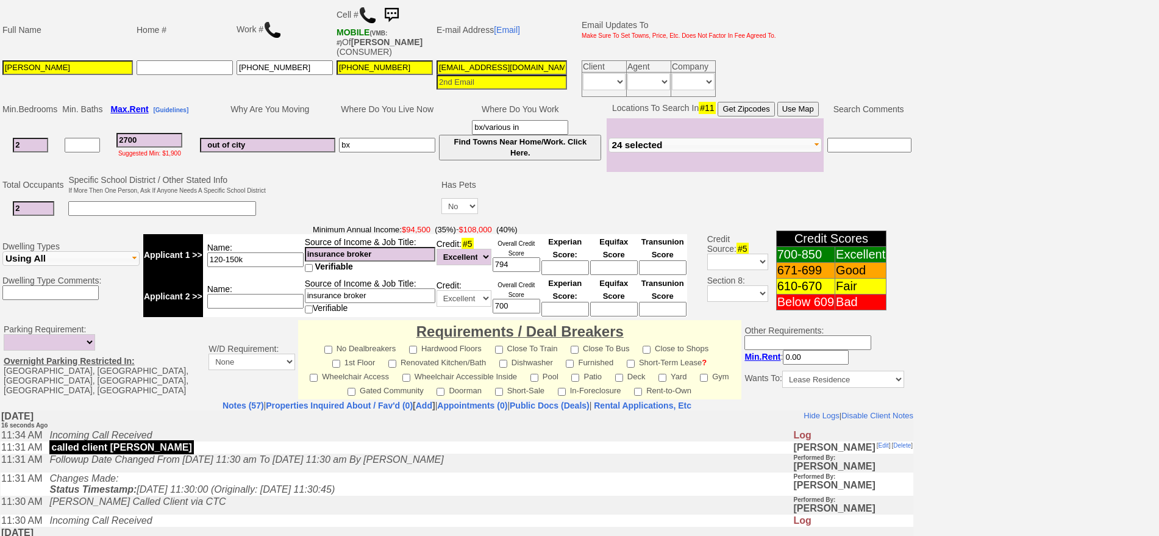
click at [436, 197] on td at bounding box center [354, 197] width 172 height 48
click at [462, 206] on select "Yes No" at bounding box center [459, 206] width 37 height 16
select select "Yes"
click at [441, 198] on select "Yes No" at bounding box center [459, 206] width 37 height 16
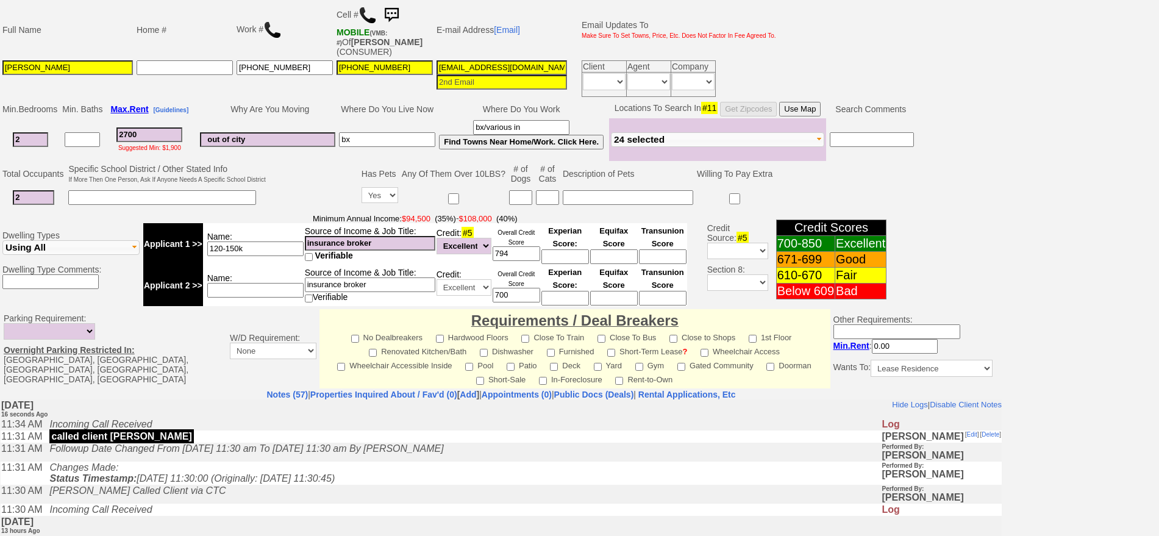
click at [544, 199] on input at bounding box center [547, 197] width 23 height 15
type input "2"
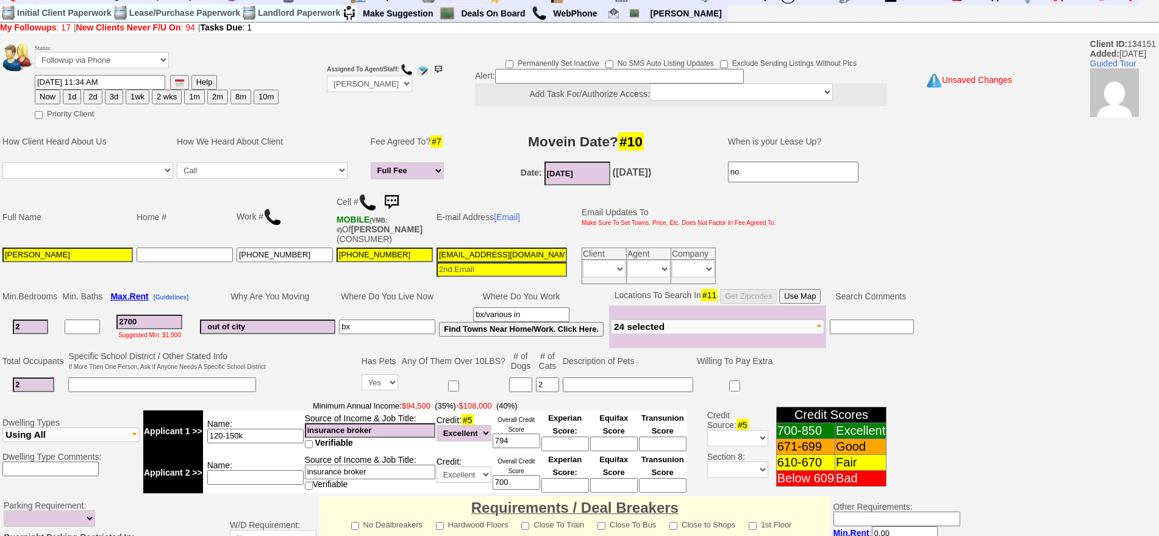
scroll to position [0, 0]
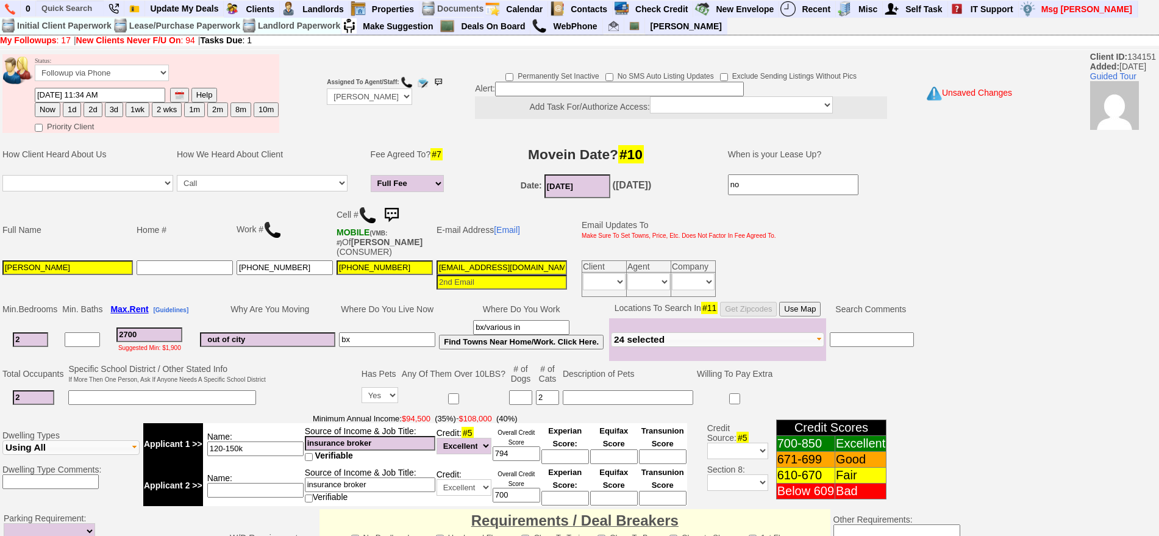
click at [393, 208] on img at bounding box center [391, 215] width 24 height 24
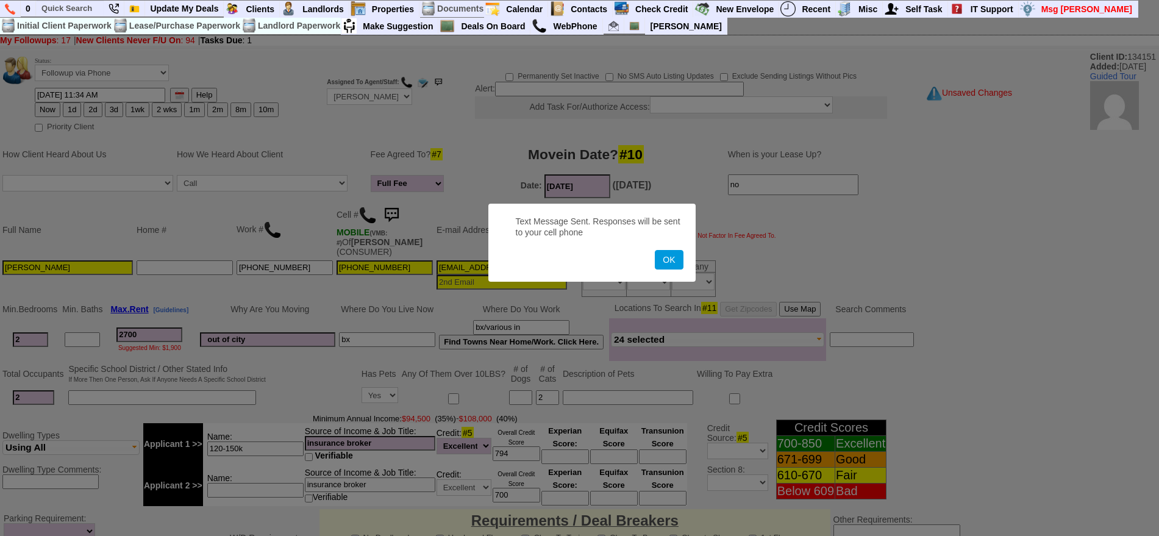
click at [655, 250] on button "OK" at bounding box center [669, 260] width 28 height 20
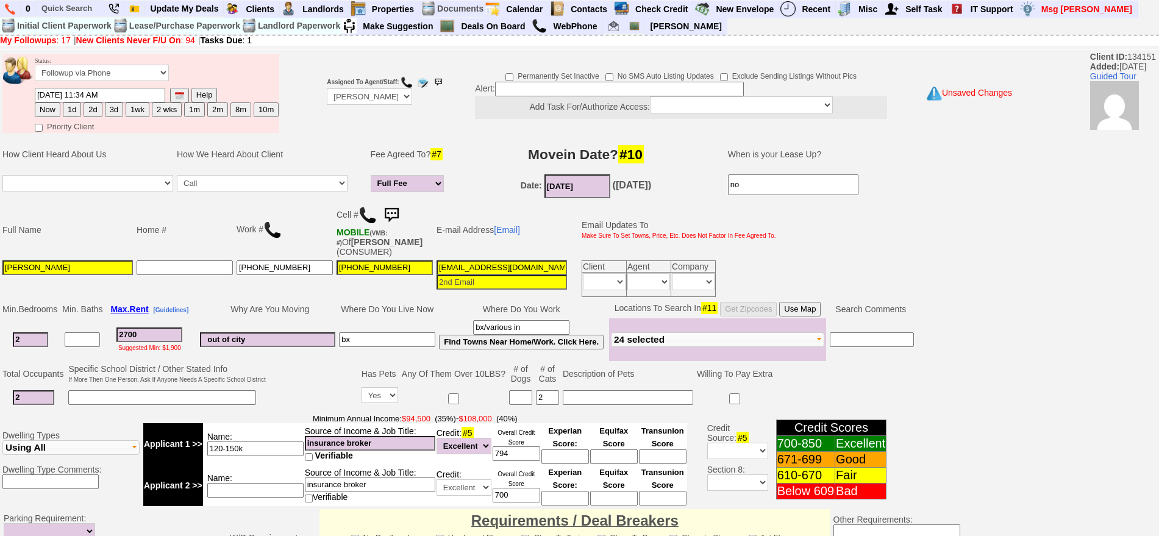
click at [393, 208] on img at bounding box center [391, 215] width 24 height 24
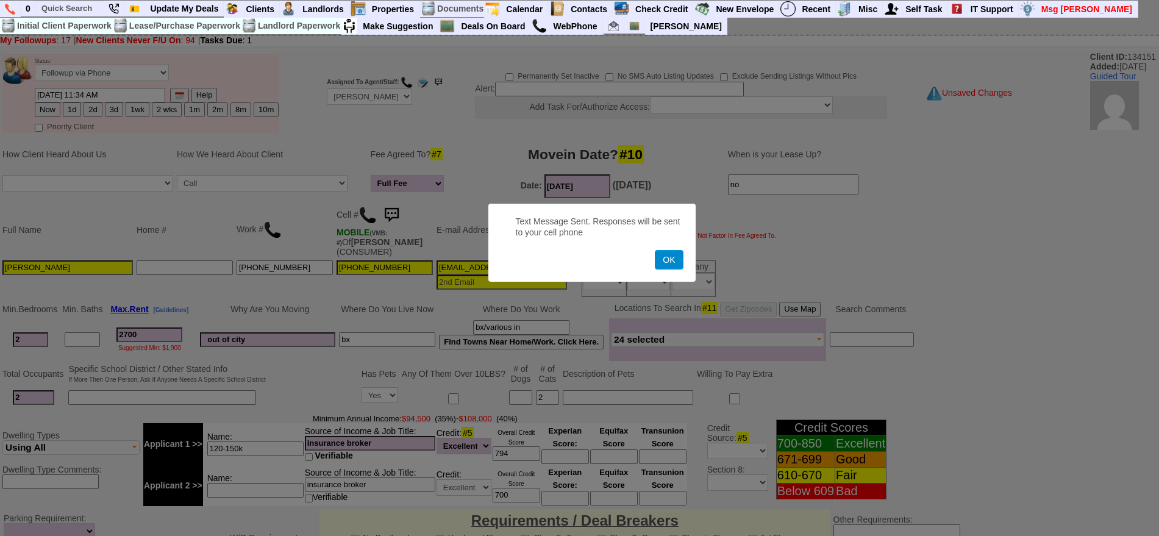
click at [655, 250] on button "OK" at bounding box center [669, 260] width 28 height 20
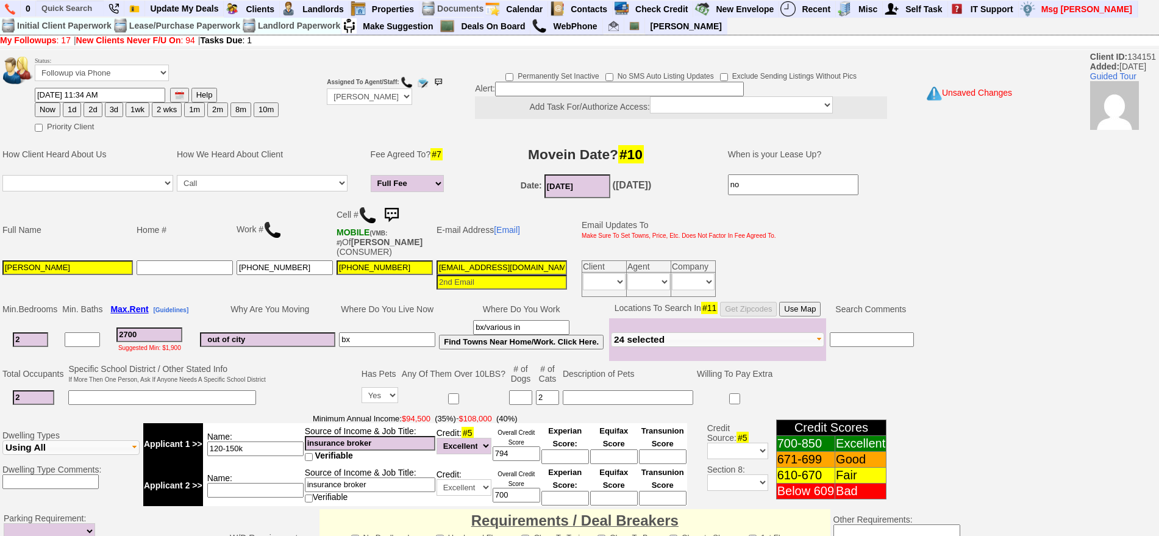
click at [73, 108] on button "1d" at bounding box center [72, 109] width 18 height 15
type input "09/17/2025 11:34 AM"
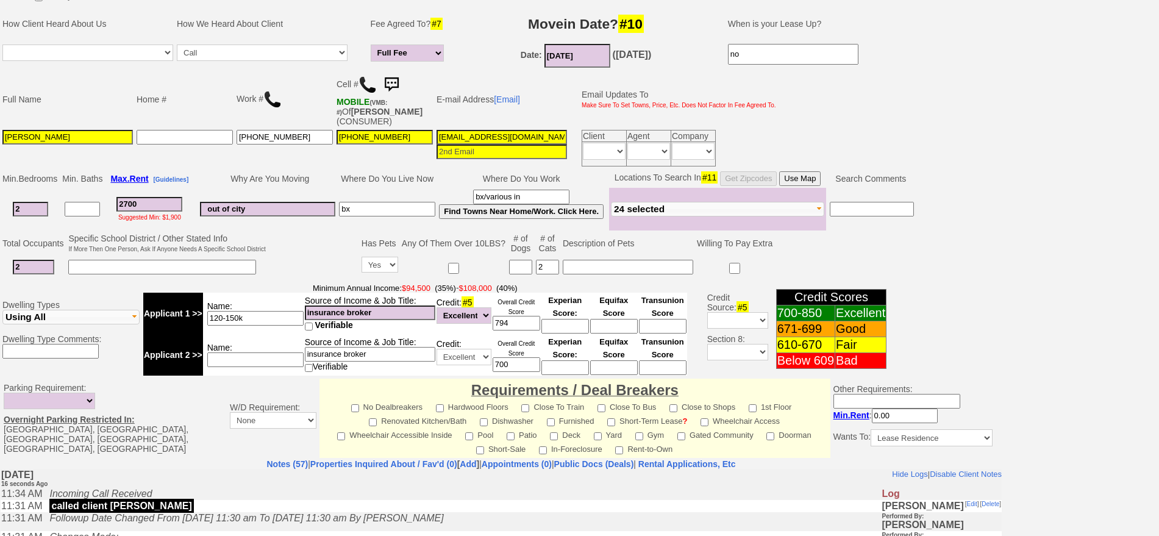
scroll to position [47, 0]
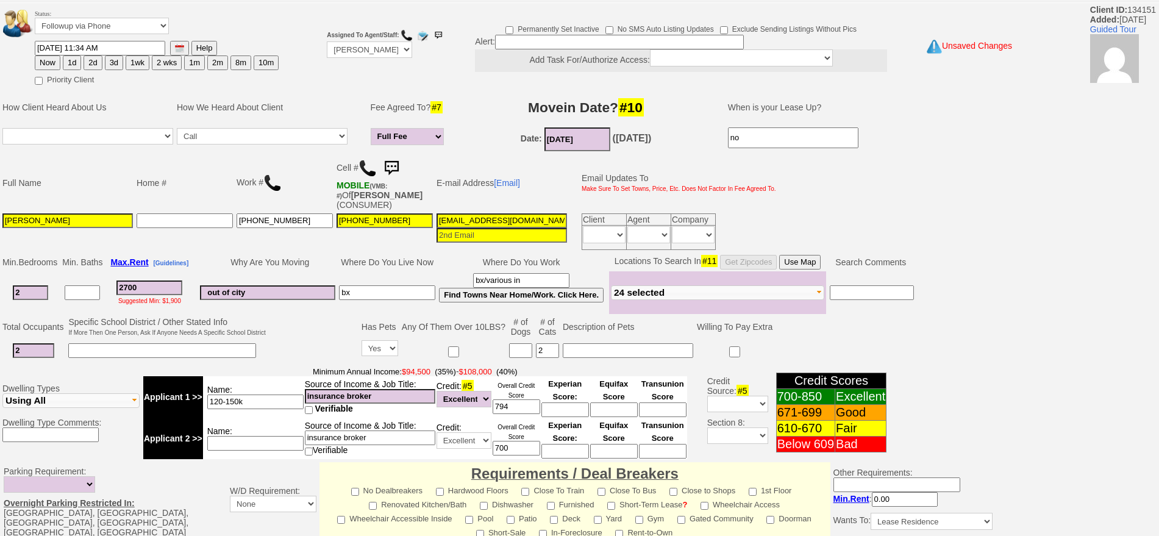
click at [393, 168] on img at bounding box center [391, 168] width 24 height 24
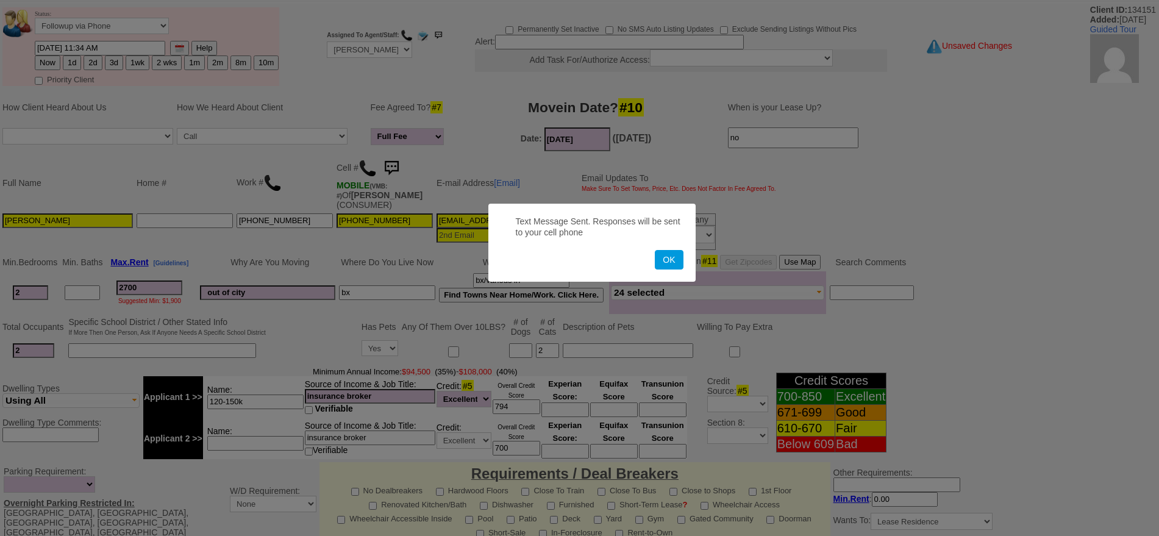
click at [655, 250] on button "OK" at bounding box center [669, 260] width 28 height 20
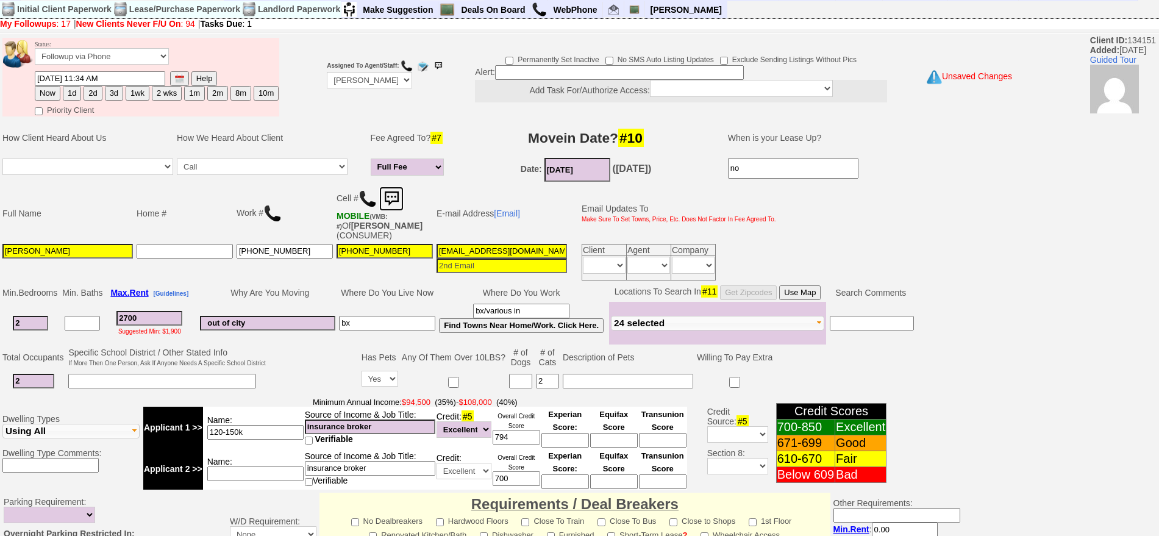
scroll to position [0, 0]
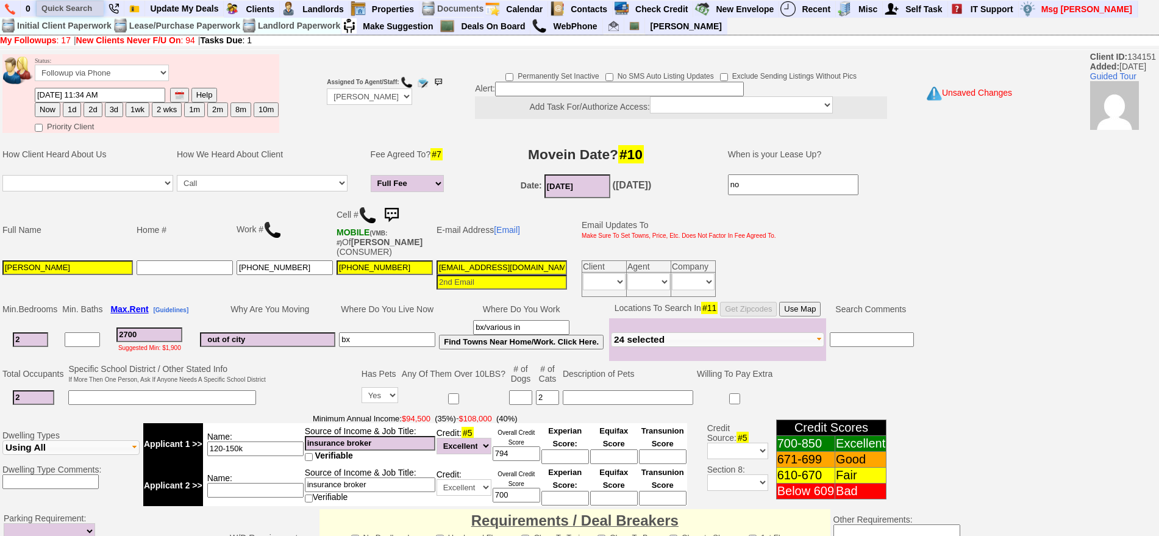
click at [85, 10] on input "text" at bounding box center [70, 8] width 67 height 15
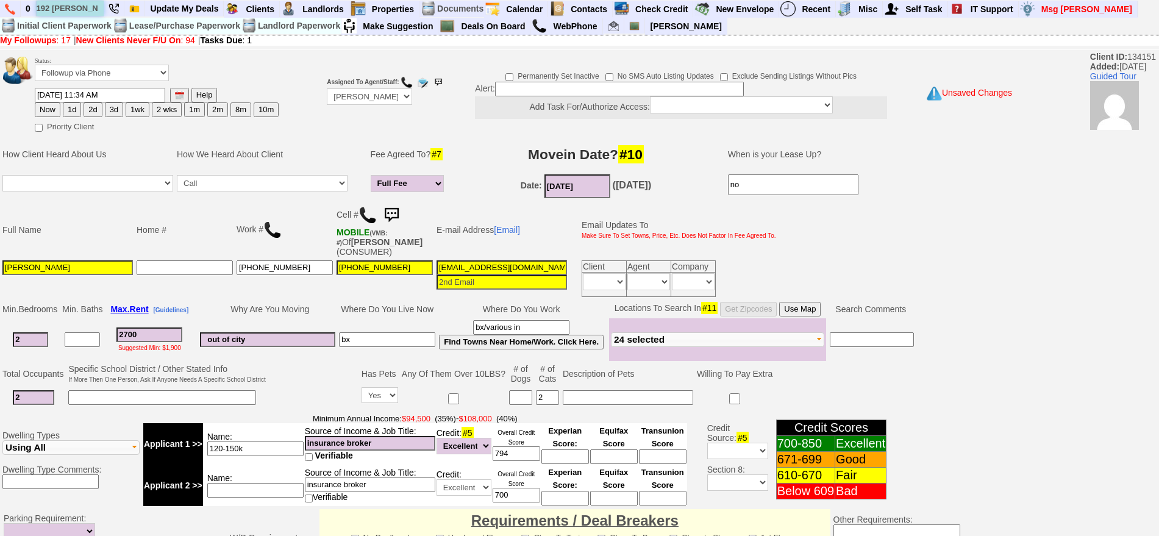
type input "192 osborne"
click at [93, 6] on input "192 osborne" at bounding box center [70, 8] width 67 height 15
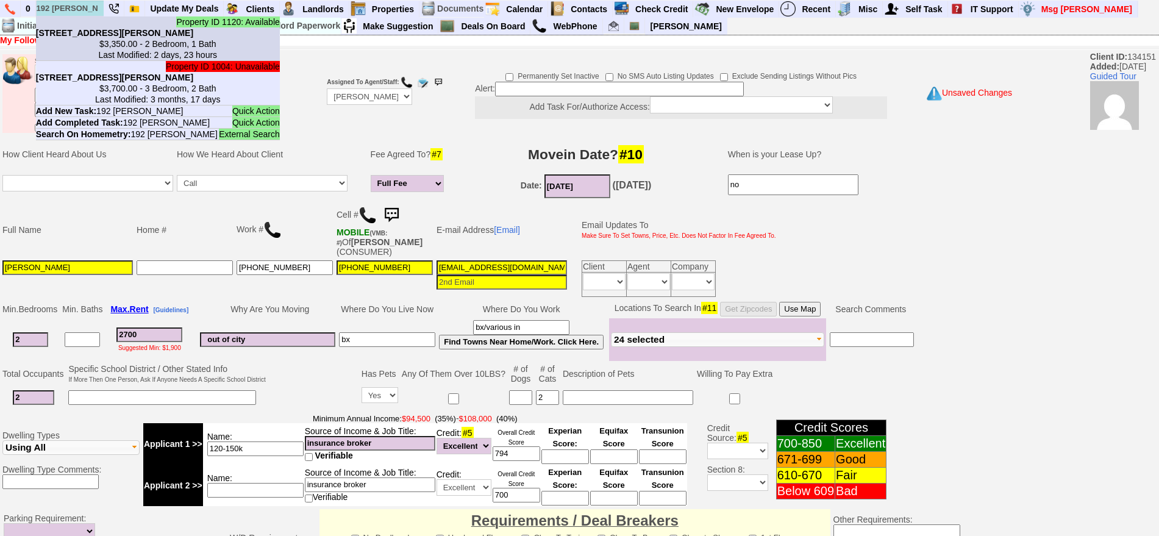
click at [99, 25] on li "Property ID 1120: Available 192 Osborne Rd - Unit #1 - Floor: 1st in Harrison, …" at bounding box center [158, 38] width 244 height 44
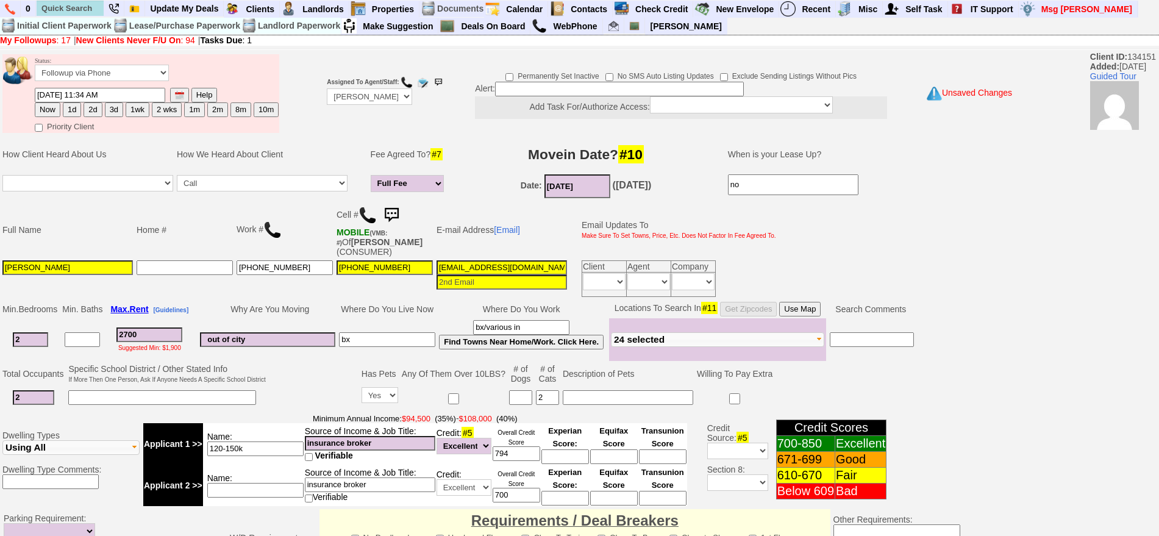
click at [73, 105] on button "1d" at bounding box center [72, 109] width 18 height 15
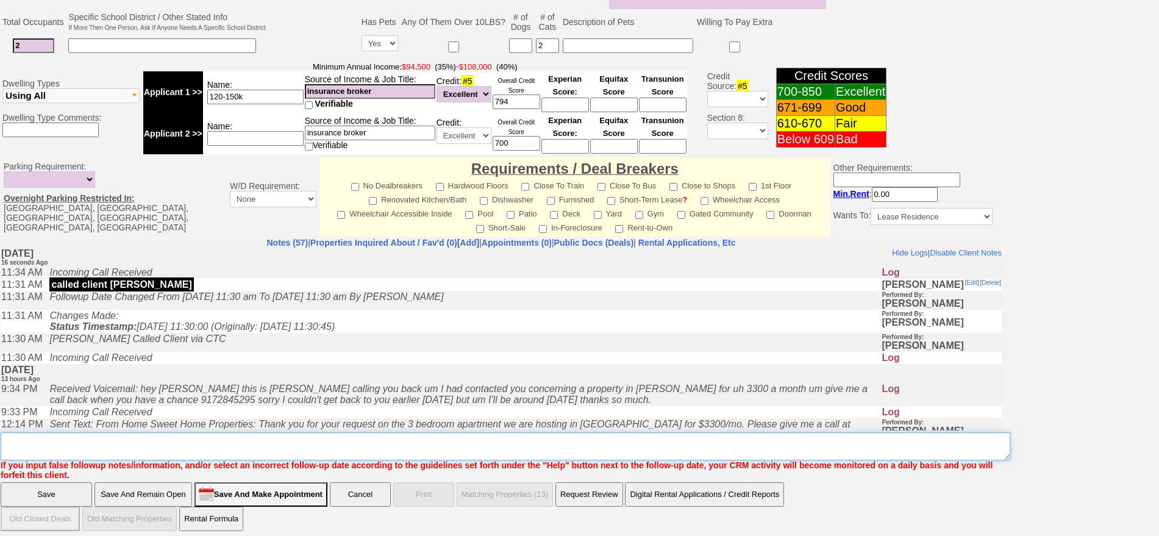
click at [611, 439] on textarea "Insert New Note Here" at bounding box center [505, 446] width 1009 height 28
type textarea "f"
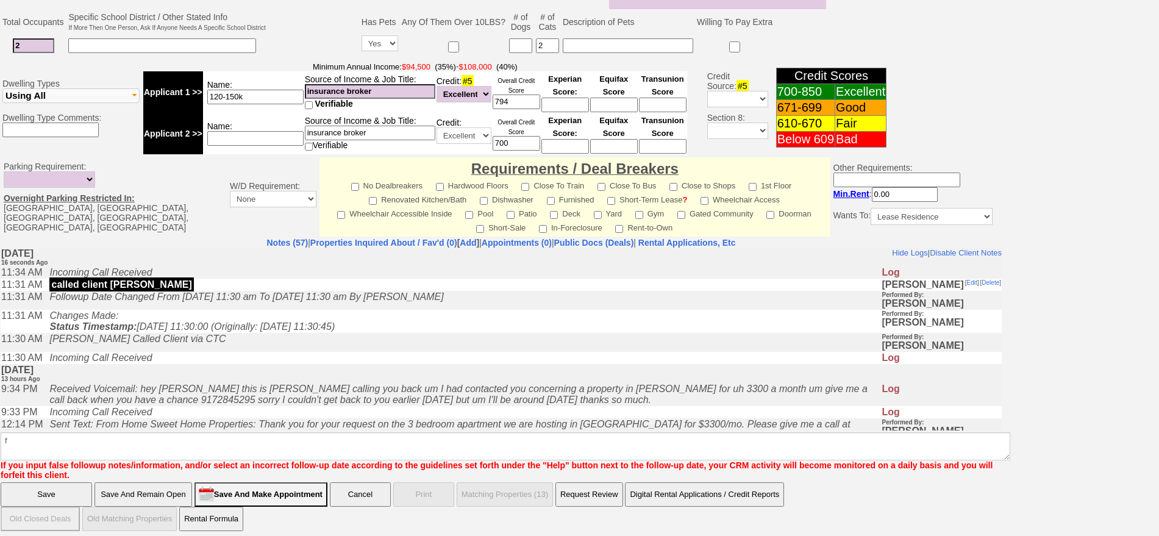
click input "Save" at bounding box center [46, 494] width 91 height 24
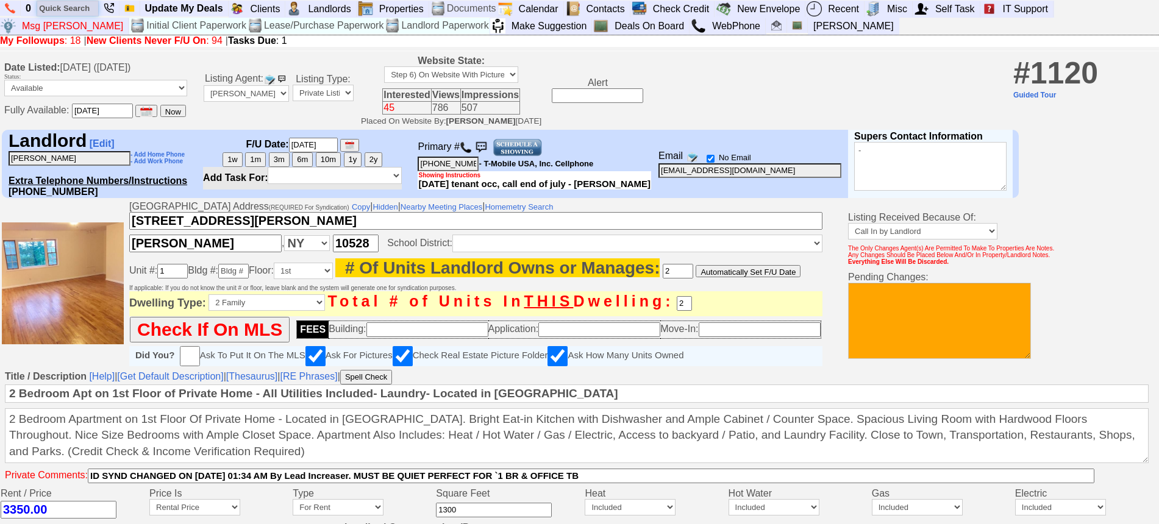
click at [75, 9] on input "text" at bounding box center [67, 8] width 61 height 15
click at [91, 9] on input "123 mamaroneck" at bounding box center [67, 8] width 61 height 15
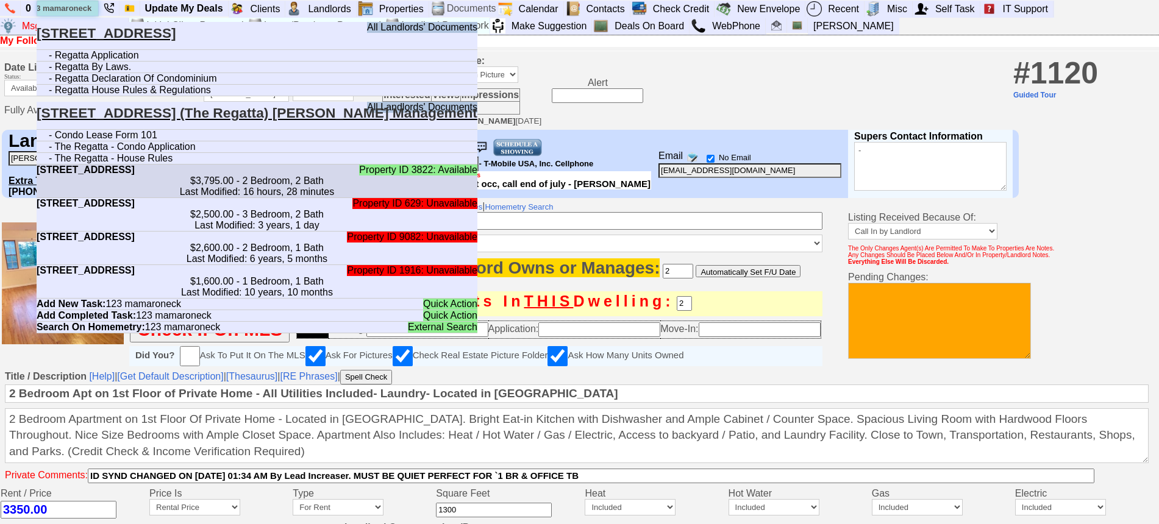
type input "123 mamaroneck"
click at [135, 175] on b "[STREET_ADDRESS]" at bounding box center [86, 170] width 98 height 10
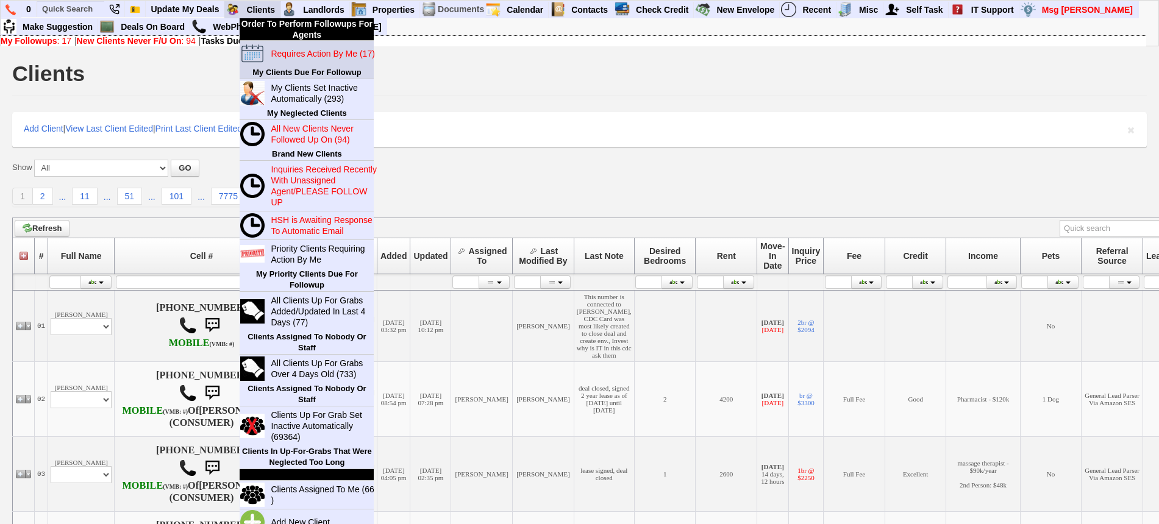
click at [300, 59] on link "Requires Action By Me (17)" at bounding box center [324, 54] width 117 height 16
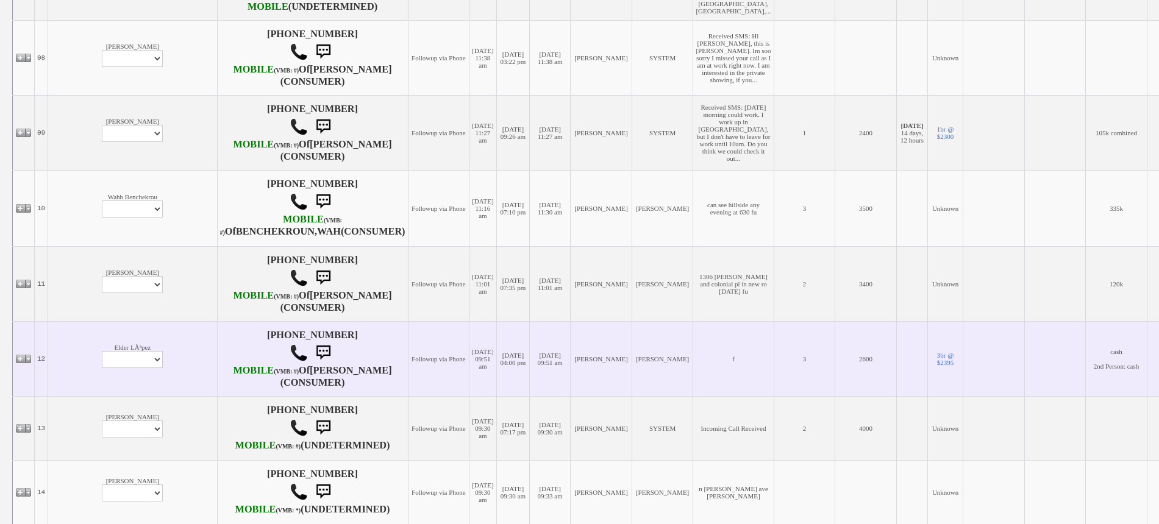
scroll to position [736, 0]
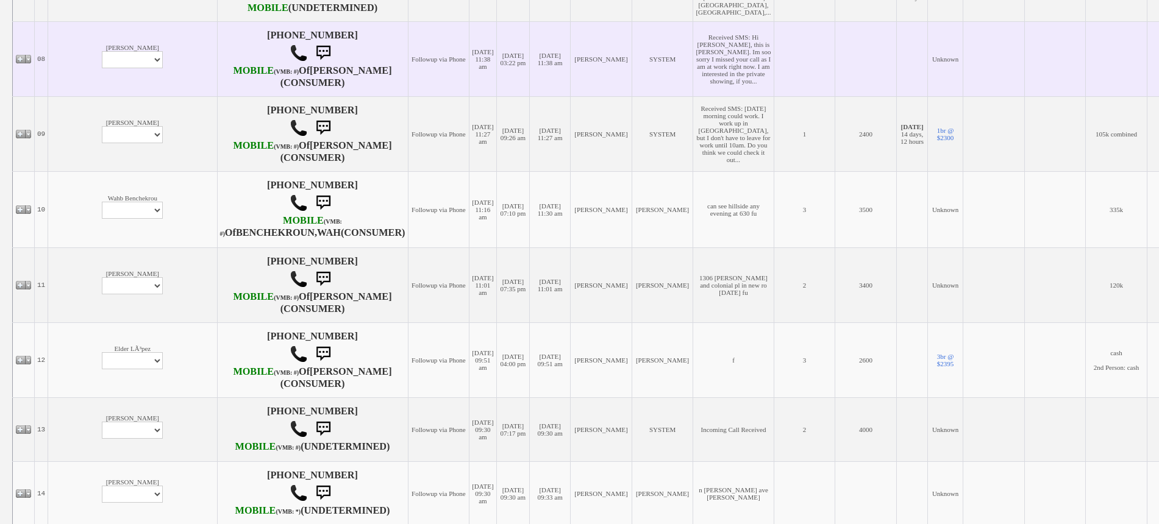
click at [85, 96] on td "[PERSON_NAME] Profile Edit Print Email Externally (Will Not Be Tracked In CRM) …" at bounding box center [132, 58] width 169 height 75
drag, startPoint x: 85, startPoint y: 149, endPoint x: 84, endPoint y: 157, distance: 7.3
click at [102, 68] on select "Profile Edit Print Email Externally (Will Not Be Tracked In CRM) Closed Deals" at bounding box center [132, 59] width 61 height 17
select select "ChangeURL,/crm/custom/edit_client_form.php?redirect=%2Fcrm%2Fclients.php&id=166…"
click at [102, 68] on select "Profile Edit Print Email Externally (Will Not Be Tracked In CRM) Closed Deals" at bounding box center [132, 59] width 61 height 17
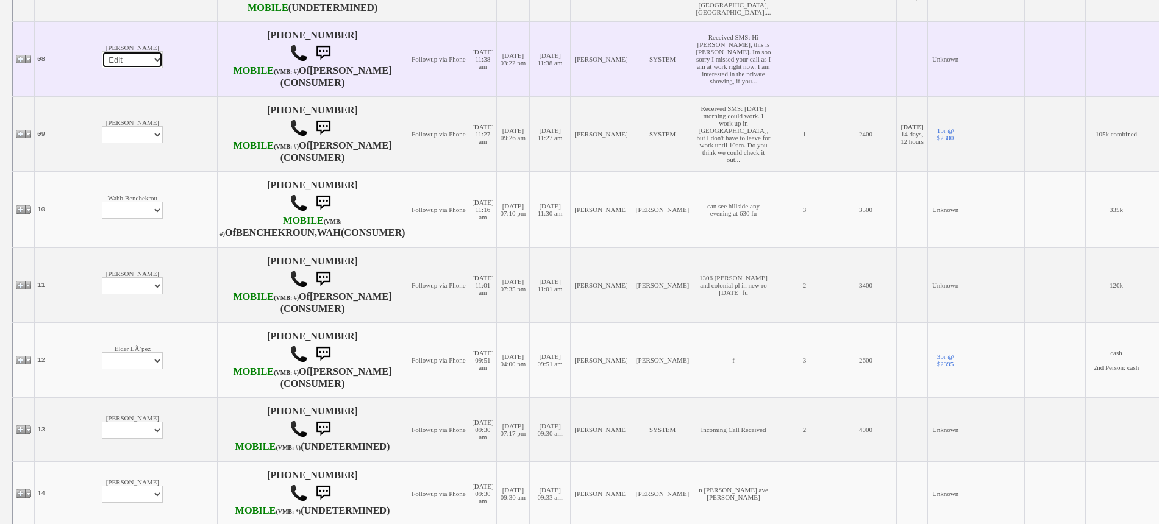
select select
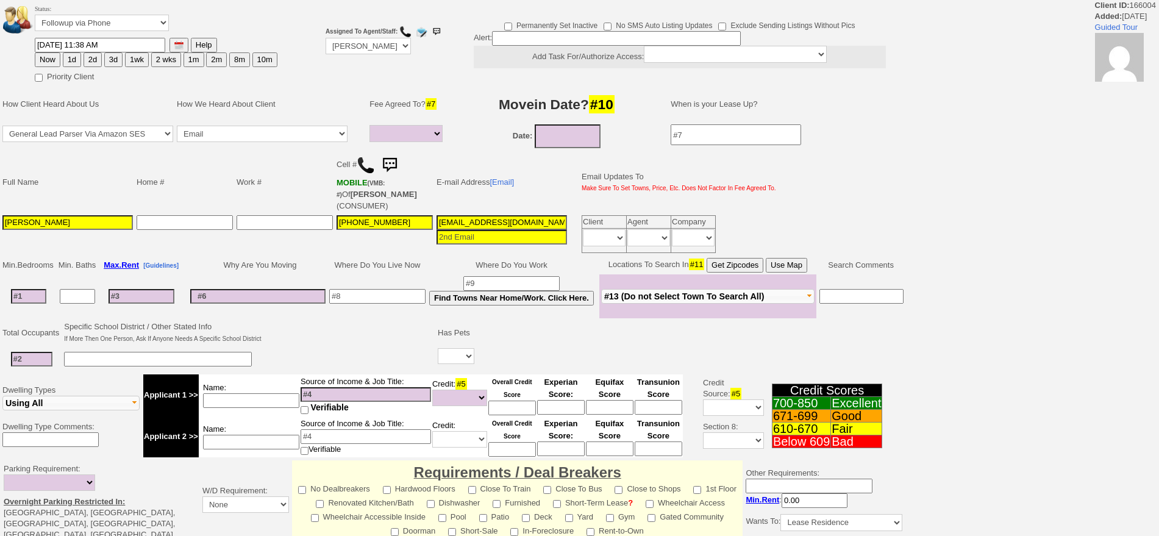
select select
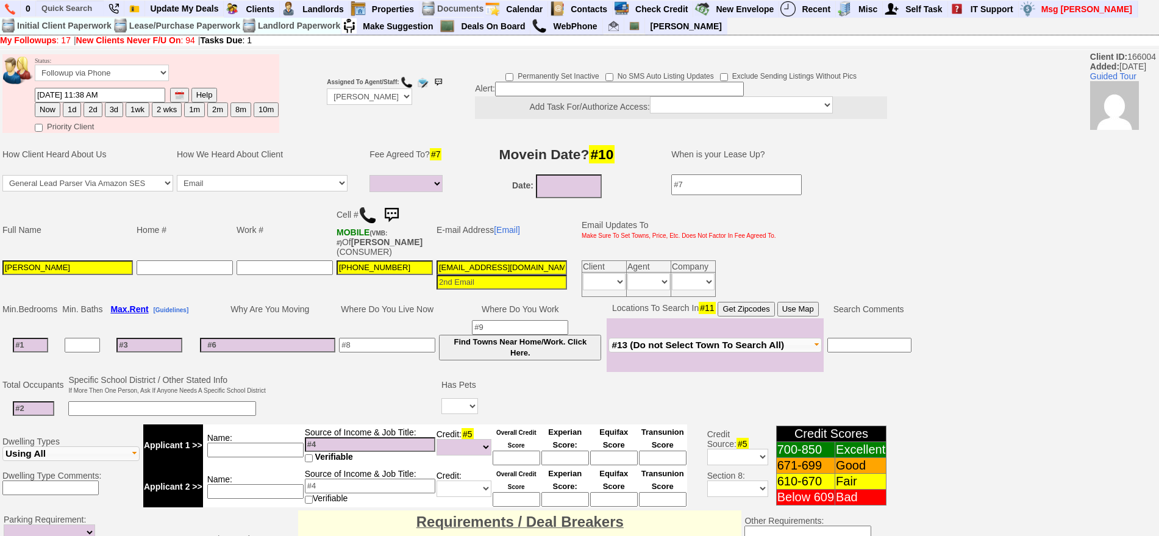
click at [369, 213] on img at bounding box center [367, 215] width 18 height 18
click at [394, 213] on img at bounding box center [391, 215] width 24 height 24
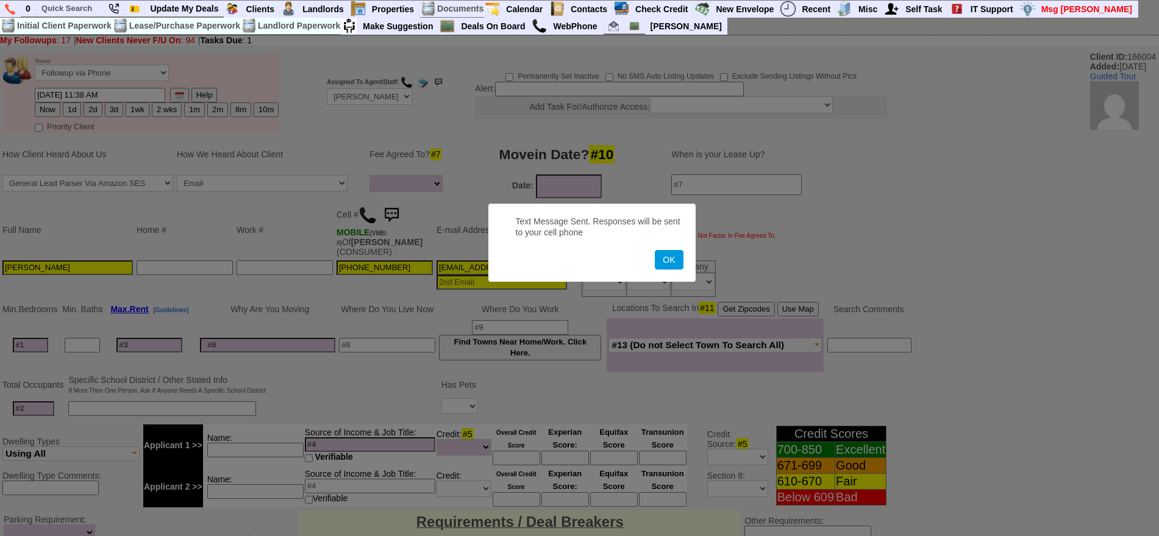
click at [655, 250] on button "OK" at bounding box center [669, 260] width 28 height 20
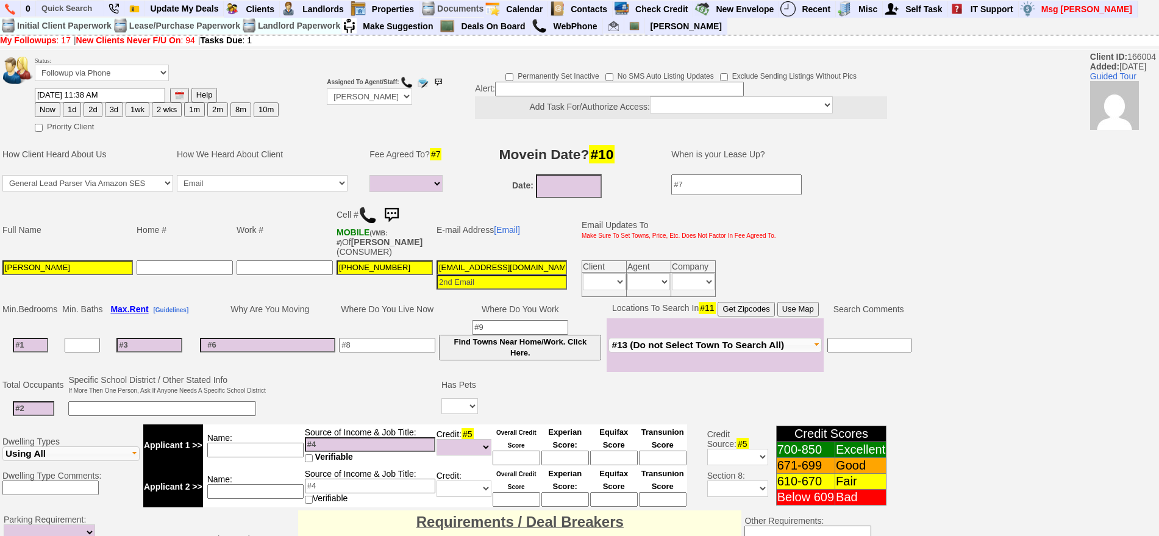
drag, startPoint x: 385, startPoint y: 355, endPoint x: 385, endPoint y: 347, distance: 7.3
click at [385, 353] on td at bounding box center [387, 345] width 100 height 54
click at [385, 347] on input at bounding box center [387, 345] width 96 height 15
type input "yonkers"
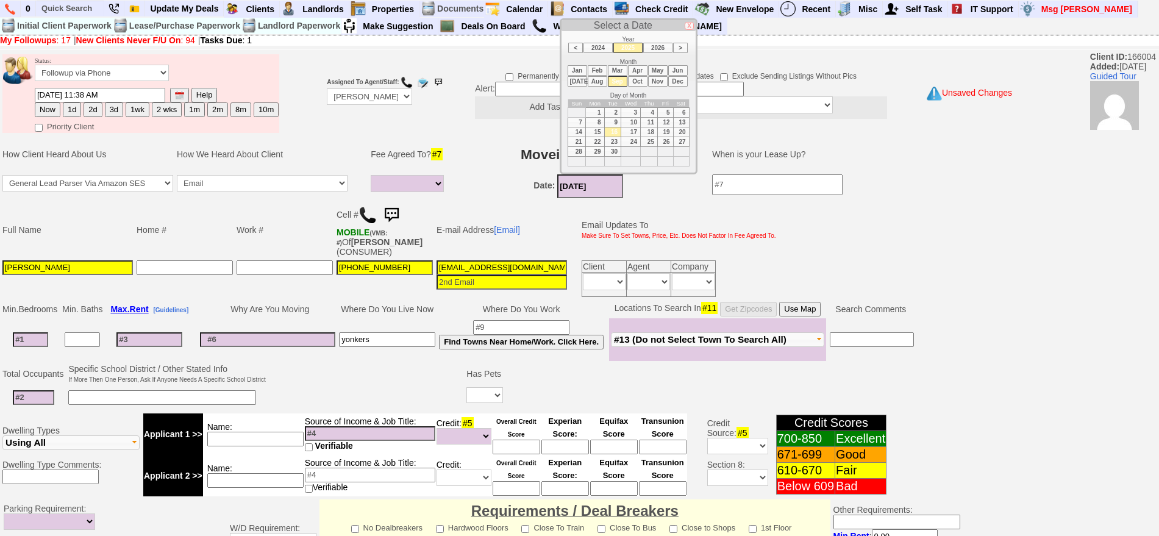
click at [579, 188] on input "[DATE]" at bounding box center [590, 186] width 66 height 24
click at [638, 80] on li "Oct" at bounding box center [638, 81] width 20 height 10
click at [632, 115] on td "1" at bounding box center [631, 112] width 20 height 10
type input "[DATE]"
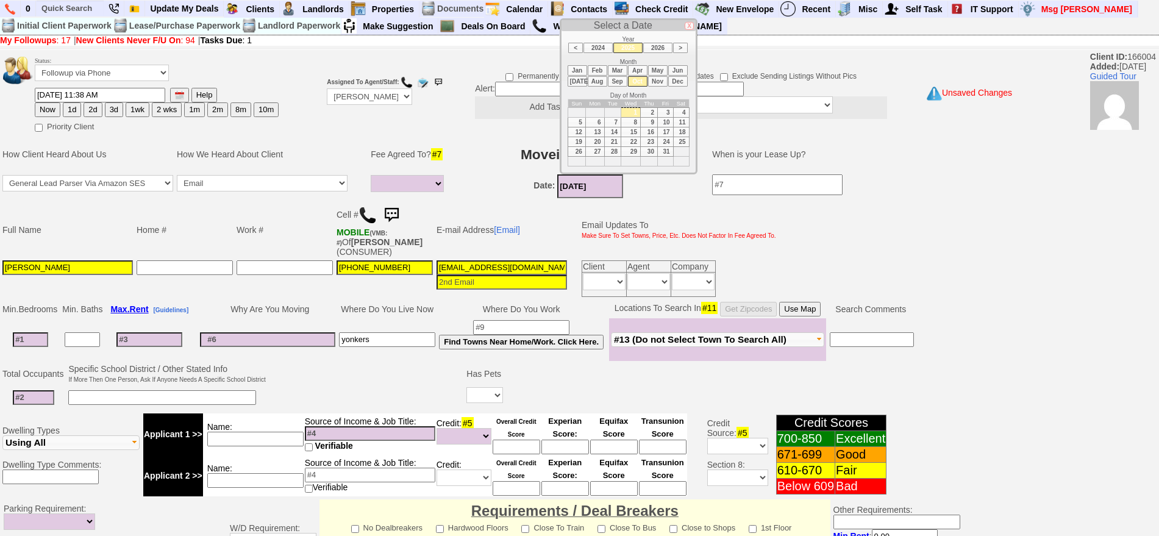
click at [31, 342] on input at bounding box center [30, 339] width 35 height 15
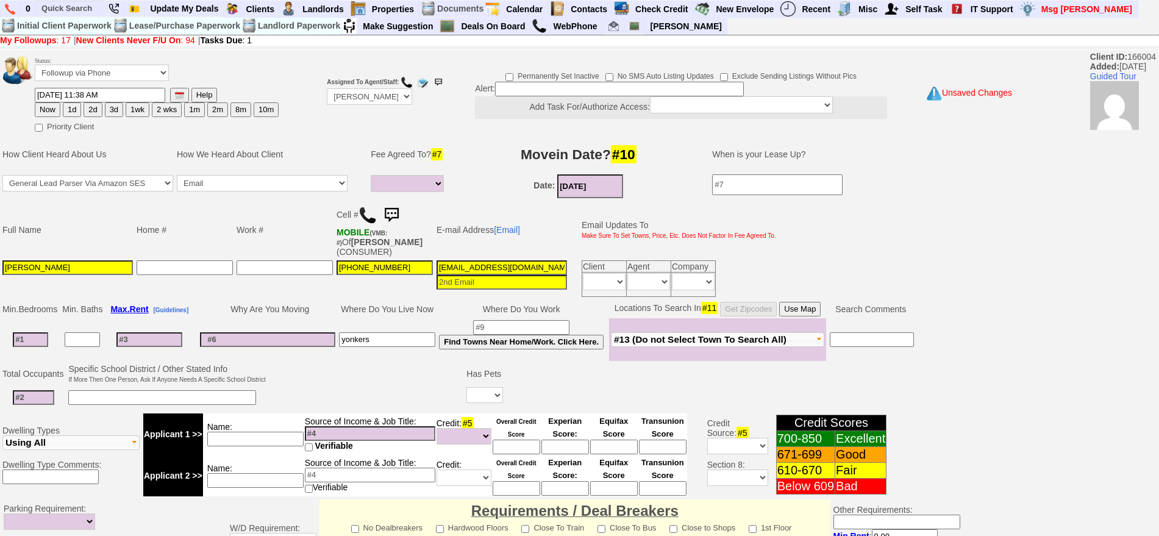
type input "3"
select select
type input "3"
select select
click at [39, 397] on input at bounding box center [33, 397] width 41 height 15
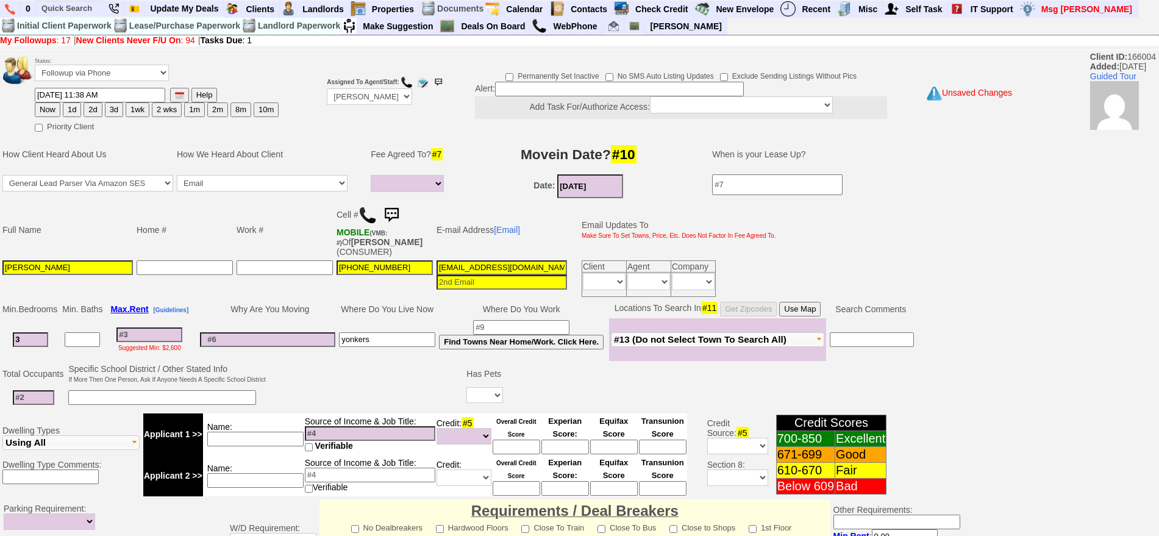
click at [109, 396] on input at bounding box center [162, 397] width 188 height 15
type input "2 kids 15"
click at [44, 402] on input at bounding box center [33, 397] width 41 height 15
type input "4"
click at [123, 397] on input "2 kids 15" at bounding box center [162, 397] width 188 height 15
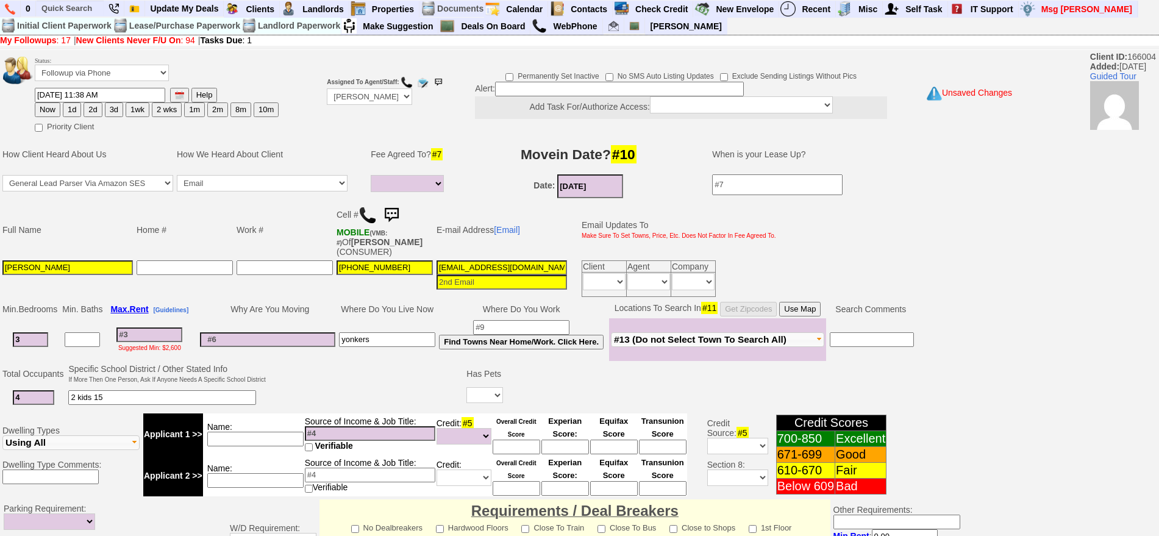
click at [94, 396] on input "2 kids 15" at bounding box center [162, 397] width 188 height 15
click at [472, 400] on select "Yes No" at bounding box center [484, 395] width 37 height 16
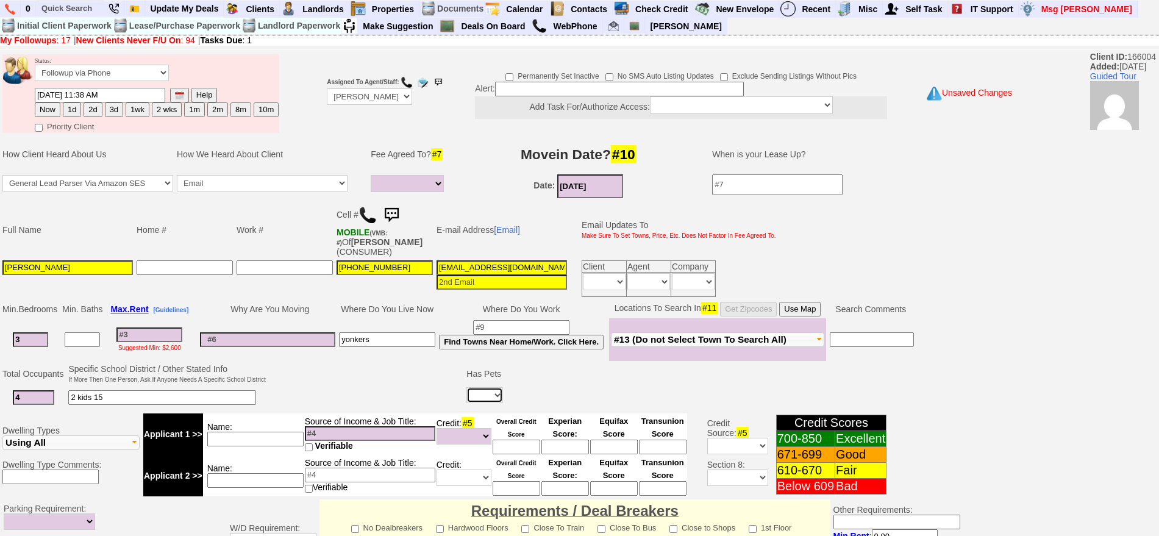
select select "No"
click at [466, 387] on select "Yes No" at bounding box center [484, 395] width 37 height 16
click at [169, 405] on td "2 kids 15" at bounding box center [166, 397] width 201 height 25
click at [162, 397] on input "2 kids 15" at bounding box center [162, 397] width 188 height 15
type input "2 kids 15 and 11 year old"
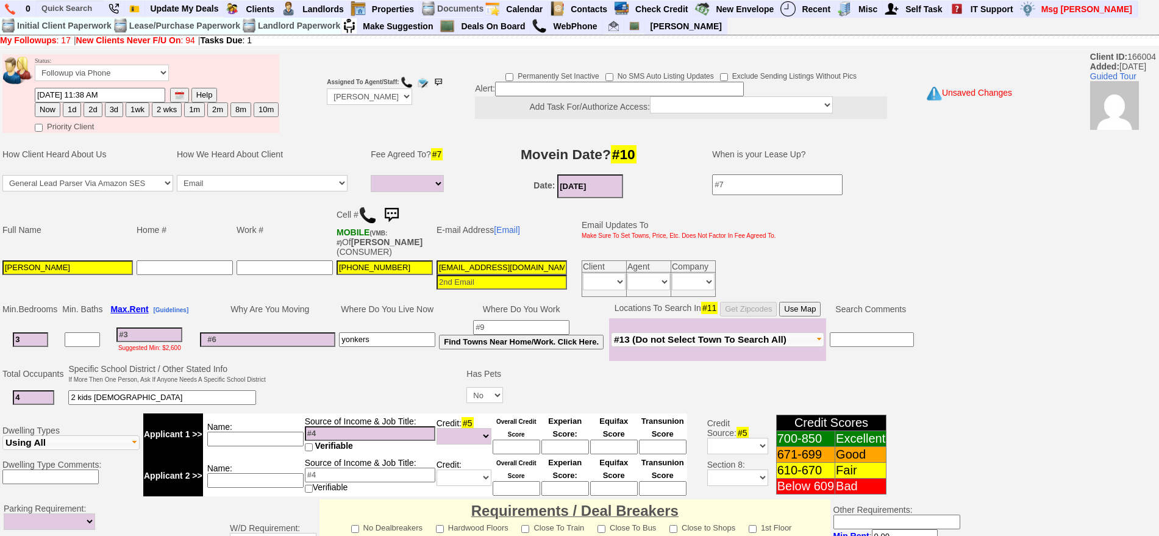
click at [159, 344] on font "Suggested Min: $2,600" at bounding box center [149, 347] width 63 height 7
click at [184, 322] on td "Suggested Min: $2,600" at bounding box center [149, 339] width 90 height 43
click at [249, 444] on input at bounding box center [255, 439] width 96 height 15
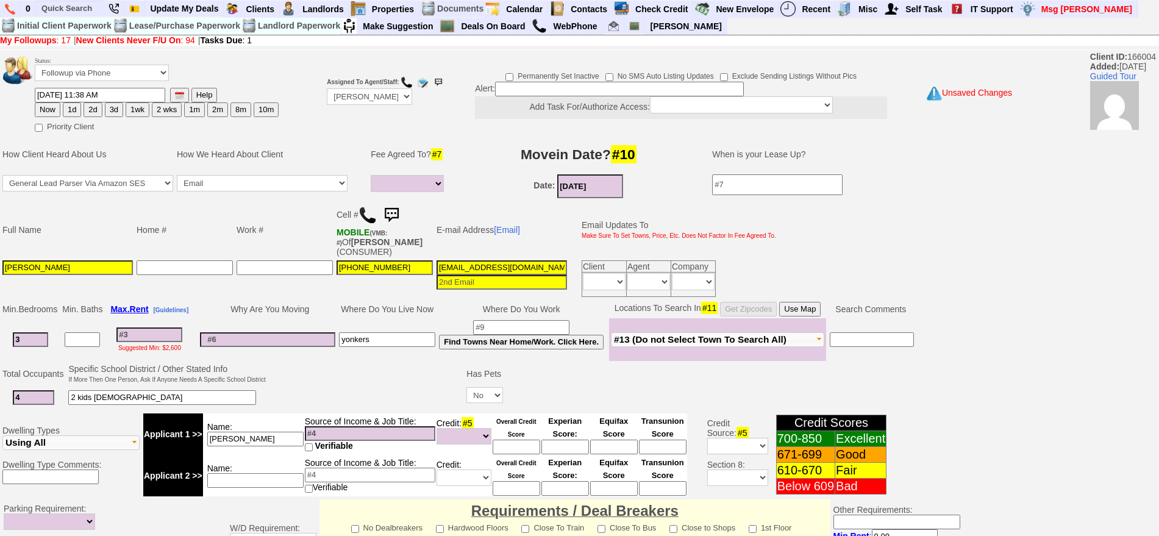
type input "ashley"
click at [354, 424] on td "Source of Income & Job Title: Verifiable" at bounding box center [370, 433] width 132 height 41
click at [363, 437] on input at bounding box center [370, 433] width 130 height 15
type input "150k"
click at [389, 409] on td at bounding box center [366, 386] width 197 height 48
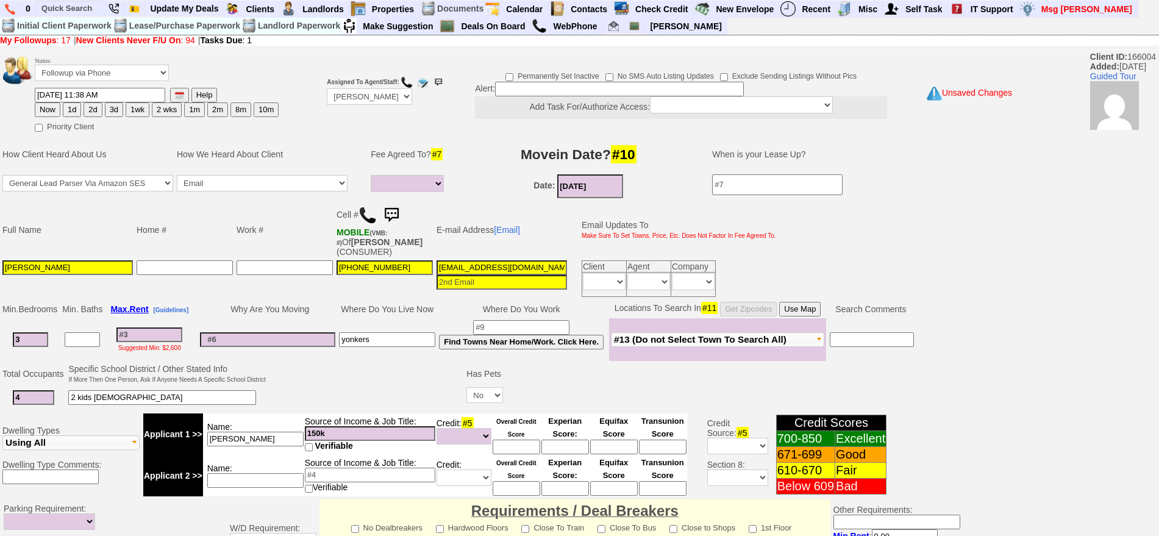
click at [173, 338] on input at bounding box center [149, 334] width 66 height 15
type input "350"
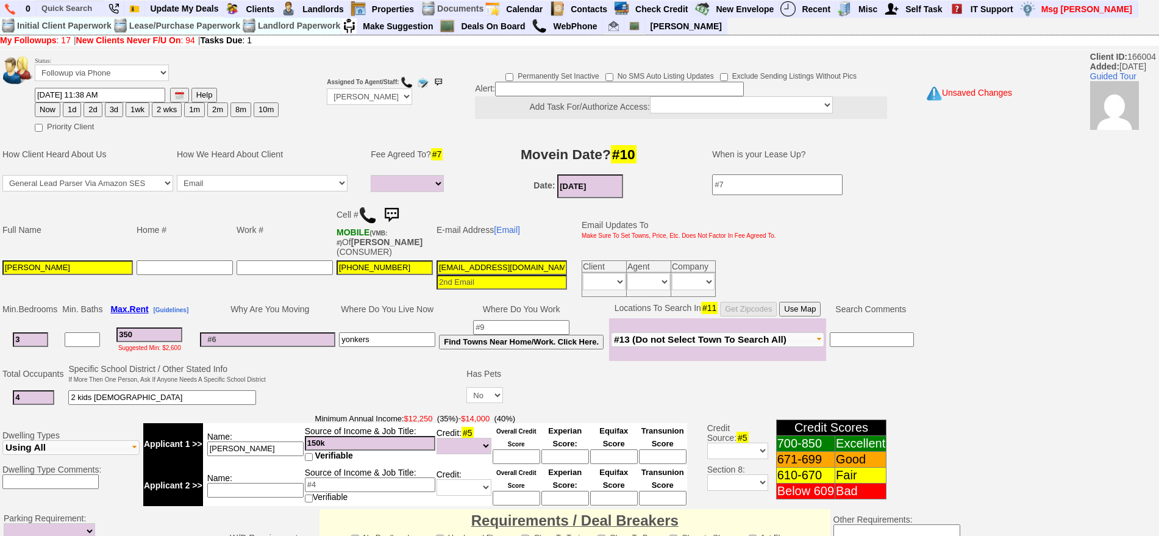
select select
type input "3500"
select select
type input "3500"
select select
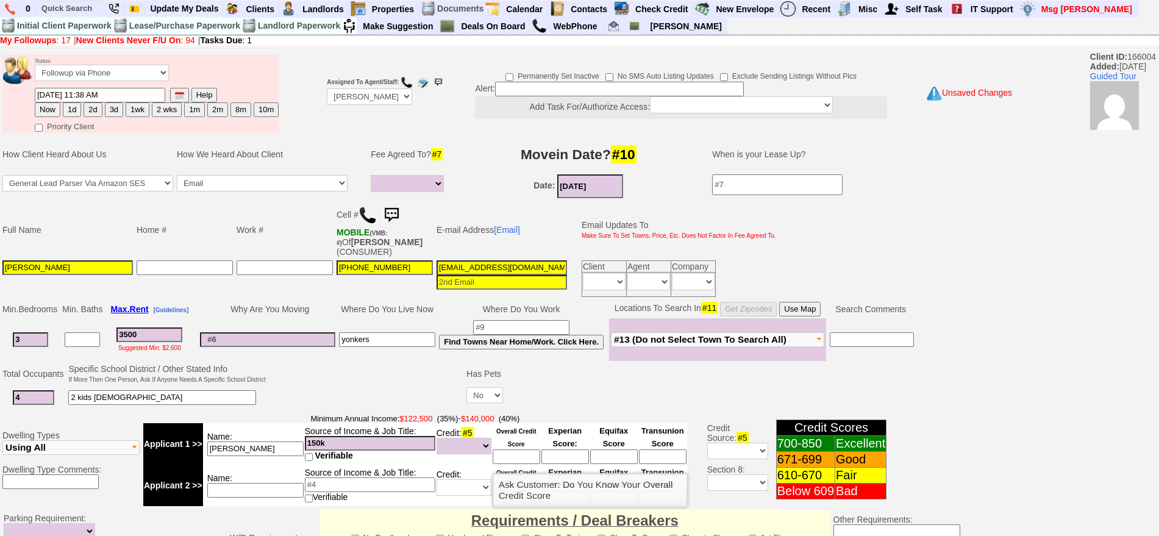
click at [525, 458] on input at bounding box center [517, 456] width 48 height 15
click at [568, 421] on span "Minimum Annual Income: $122,500 (35%) - $140,000 (40%)" at bounding box center [415, 418] width 544 height 10
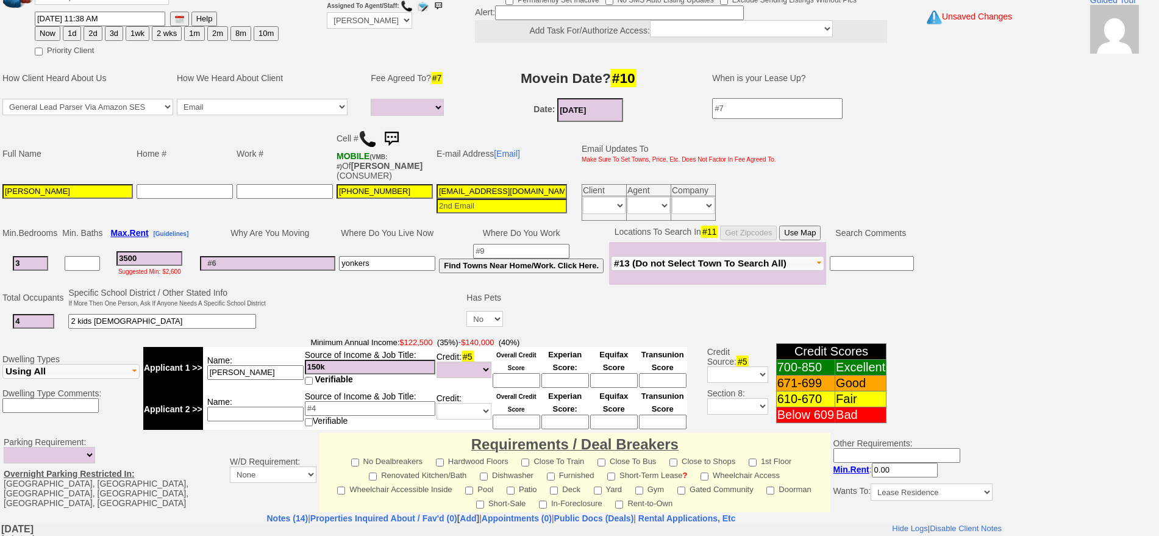
click at [521, 433] on td "Requirements / Deal Breakers No Dealbreakers Hardwood Floors Close To Train Clo…" at bounding box center [574, 472] width 510 height 79
click at [518, 427] on input at bounding box center [517, 422] width 48 height 15
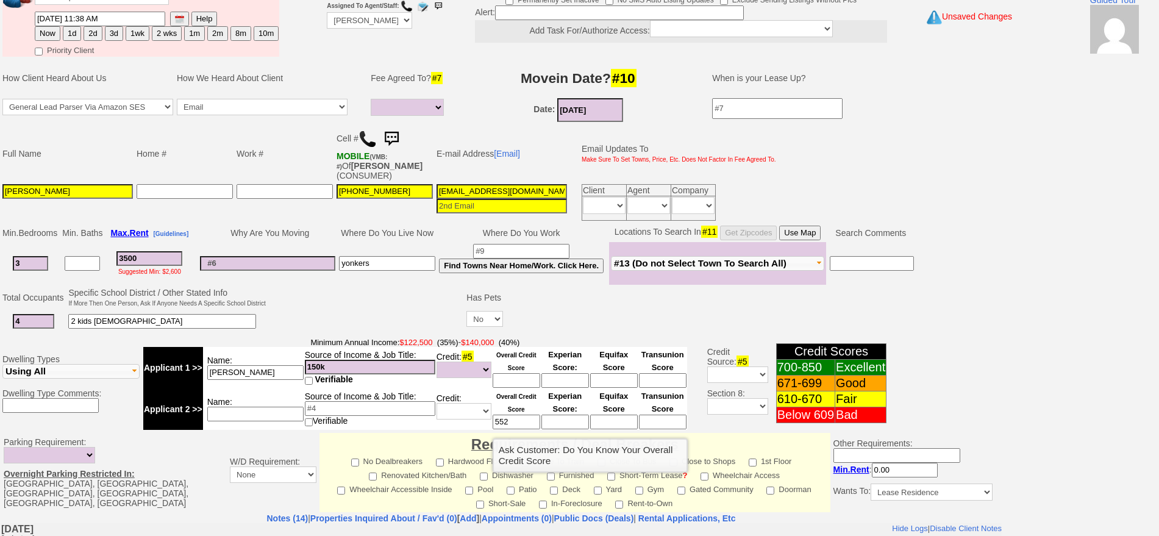
type input "552"
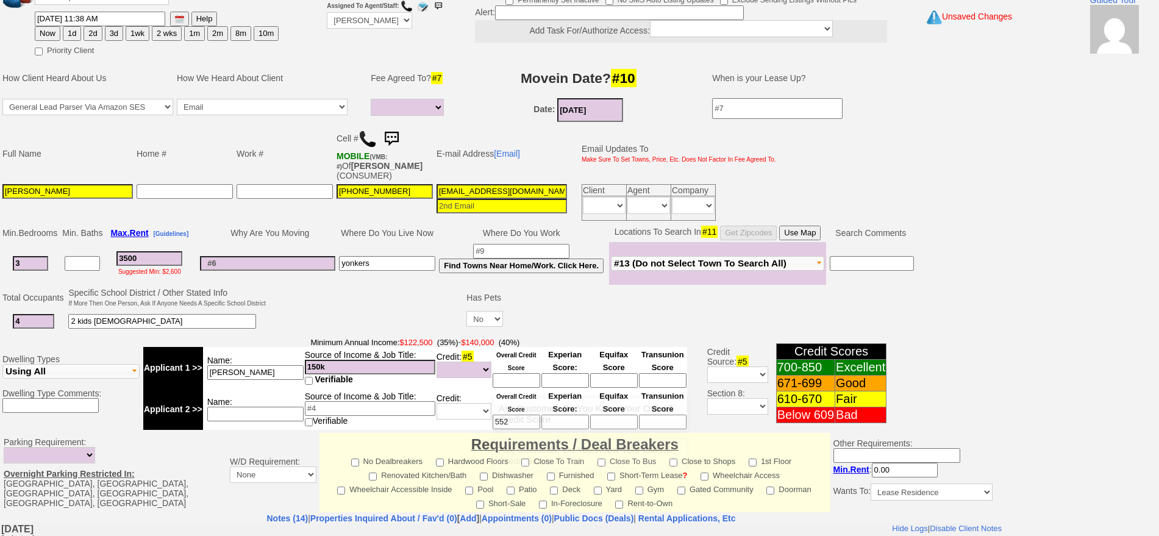
click at [521, 385] on input at bounding box center [517, 380] width 48 height 15
type input "717"
click at [550, 341] on span "Minimum Annual Income: $122,500 (35%) - $140,000 (40%)" at bounding box center [415, 342] width 544 height 10
drag, startPoint x: 275, startPoint y: 263, endPoint x: 267, endPoint y: 257, distance: 9.6
click at [275, 263] on input at bounding box center [267, 263] width 135 height 15
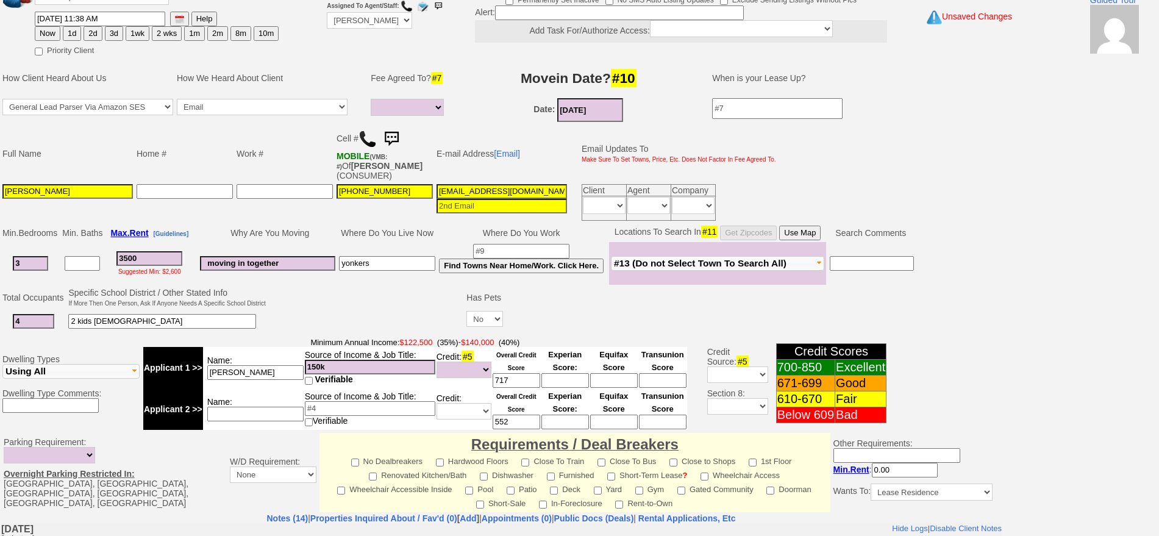
type input "moving in together"
click at [71, 35] on button "1d" at bounding box center [72, 33] width 18 height 15
type input "[DATE] 11:41 AM"
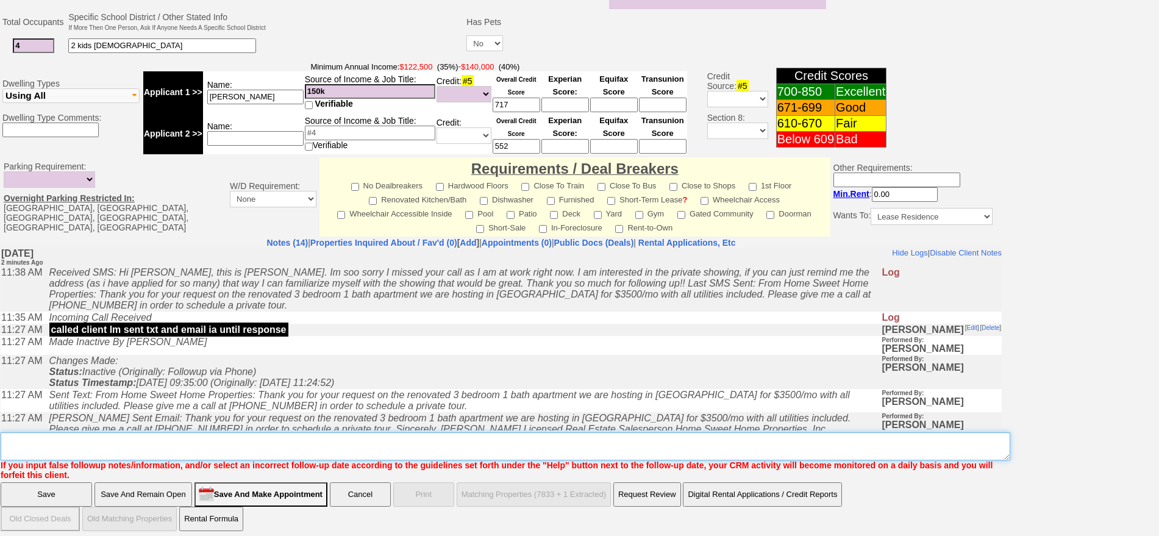
click at [442, 432] on textarea "Insert New Note Here" at bounding box center [505, 446] width 1009 height 28
type textarea "wed or thurs at 5 fu"
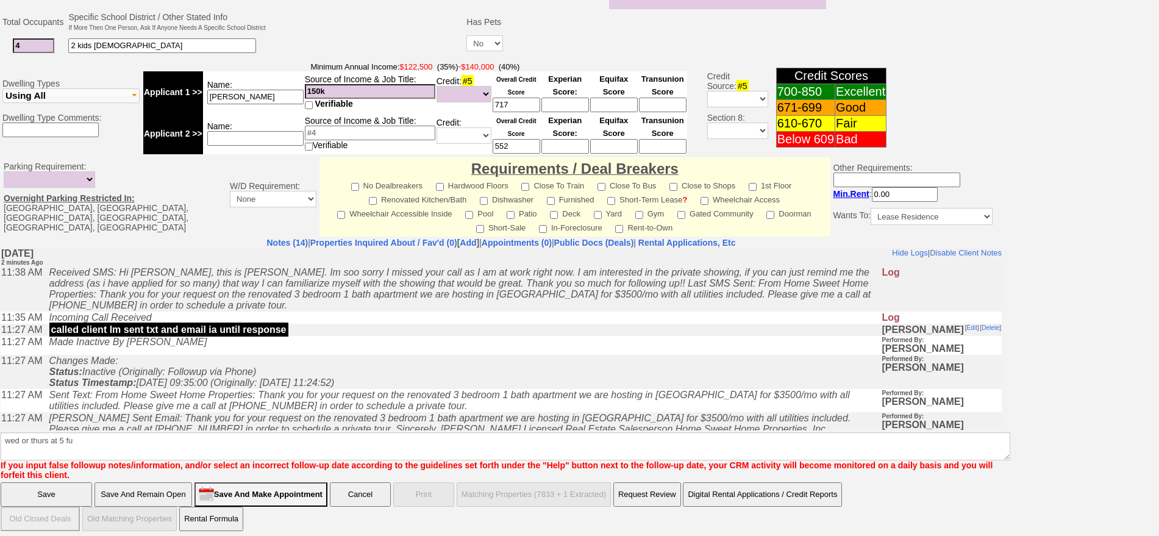
click input "Save And Remain Open" at bounding box center [143, 494] width 98 height 24
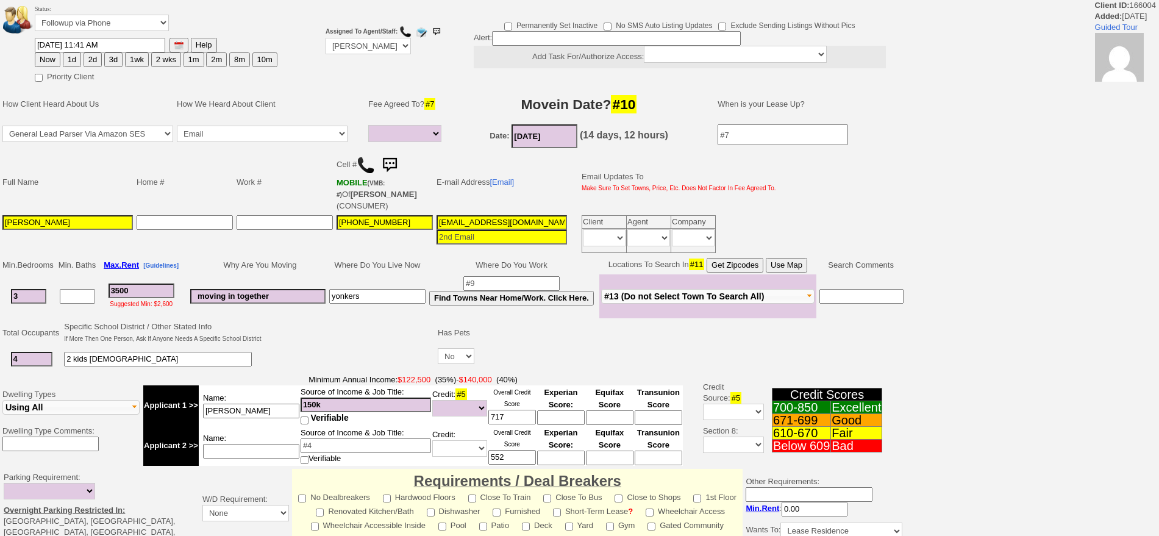
select select
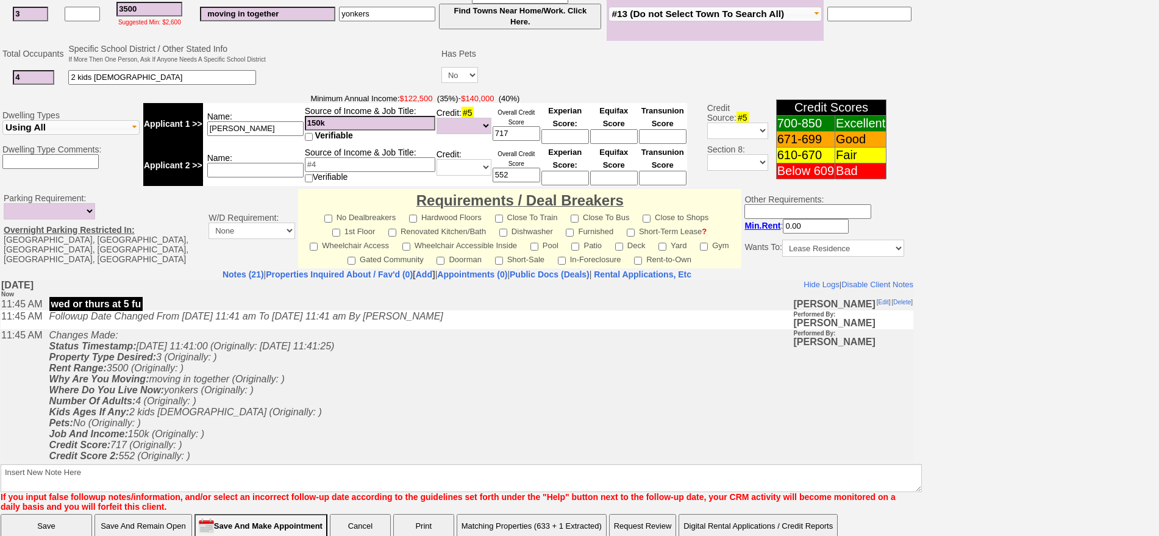
scroll to position [368, 0]
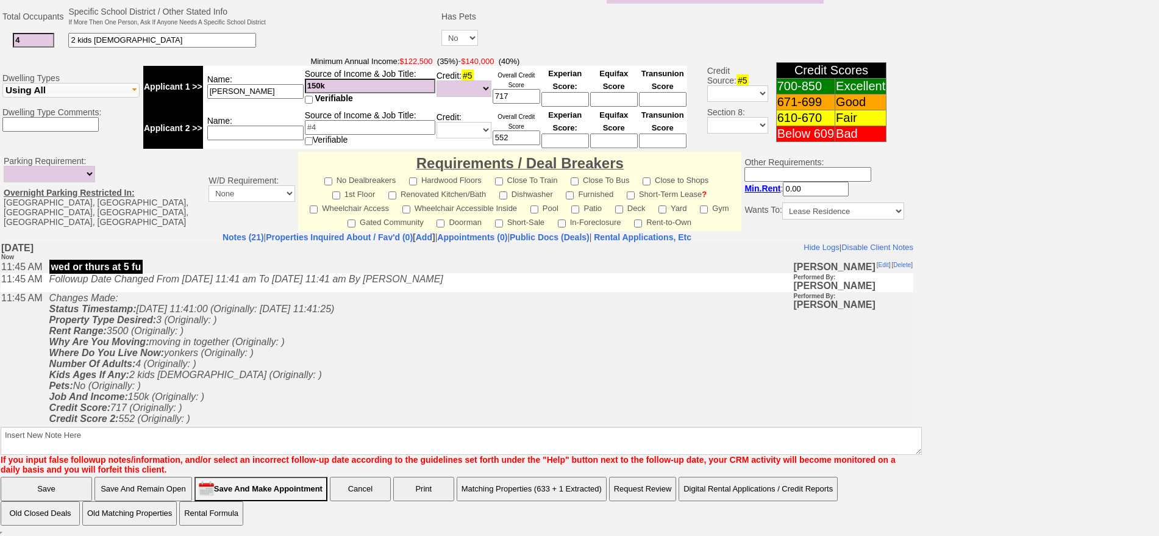
click at [498, 354] on td "Changes Made: Status Timestamp: 2025-09-17 11:41:00 (Originally: 2025-09-16 11:…" at bounding box center [418, 363] width 750 height 144
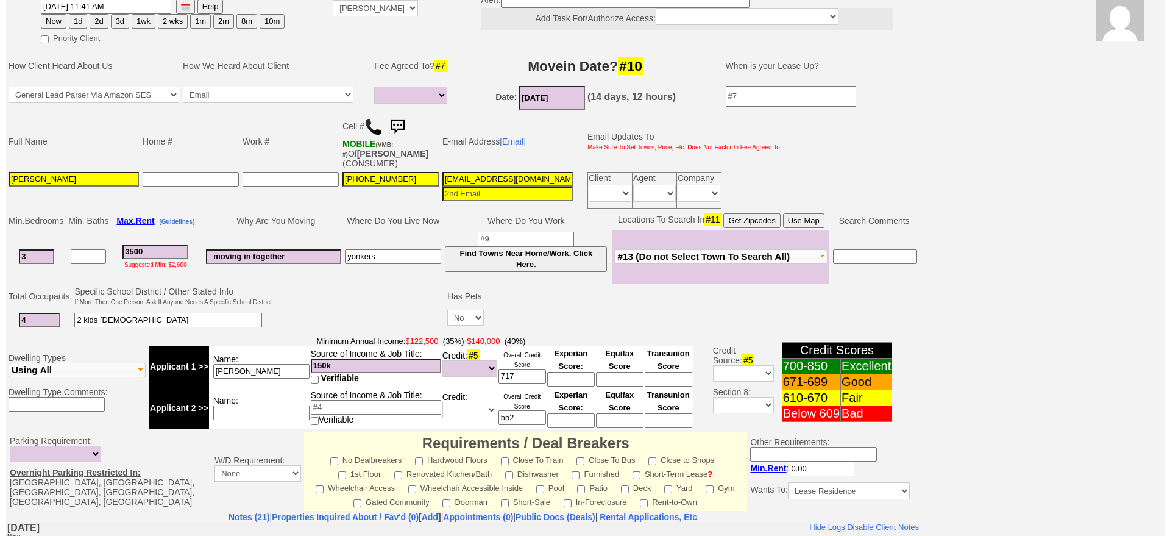
scroll to position [76, 0]
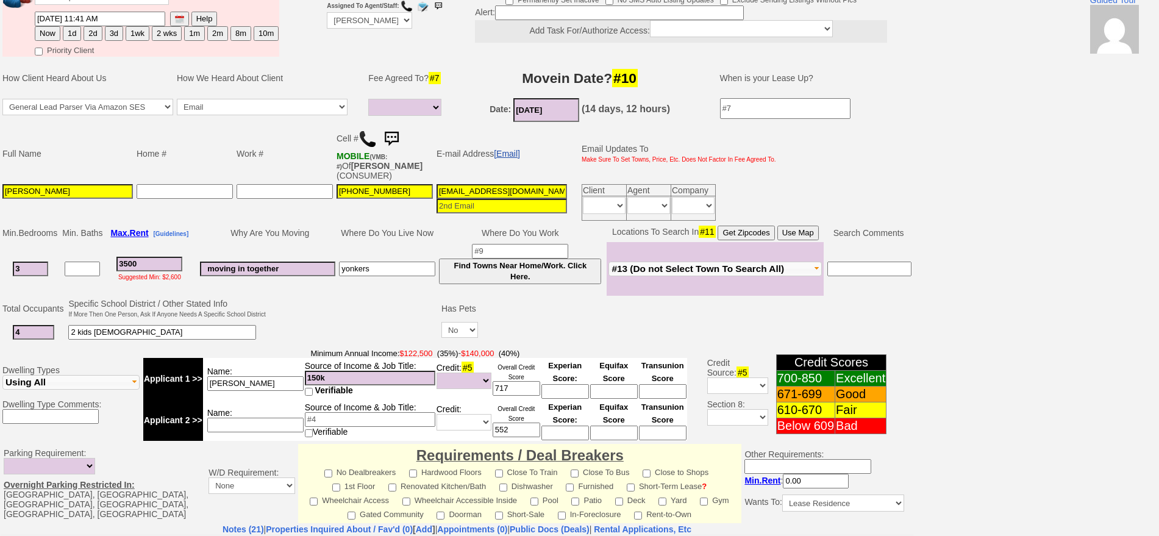
click at [509, 152] on link "[Email]" at bounding box center [507, 154] width 26 height 10
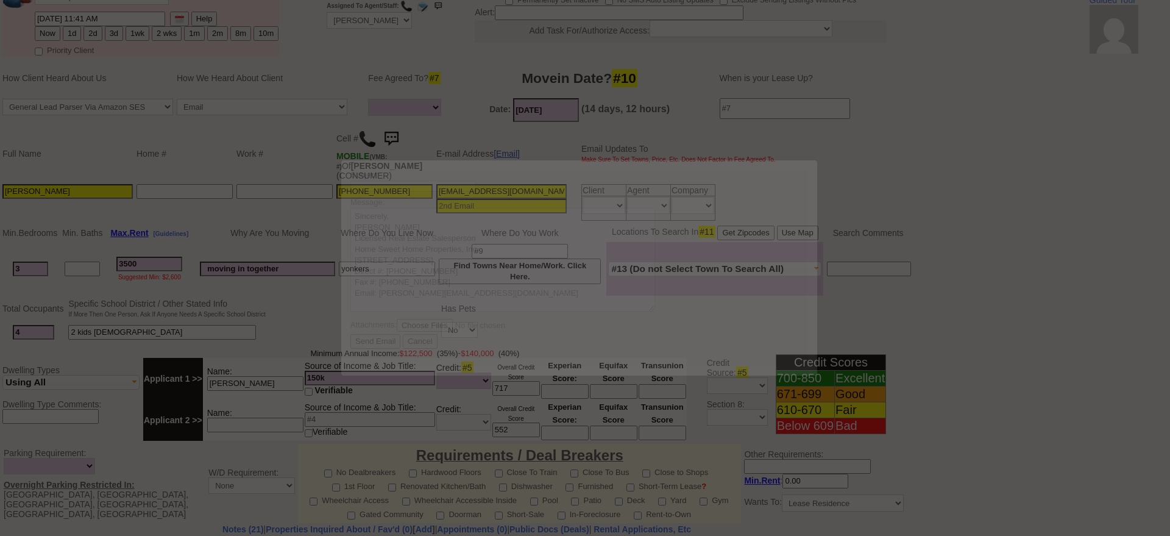
scroll to position [0, 0]
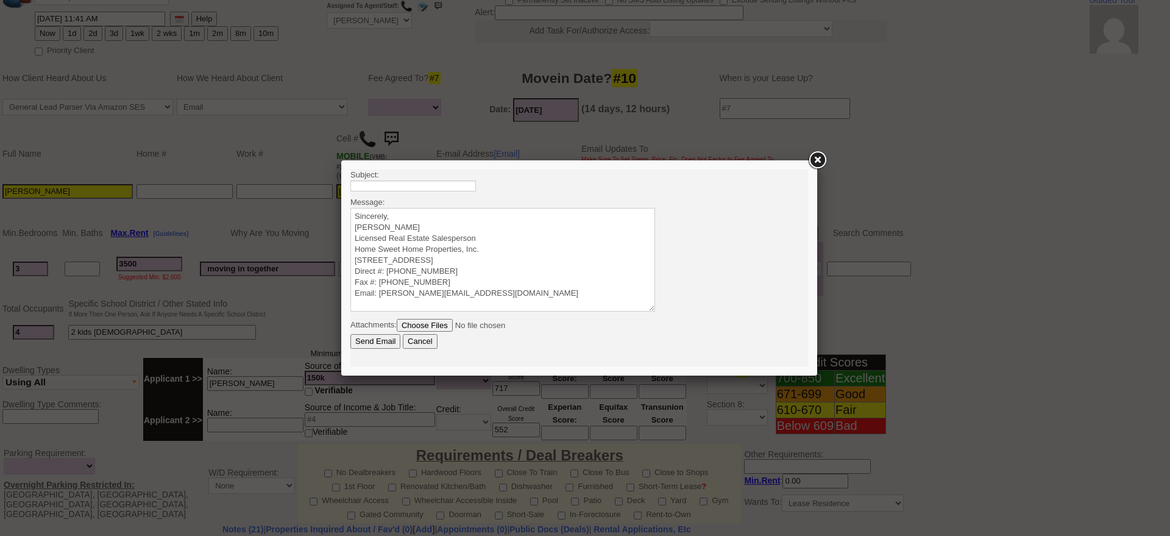
click at [485, 205] on body "Subject: Message: Sincerely, Jorge Guerrero Licensed Real Estate Salesperson Ho…" at bounding box center [579, 267] width 458 height 197
click at [482, 212] on textarea "Sincerely, Jorge Guerrero Licensed Real Estate Salesperson Home Sweet Home Prop…" at bounding box center [502, 260] width 305 height 104
paste textarea "Good Afternoon Diana Vanessa, It was a pleasure speaking with you! I am excited…"
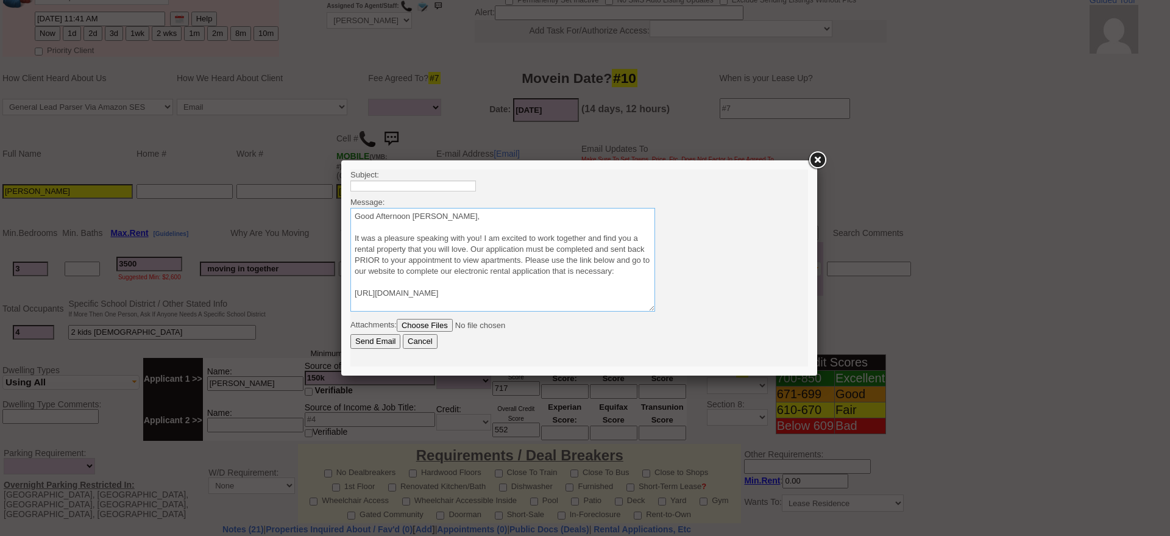
scroll to position [63, 0]
type textarea "Good Afternoon Diana Vanessa, It was a pleasure speaking with you! I am excited…"
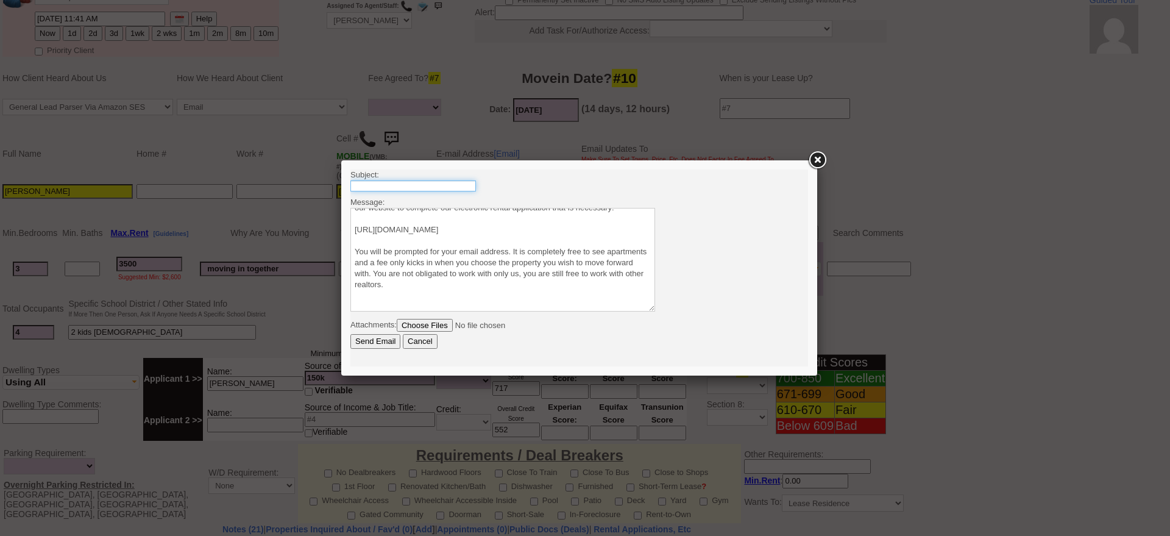
click at [442, 184] on input "text" at bounding box center [413, 185] width 126 height 11
type input "Viewing Rentals With Us"
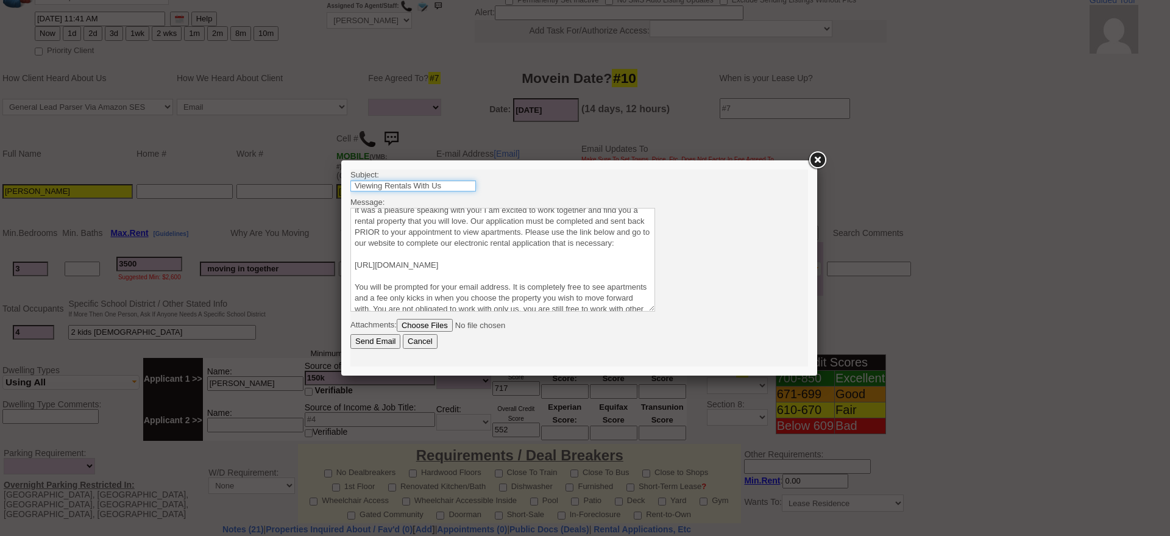
scroll to position [0, 0]
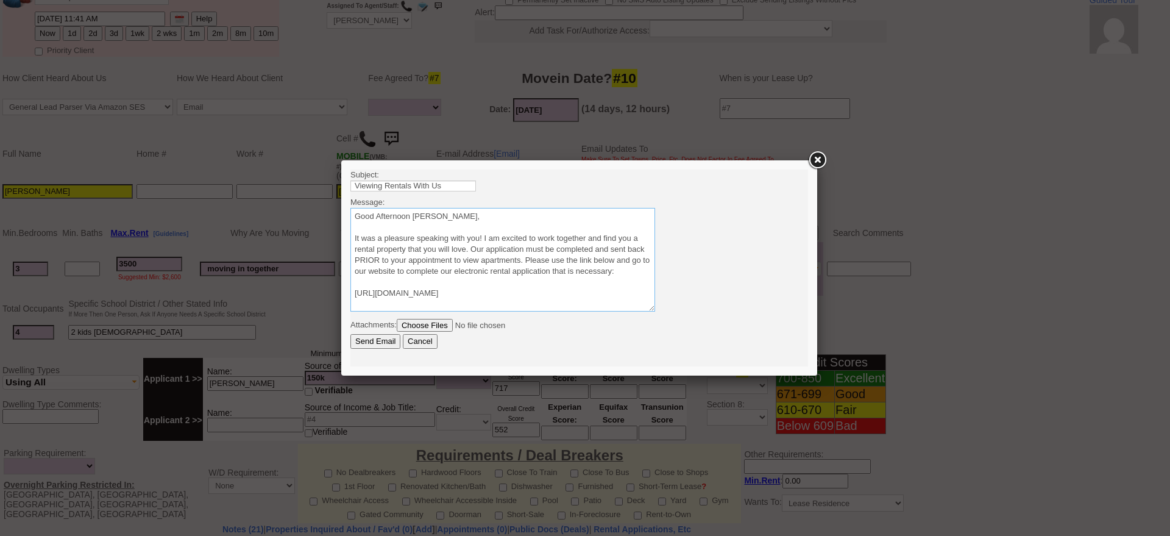
drag, startPoint x: 413, startPoint y: 213, endPoint x: 593, endPoint y: 231, distance: 180.7
click at [593, 231] on textarea "Sincerely, Jorge Guerrero Licensed Real Estate Salesperson Home Sweet Home Prop…" at bounding box center [502, 260] width 305 height 104
type textarea "Good Afternoon Ashley It was a pleasure speaking with you! I am excited to work…"
click at [381, 343] on input "Send Email" at bounding box center [375, 341] width 50 height 15
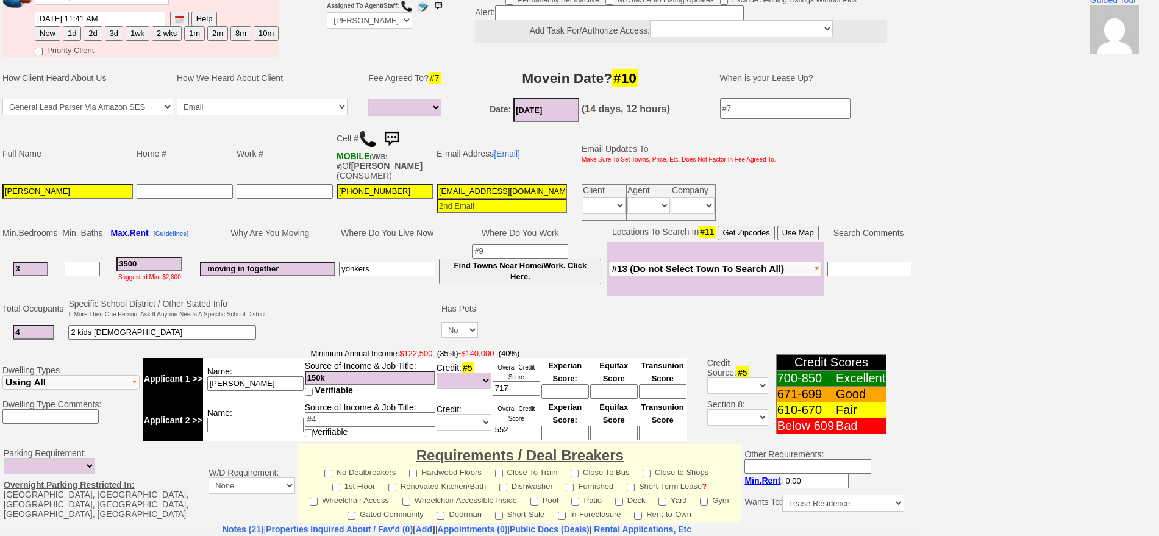
click at [396, 141] on img at bounding box center [391, 139] width 24 height 24
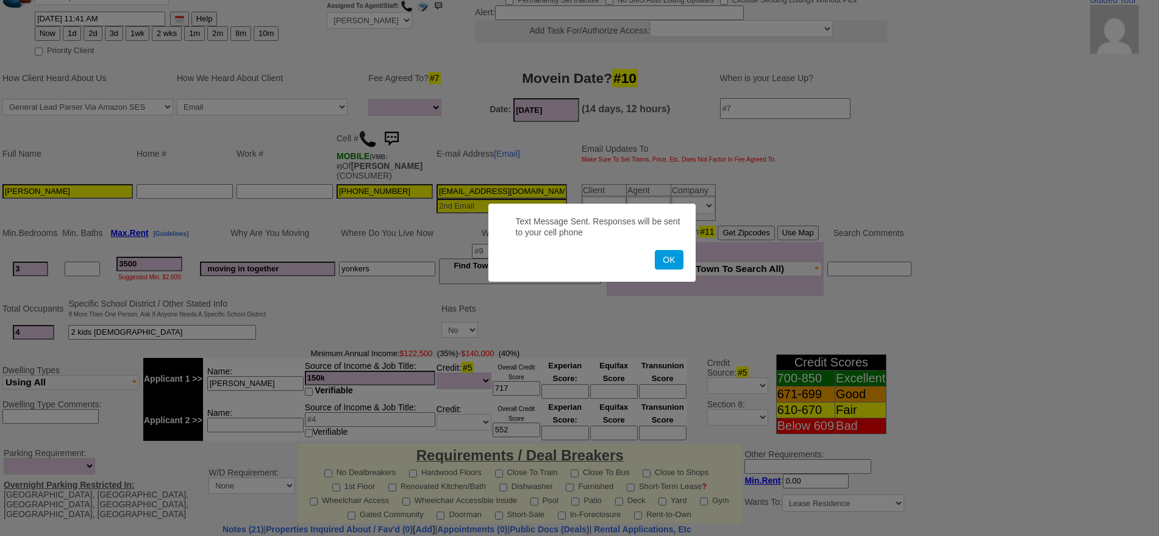
click at [655, 250] on button "OK" at bounding box center [669, 260] width 28 height 20
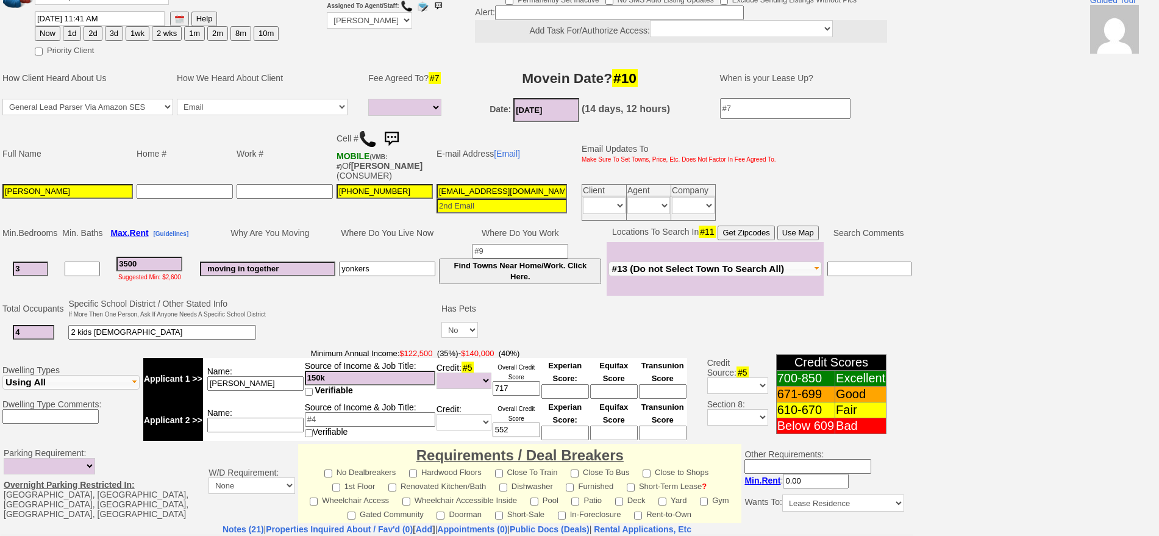
click at [398, 137] on img at bounding box center [391, 139] width 24 height 24
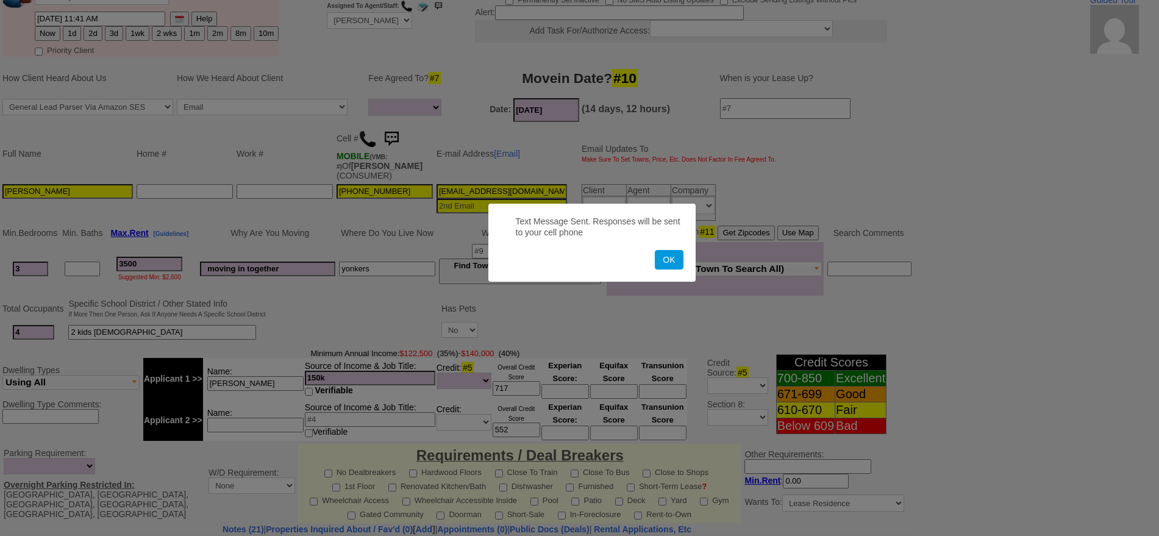
click at [655, 250] on button "OK" at bounding box center [669, 260] width 28 height 20
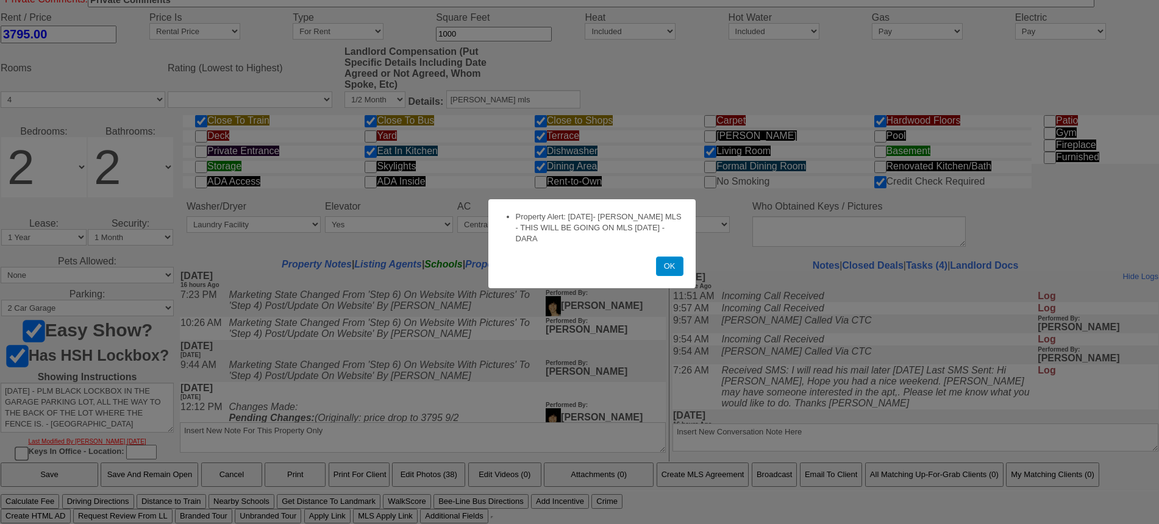
scroll to position [436, 0]
click at [666, 265] on button "OK" at bounding box center [669, 267] width 27 height 20
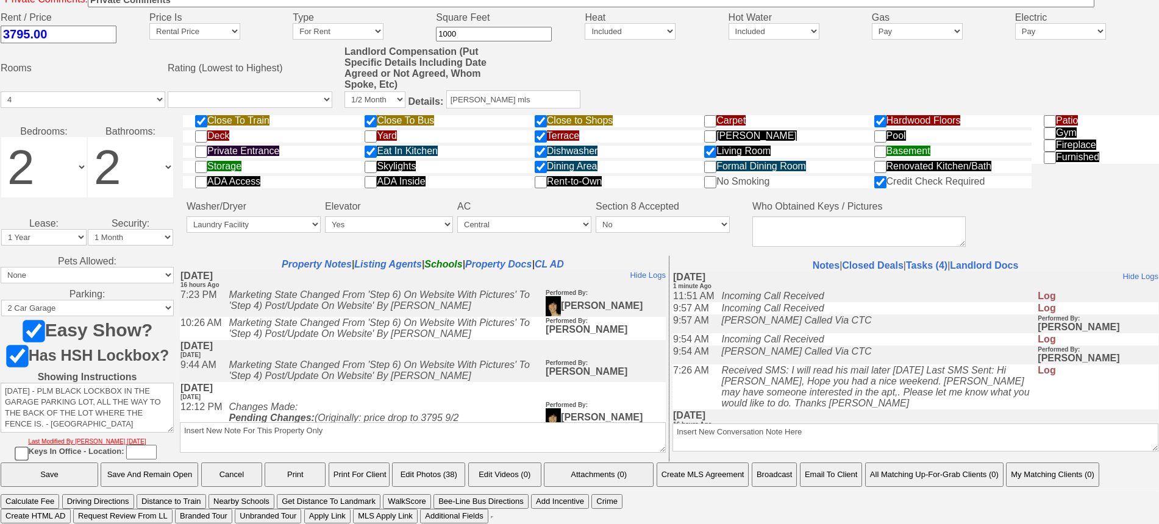
scroll to position [0, 0]
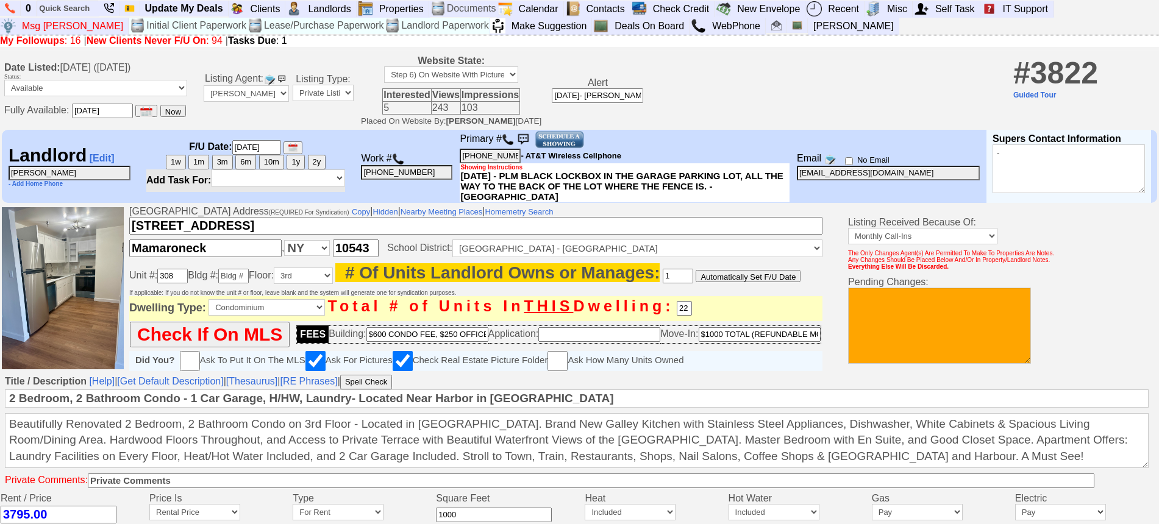
click at [511, 139] on img at bounding box center [508, 139] width 12 height 12
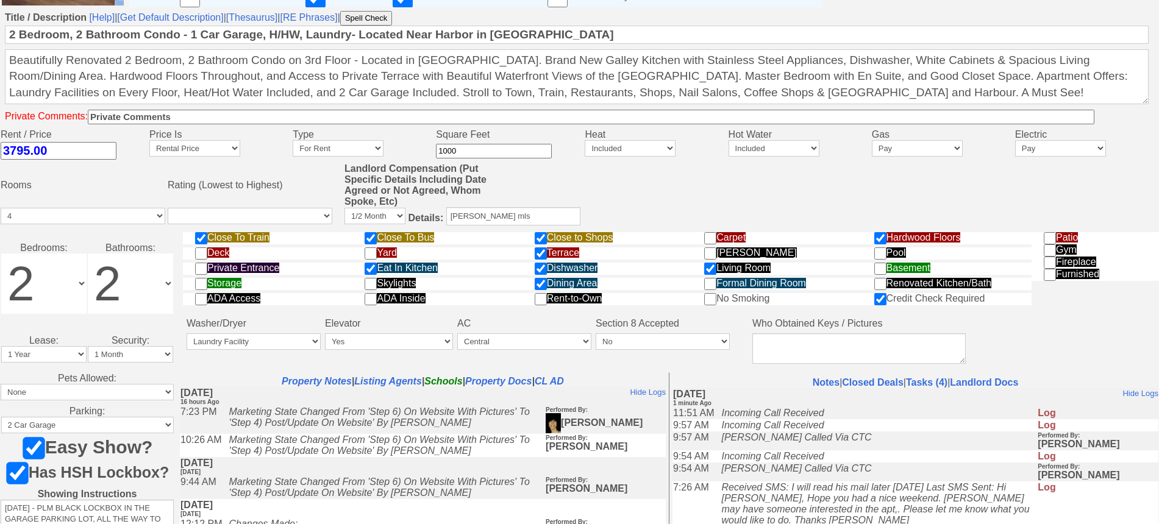
scroll to position [381, 0]
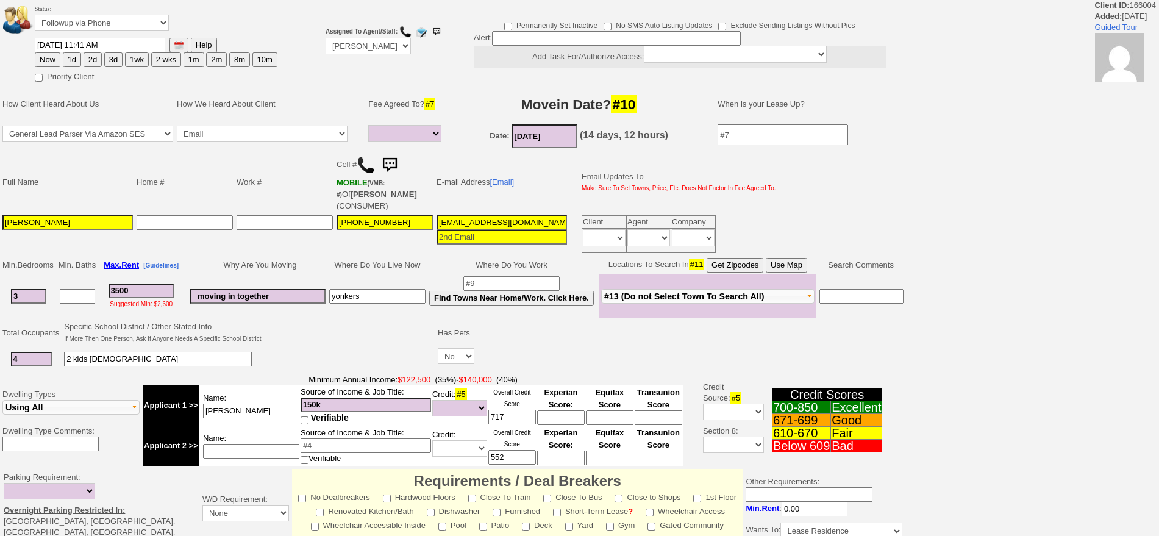
select select
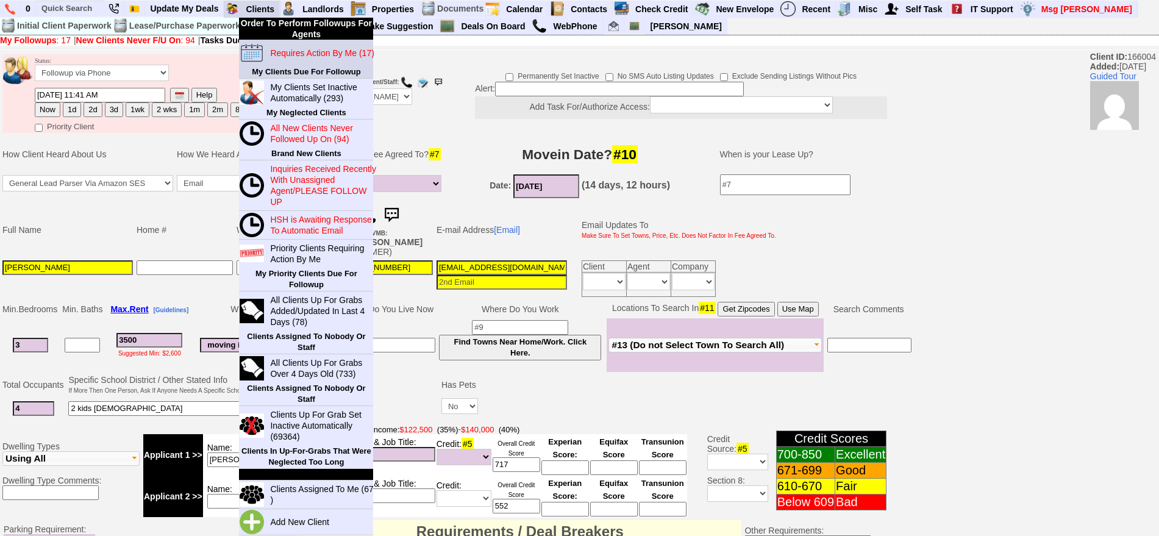
click at [279, 49] on blink "Requires Action By Me (17)" at bounding box center [322, 53] width 104 height 10
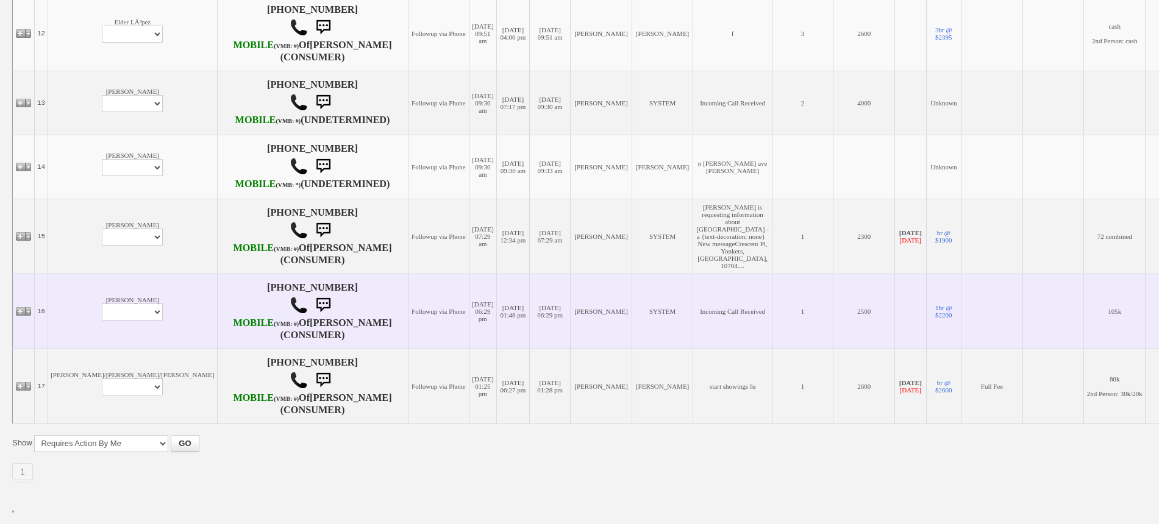
scroll to position [1123, 0]
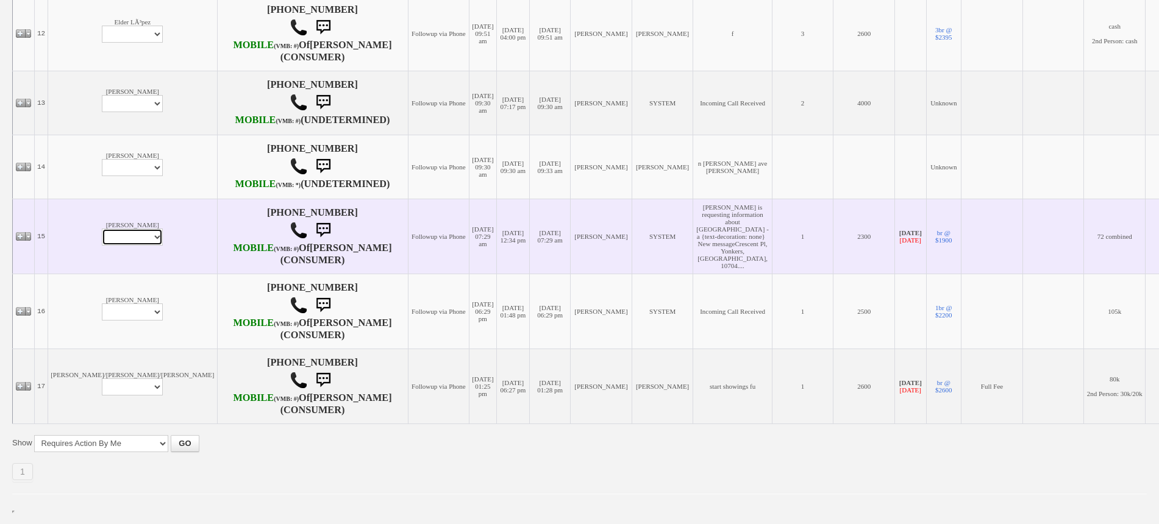
click at [102, 246] on select "Profile Edit Print Email Externally (Will Not Be Tracked In CRM) Closed Deals" at bounding box center [132, 237] width 61 height 17
select select "ChangeURL,/crm/custom/edit_client_form.php?redirect=%2Fcrm%2Fclients.php&id=166…"
click at [102, 246] on select "Profile Edit Print Email Externally (Will Not Be Tracked In CRM) Closed Deals" at bounding box center [132, 237] width 61 height 17
select select
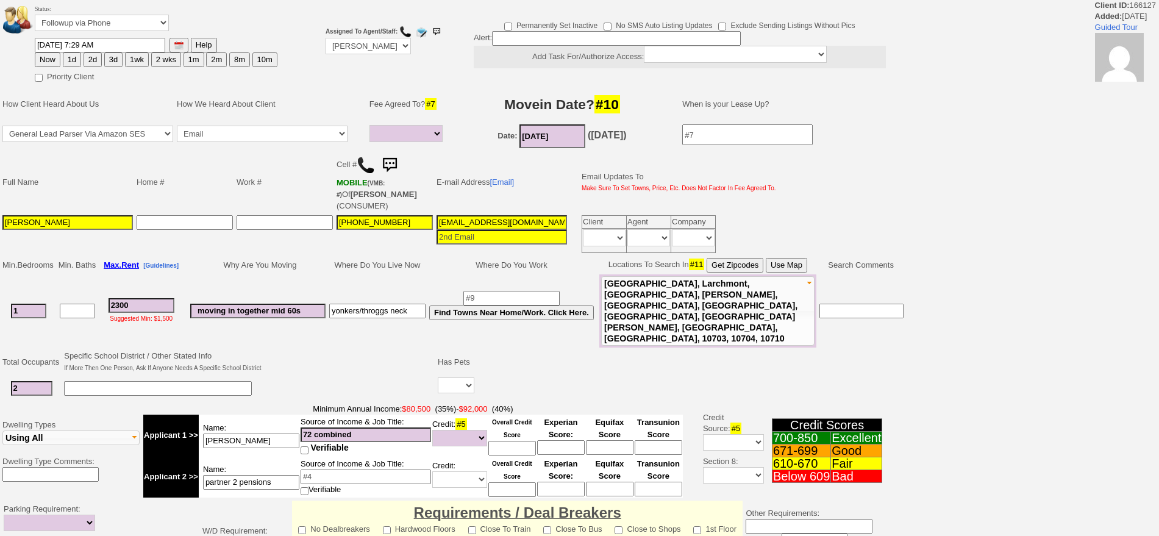
select select
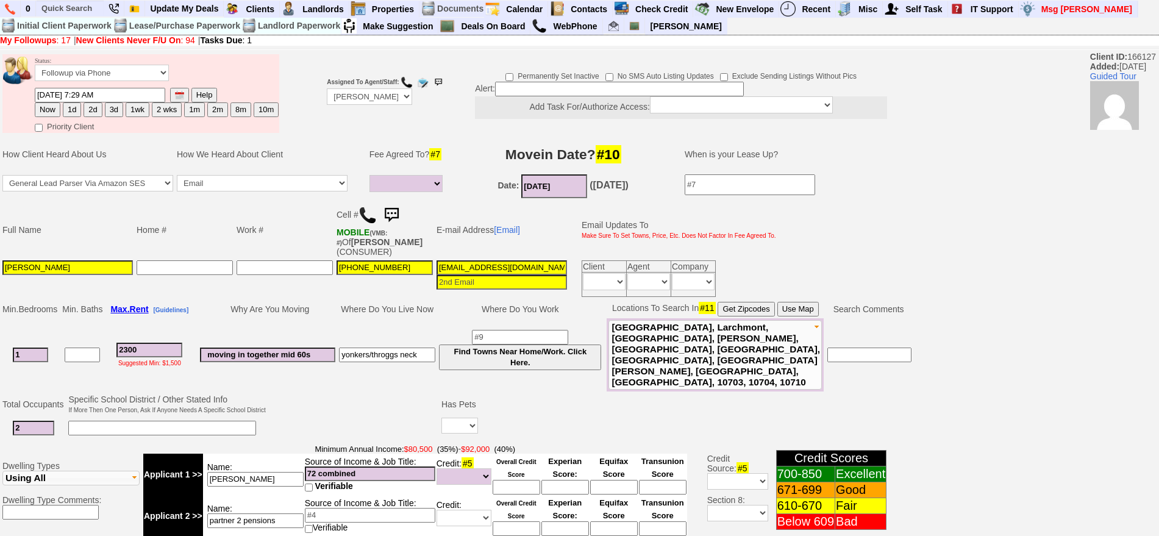
click at [391, 212] on img at bounding box center [391, 215] width 24 height 24
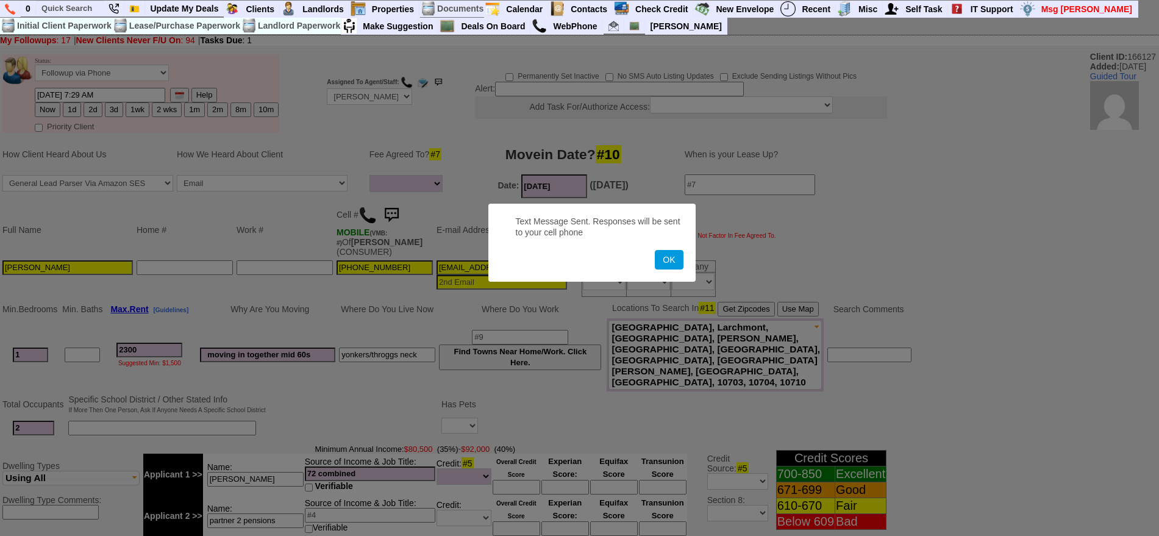
click at [655, 250] on button "OK" at bounding box center [669, 260] width 28 height 20
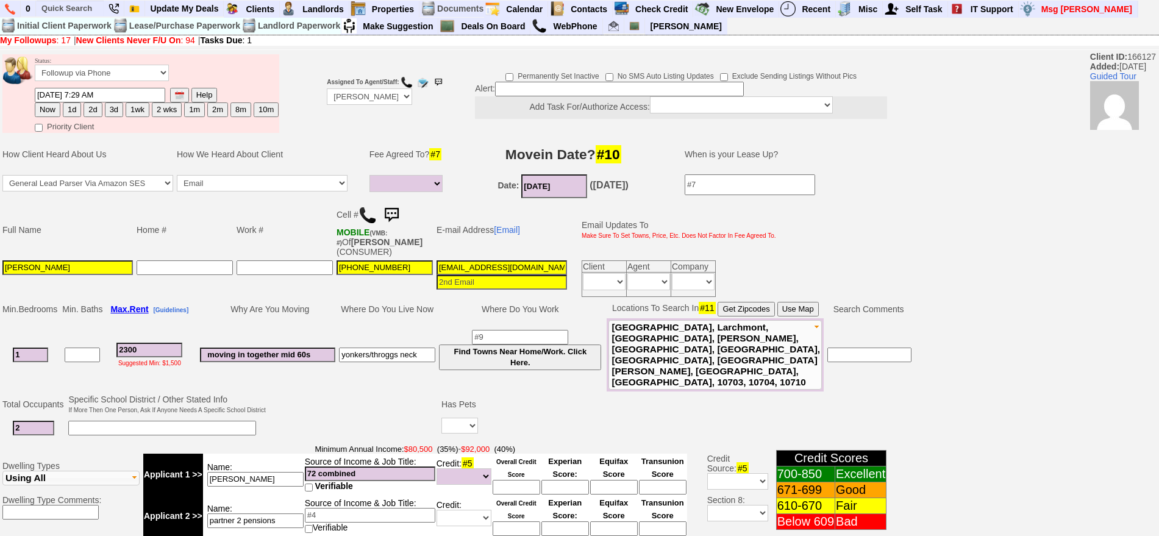
click at [391, 212] on img at bounding box center [391, 215] width 24 height 24
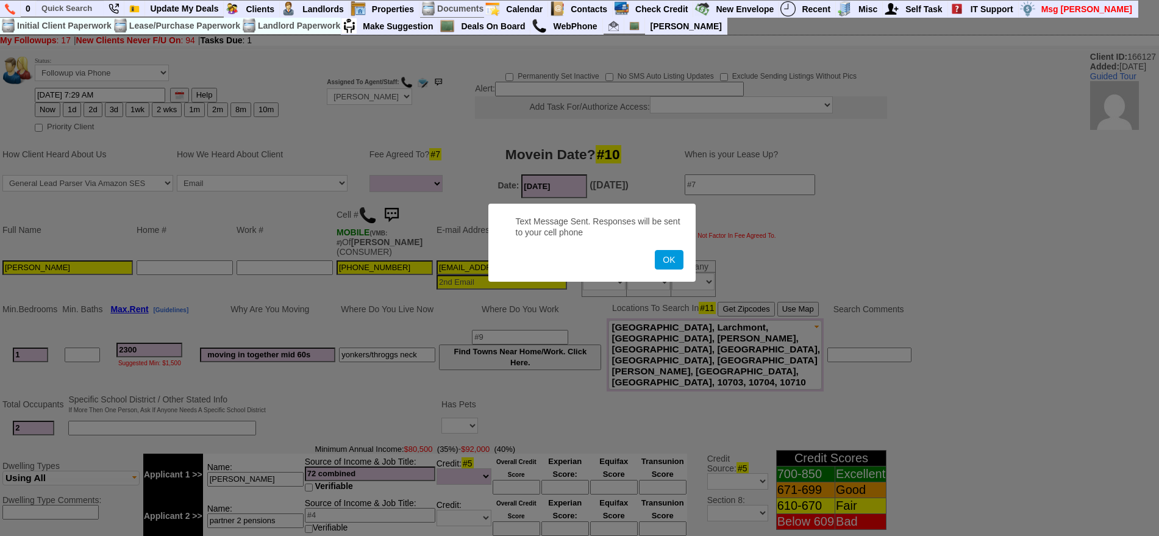
click at [655, 250] on button "OK" at bounding box center [669, 260] width 28 height 20
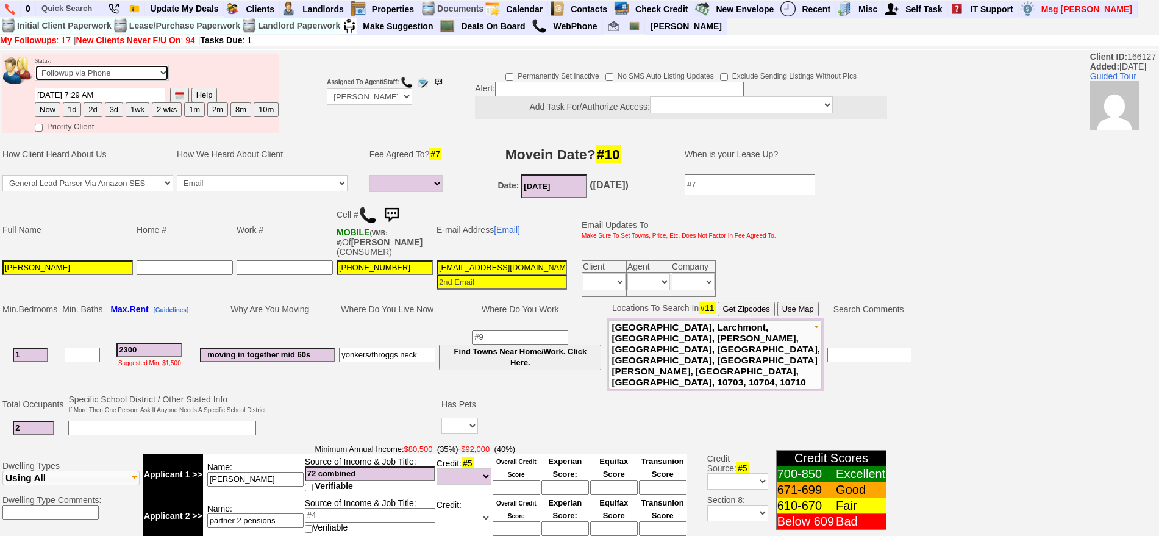
click at [148, 72] on select "Followup via Phone Followup via Email Followup When Section 8 Property Found De…" at bounding box center [102, 73] width 134 height 16
select select "Inactive"
click at [35, 69] on select "Followup via Phone Followup via Email Followup When Section 8 Property Found De…" at bounding box center [102, 73] width 134 height 16
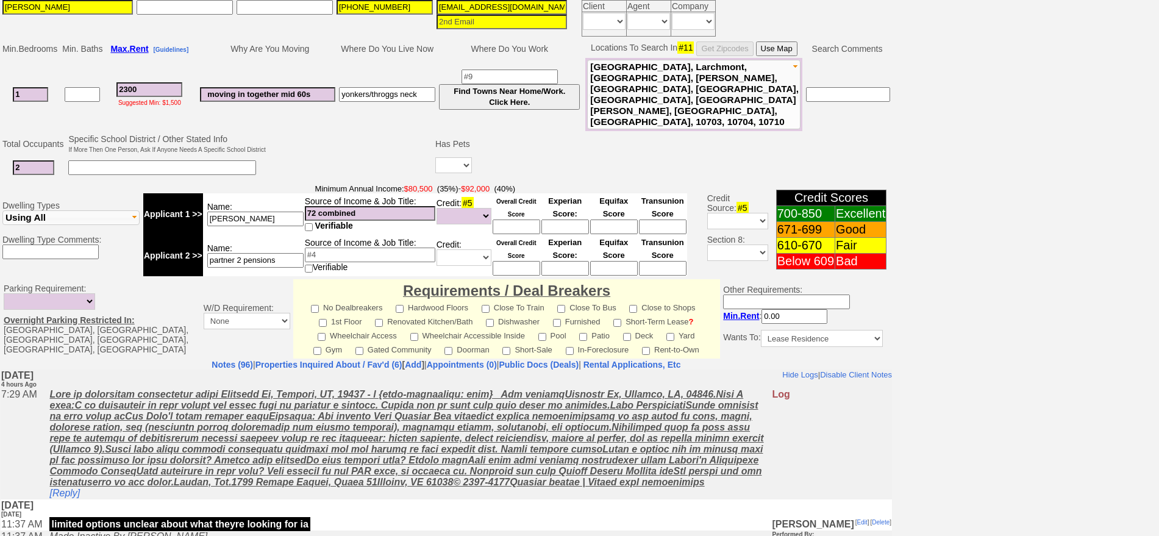
scroll to position [347, 0]
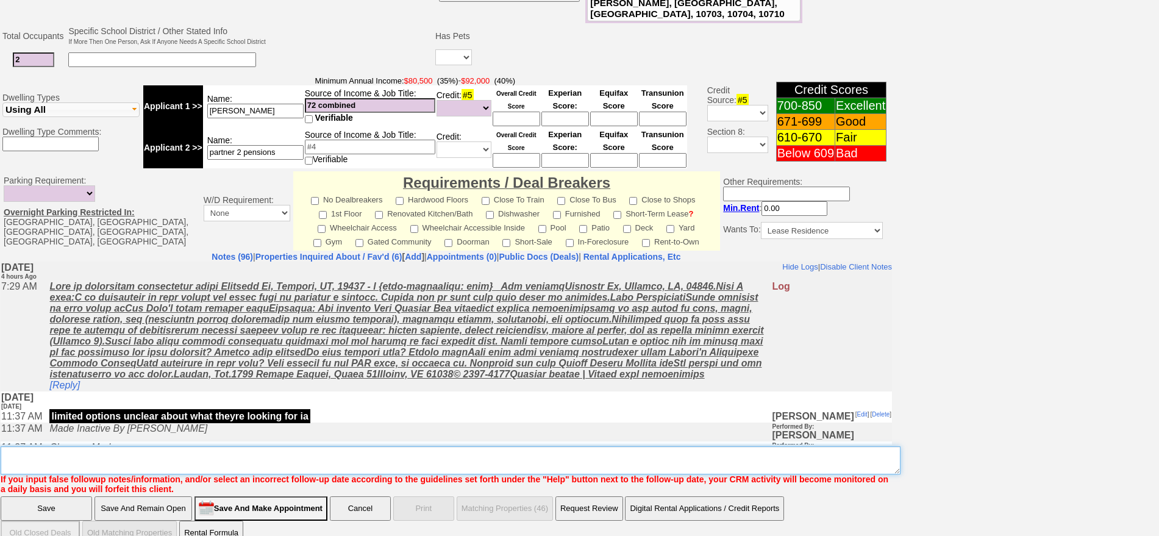
click at [752, 446] on textarea "Insert New Note Here" at bounding box center [451, 460] width 900 height 28
click at [750, 446] on textarea "Insert New Note Here" at bounding box center [451, 460] width 900 height 28
type textarea "sent txt ia until response"
drag, startPoint x: 102, startPoint y: 438, endPoint x: 4, endPoint y: 441, distance: 98.2
click at [3, 446] on textarea "Insert New Note Here" at bounding box center [451, 460] width 900 height 28
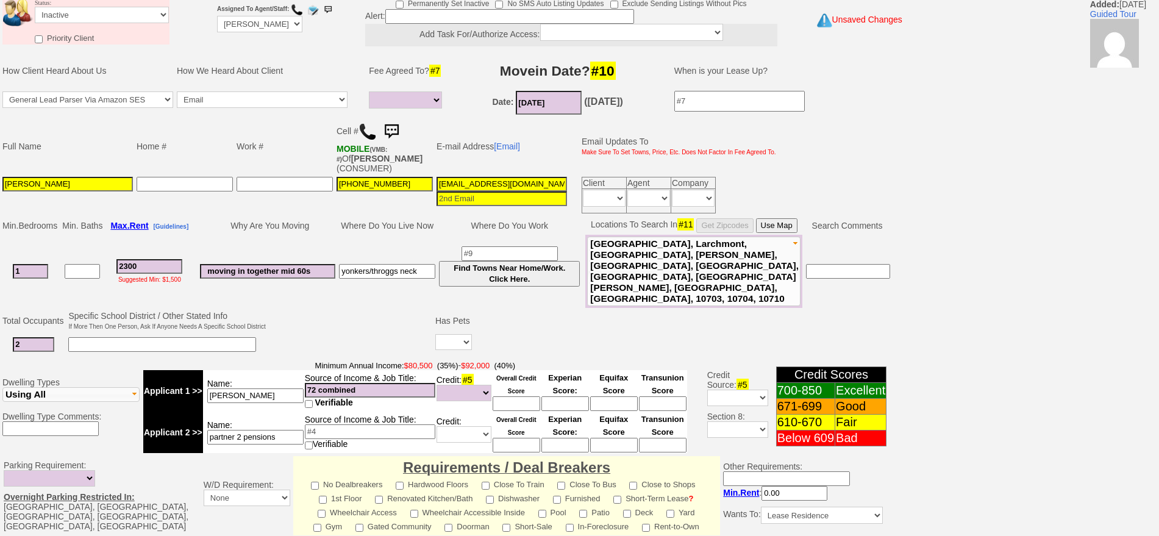
scroll to position [0, 0]
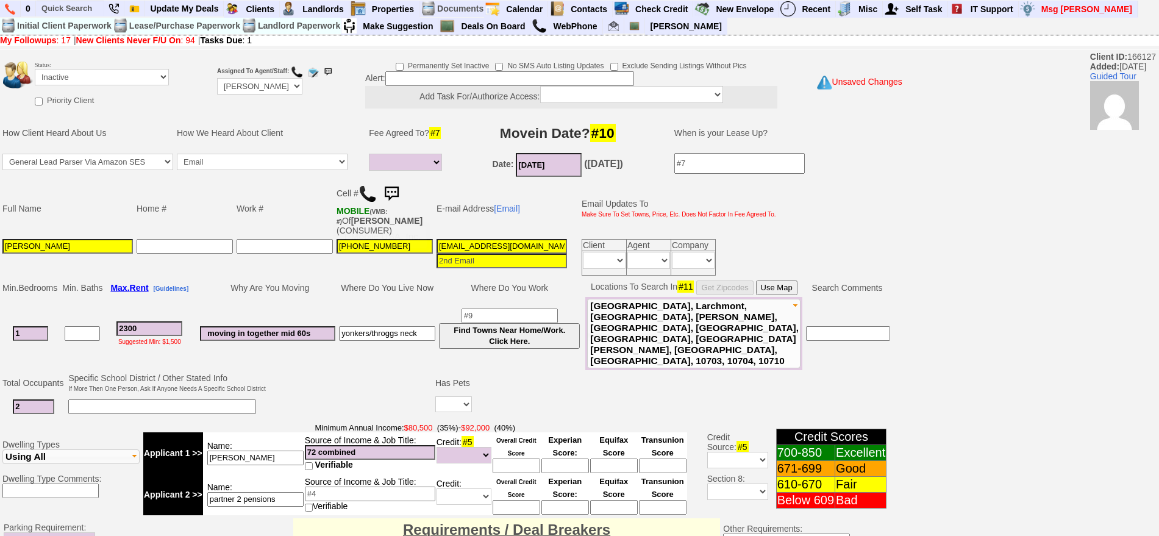
type textarea "sent txt about n barry ave"
click at [369, 194] on img at bounding box center [367, 194] width 18 height 18
click at [103, 73] on select "Followup via Phone Followup via Email Followup When Section 8 Property Found De…" at bounding box center [102, 77] width 134 height 16
select select "Followup via Phone"
click at [35, 69] on select "Followup via Phone Followup via Email Followup When Section 8 Property Found De…" at bounding box center [102, 77] width 134 height 16
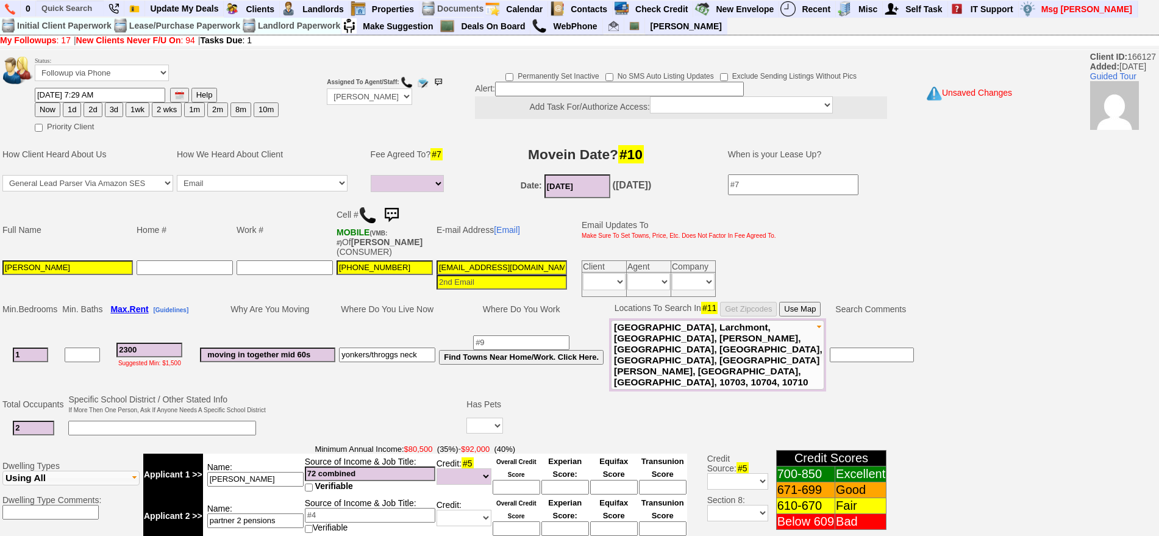
click at [76, 107] on button "1d" at bounding box center [72, 109] width 18 height 15
type input "09/17/2025 11:53 AM"
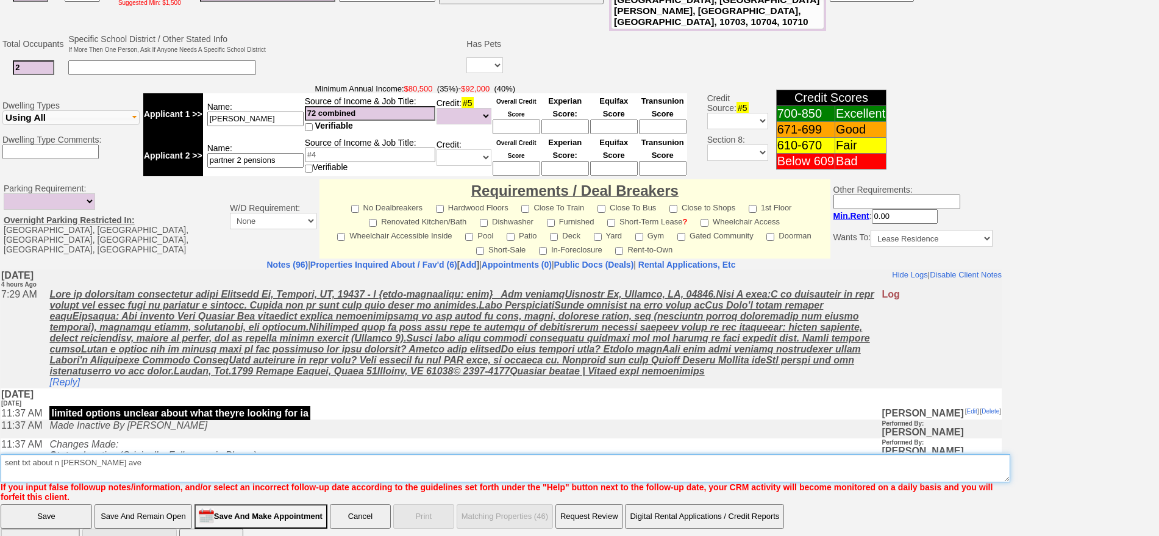
click at [132, 454] on textarea "Insert New Note Here" at bounding box center [505, 468] width 1009 height 28
type textarea "sent txt about n barry ave also wants to see crescent pl fu"
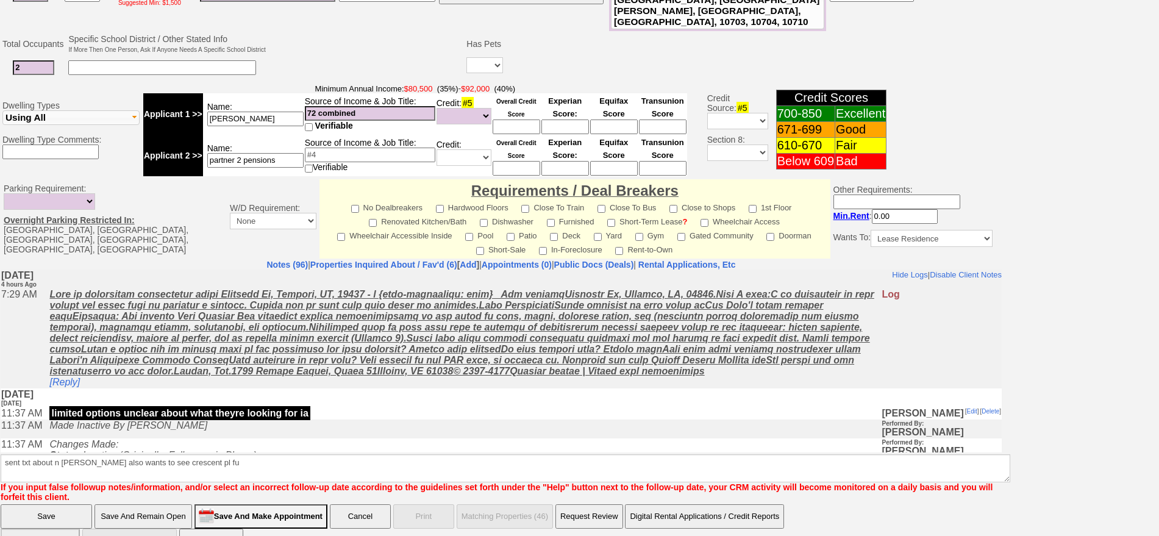
click input "Save" at bounding box center [46, 516] width 91 height 24
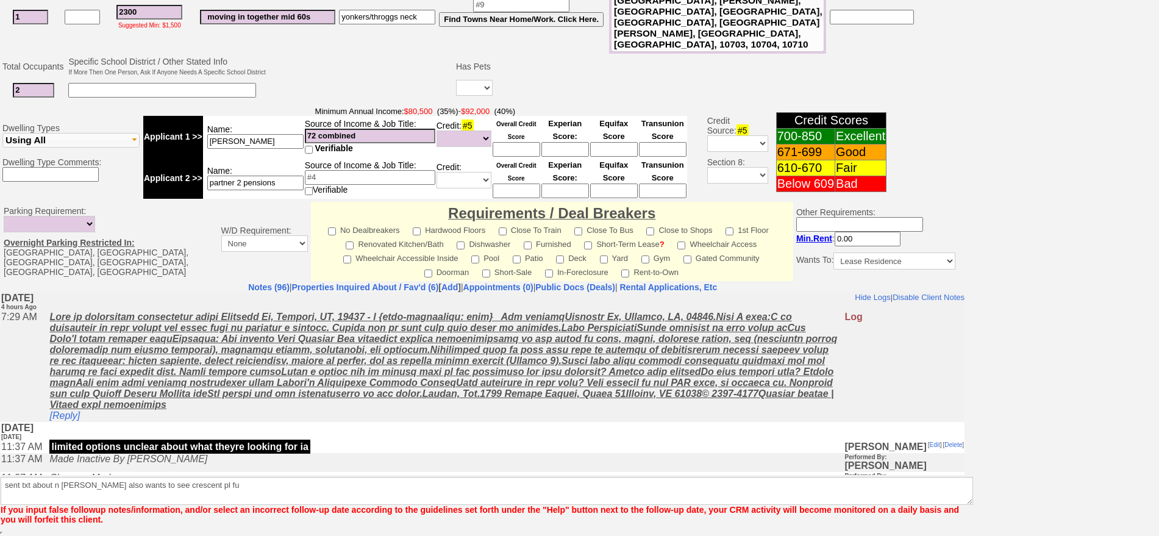
scroll to position [316, 0]
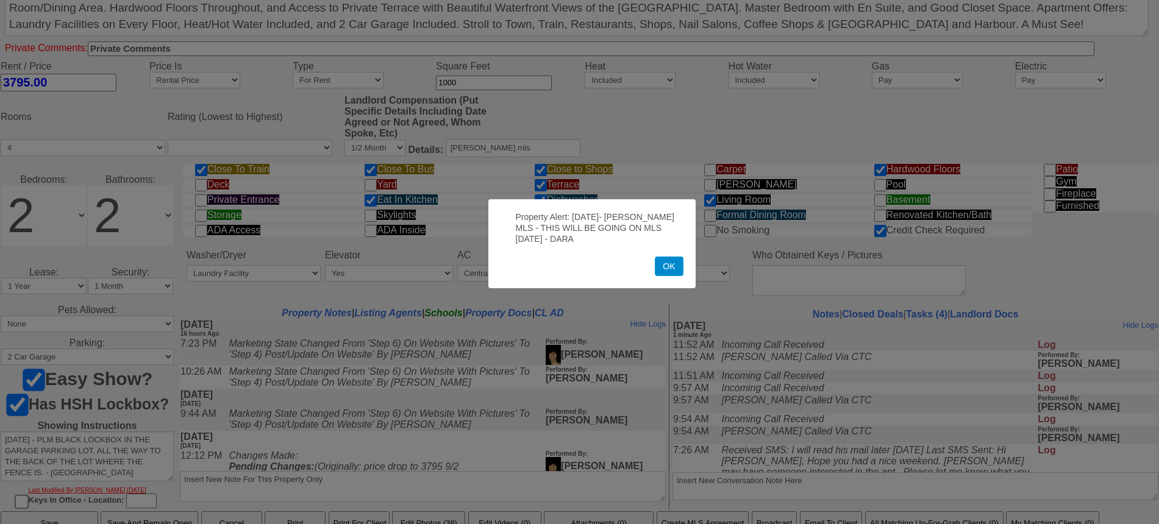
click at [670, 268] on button "OK" at bounding box center [669, 267] width 28 height 20
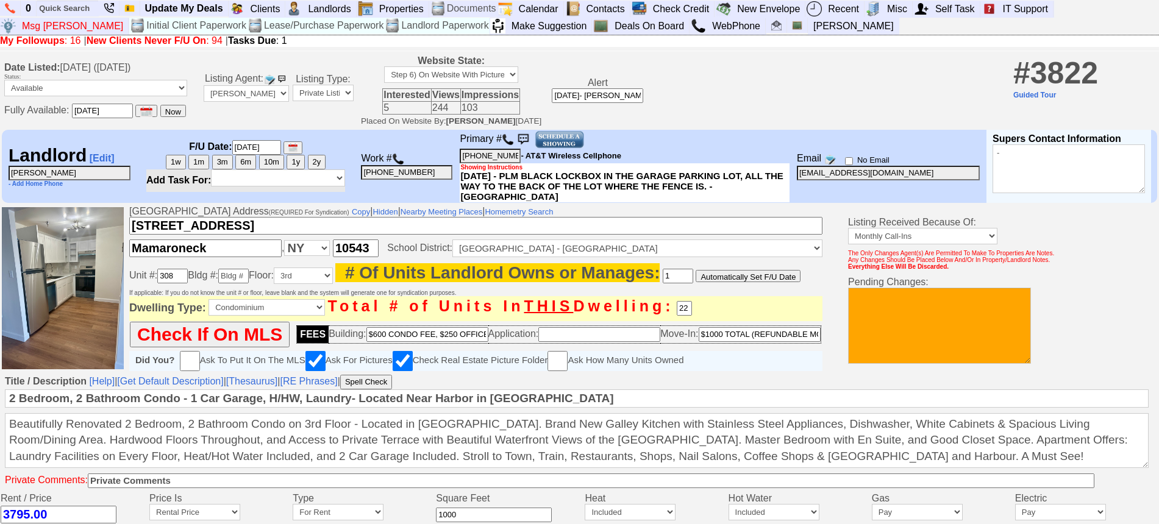
click at [511, 145] on img at bounding box center [508, 139] width 12 height 12
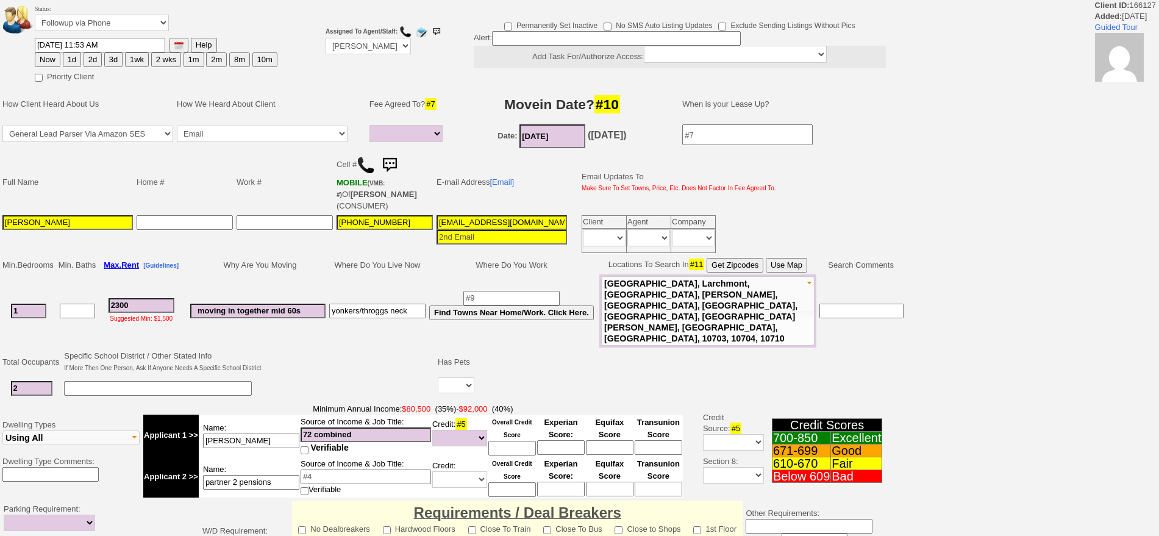
select select
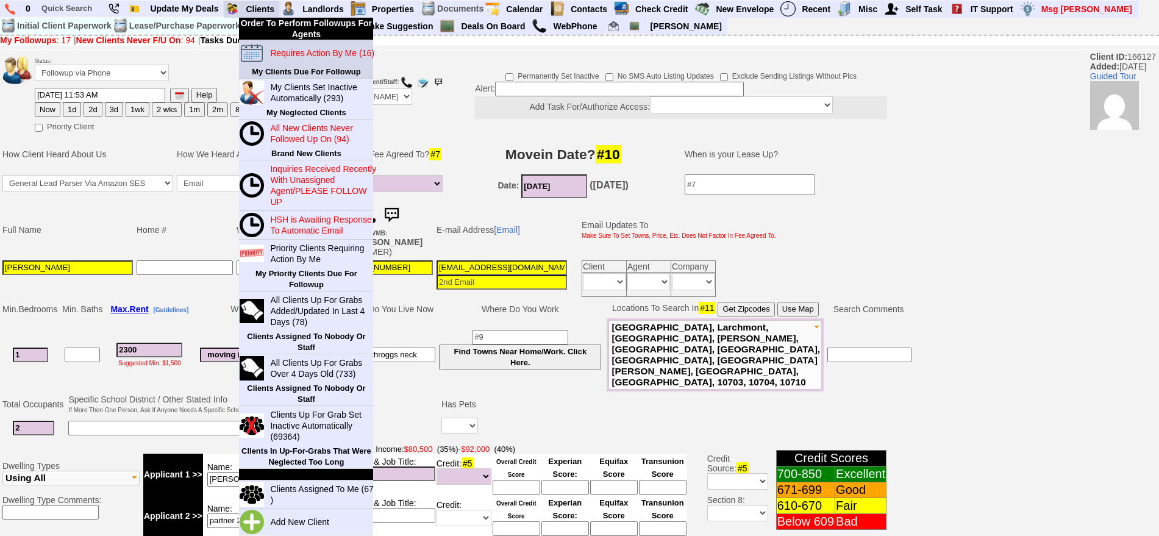
click at [315, 57] on blink "Requires Action By Me (16)" at bounding box center [322, 53] width 104 height 10
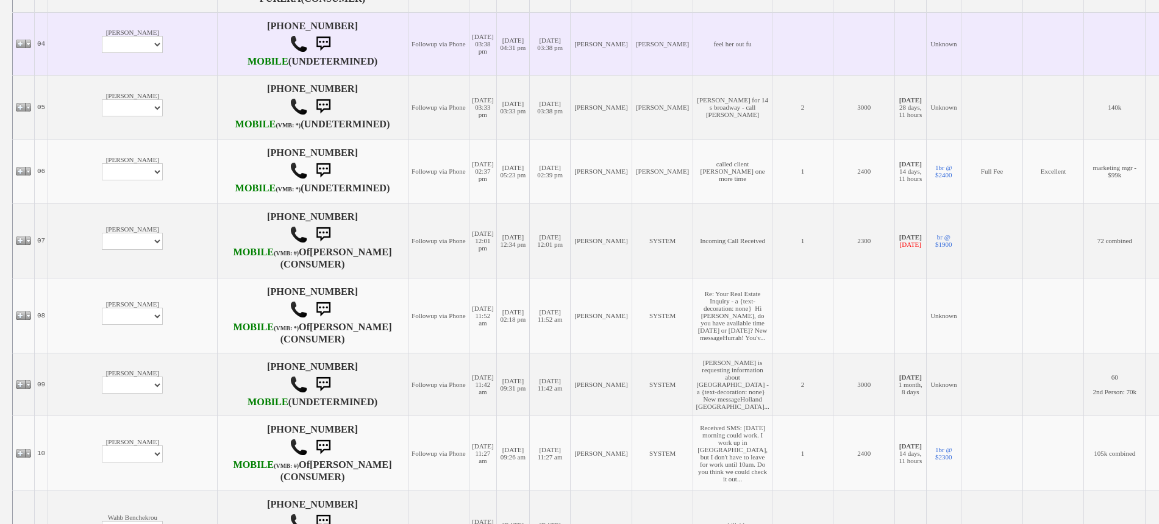
scroll to position [610, 0]
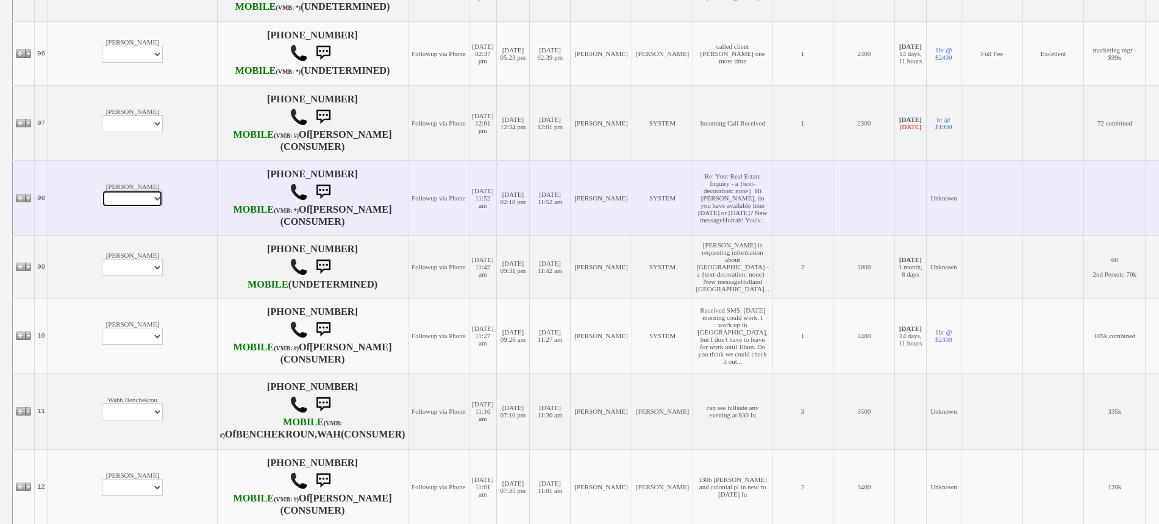
click at [102, 207] on select "Profile Edit Print Email Externally (Will Not Be Tracked In CRM) Closed Deals" at bounding box center [132, 198] width 61 height 17
select select "ChangeURL,/crm/custom/edit_client_form.php?redirect=%2Fcrm%2Fclients.php&id=167…"
click at [102, 207] on select "Profile Edit Print Email Externally (Will Not Be Tracked In CRM) Closed Deals" at bounding box center [132, 198] width 61 height 17
select select
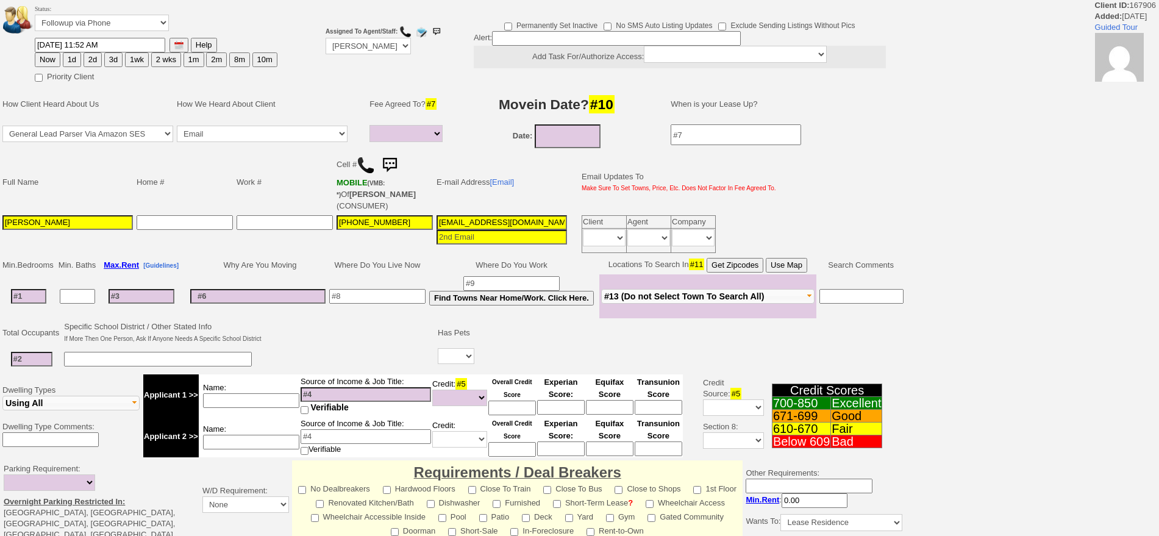
select select
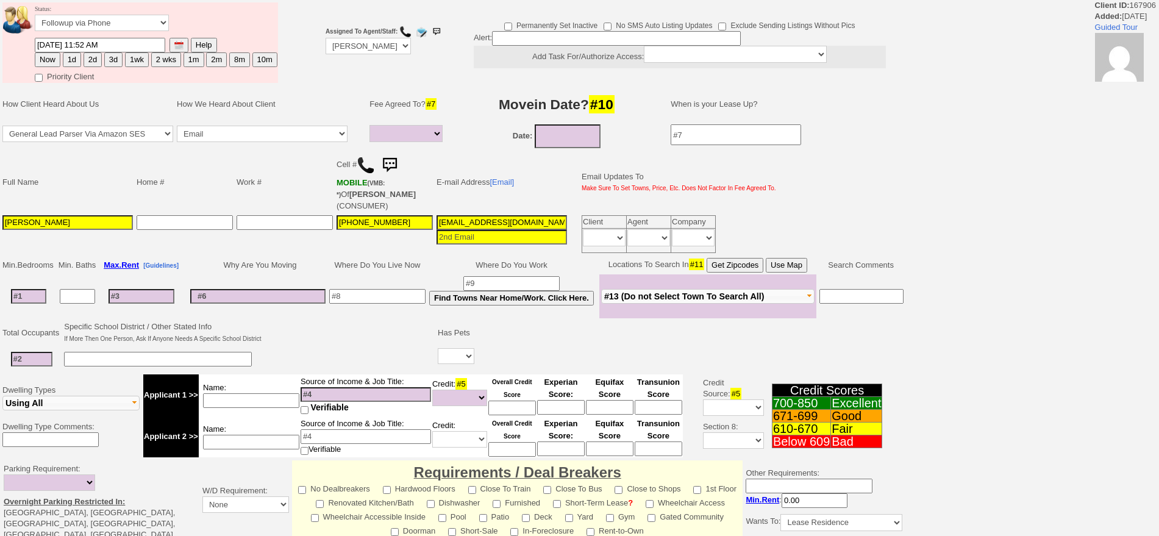
click at [66, 60] on button "1d" at bounding box center [72, 59] width 18 height 15
type input "[DATE] 12:03 PM"
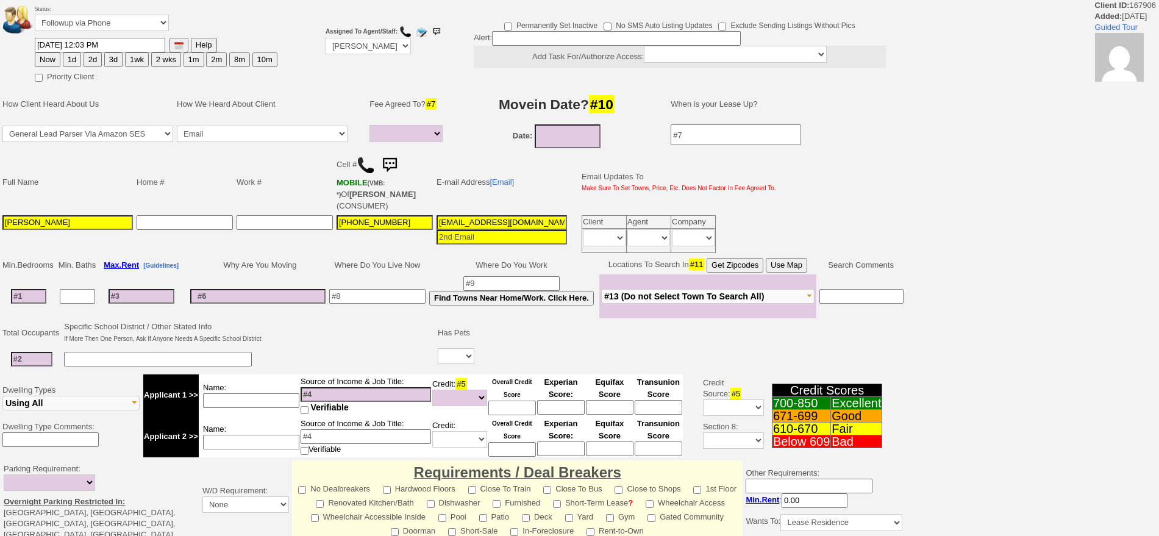
scroll to position [310, 0]
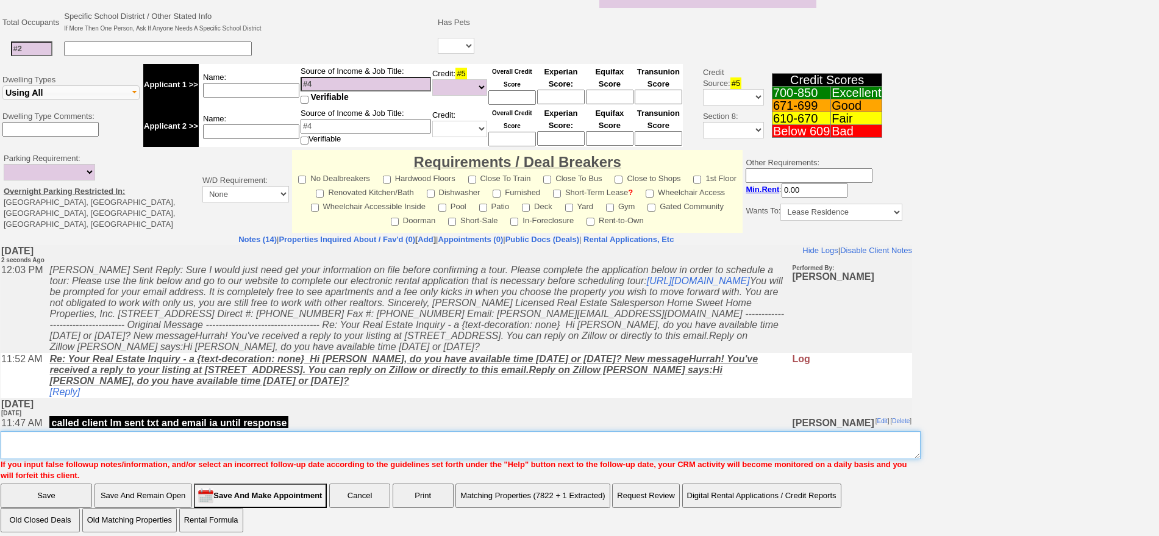
click at [498, 432] on textarea "Insert New Note Here" at bounding box center [461, 445] width 920 height 28
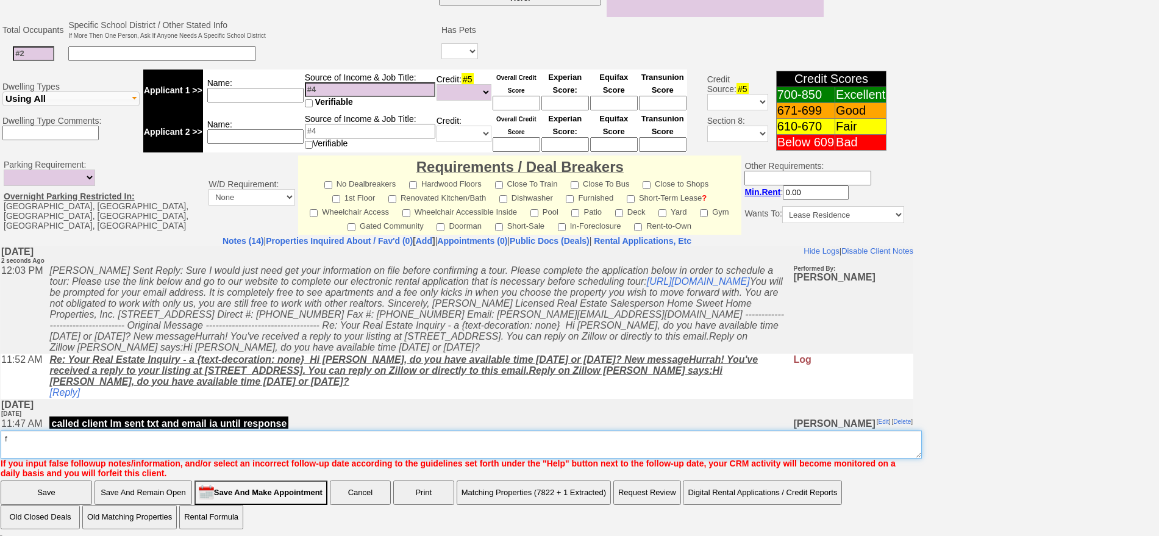
type textarea "f"
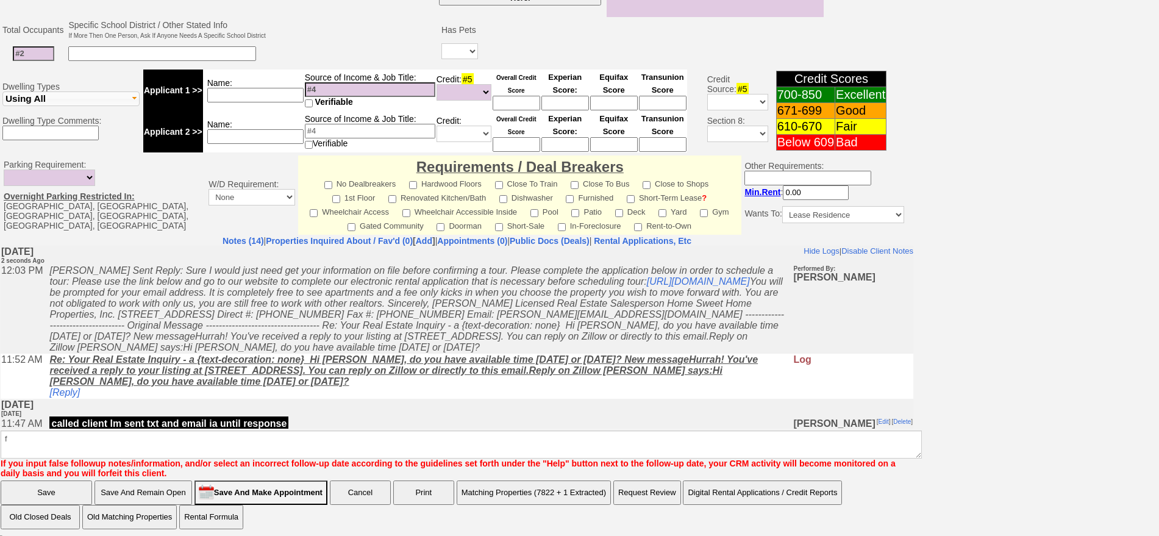
click input "Save" at bounding box center [46, 492] width 91 height 24
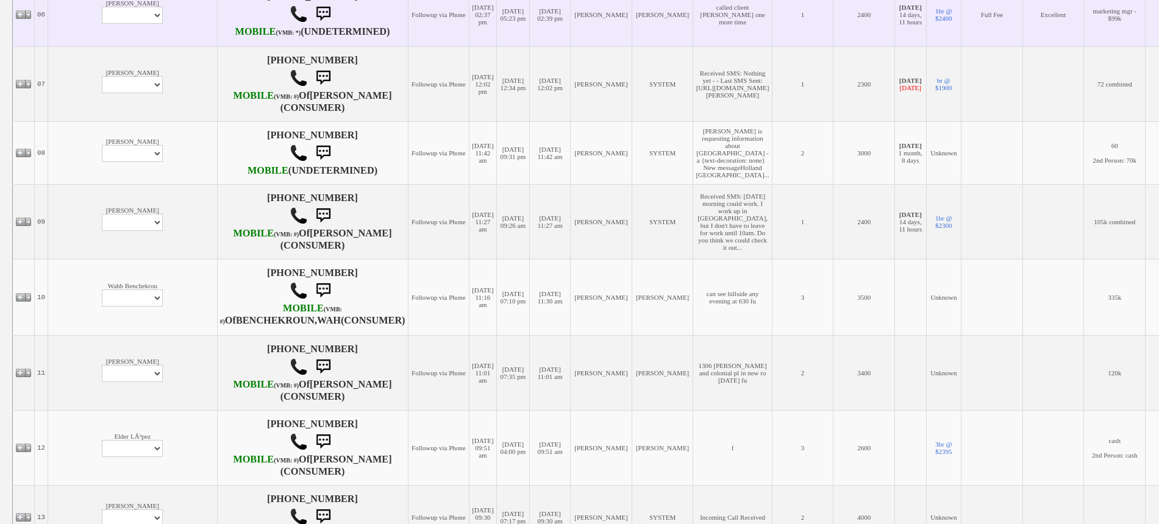
scroll to position [686, 0]
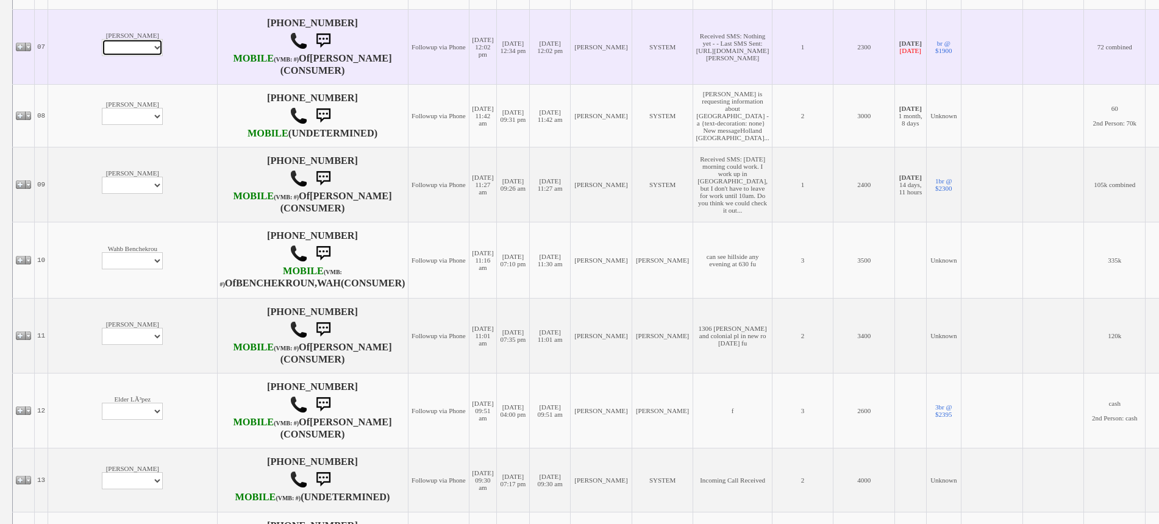
click at [102, 56] on select "Profile Edit Print Email Externally (Will Not Be Tracked In CRM) Closed Deals" at bounding box center [132, 47] width 61 height 17
select select "ChangeURL,/crm/custom/edit_client_form.php?redirect=%2Fcrm%2Fclients.php&id=166…"
click at [102, 56] on select "Profile Edit Print Email Externally (Will Not Be Tracked In CRM) Closed Deals" at bounding box center [132, 47] width 61 height 17
select select
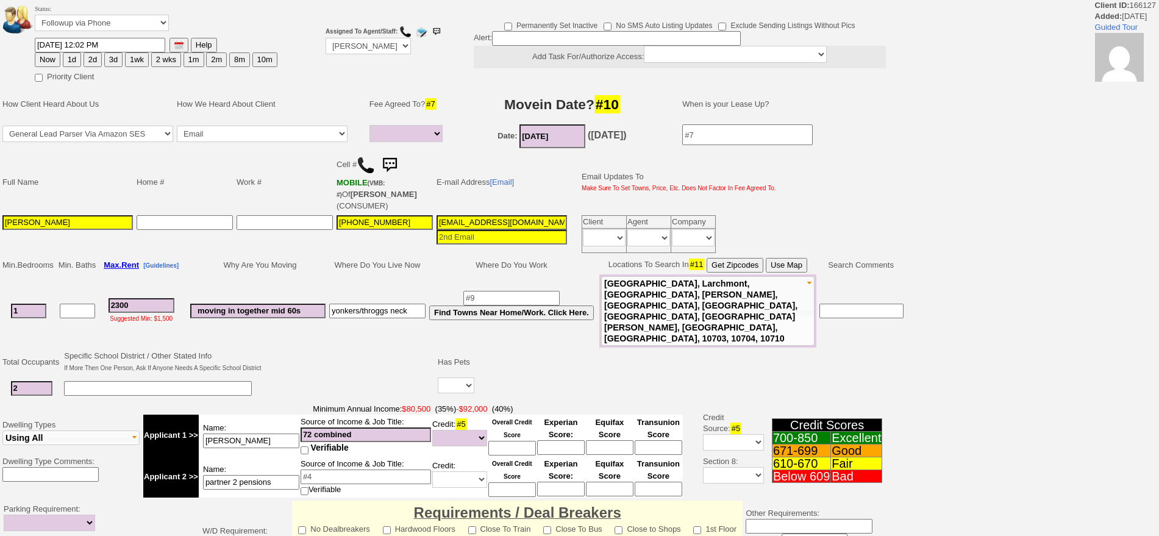
select select
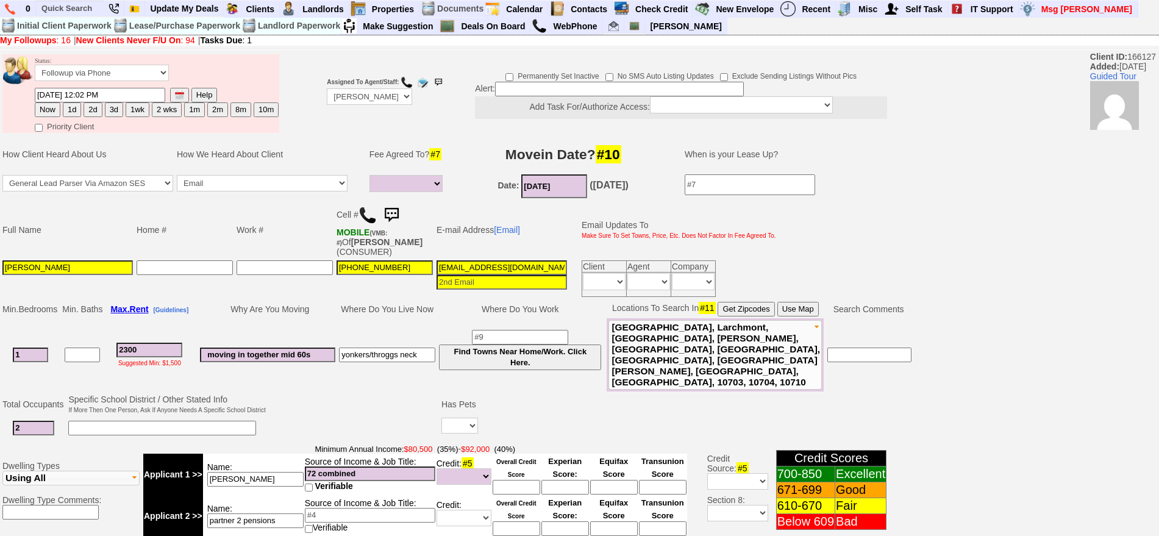
drag, startPoint x: 71, startPoint y: 107, endPoint x: 94, endPoint y: 114, distance: 23.7
click at [71, 107] on button "1d" at bounding box center [72, 109] width 18 height 15
type input "09/17/2025 12:04 PM"
click at [399, 217] on img at bounding box center [391, 215] width 24 height 24
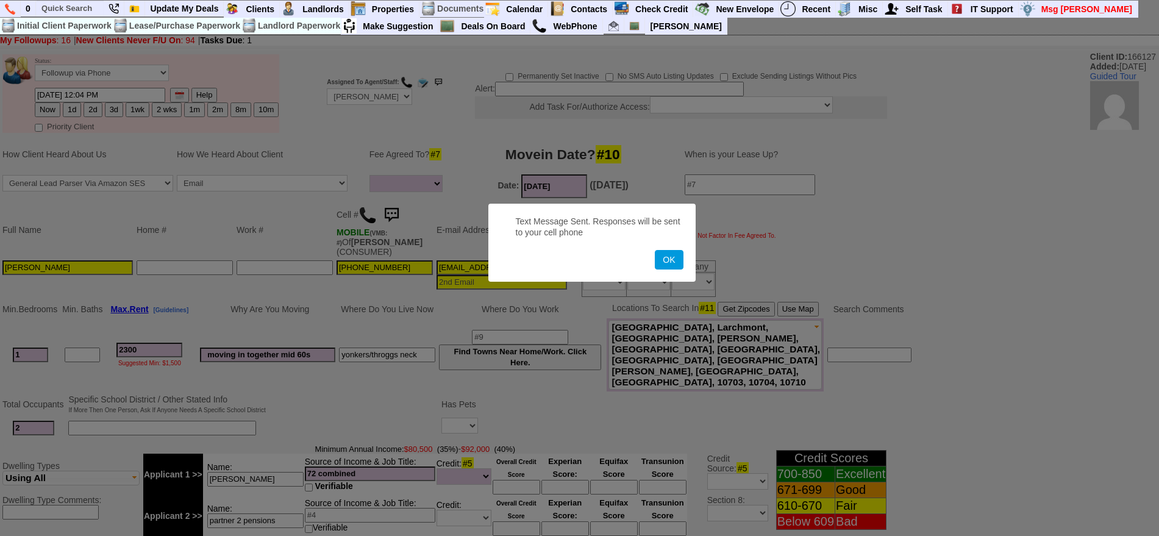
click at [655, 250] on button "OK" at bounding box center [669, 260] width 28 height 20
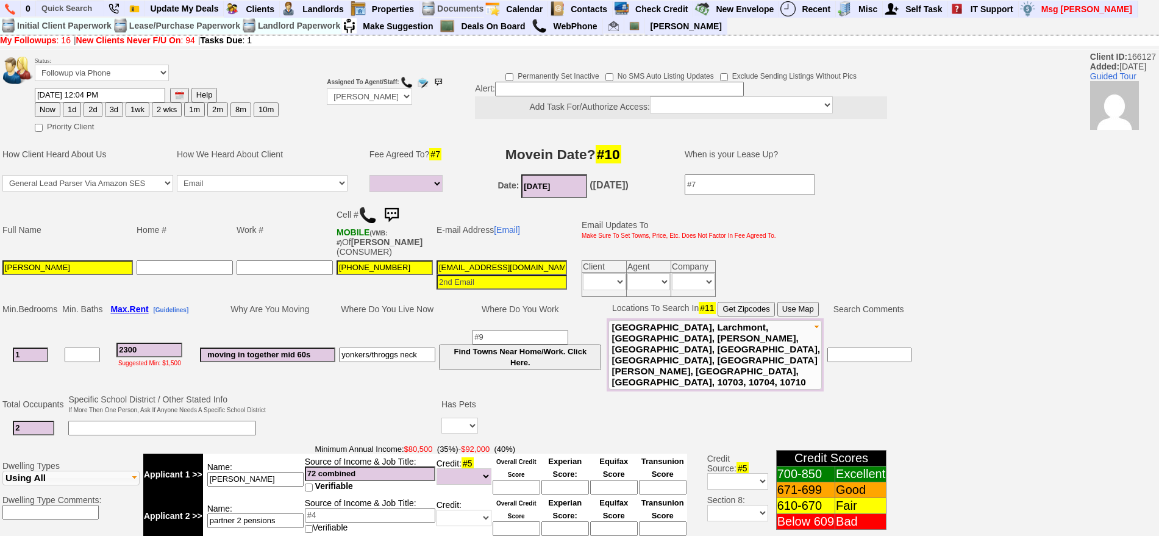
click at [68, 109] on button "1d" at bounding box center [72, 109] width 18 height 15
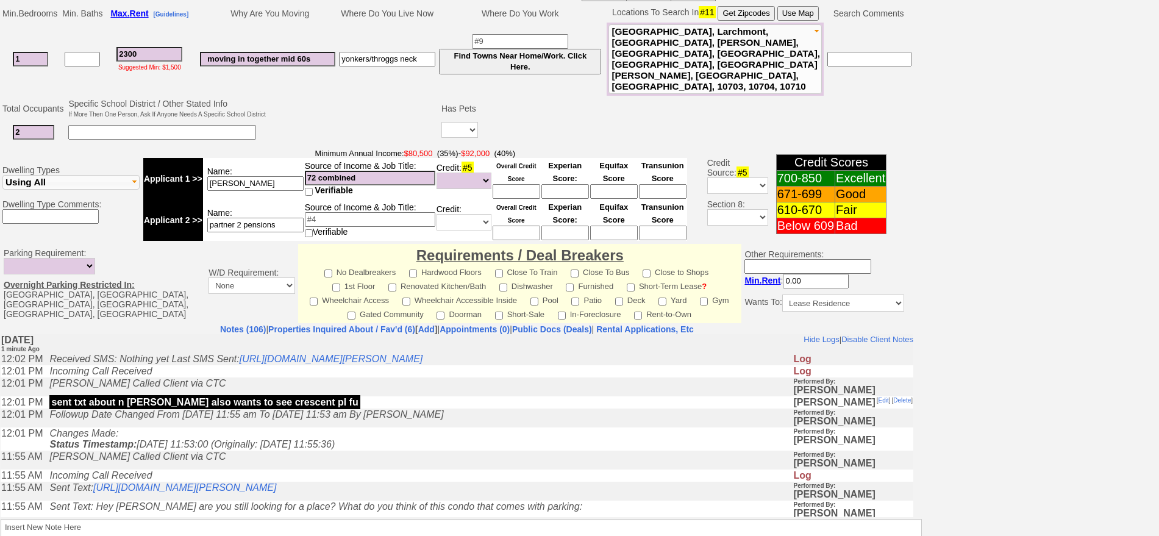
scroll to position [368, 0]
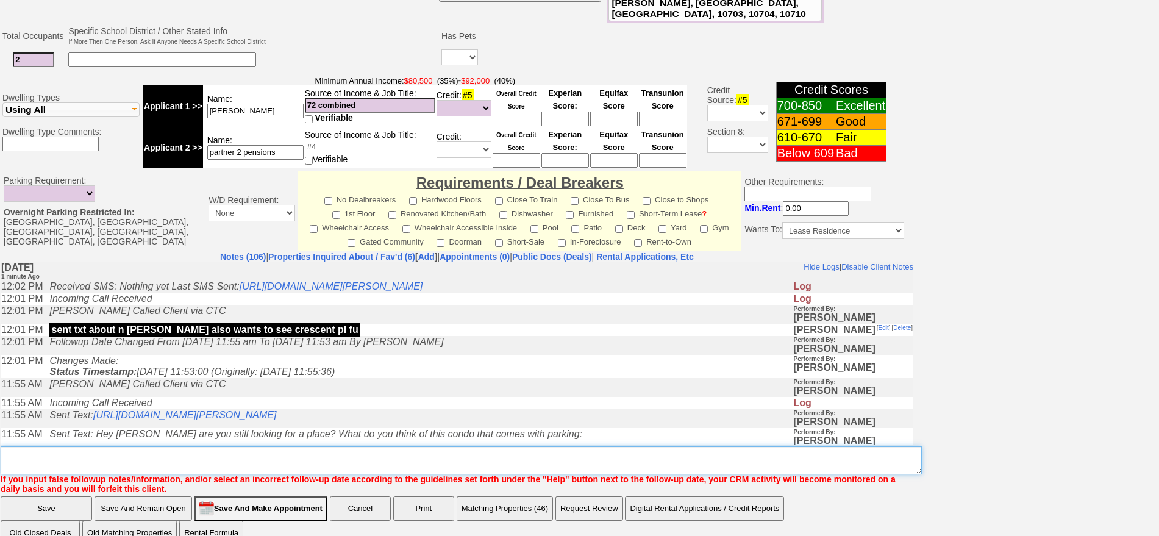
click at [560, 446] on textarea "Insert New Note Here" at bounding box center [461, 460] width 921 height 28
type textarea "f"
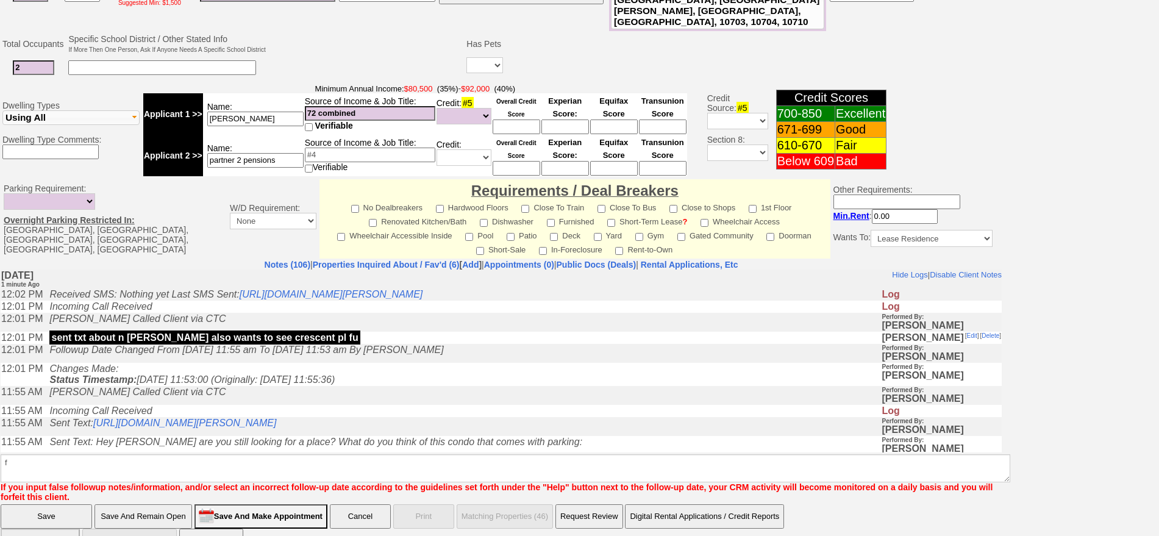
click input "Save" at bounding box center [46, 516] width 91 height 24
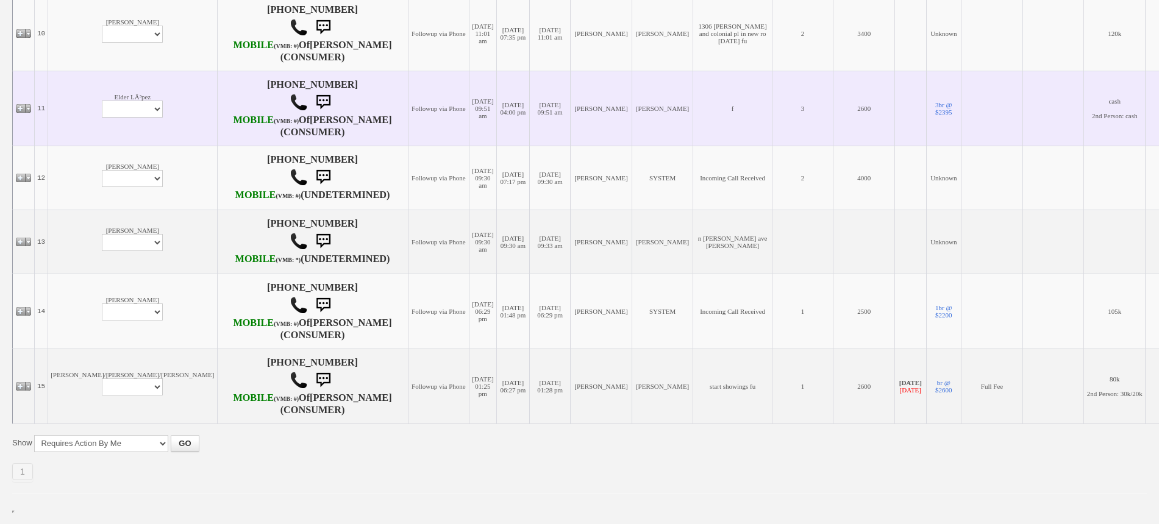
scroll to position [1067, 0]
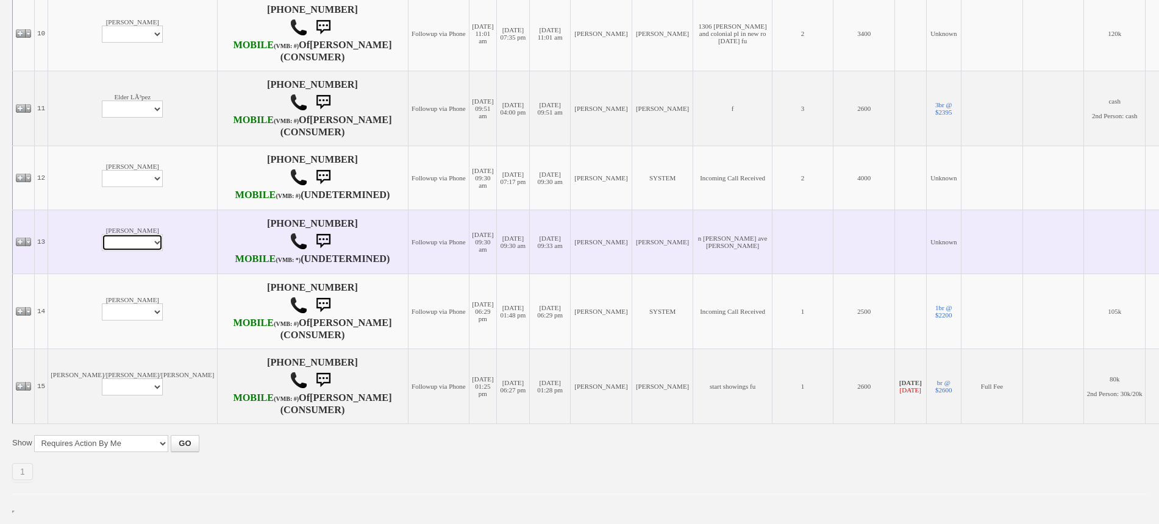
click at [102, 251] on select "Profile Edit Print Email Externally (Will Not Be Tracked In CRM) Closed Deals" at bounding box center [132, 242] width 61 height 17
select select "ChangeURL,/crm/custom/edit_client_form.php?redirect=%2Fcrm%2Fclients.php&id=167…"
click at [102, 239] on select "Profile Edit Print Email Externally (Will Not Be Tracked In CRM) Closed Deals" at bounding box center [132, 242] width 61 height 17
select select
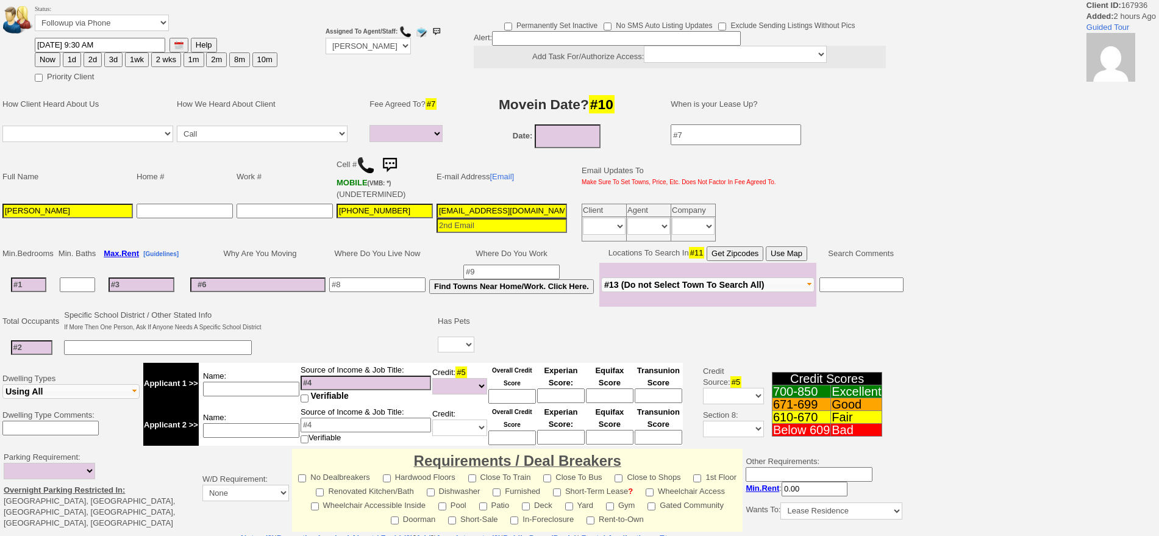
select select
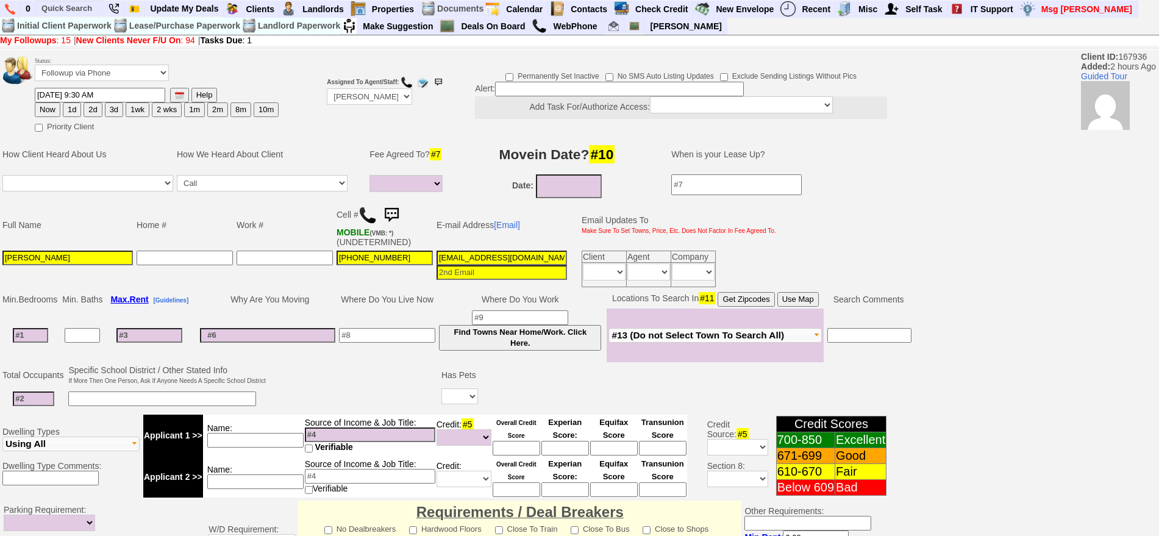
click at [370, 218] on img at bounding box center [367, 215] width 18 height 18
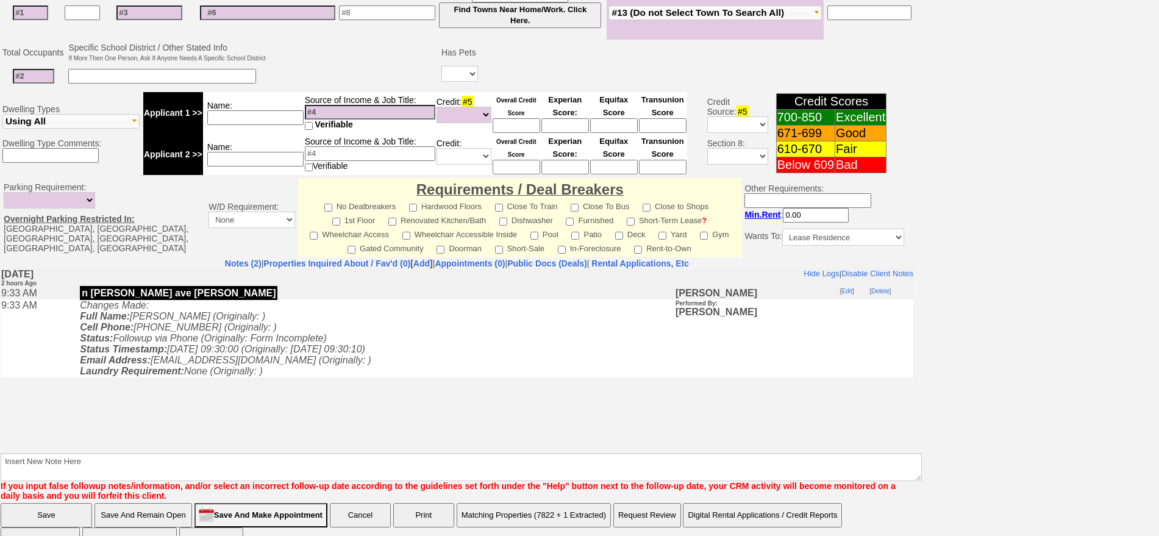
scroll to position [349, 0]
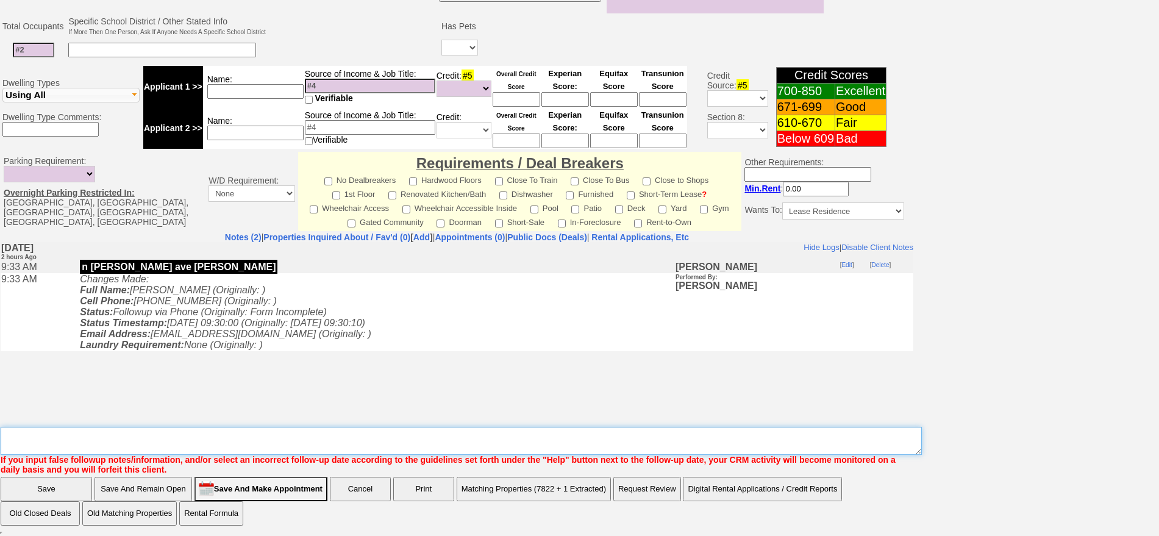
click at [553, 433] on textarea "Insert New Note Here" at bounding box center [461, 441] width 921 height 28
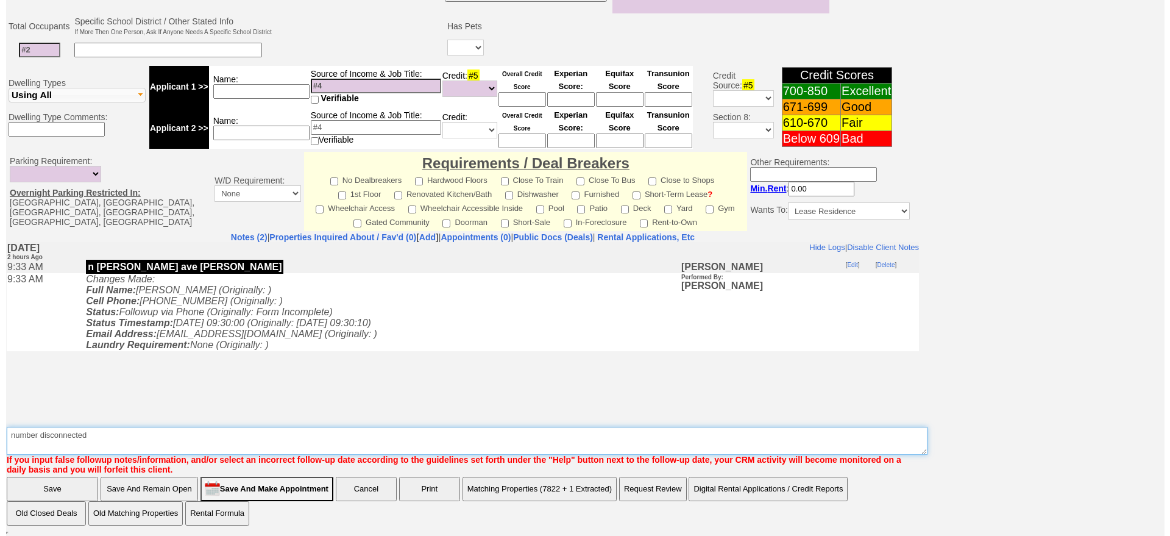
scroll to position [120, 0]
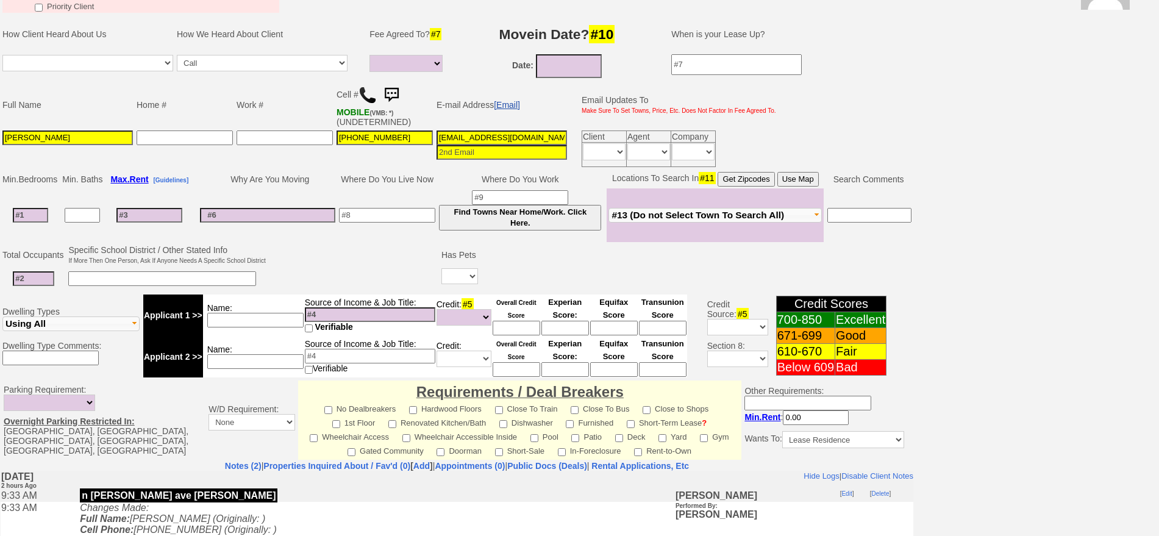
type textarea "number disconnected"
click at [511, 103] on link "[Email]" at bounding box center [507, 105] width 26 height 10
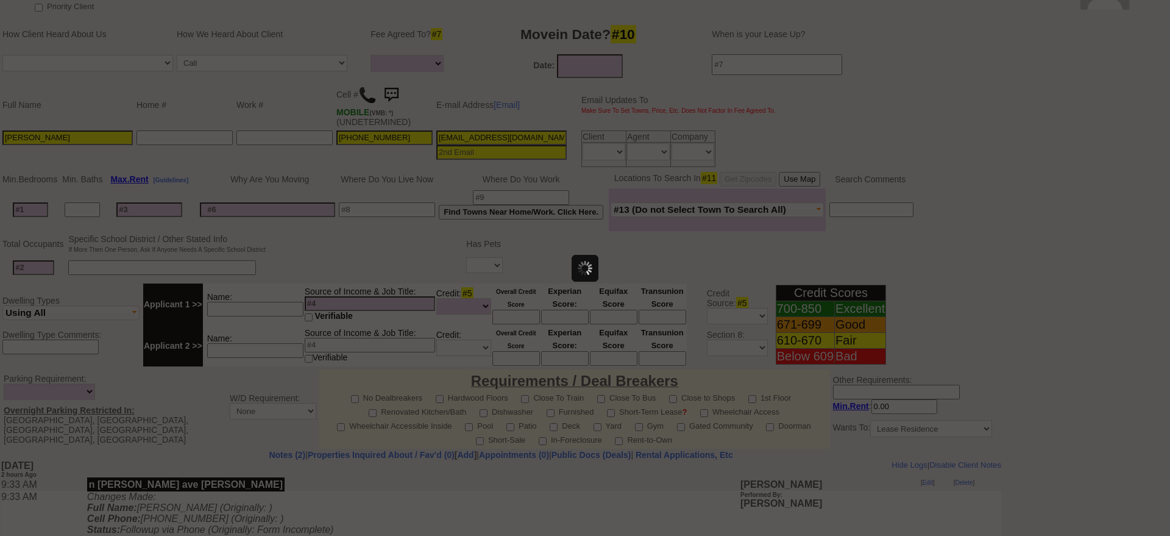
scroll to position [0, 0]
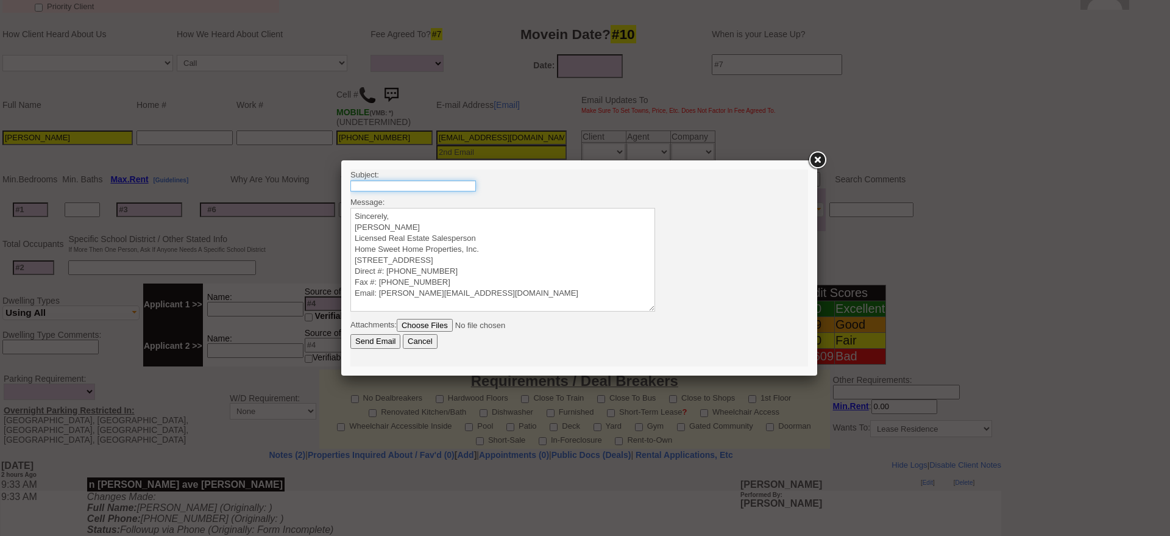
click at [401, 182] on input "text" at bounding box center [413, 185] width 126 height 11
click at [461, 191] on input "501 N Barry Ave 1 Bedroom Condo - $2000/mo" at bounding box center [413, 185] width 126 height 11
click at [461, 187] on input "501 N Barry Ave 1 Bedroom Condo - $2000/mo" at bounding box center [413, 185] width 126 height 11
type input "501 N Barry Ave 1 Bedroom Condo - $2100/mo"
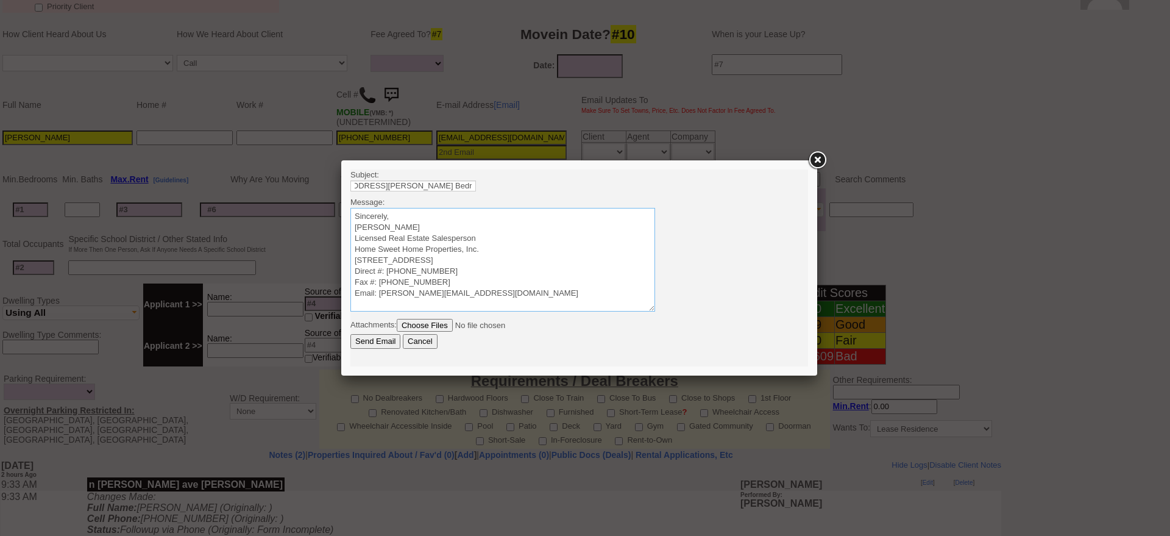
click at [475, 211] on textarea "Sincerely, Jorge Guerrero Licensed Real Estate Salesperson Home Sweet Home Prop…" at bounding box center [502, 260] width 305 height 104
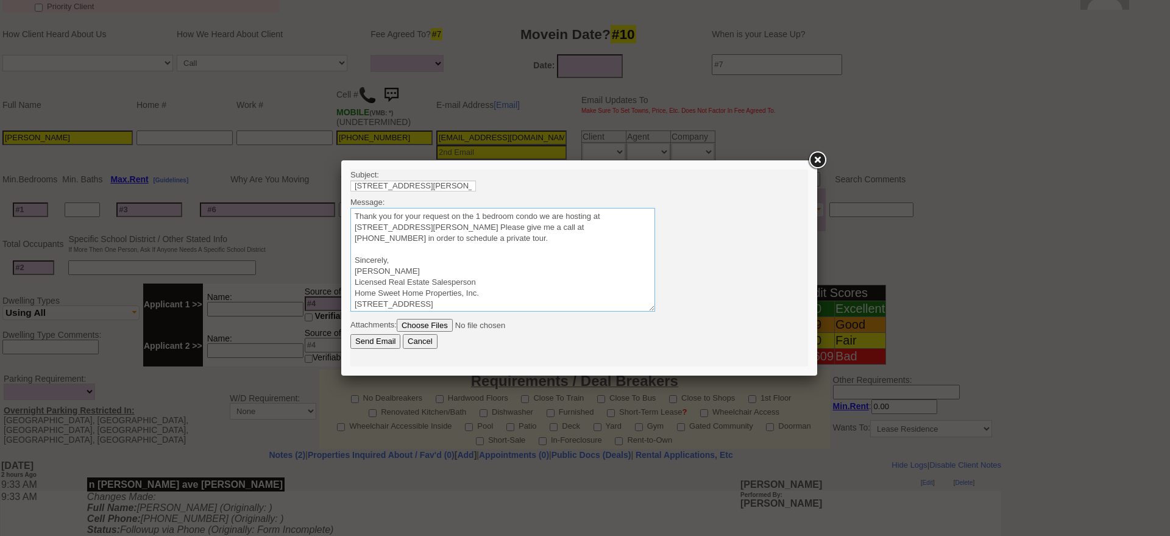
type textarea "Thank you for your request on the 1 bedroom condo we are hosting at 501 N Barry…"
click at [391, 334] on input "Send Email" at bounding box center [375, 341] width 50 height 15
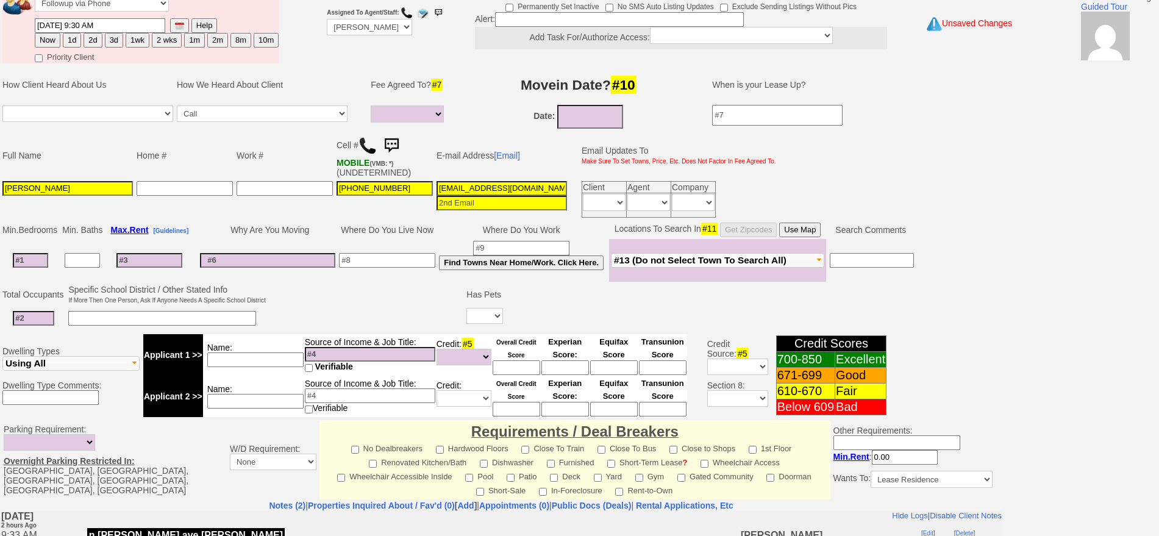
scroll to position [44, 0]
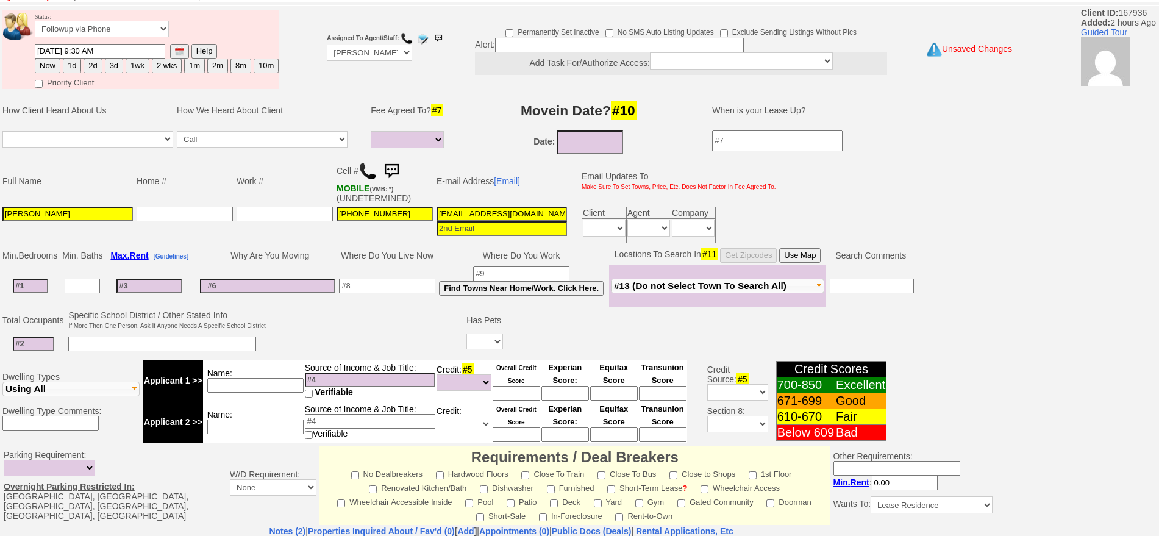
click at [123, 18] on td "Status: Followup via Phone Followup via Email Followup When Section 8 Property …" at bounding box center [156, 26] width 245 height 33
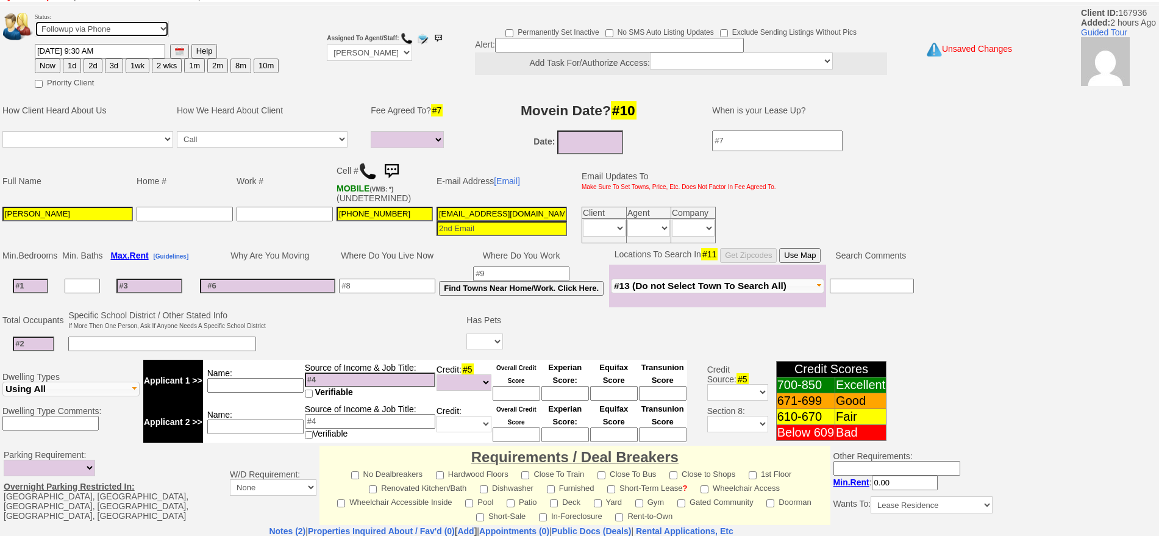
click at [121, 26] on select "Followup via Phone Followup via Email Followup When Section 8 Property Found De…" at bounding box center [102, 29] width 134 height 16
select select "Inactive"
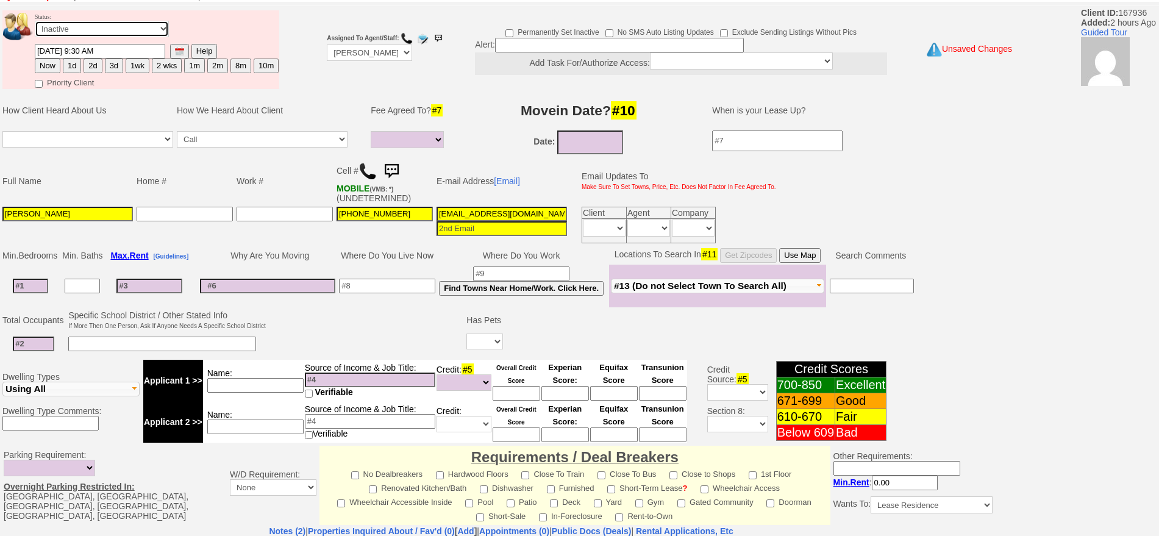
click at [35, 25] on select "Followup via Phone Followup via Email Followup When Section 8 Property Found De…" at bounding box center [102, 29] width 134 height 16
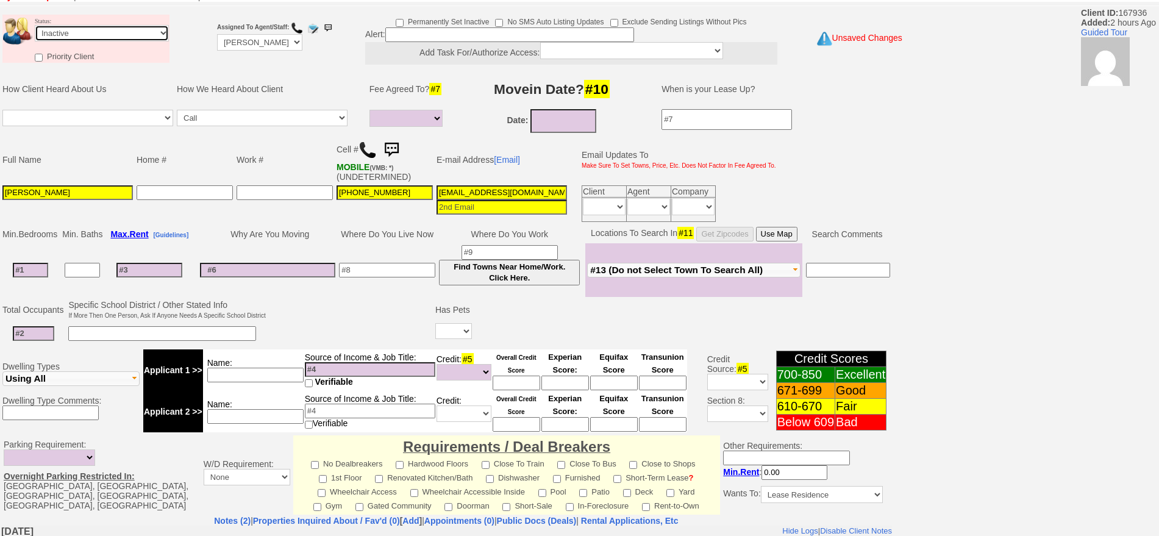
scroll to position [327, 0]
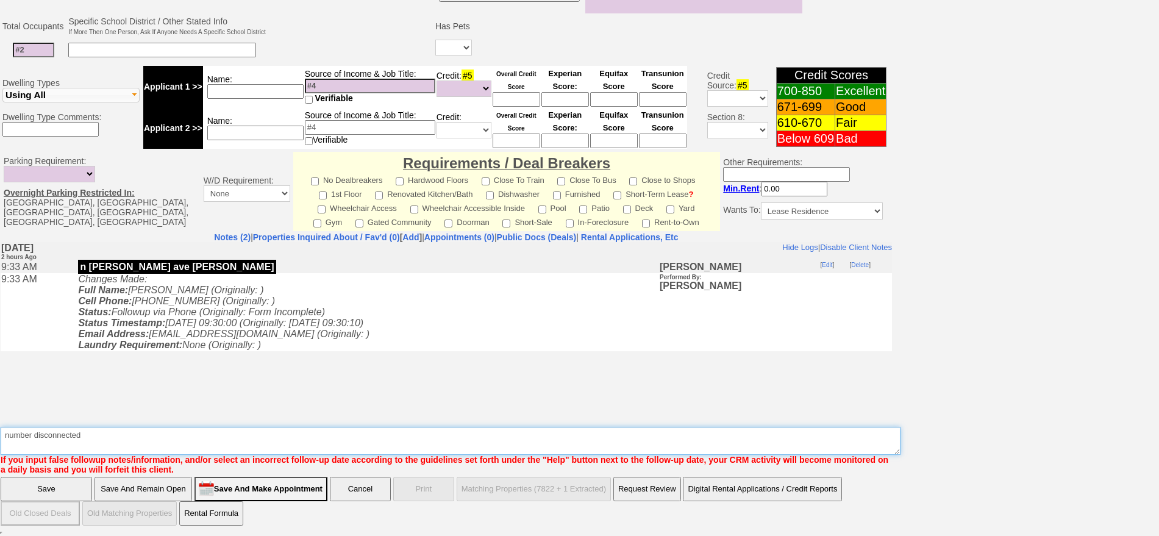
click at [134, 432] on textarea "Insert New Note Here" at bounding box center [451, 441] width 900 height 28
type textarea "number disconnected sent email ia until response"
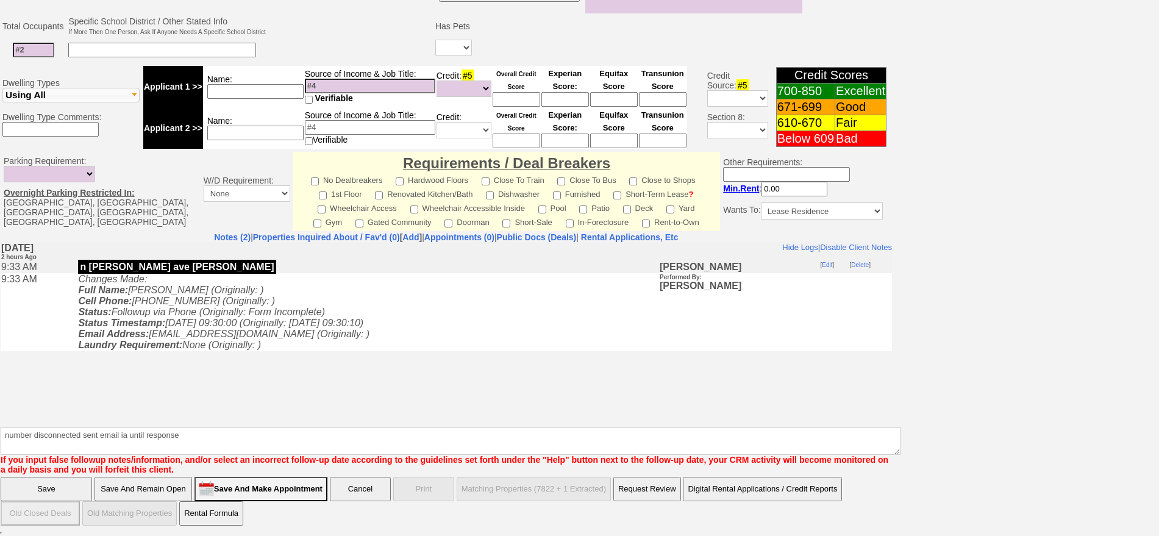
click input "Save" at bounding box center [46, 489] width 91 height 24
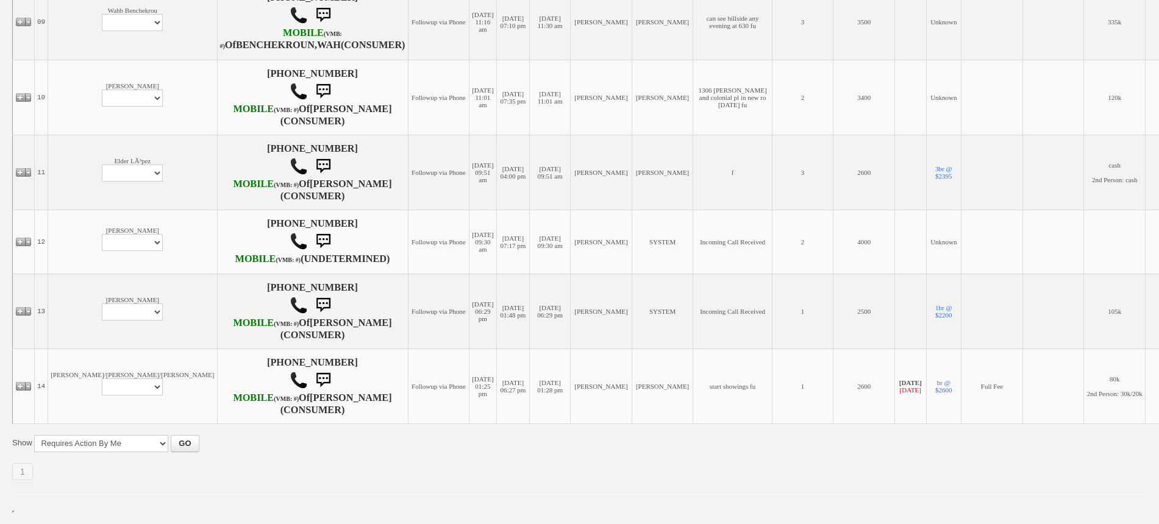
scroll to position [1024, 0]
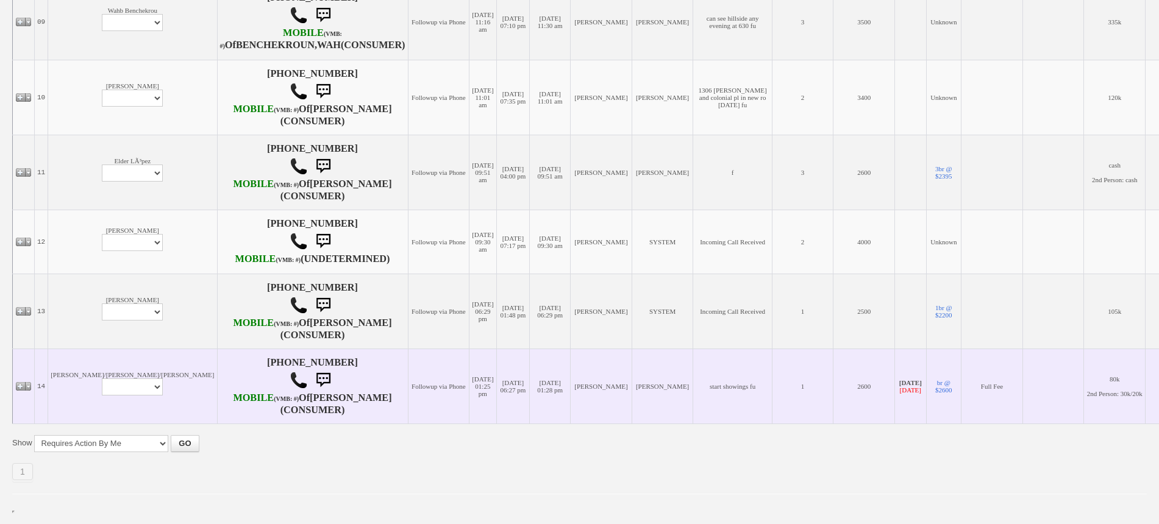
click at [86, 349] on td "[PERSON_NAME]/[PERSON_NAME]/[PERSON_NAME] Profile Edit Print Email Externally (…" at bounding box center [132, 386] width 169 height 75
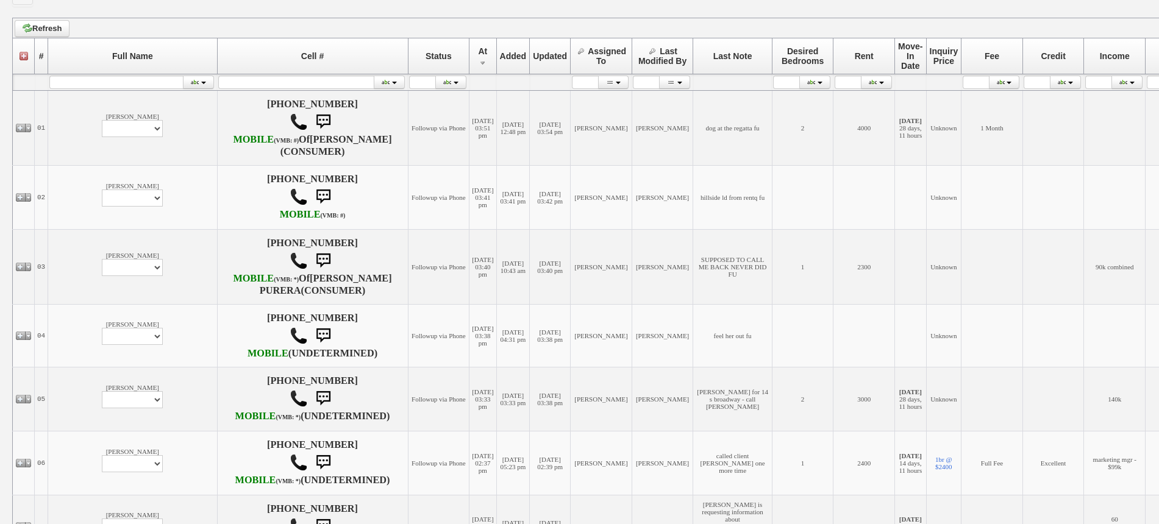
scroll to position [110, 0]
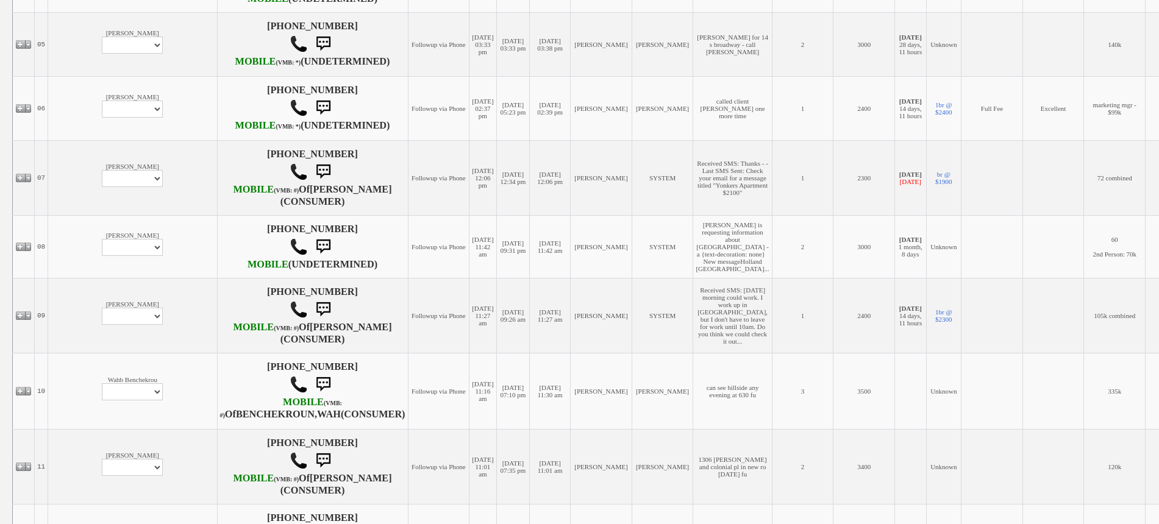
scroll to position [719, 0]
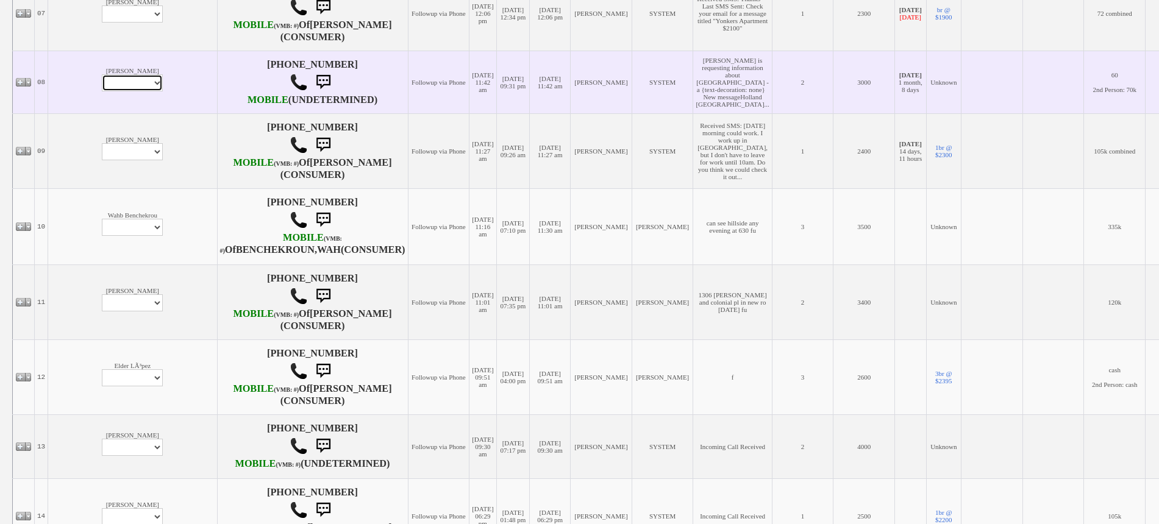
drag, startPoint x: 86, startPoint y: 163, endPoint x: 86, endPoint y: 176, distance: 12.8
click at [102, 91] on select "Profile Edit Print Email Externally (Will Not Be Tracked In CRM) Closed Deals" at bounding box center [132, 82] width 61 height 17
select select "ChangeURL,/crm/custom/edit_client_form.php?redirect=%2Fcrm%2Fclients.php&id=155…"
click at [102, 91] on select "Profile Edit Print Email Externally (Will Not Be Tracked In CRM) Closed Deals" at bounding box center [132, 82] width 61 height 17
select select
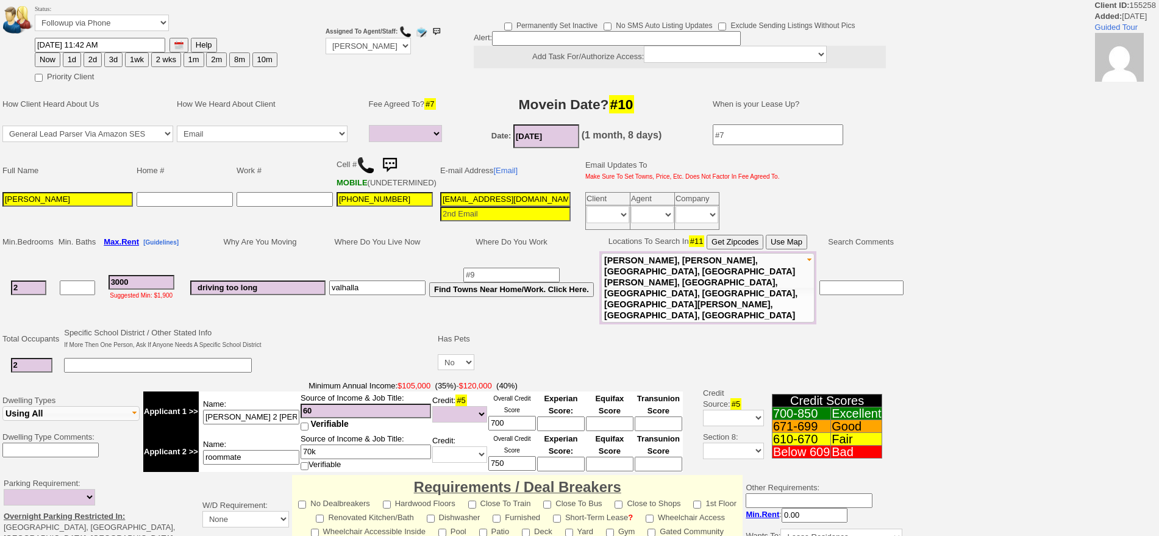
select select
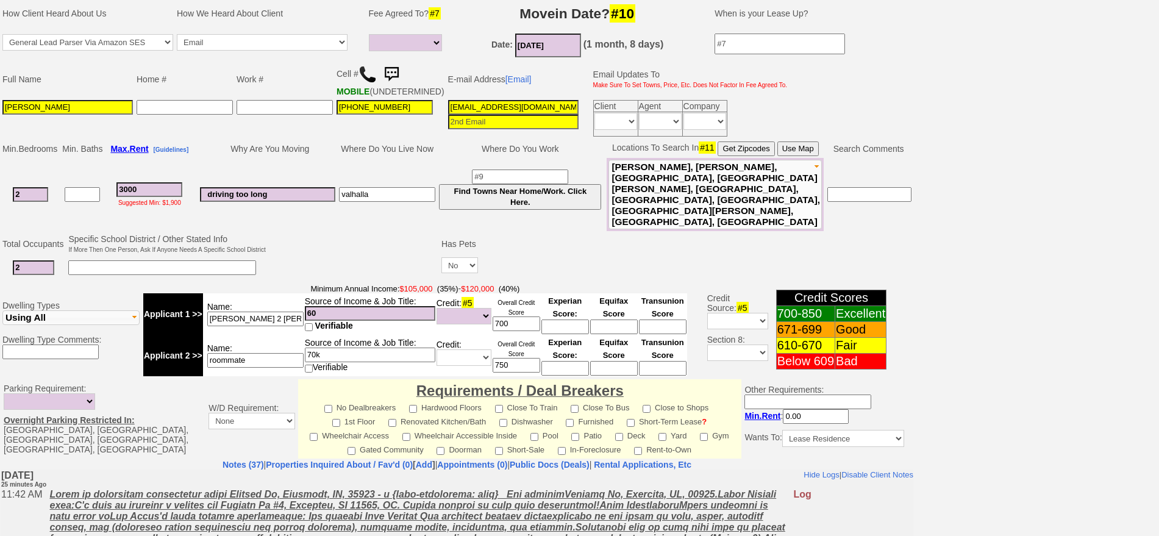
scroll to position [130, 0]
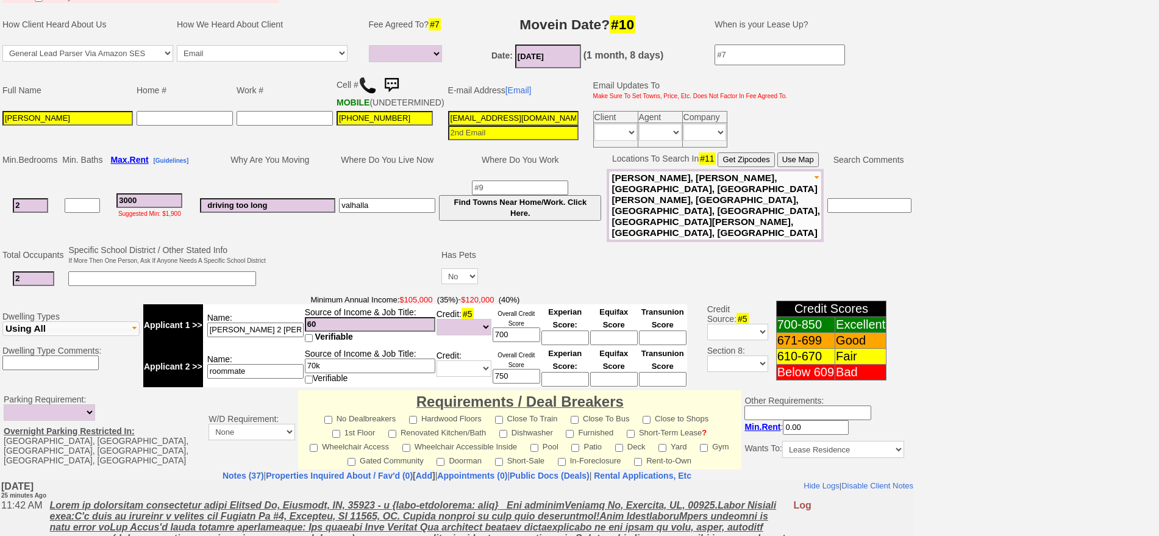
click at [364, 82] on img at bounding box center [367, 85] width 18 height 18
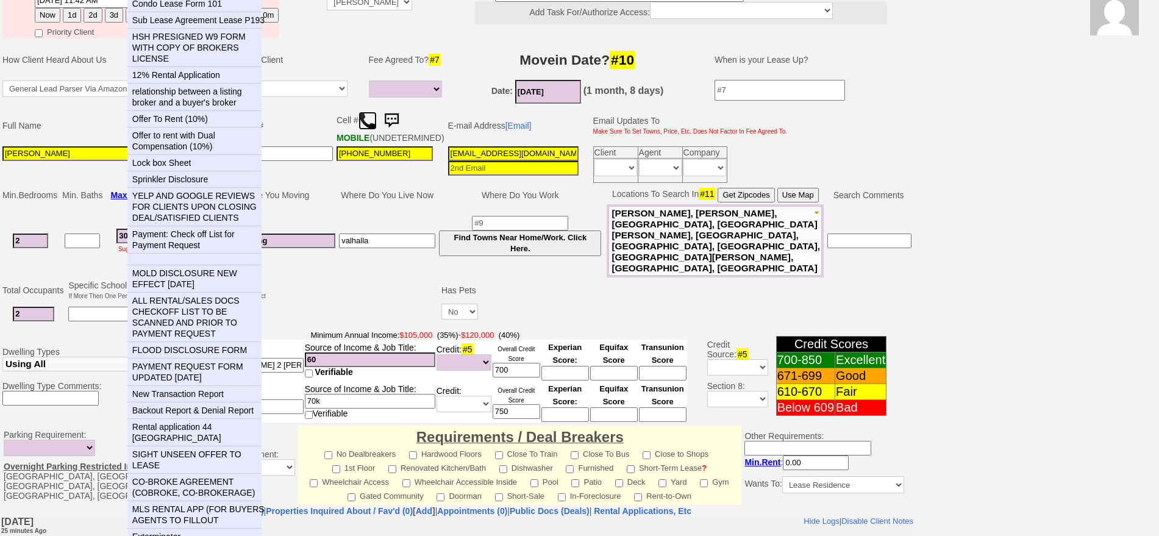
scroll to position [0, 0]
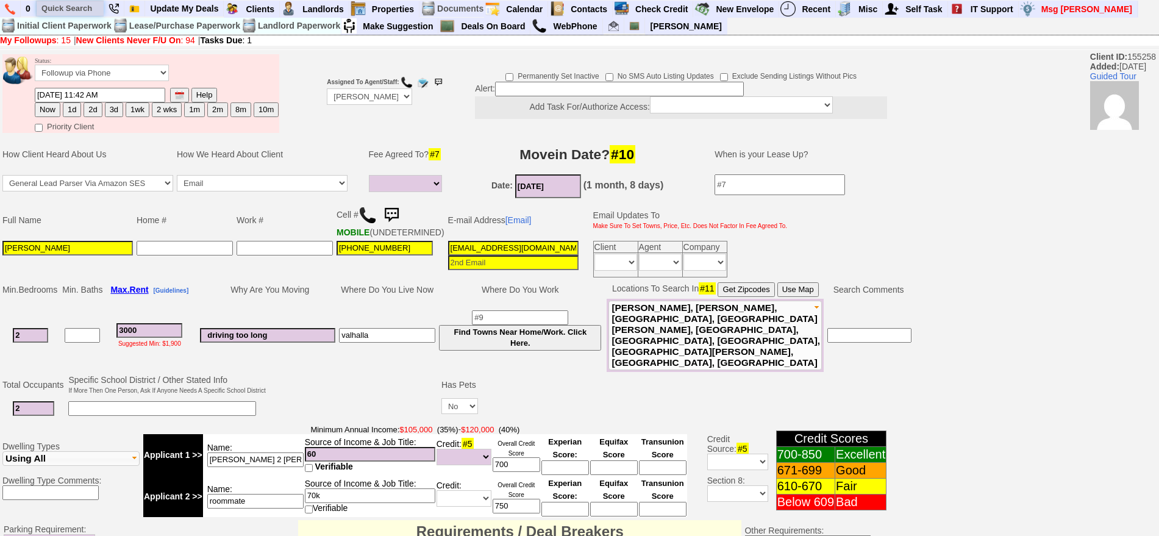
click at [93, 10] on input "text" at bounding box center [70, 8] width 67 height 15
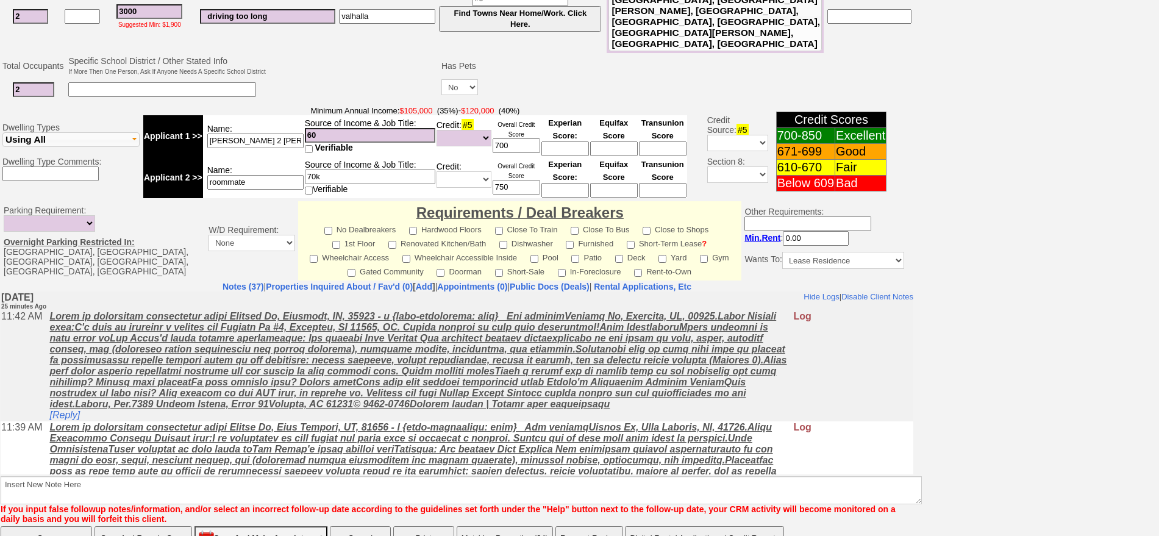
scroll to position [320, 0]
type input "[PERSON_NAME]"
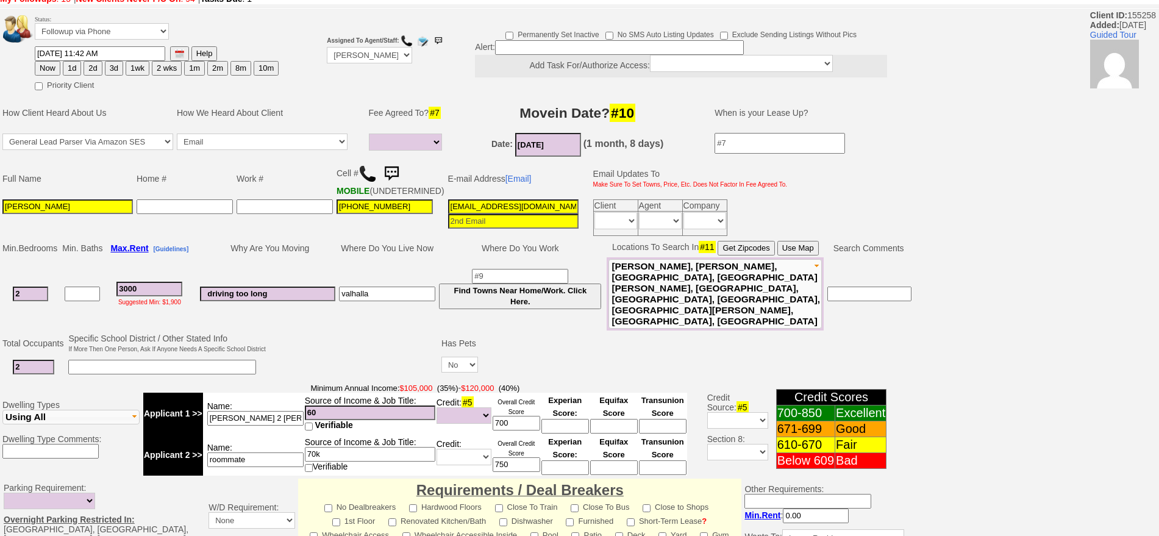
scroll to position [76, 0]
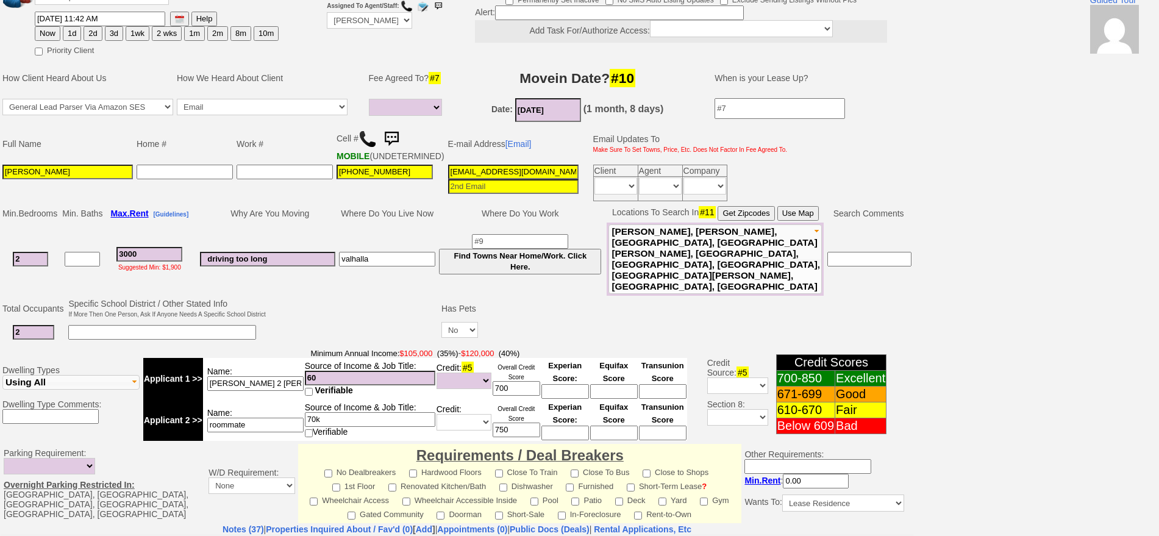
click at [396, 135] on img at bounding box center [391, 139] width 24 height 24
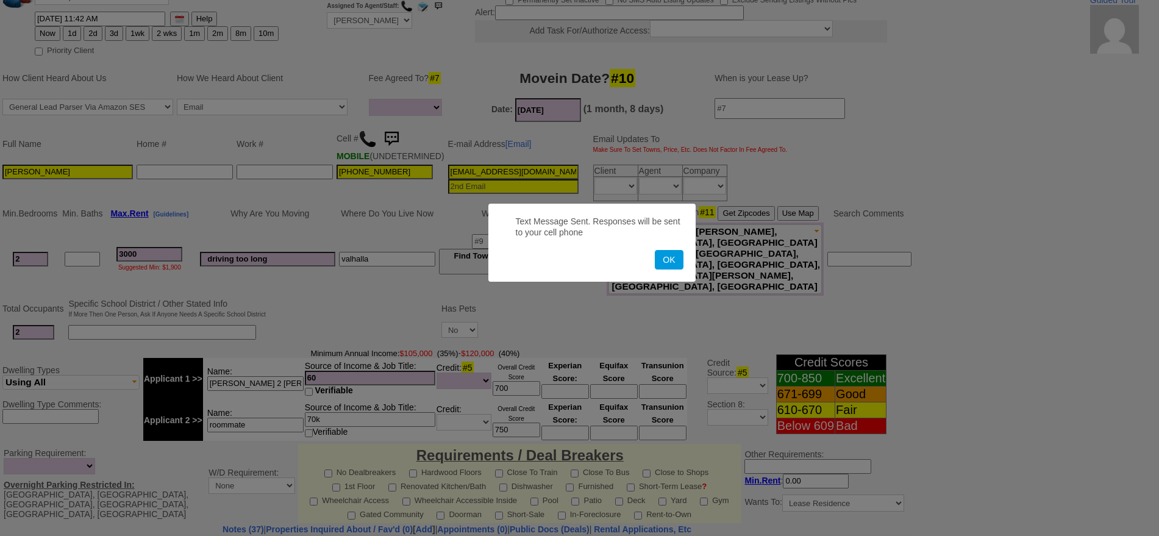
click at [655, 250] on button "OK" at bounding box center [669, 260] width 28 height 20
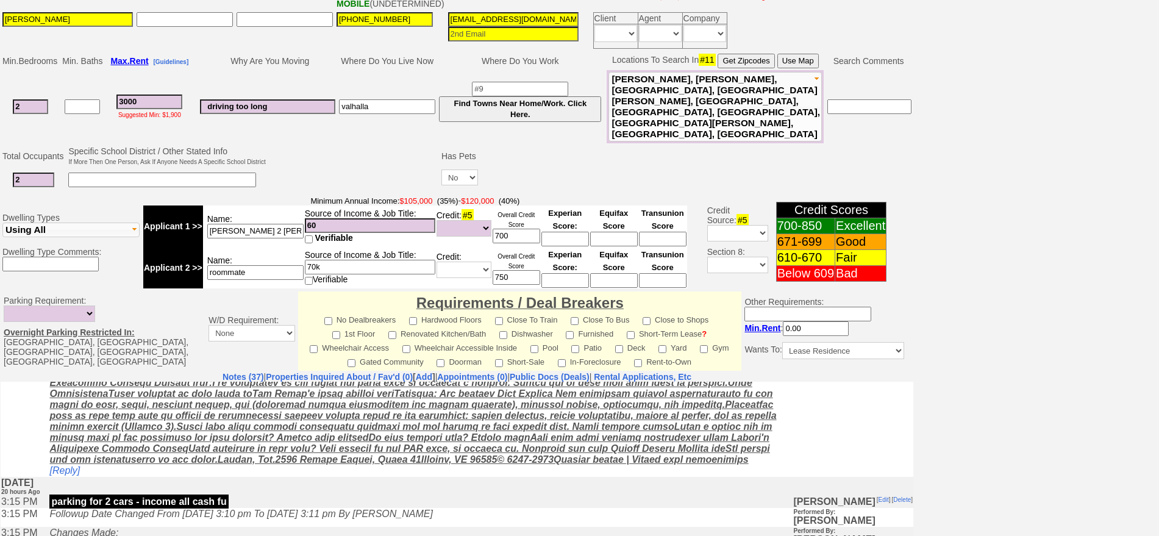
scroll to position [152, 0]
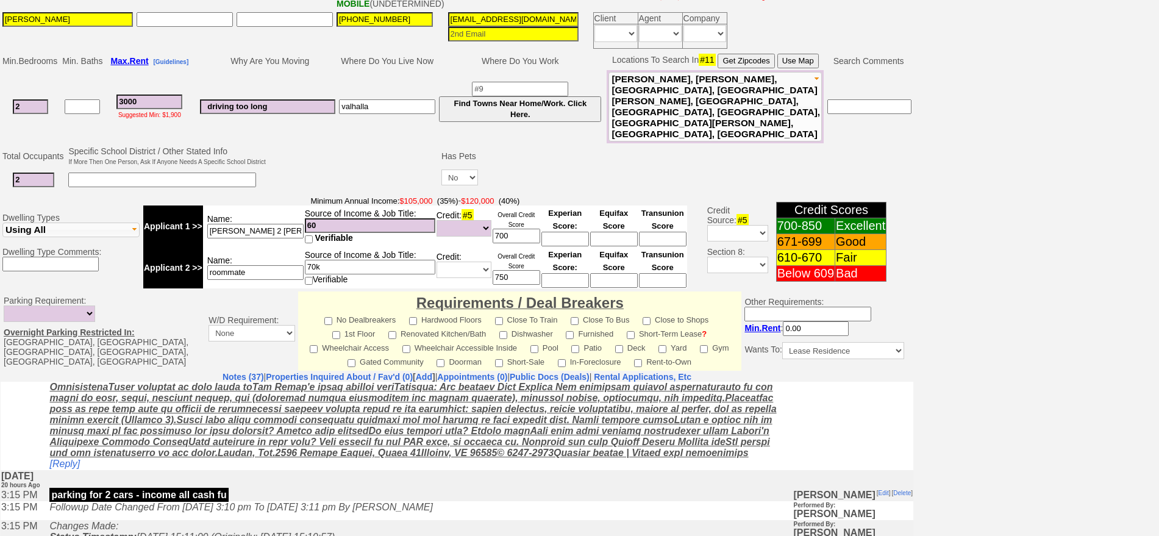
drag, startPoint x: 1140, startPoint y: 385, endPoint x: 1150, endPoint y: 466, distance: 81.7
click at [1150, 466] on div "Status: Followup via Phone Followup via Email Followup When Section 8 Property …" at bounding box center [579, 244] width 1159 height 842
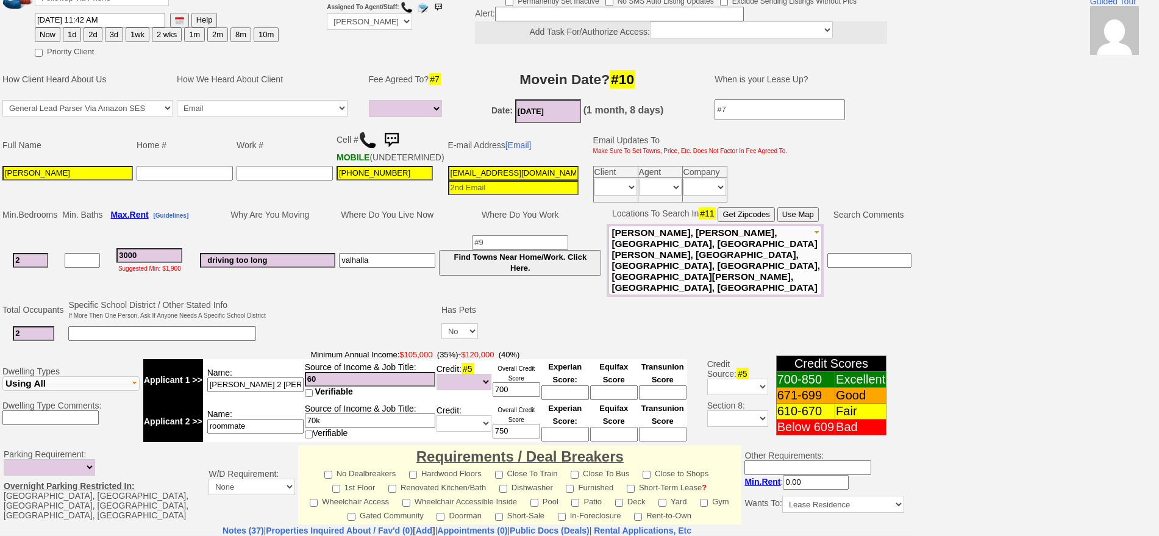
scroll to position [0, 0]
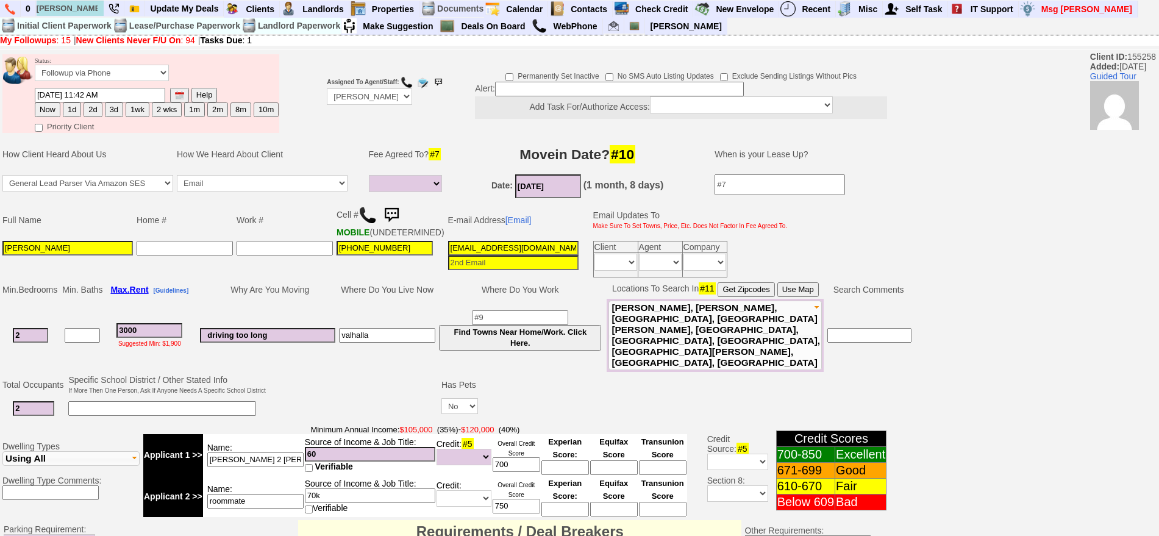
click at [71, 110] on button "1d" at bounding box center [72, 109] width 18 height 15
type input "09/17/2025 12:07 PM"
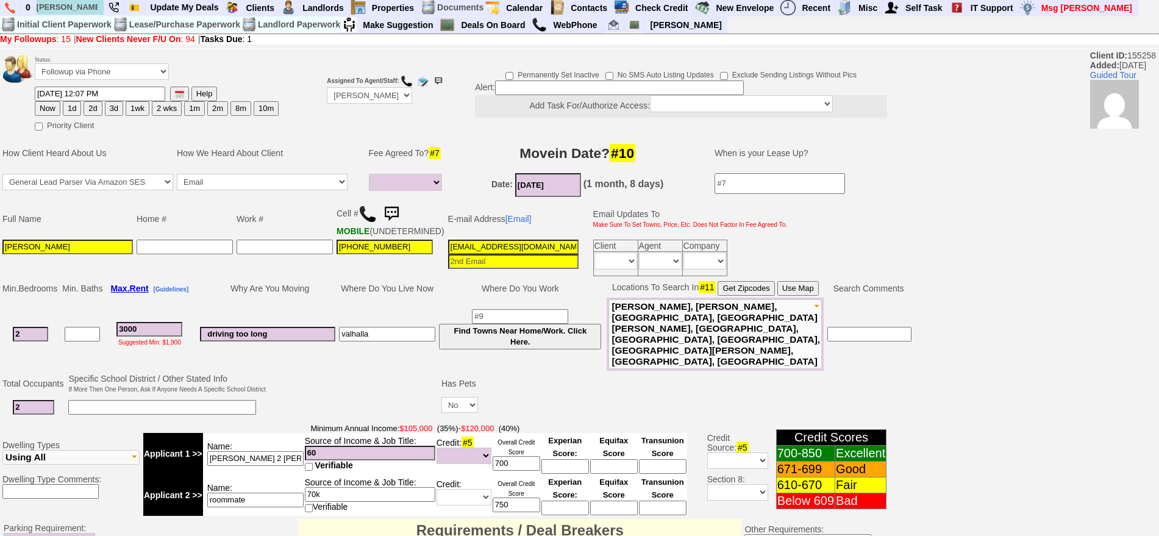
scroll to position [358, 0]
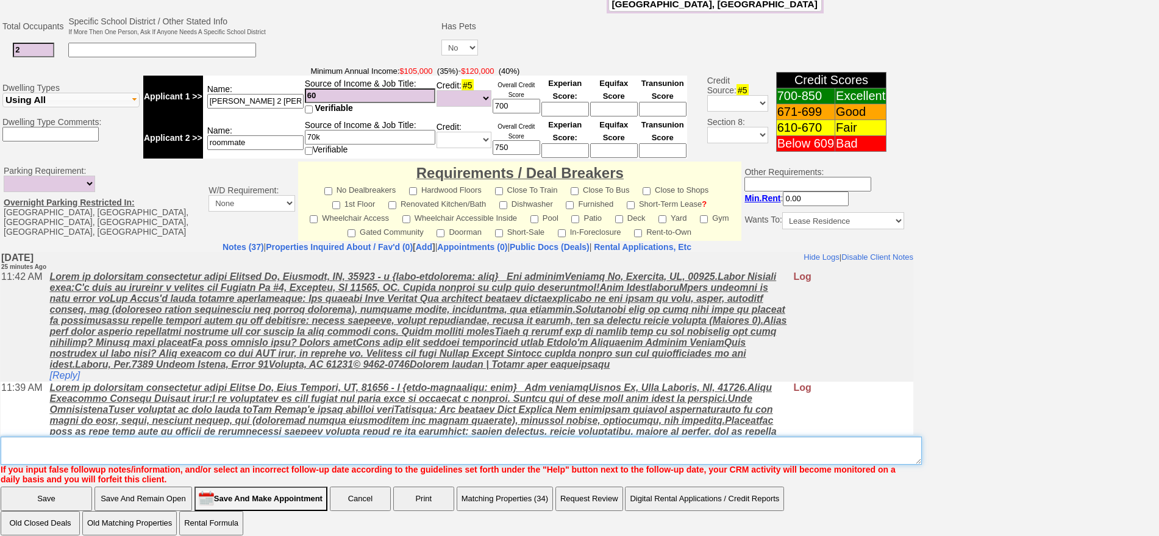
click at [503, 449] on textarea "Insert New Note Here" at bounding box center [461, 450] width 921 height 28
type textarea "f for custus"
click input "Save" at bounding box center [46, 498] width 91 height 24
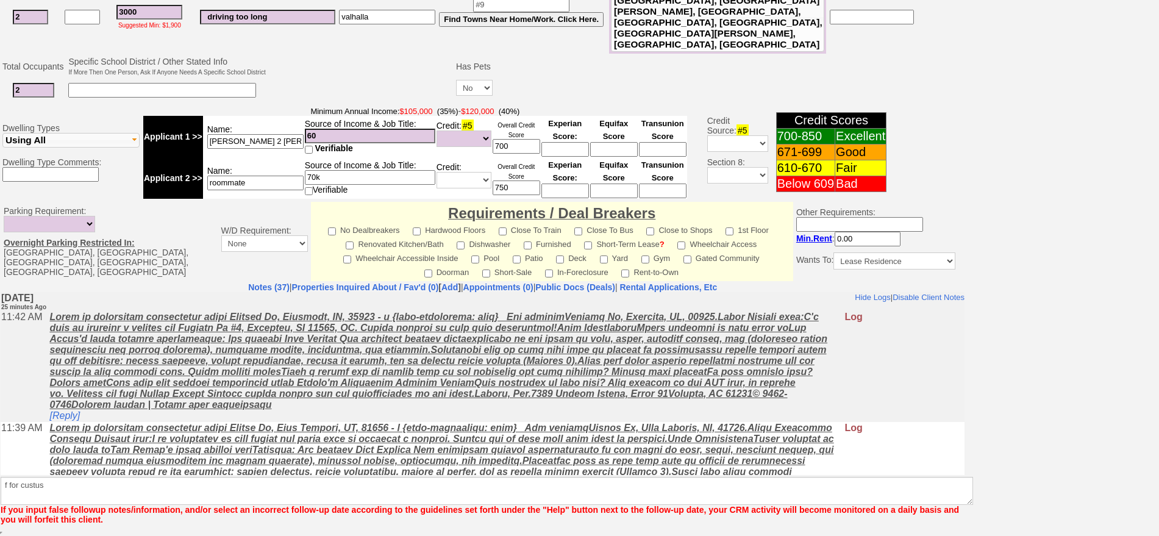
scroll to position [297, 0]
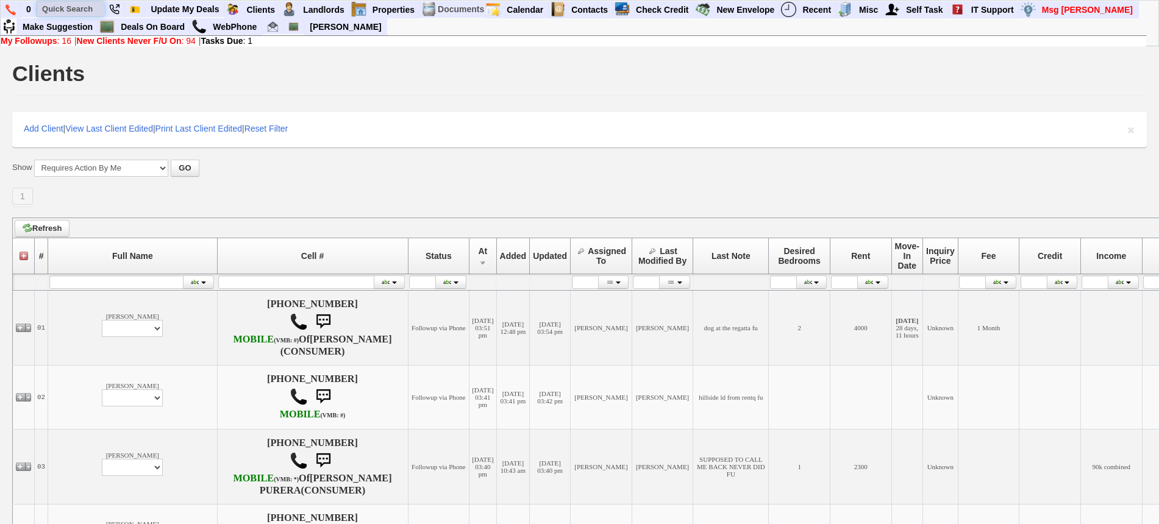
click at [57, 8] on input "text" at bounding box center [70, 8] width 67 height 15
paste input "315-920-0189"
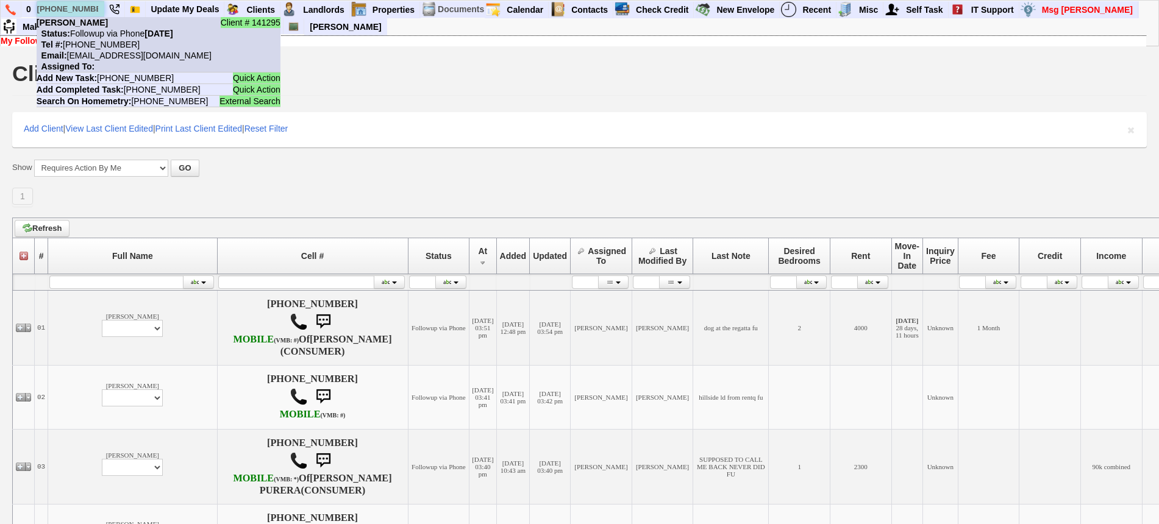
type input "315-920-0189"
click at [100, 29] on nobr "Status: Followup via Phone Tuesday, September 16th, 2025" at bounding box center [105, 34] width 137 height 10
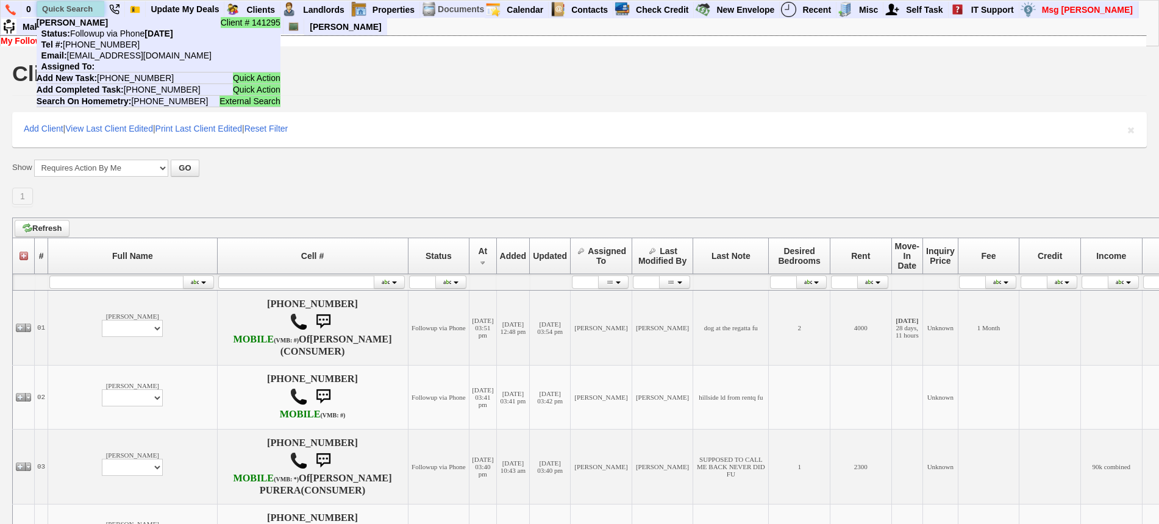
click at [85, 10] on input "text" at bounding box center [70, 8] width 67 height 15
paste input "347-575-2261"
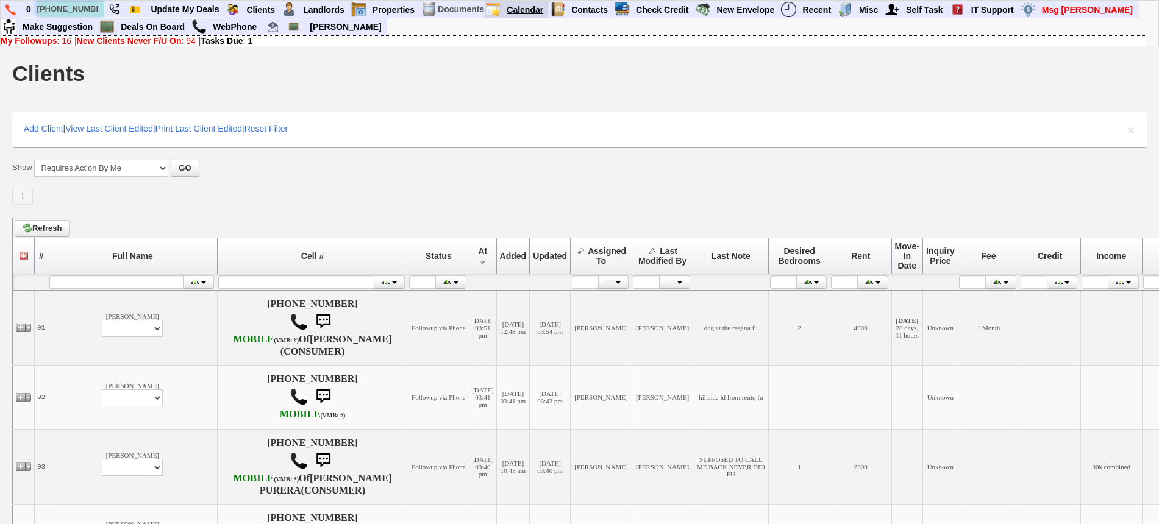
type input "347-575-2261"
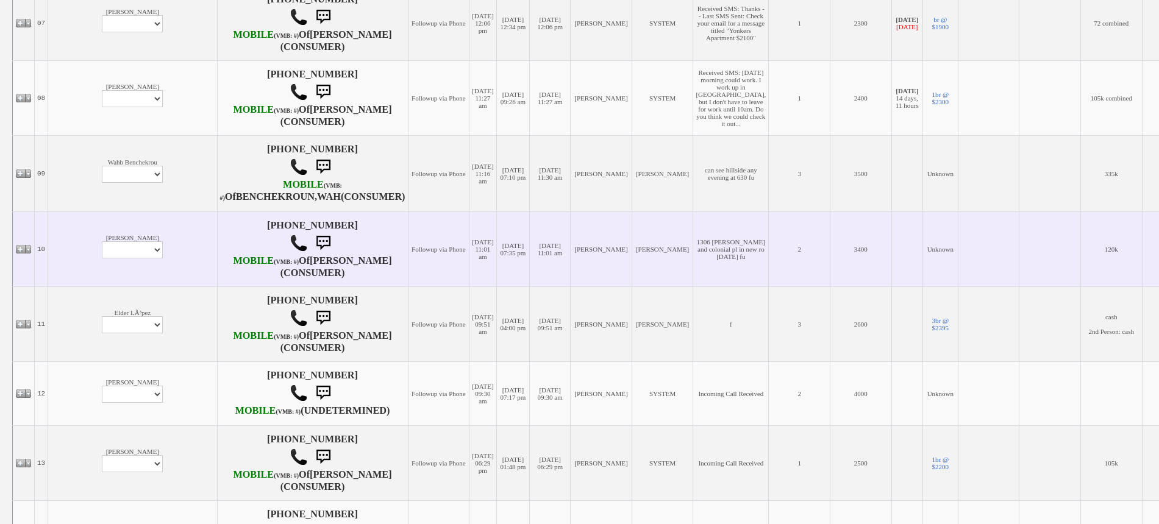
scroll to position [706, 0]
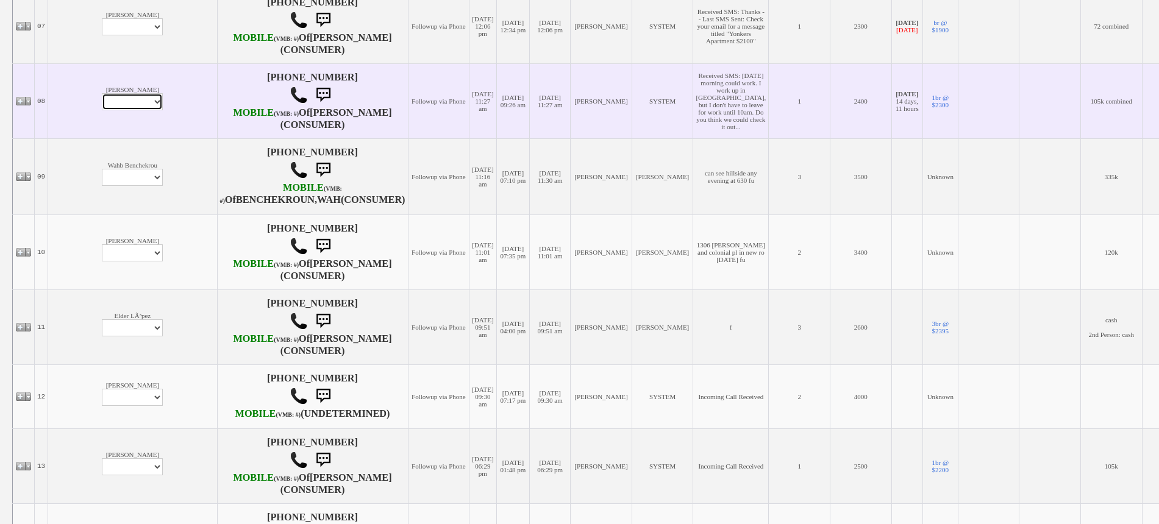
click at [102, 110] on select "Profile Edit Print Email Externally (Will Not Be Tracked In CRM) Closed Deals" at bounding box center [132, 101] width 61 height 17
select select "ChangeURL,/crm/custom/edit_client_form.php?redirect=%2Fcrm%2Fclients.php&id=167…"
click at [102, 110] on select "Profile Edit Print Email Externally (Will Not Be Tracked In CRM) Closed Deals" at bounding box center [132, 101] width 61 height 17
select select
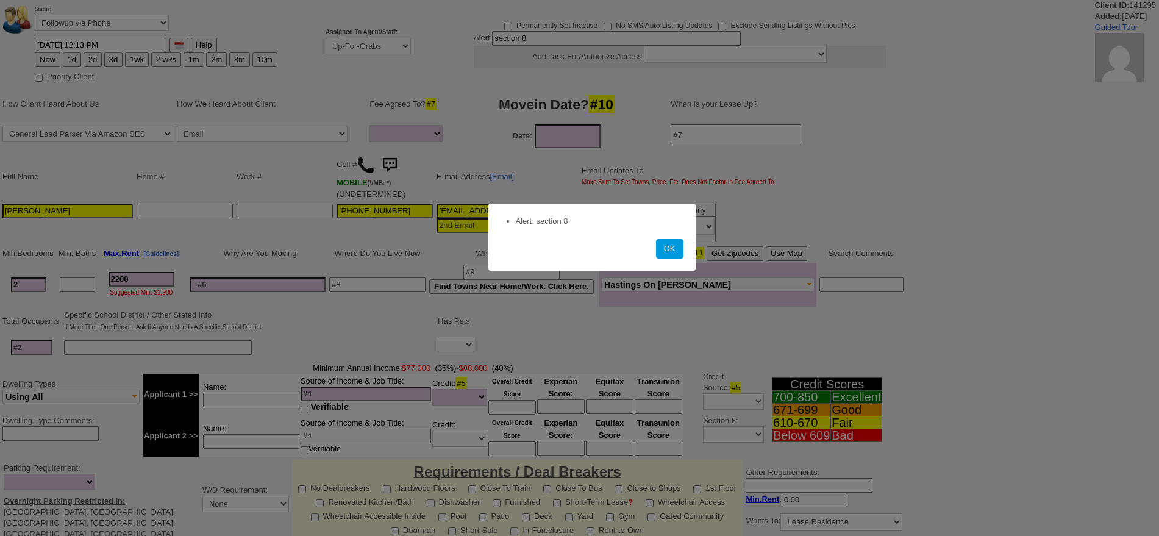
select select
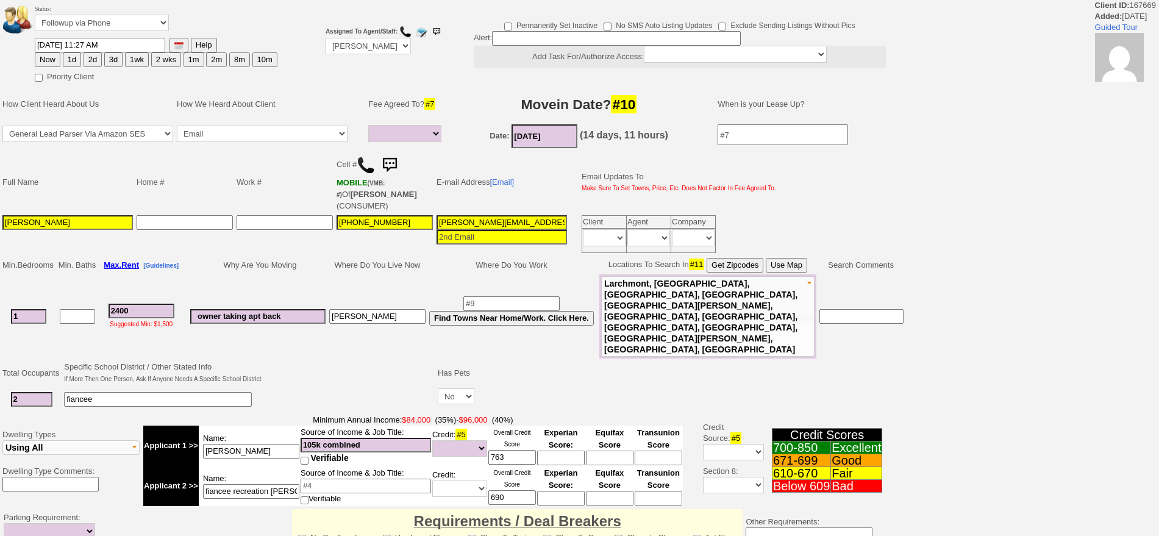
select select
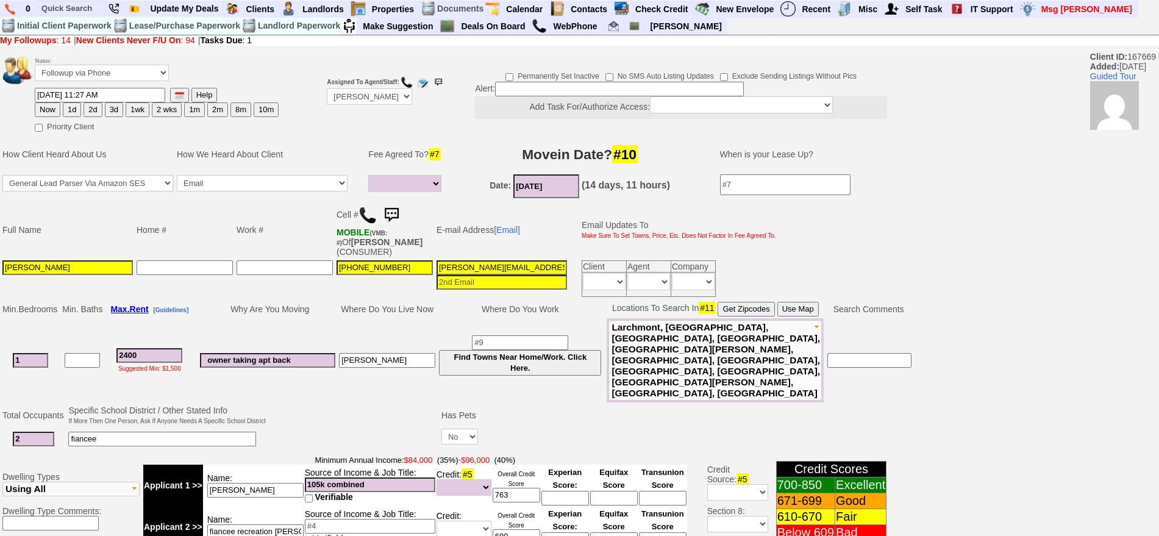
click at [398, 211] on img at bounding box center [391, 215] width 24 height 24
click at [396, 212] on img at bounding box center [391, 215] width 24 height 24
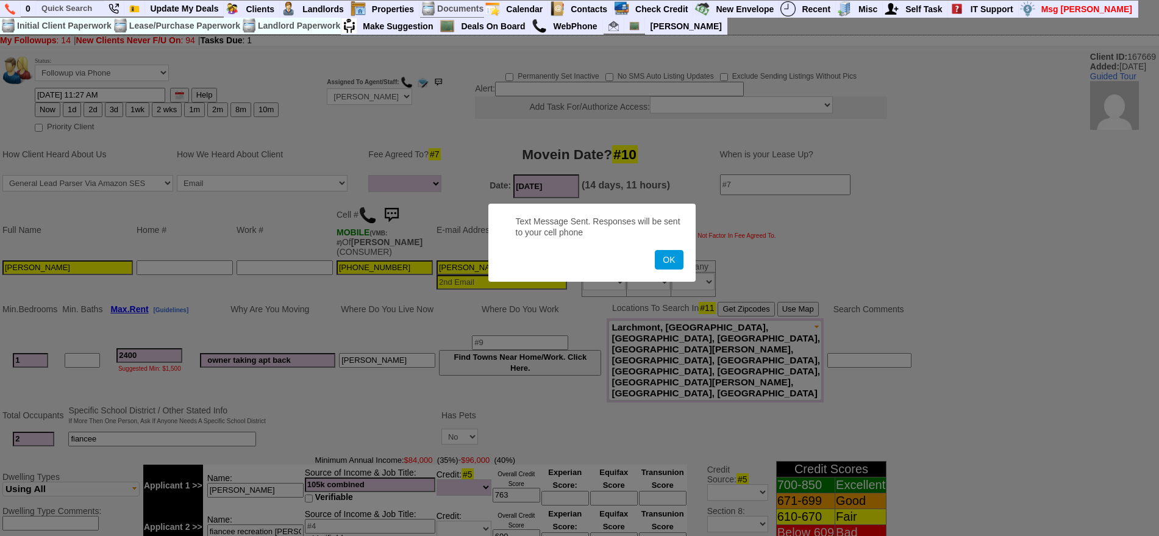
click at [655, 250] on button "OK" at bounding box center [669, 260] width 28 height 20
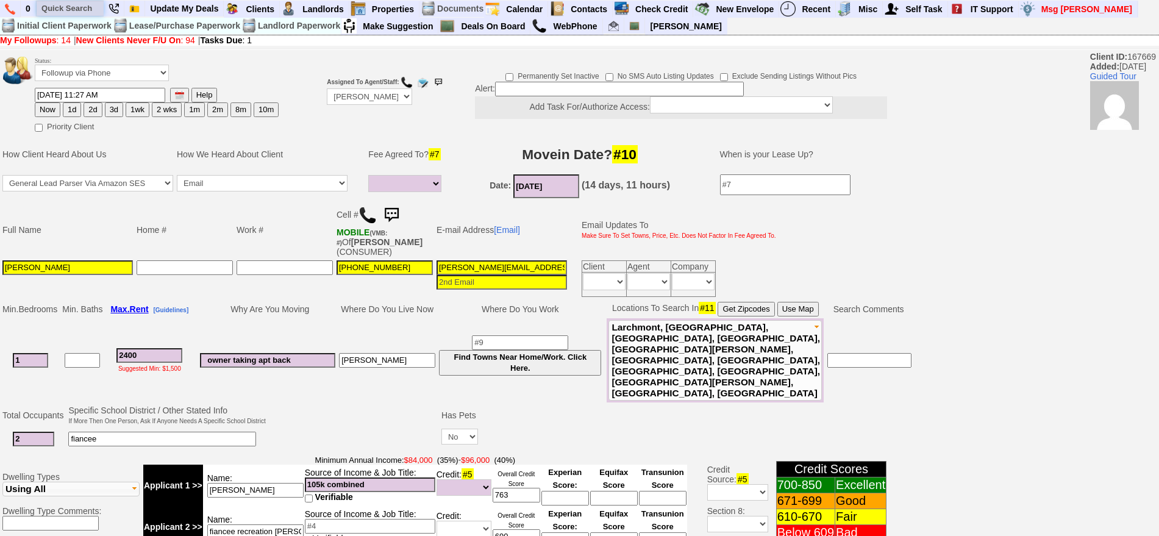
click at [85, 6] on input "text" at bounding box center [70, 8] width 67 height 15
click at [92, 10] on input "laura alar" at bounding box center [70, 8] width 67 height 15
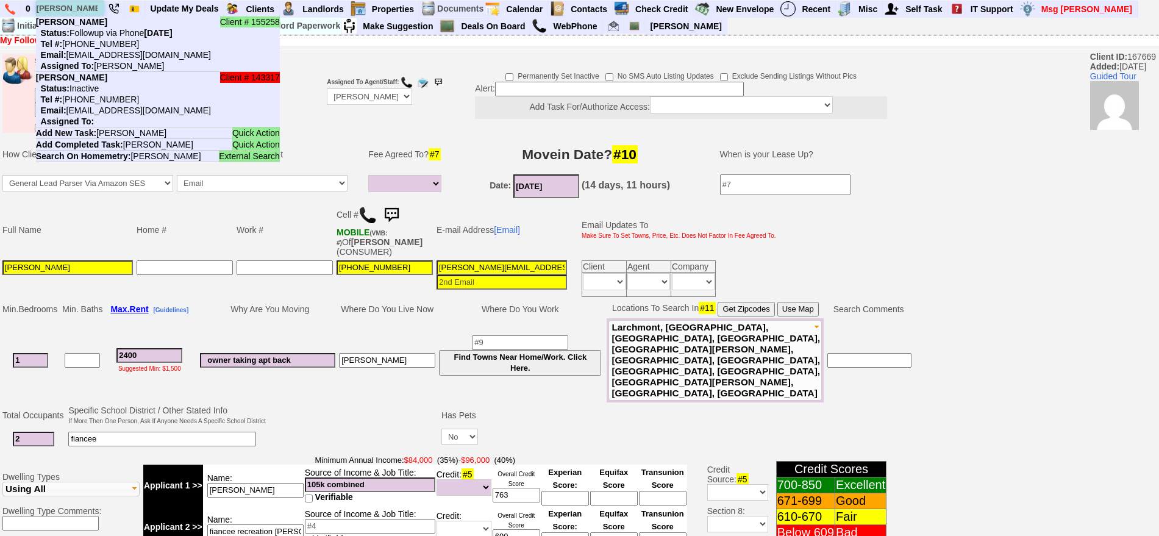
click at [94, 9] on input "laura alar" at bounding box center [70, 8] width 67 height 15
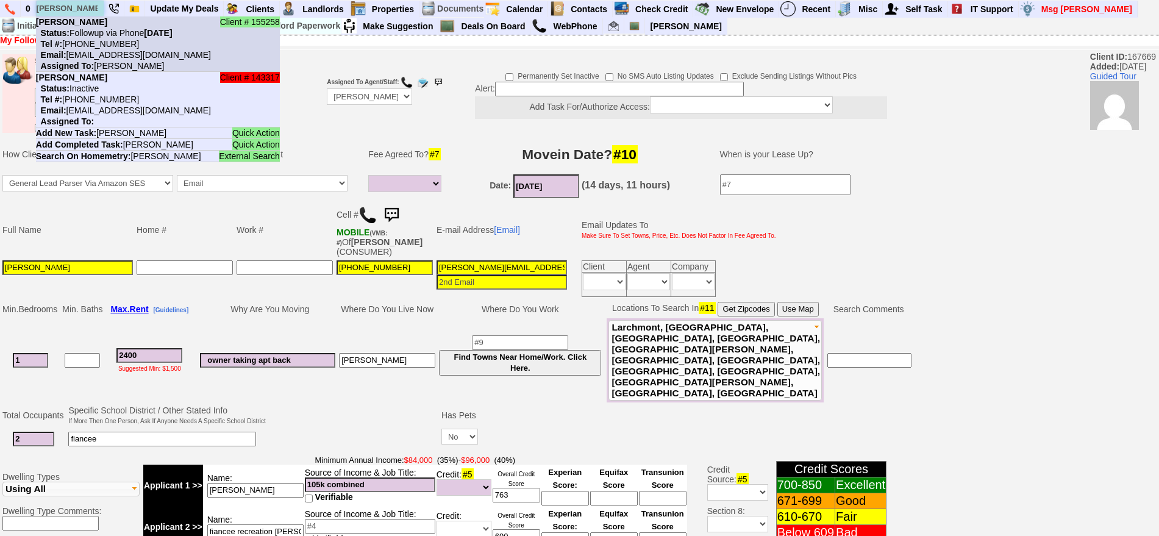
type input "laura alar"
click at [101, 30] on nobr "Status: Followup via Phone Tuesday, September 16th, 2025" at bounding box center [104, 33] width 137 height 10
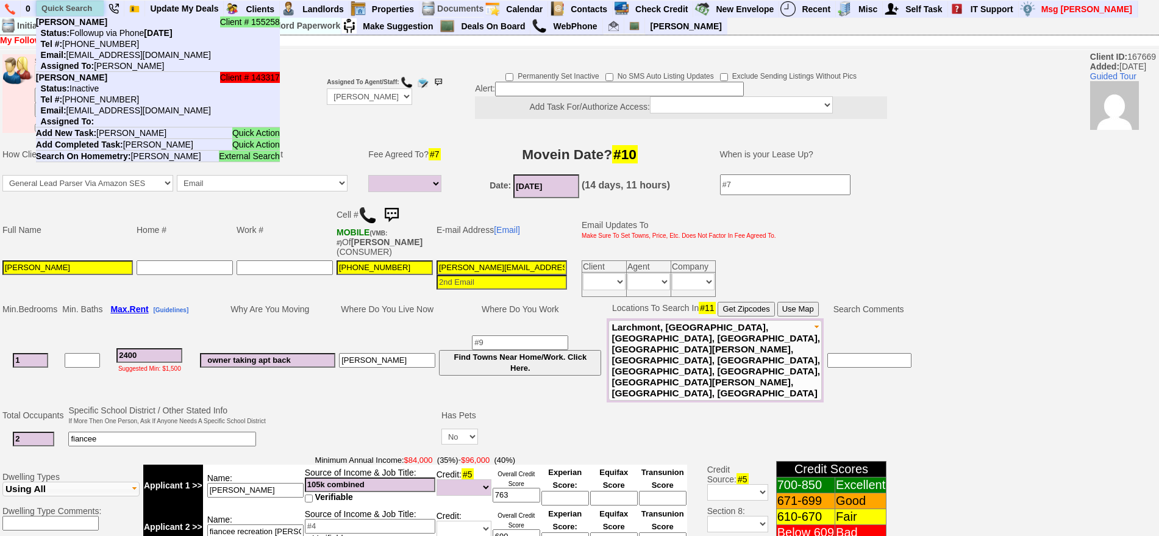
click at [96, 4] on input "text" at bounding box center [70, 8] width 67 height 15
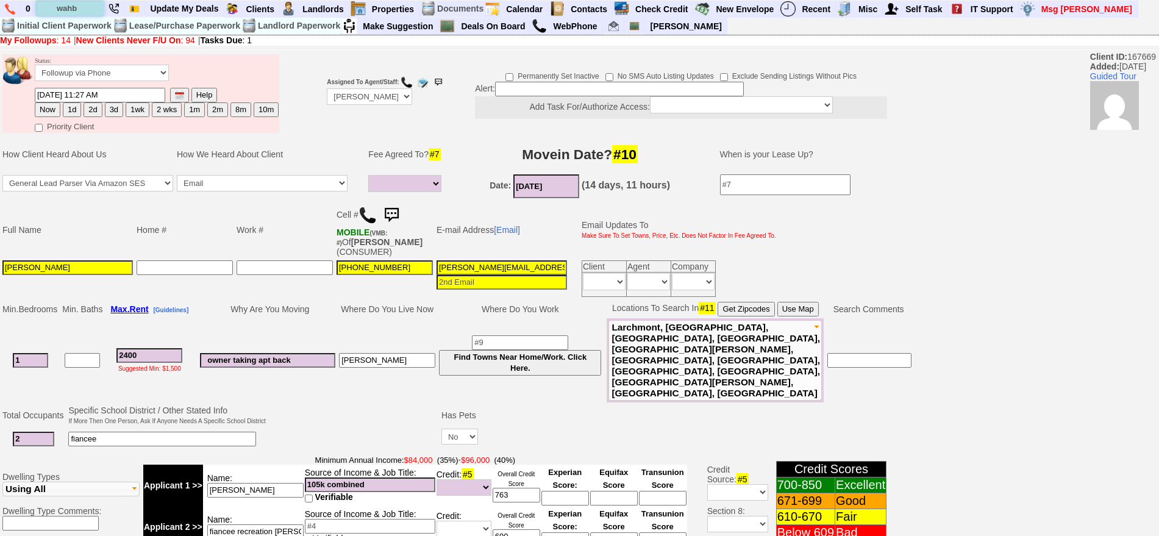
click at [80, 7] on input "wahb" at bounding box center [70, 8] width 67 height 15
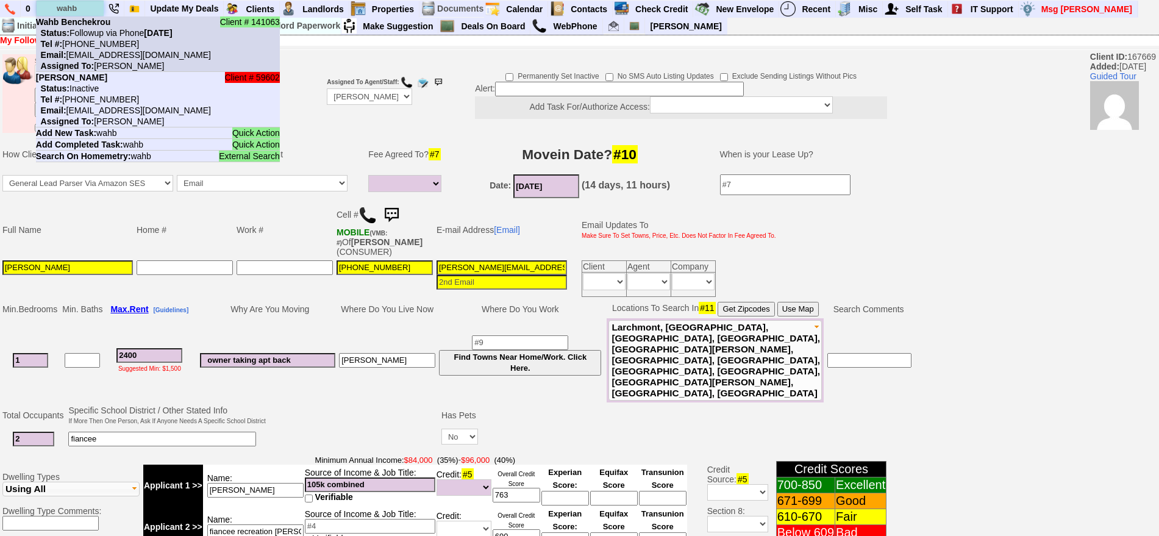
type input "wahb"
click at [106, 41] on nobr "Tel #: 914-482-7071" at bounding box center [87, 44] width 103 height 10
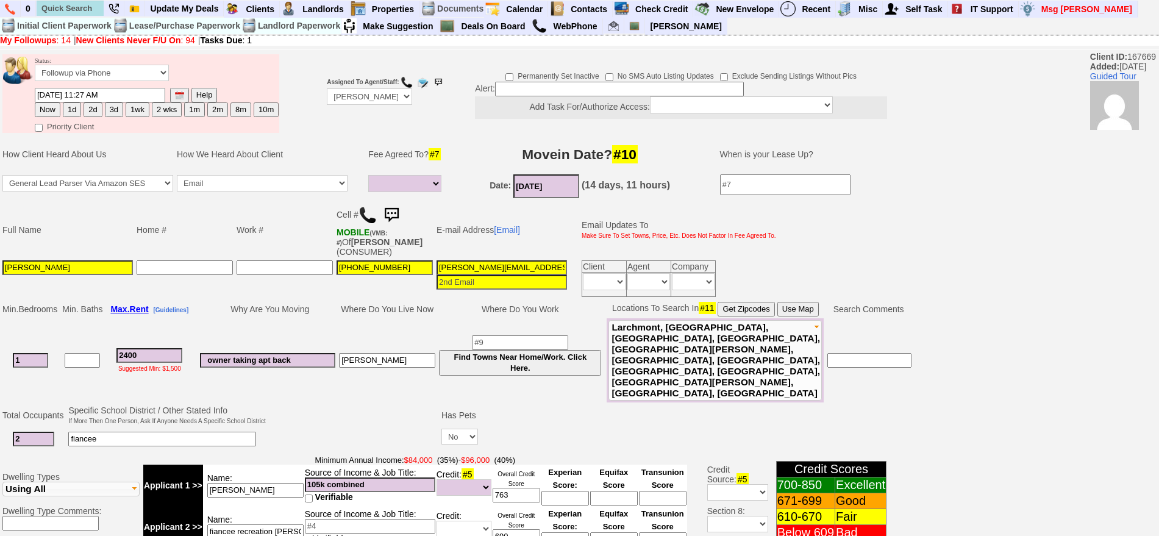
click at [77, 105] on button "1d" at bounding box center [72, 109] width 18 height 15
type input "09/17/2025 12:16 PM"
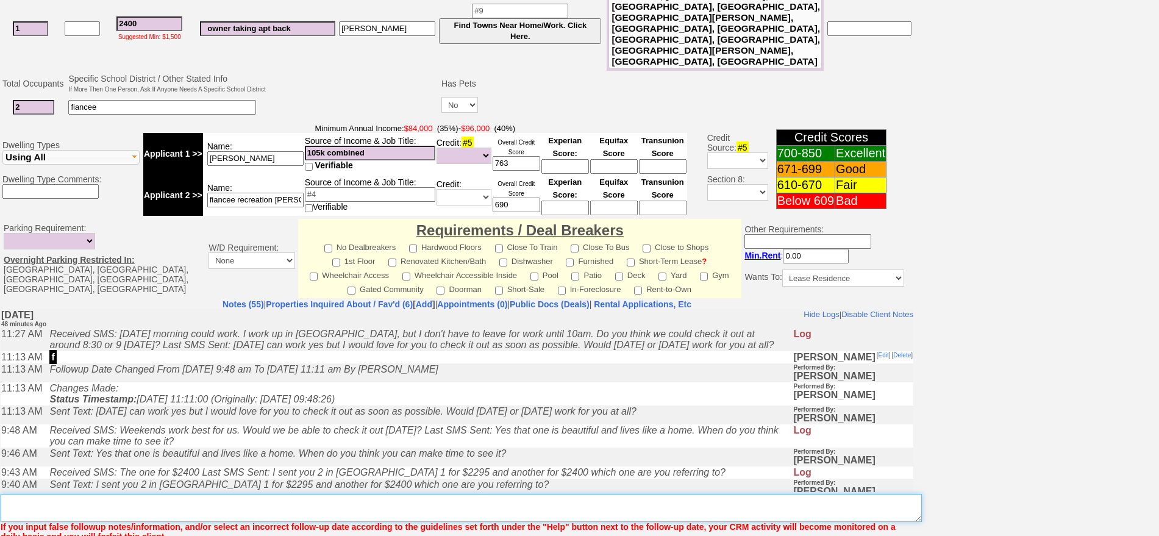
click at [635, 494] on textarea "Insert New Note Here" at bounding box center [461, 508] width 921 height 28
type textarea "f confirm for thur"
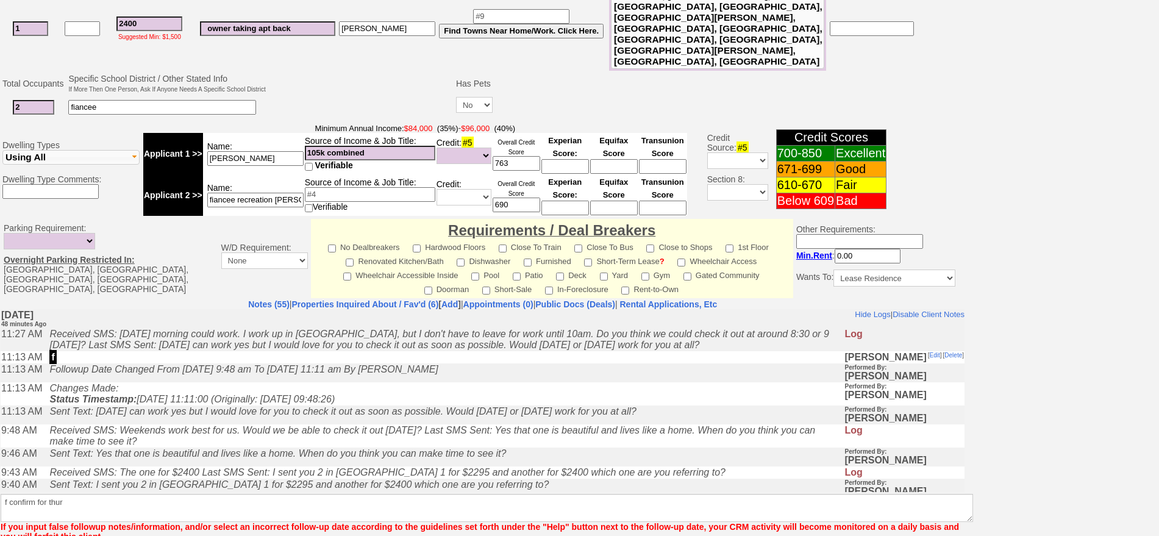
scroll to position [316, 0]
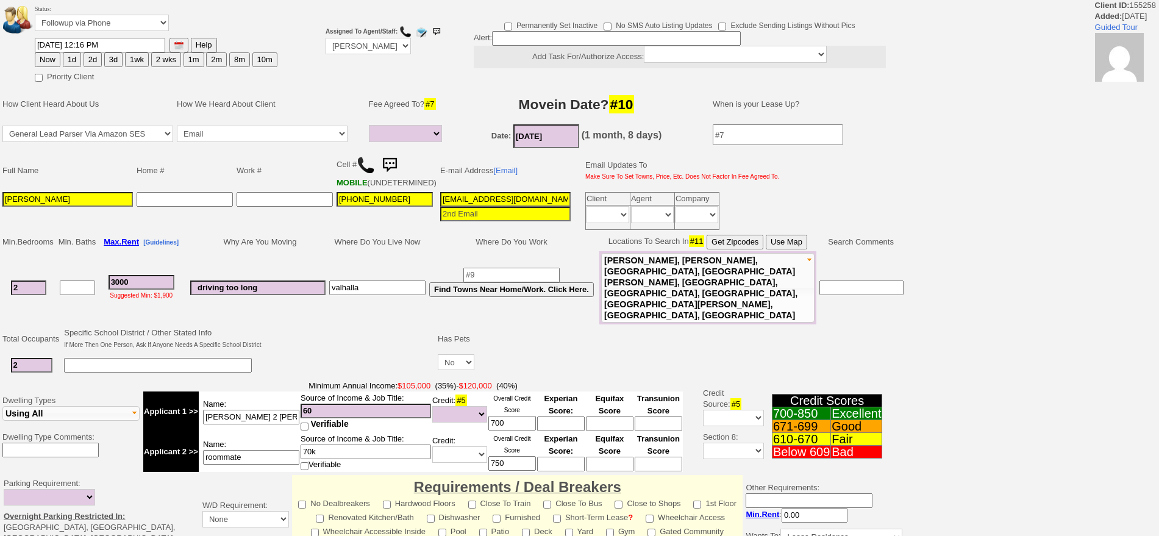
select select
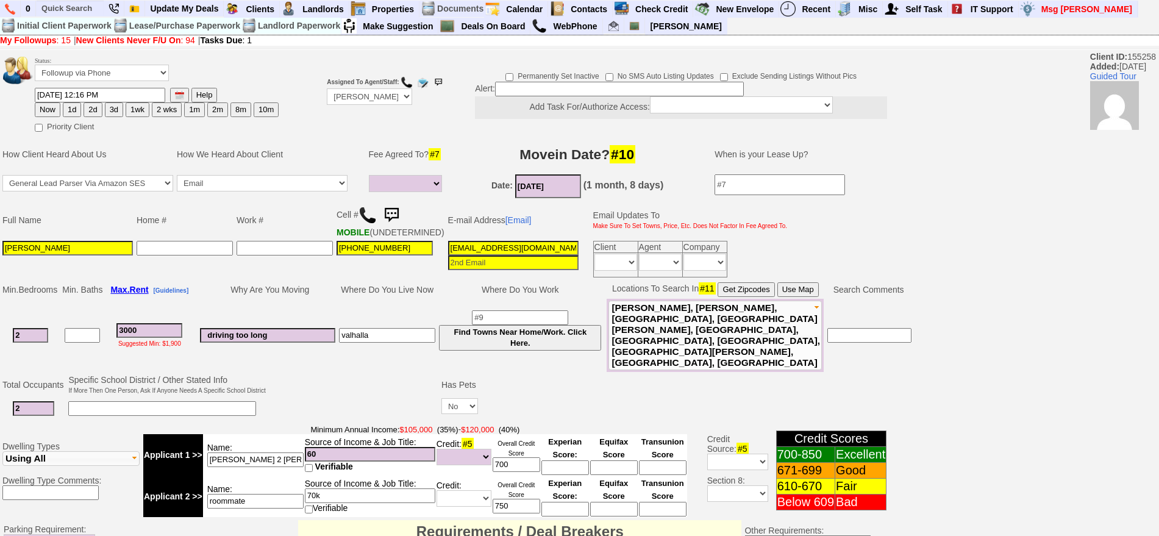
click at [71, 110] on button "1d" at bounding box center [72, 109] width 18 height 15
type input "[DATE] 12:17 PM"
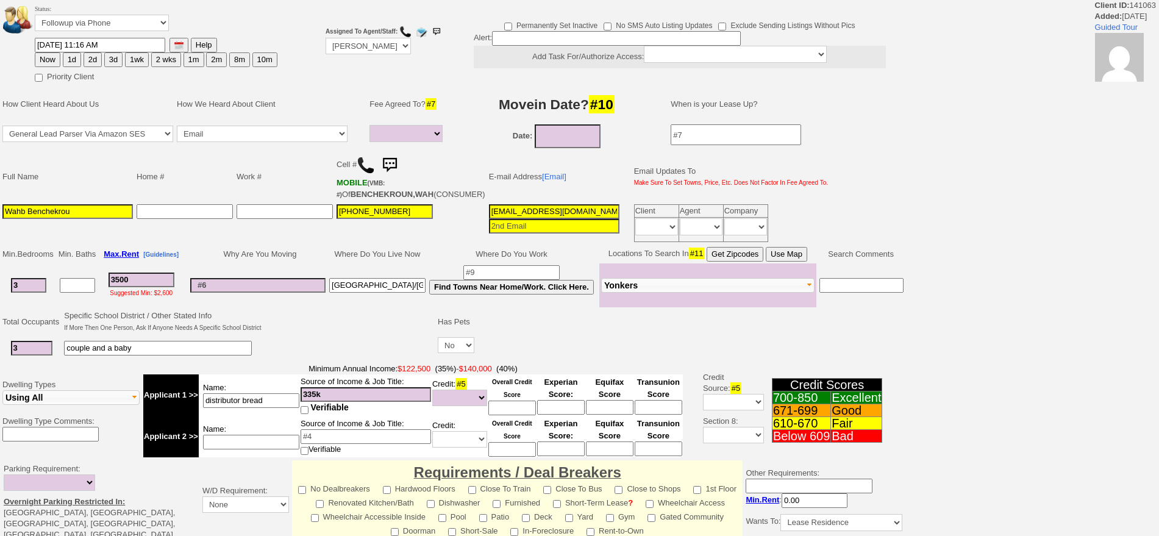
select select
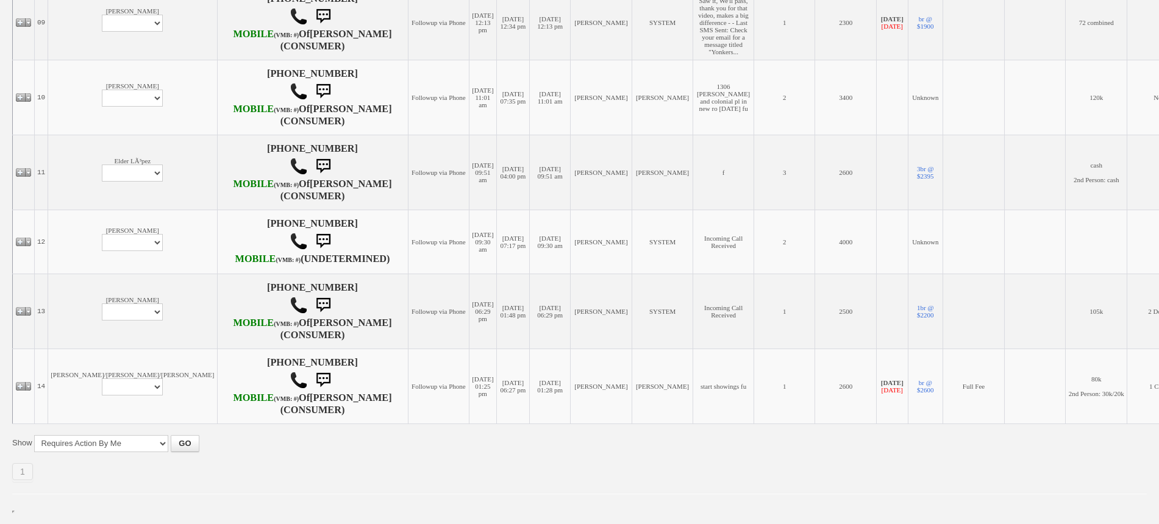
scroll to position [838, 0]
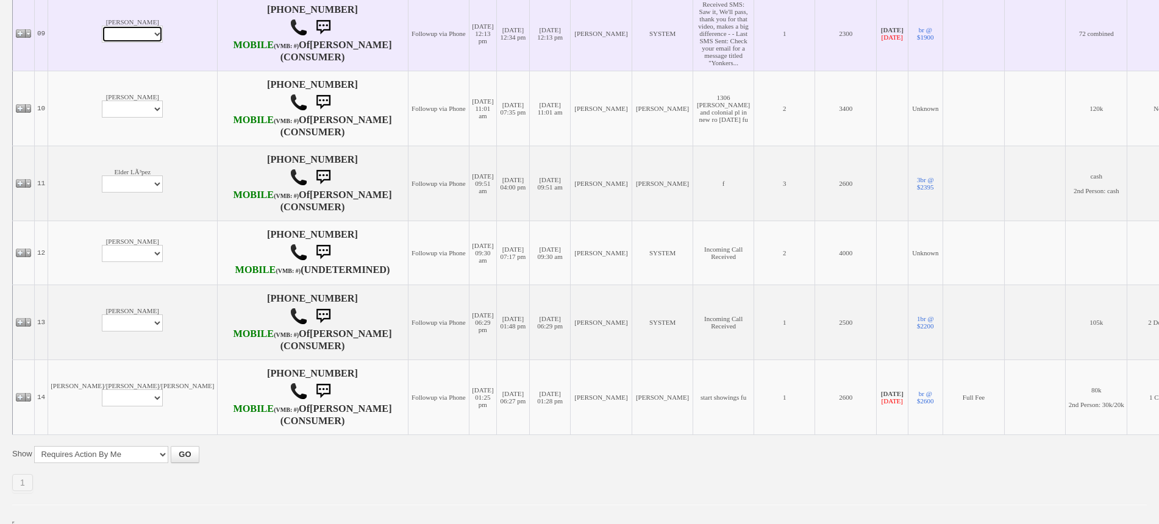
click at [102, 43] on select "Profile Edit Print Email Externally (Will Not Be Tracked In CRM) Closed Deals" at bounding box center [132, 34] width 61 height 17
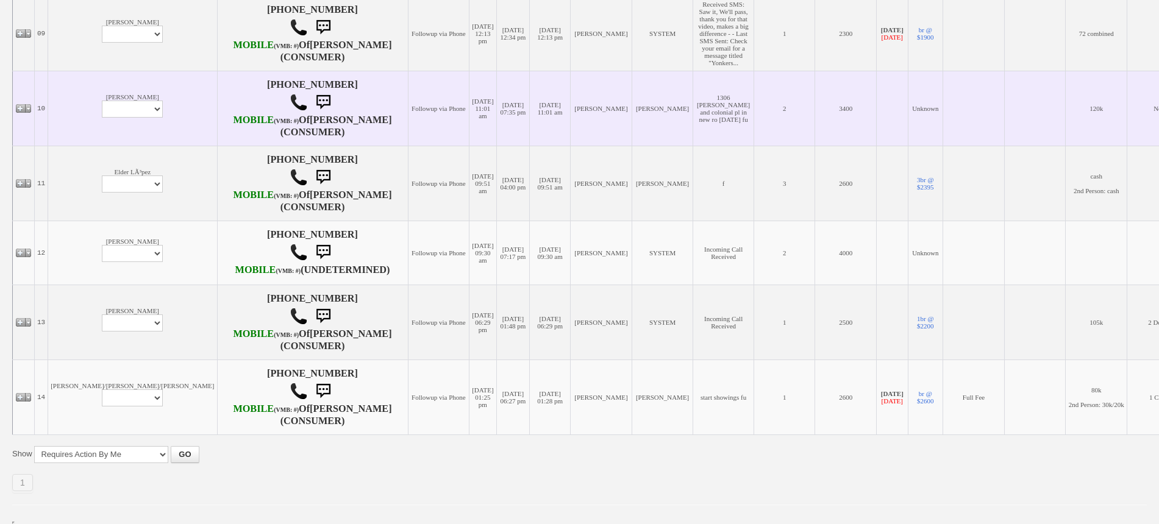
click at [469, 146] on td "[DATE] 11:01 am" at bounding box center [482, 108] width 27 height 75
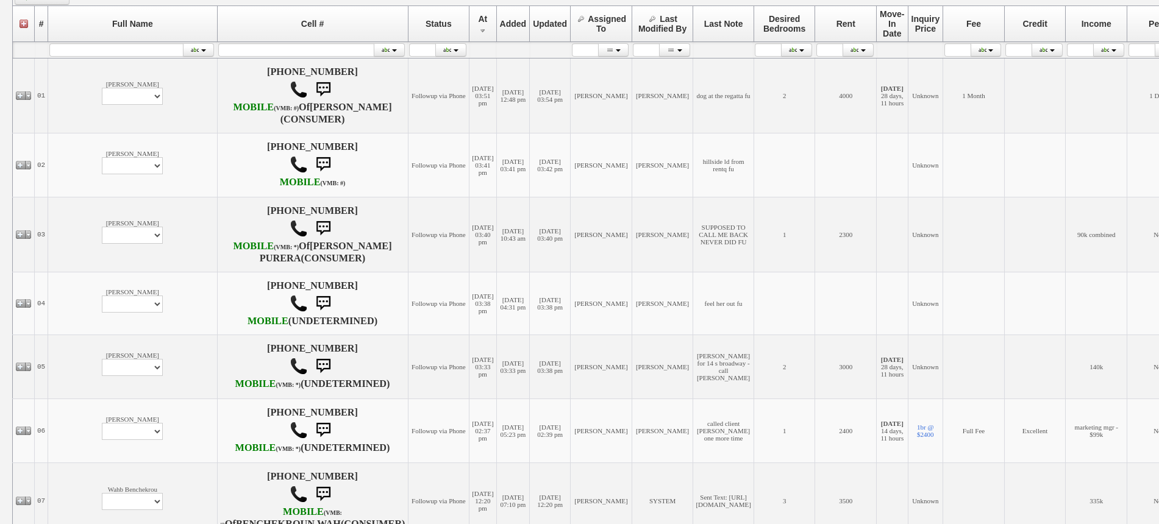
scroll to position [229, 0]
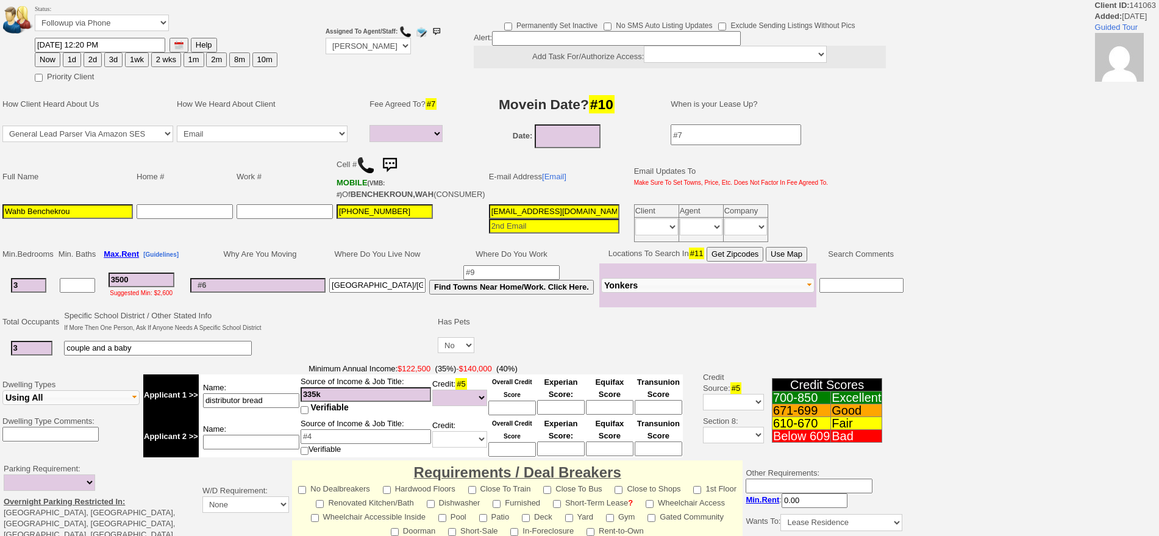
select select
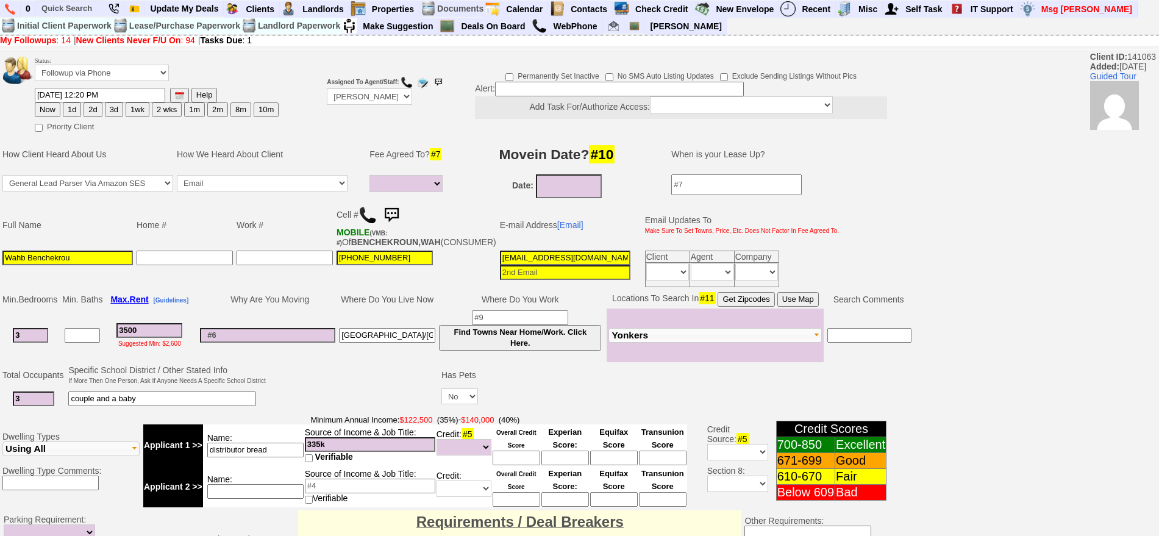
click at [396, 205] on img at bounding box center [391, 215] width 24 height 24
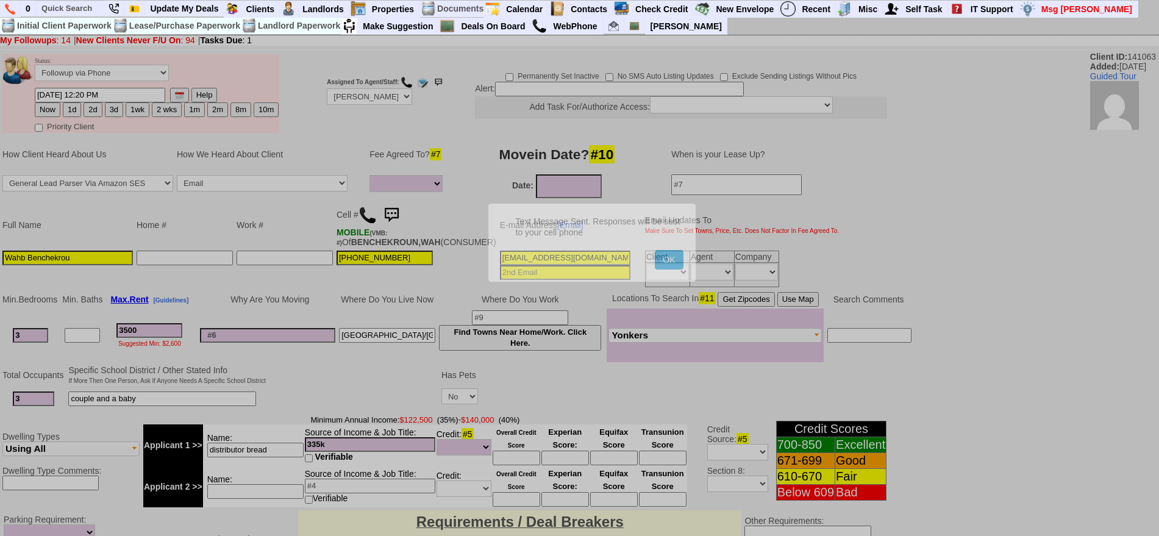
click at [655, 250] on button "OK" at bounding box center [669, 260] width 28 height 20
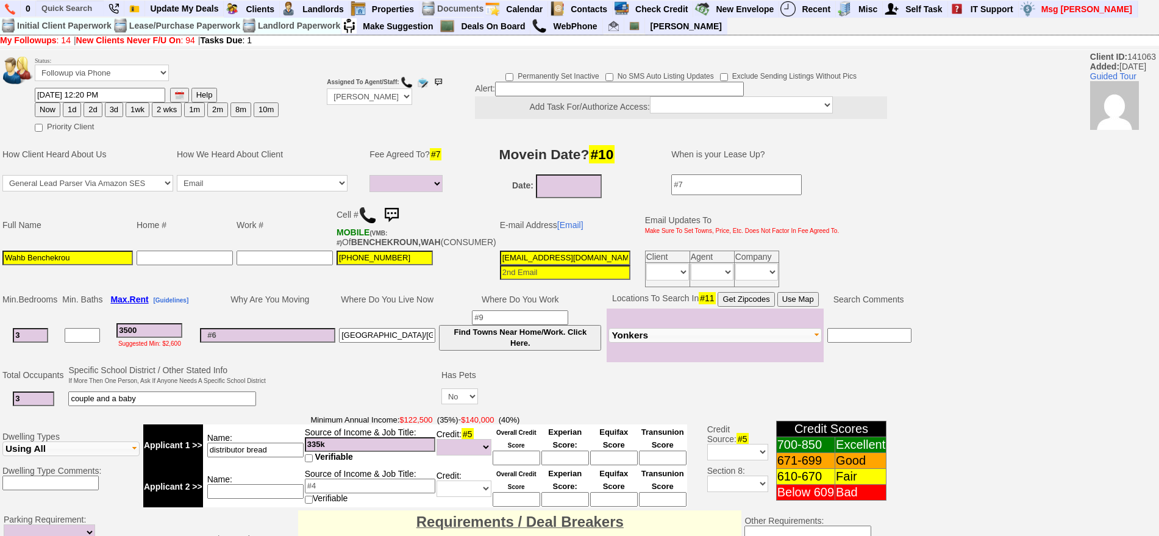
click at [396, 205] on img at bounding box center [391, 215] width 24 height 24
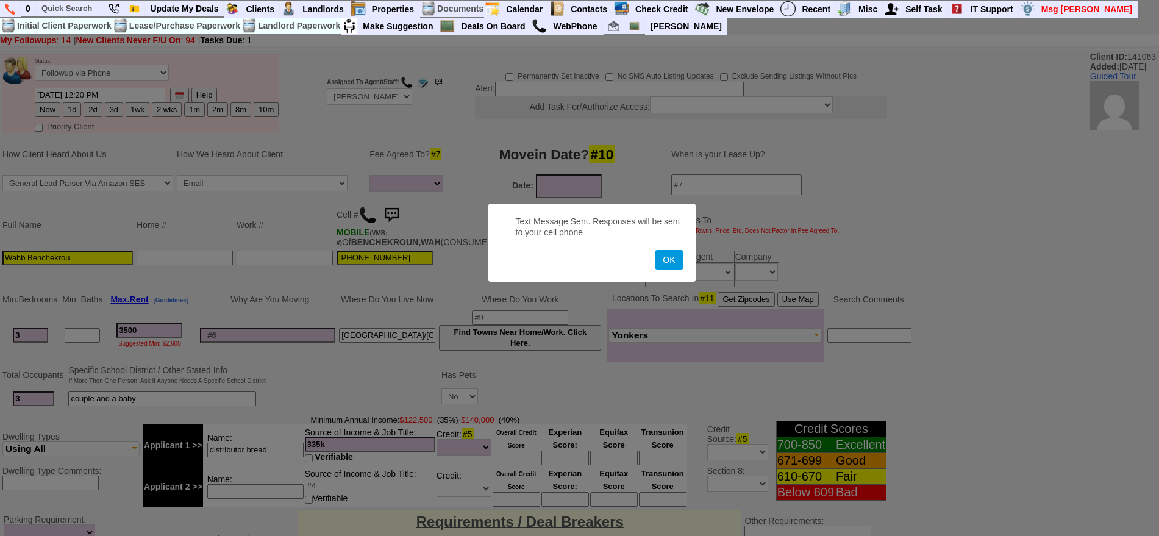
click at [655, 250] on button "OK" at bounding box center [669, 260] width 28 height 20
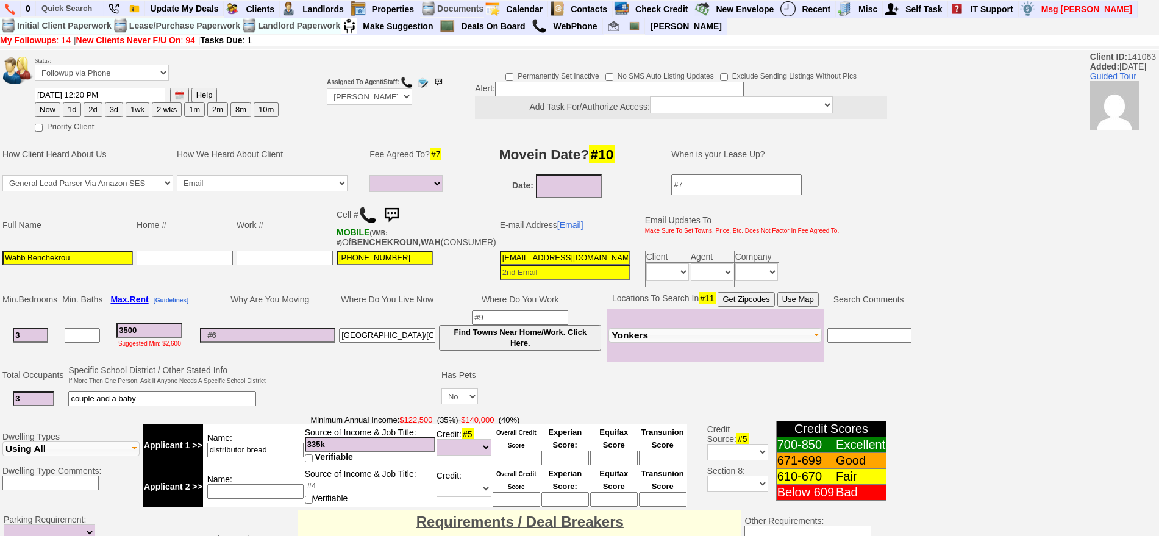
click at [73, 108] on button "1d" at bounding box center [72, 109] width 18 height 15
type input "[DATE] 12:22 PM"
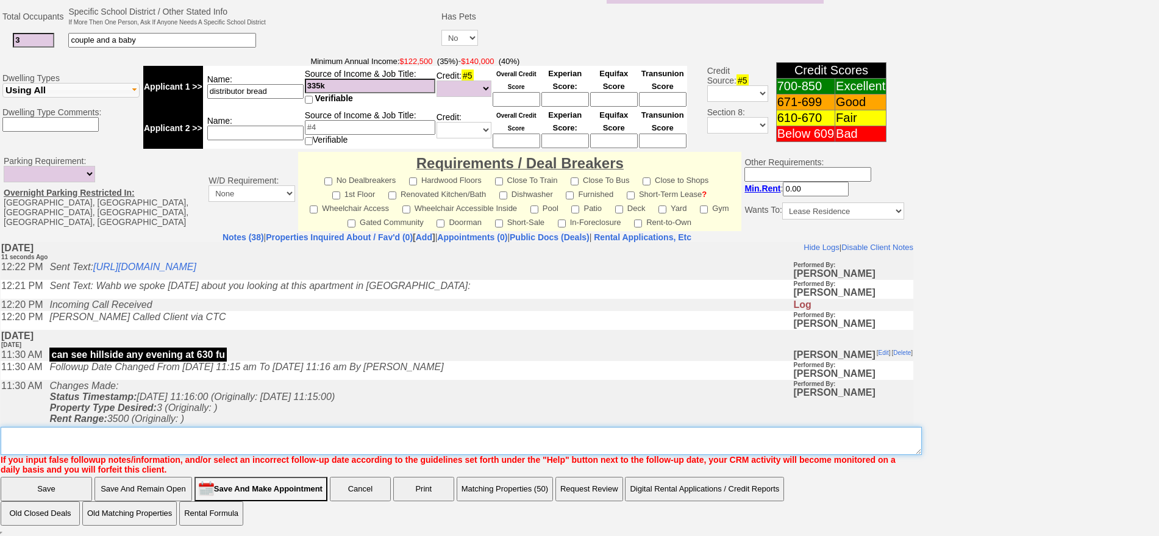
click at [559, 436] on textarea "Insert New Note Here" at bounding box center [461, 441] width 921 height 28
type textarea "f"
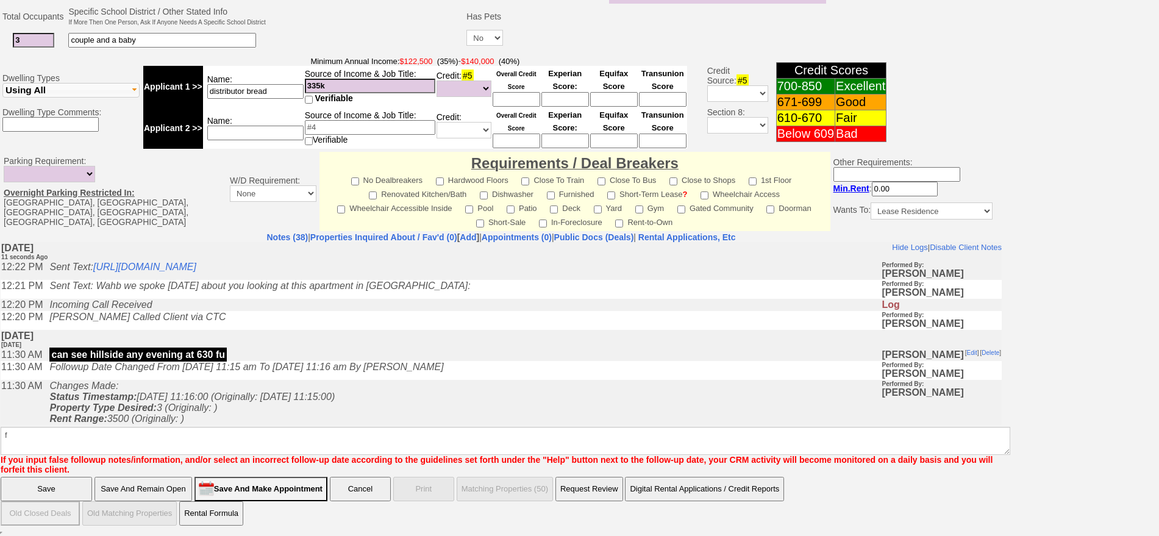
click input "Save" at bounding box center [46, 489] width 91 height 24
